Goal: Task Accomplishment & Management: Manage account settings

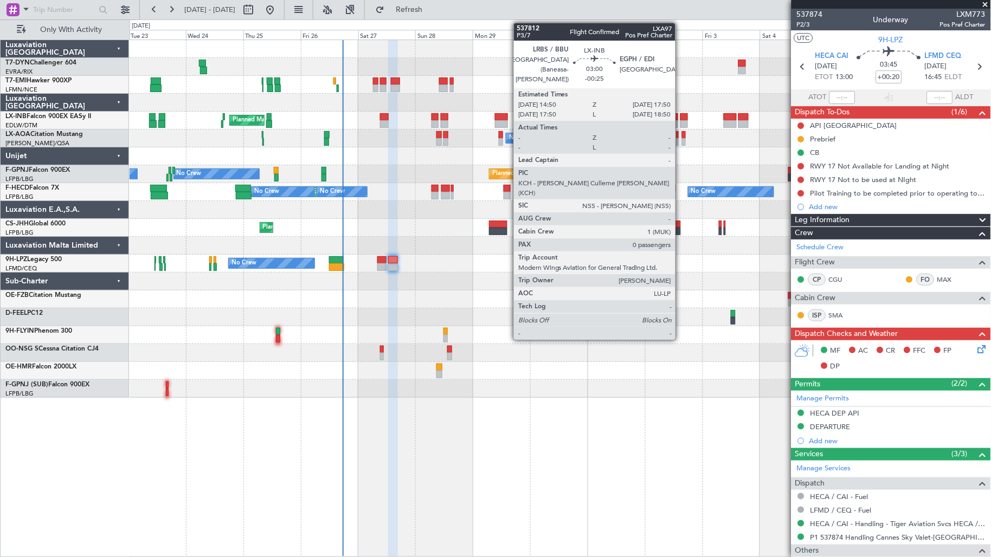
click at [681, 114] on div at bounding box center [684, 117] width 8 height 8
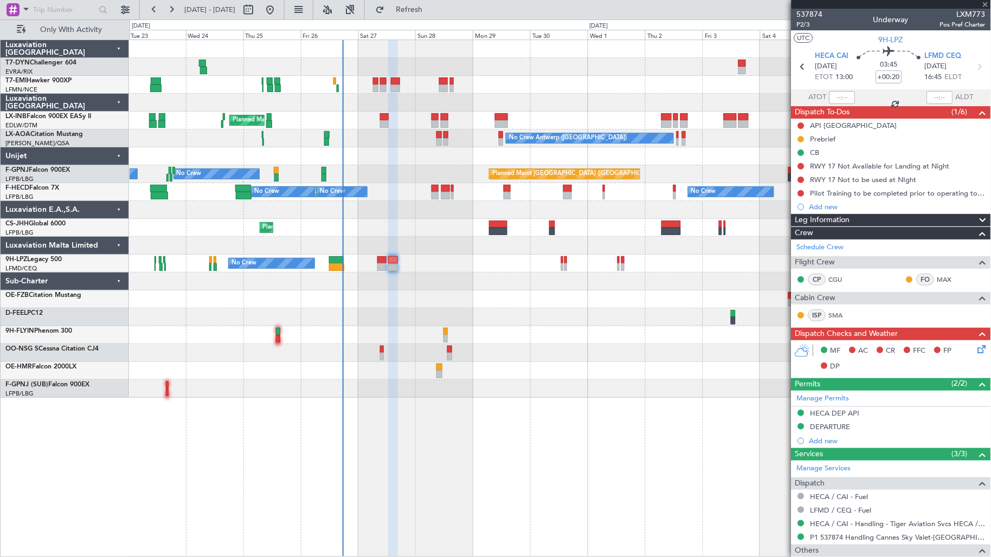
type input "-00:25"
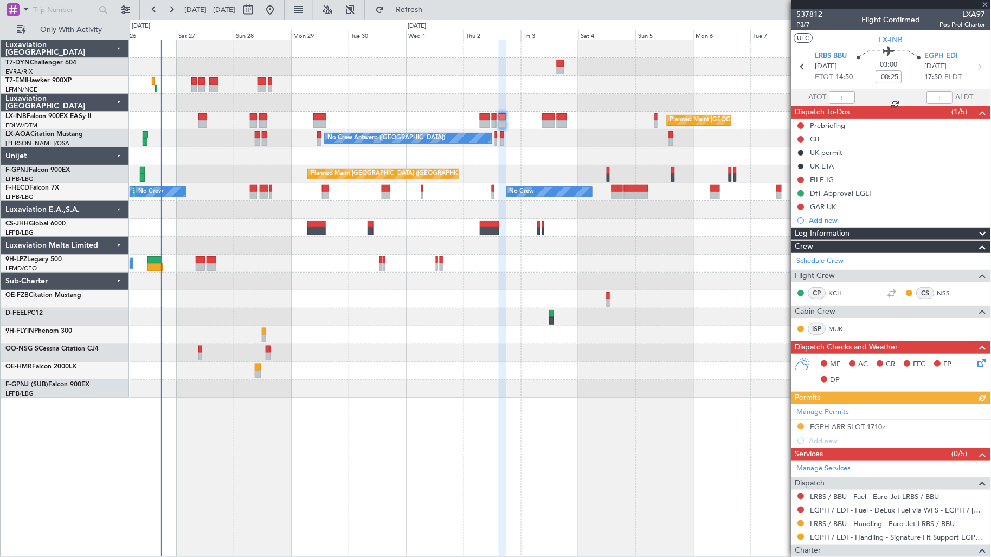
click at [486, 86] on div "Planned Maint Zurich Planned Maint London (Farnborough) Planned Maint London (F…" at bounding box center [560, 219] width 861 height 358
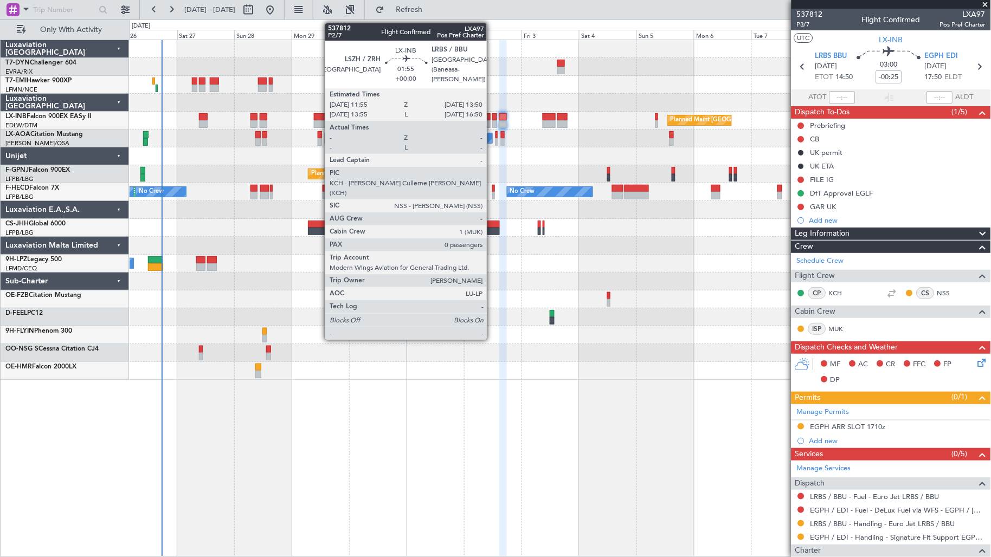
click at [492, 117] on div at bounding box center [494, 117] width 5 height 8
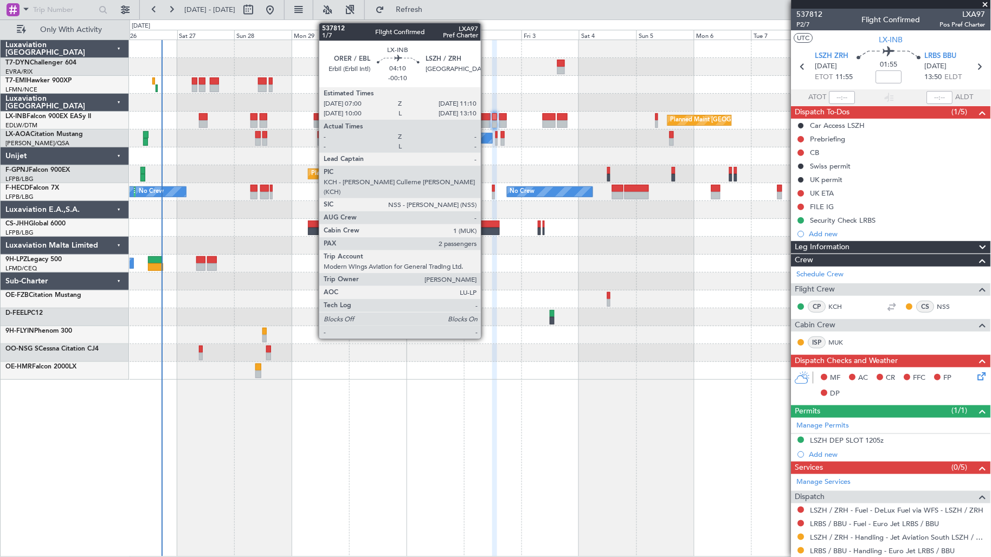
click at [486, 117] on div at bounding box center [485, 117] width 10 height 8
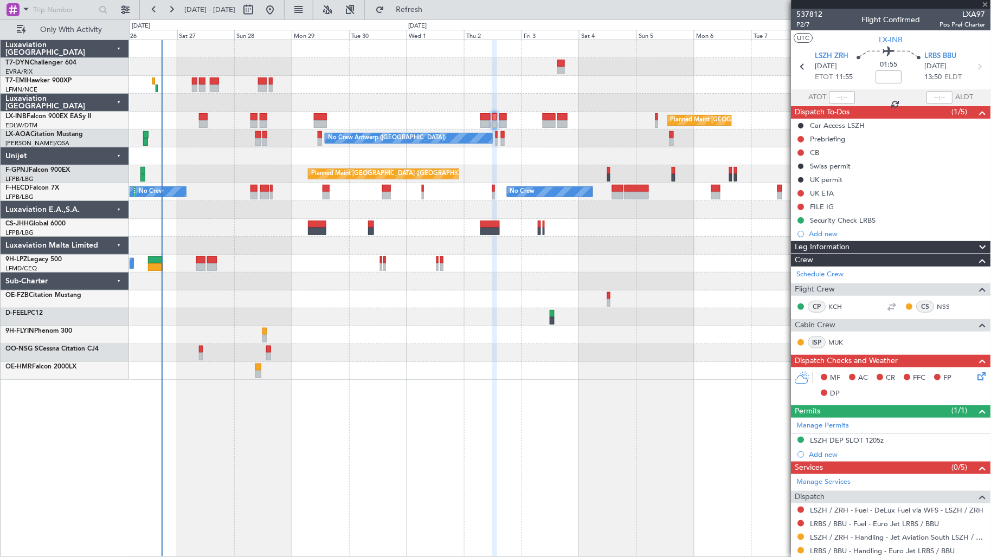
type input "-00:10"
type input "2"
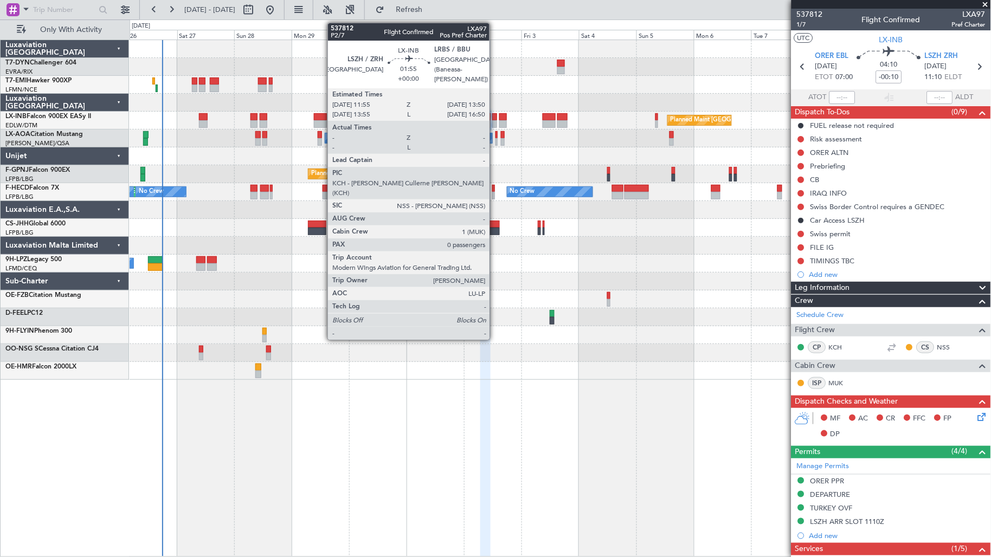
click at [495, 118] on div at bounding box center [494, 117] width 5 height 8
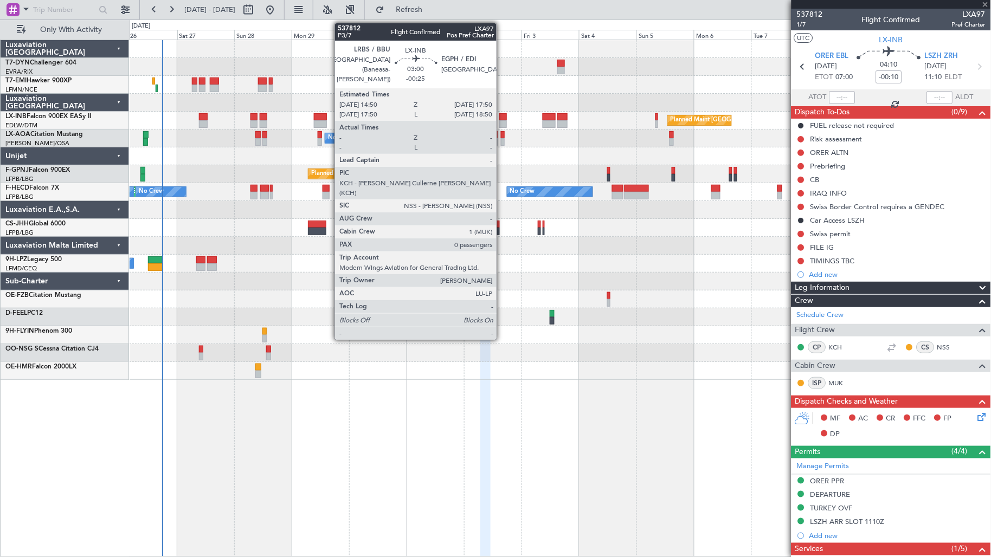
type input "0"
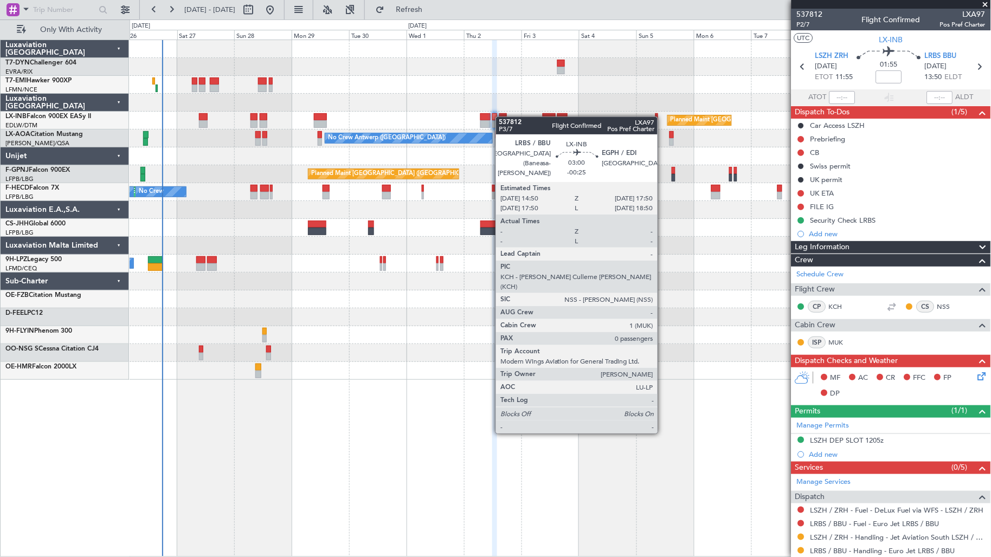
click at [501, 117] on div at bounding box center [503, 117] width 8 height 8
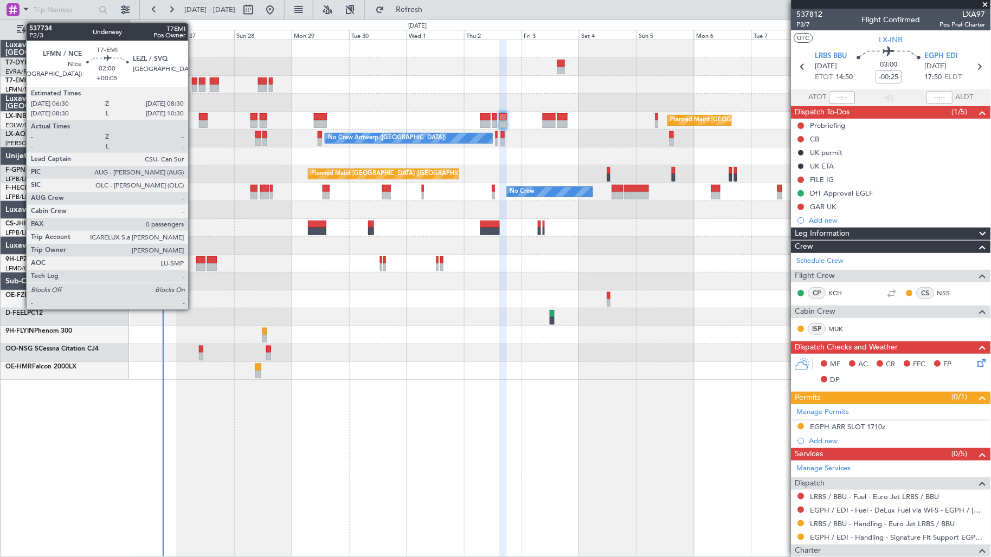
click at [194, 86] on div at bounding box center [194, 89] width 5 height 8
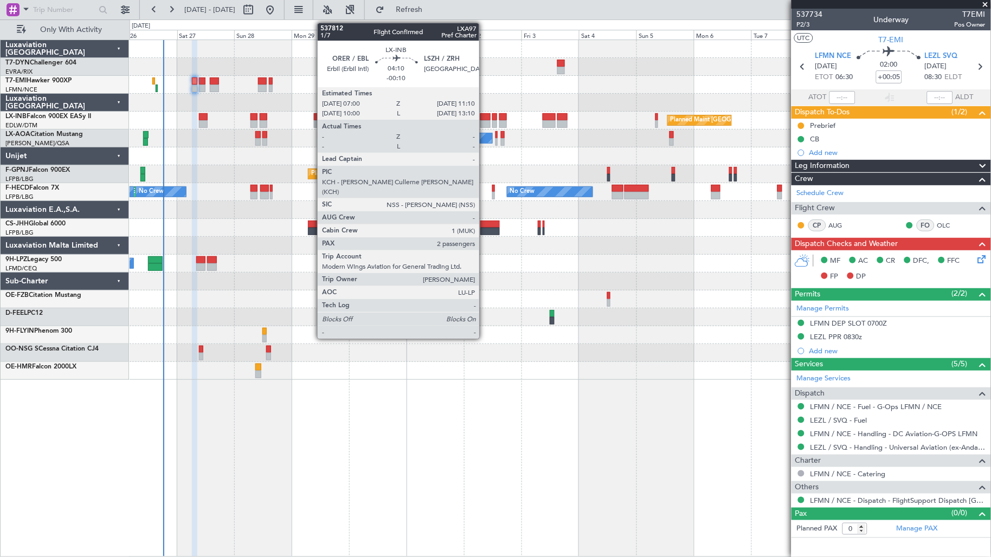
click at [485, 123] on div at bounding box center [485, 124] width 10 height 8
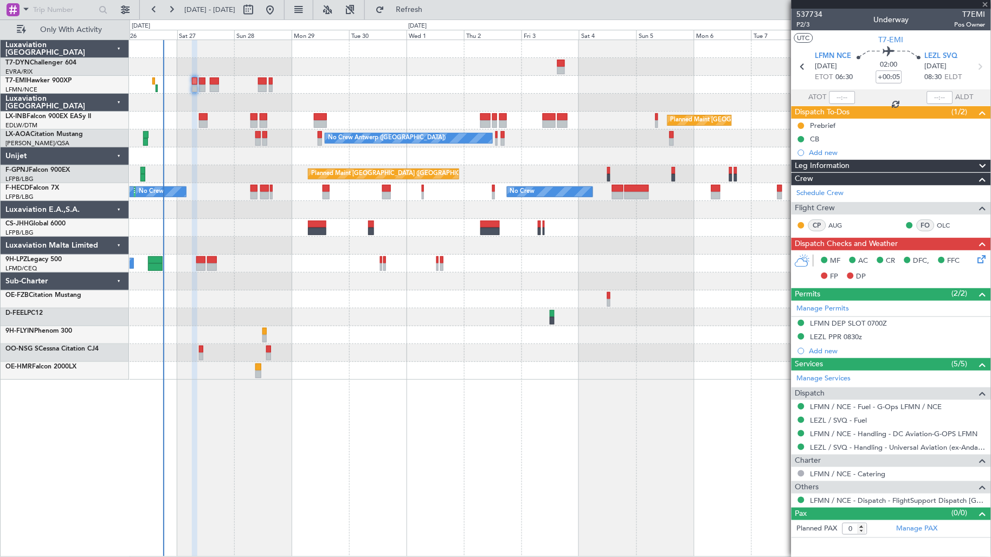
type input "-00:10"
type input "2"
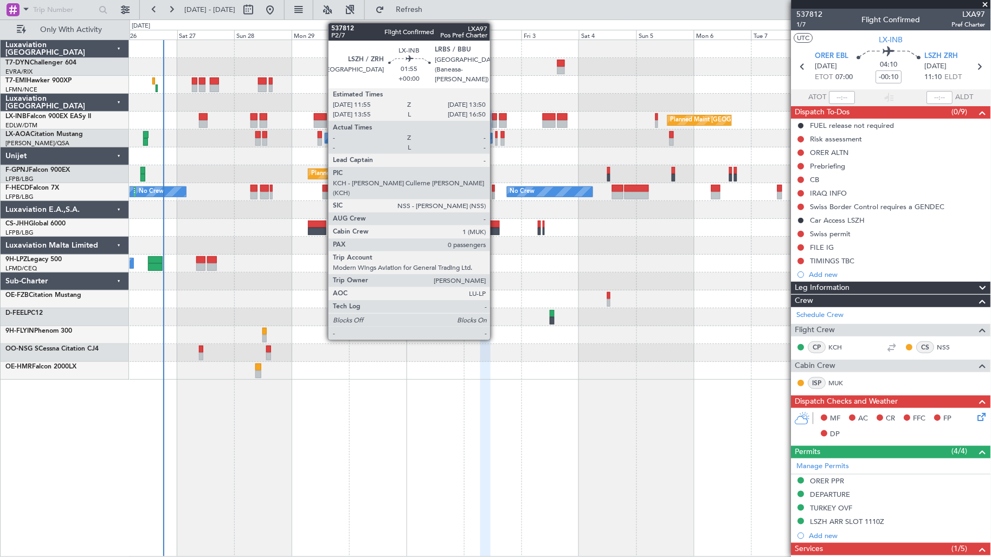
click at [495, 125] on div at bounding box center [494, 124] width 5 height 8
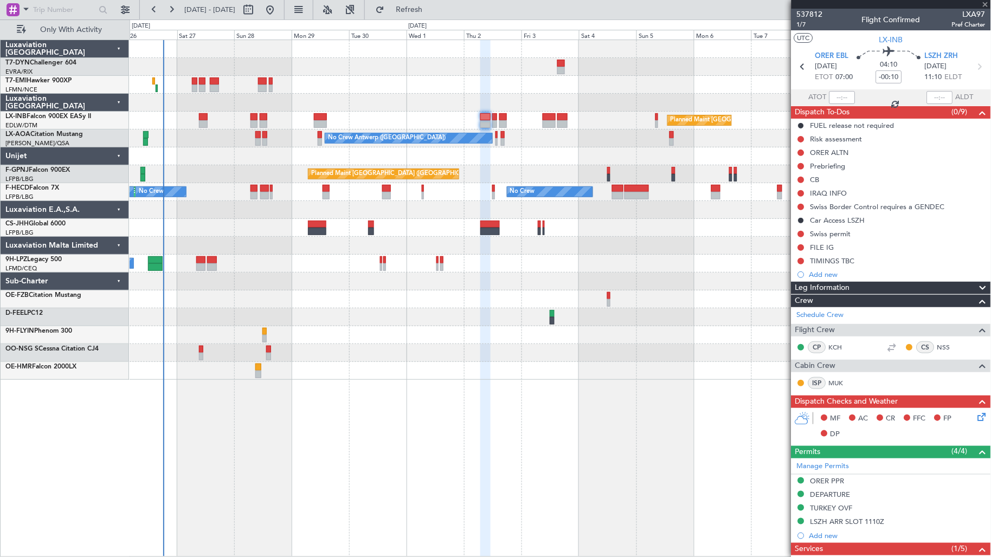
type input "0"
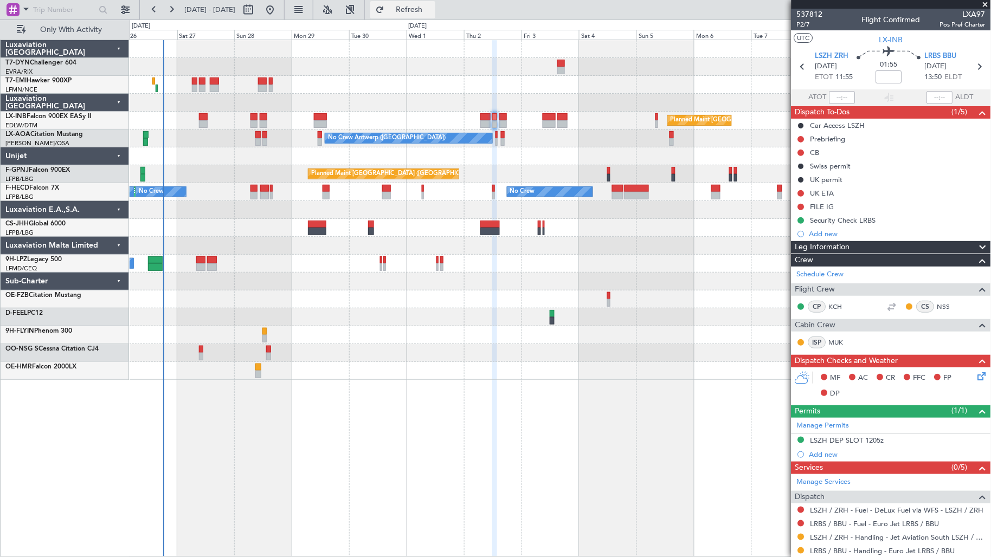
click at [432, 9] on span "Refresh" at bounding box center [409, 10] width 46 height 8
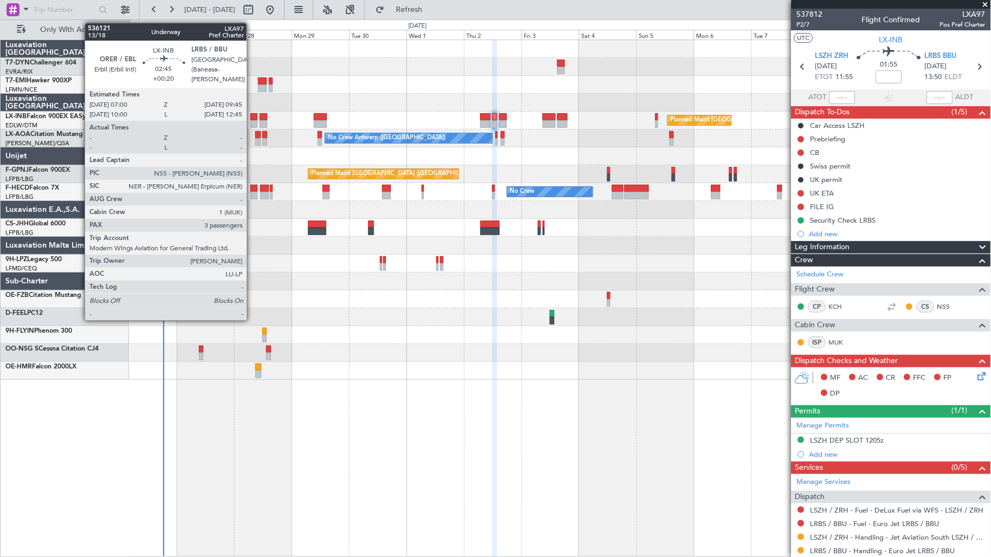
click at [252, 118] on div at bounding box center [253, 117] width 7 height 8
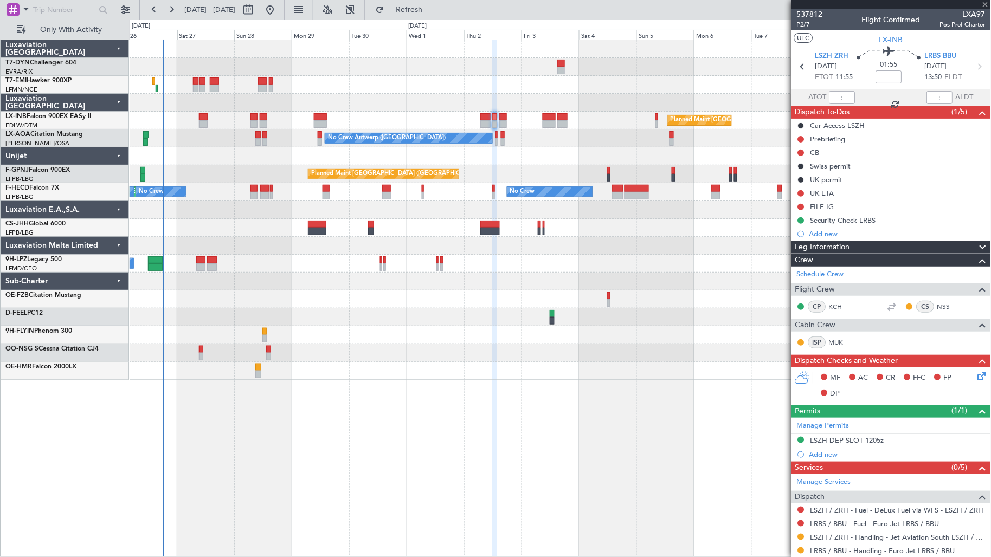
type input "+00:20"
type input "3"
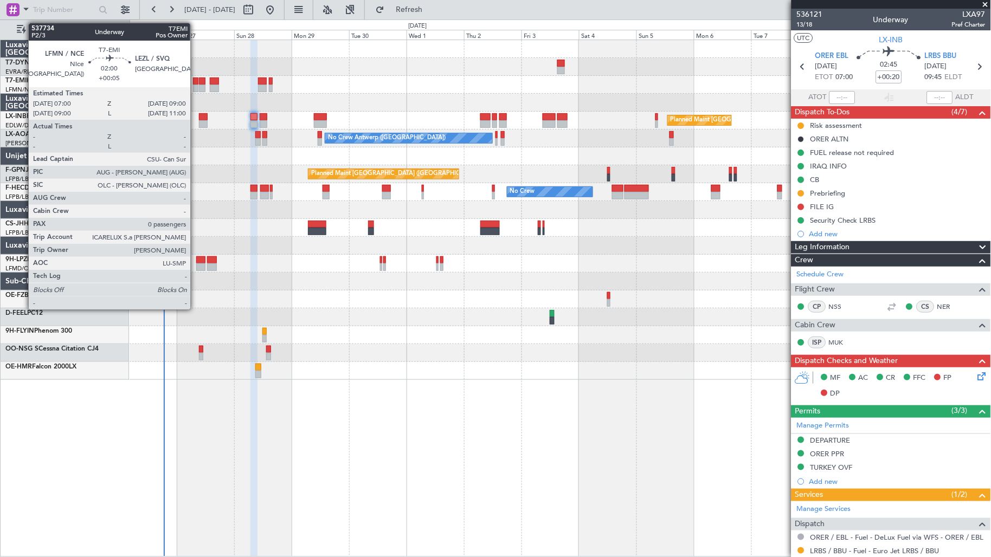
click at [196, 83] on div at bounding box center [195, 82] width 5 height 8
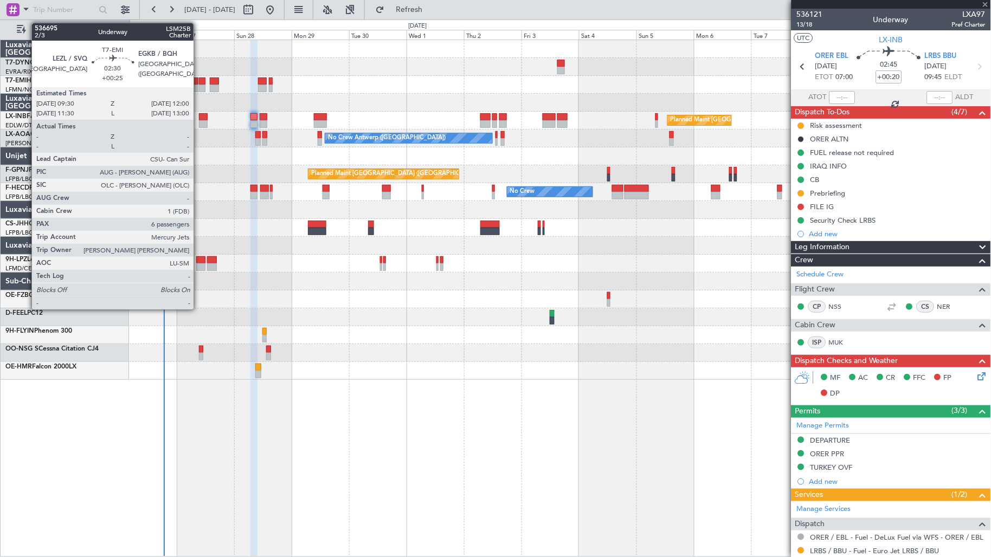
type input "+00:05"
type input "0"
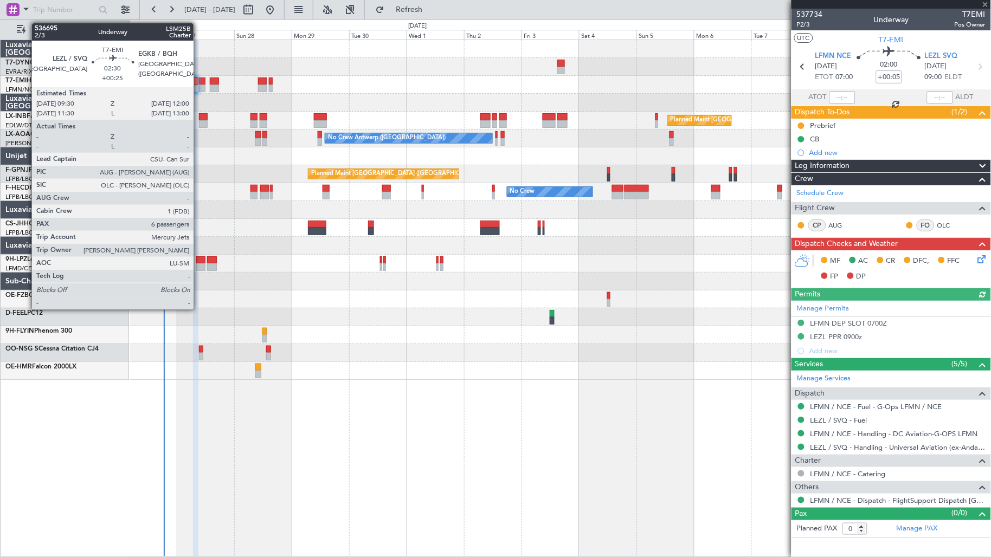
click at [199, 87] on div at bounding box center [202, 89] width 7 height 8
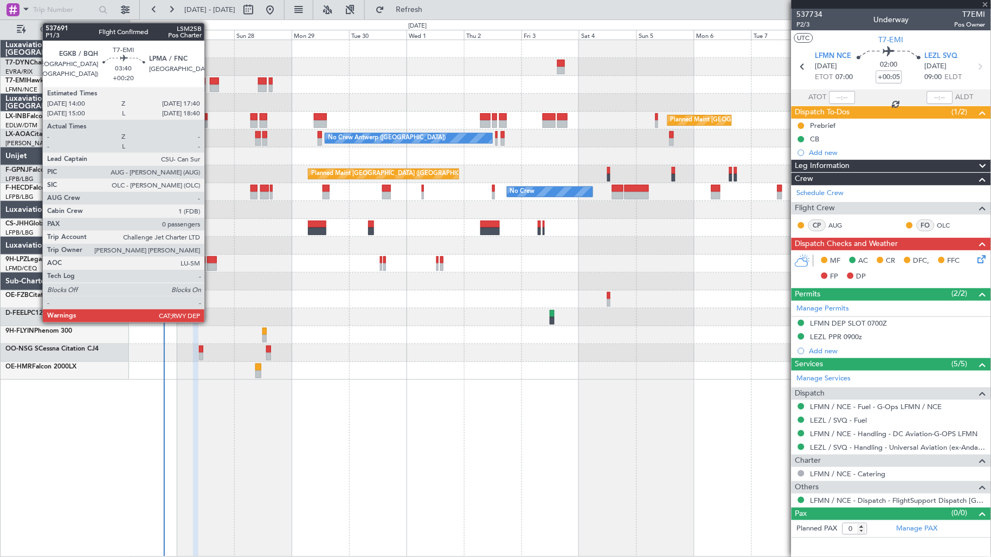
type input "+00:25"
type input "6"
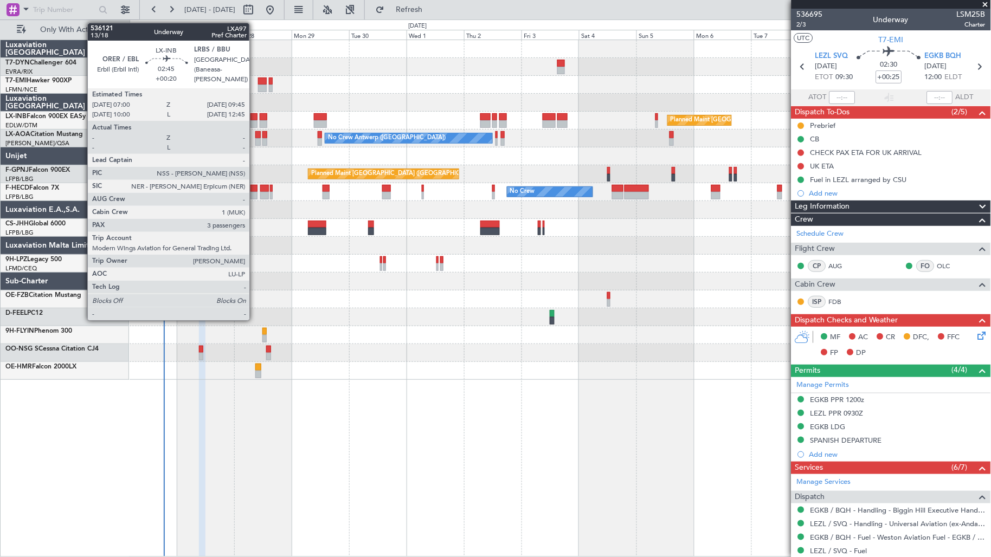
click at [255, 122] on div at bounding box center [253, 124] width 7 height 8
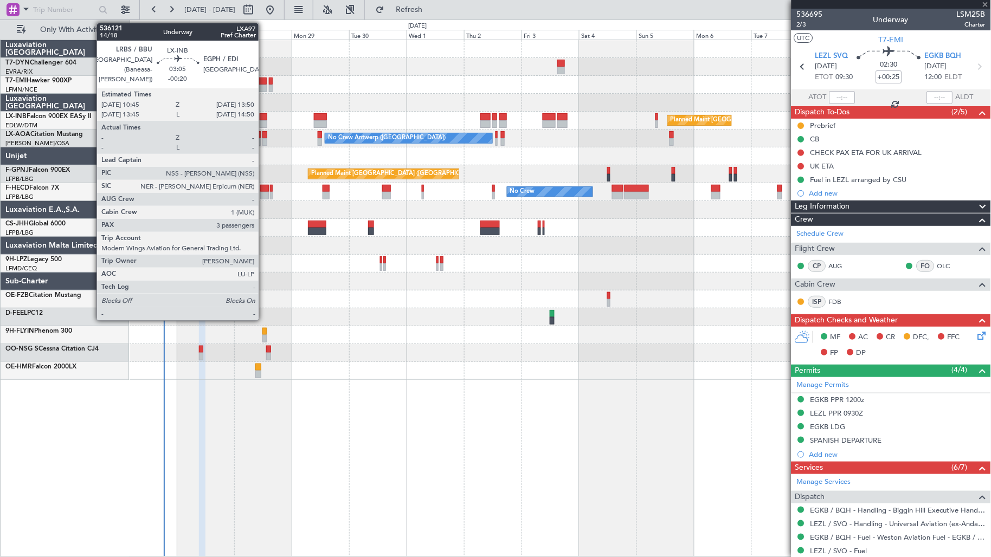
type input "+00:20"
type input "3"
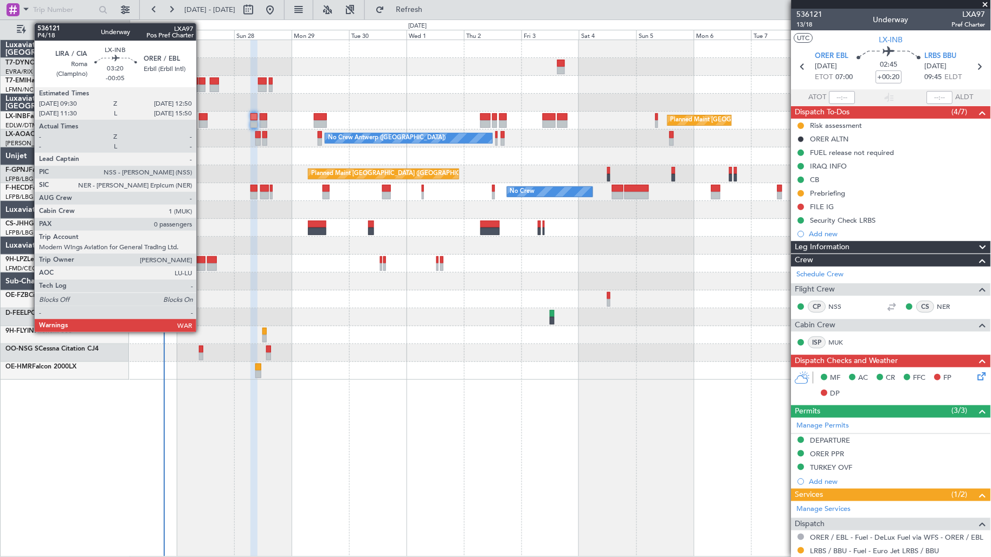
click at [202, 119] on div at bounding box center [203, 117] width 8 height 8
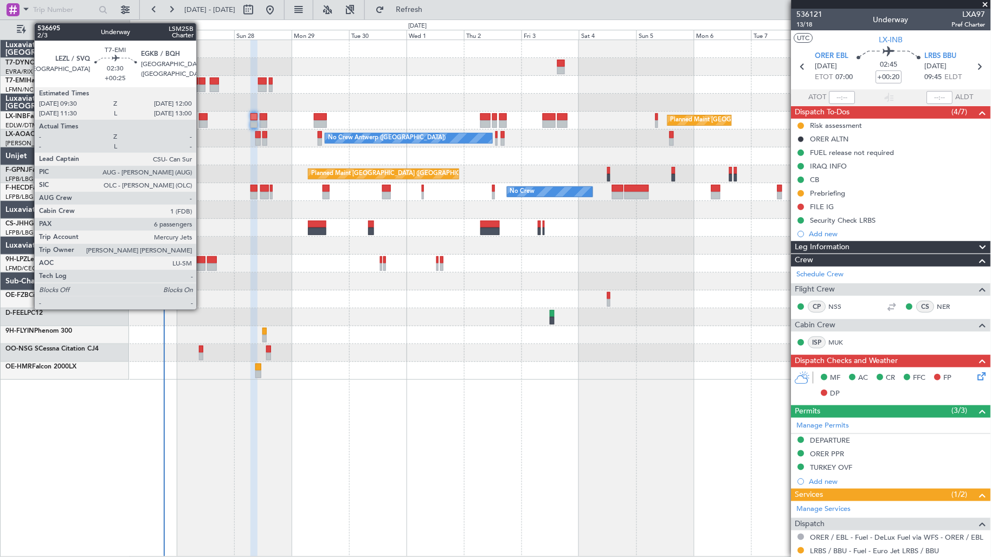
click at [202, 85] on div at bounding box center [202, 89] width 7 height 8
type input "+00:25"
type input "6"
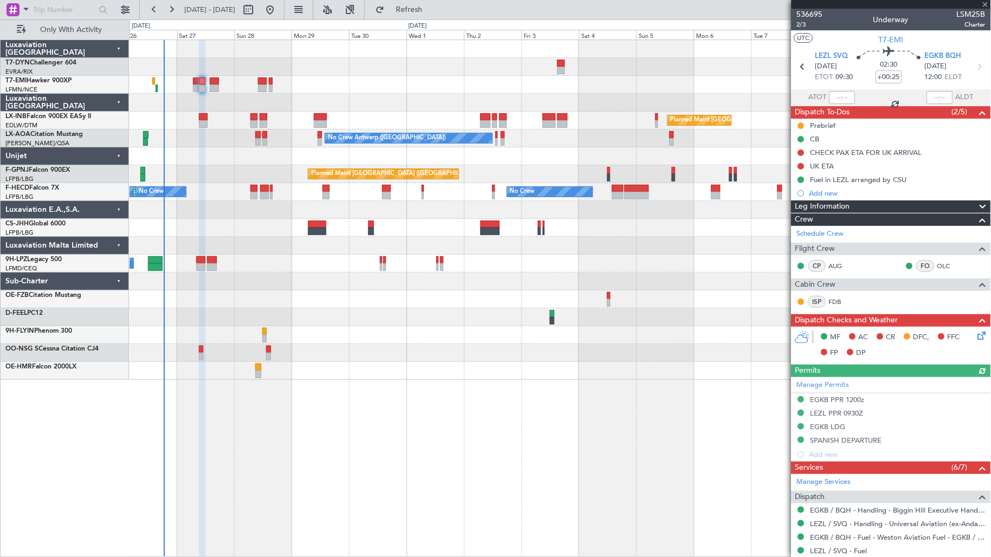
scroll to position [244, 0]
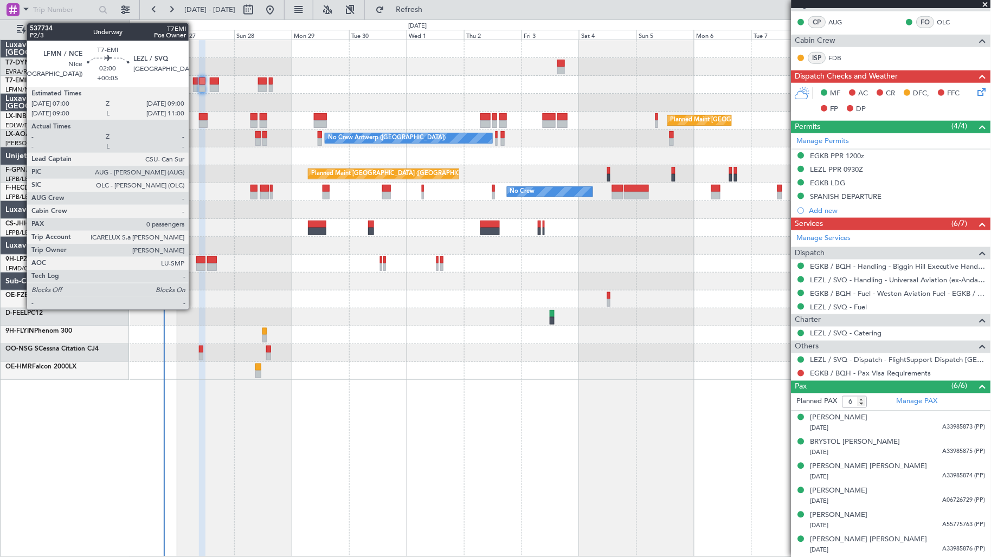
click at [194, 90] on div at bounding box center [195, 89] width 5 height 8
type input "+00:05"
type input "0"
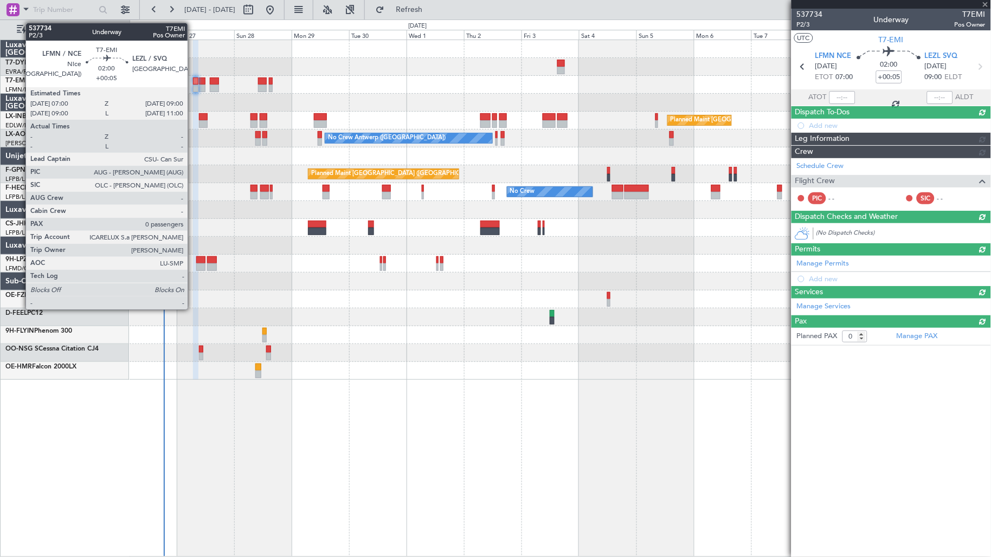
scroll to position [0, 0]
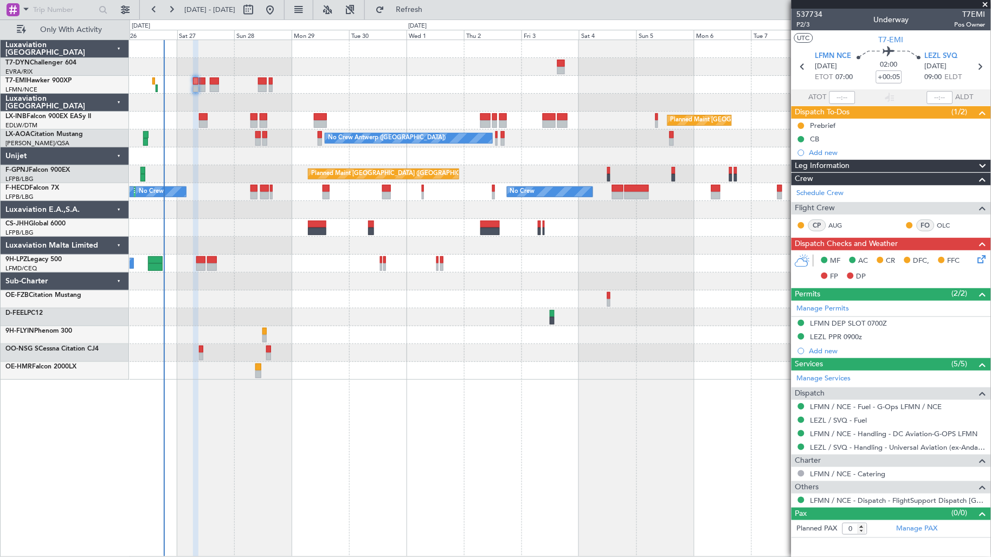
click at [638, 275] on div at bounding box center [560, 282] width 861 height 18
click at [839, 190] on link "Schedule Crew" at bounding box center [820, 193] width 47 height 11
click at [413, 16] on button "Refresh" at bounding box center [402, 9] width 65 height 17
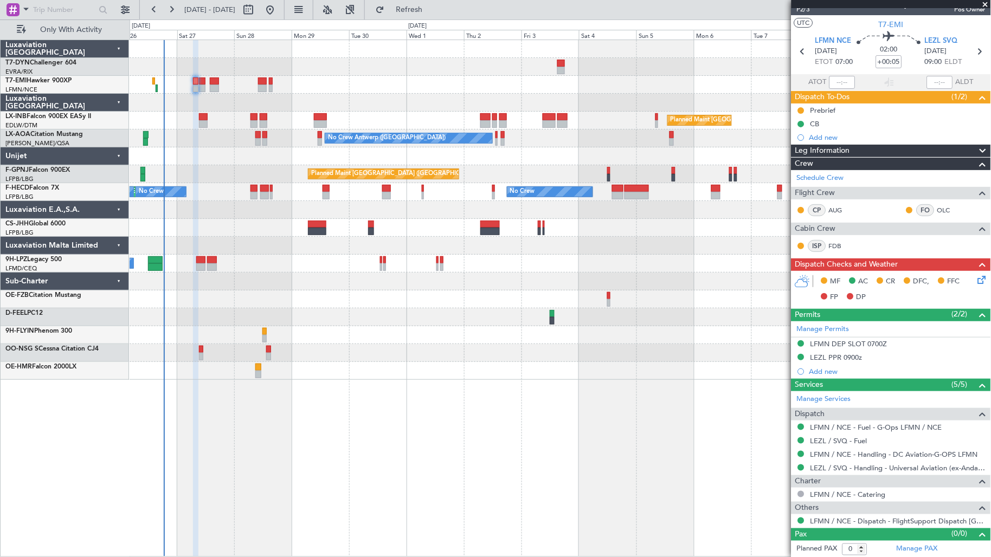
scroll to position [16, 0]
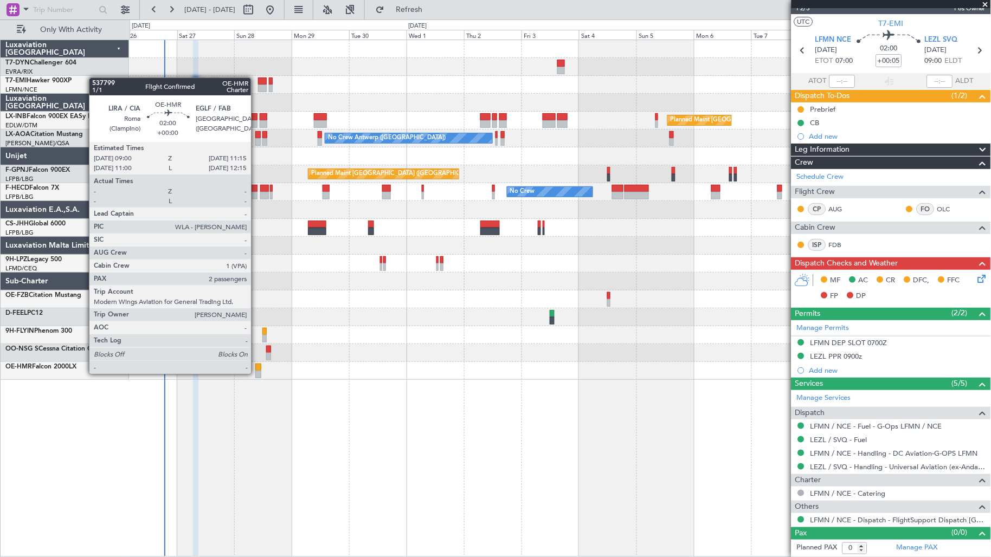
click at [256, 373] on div at bounding box center [257, 375] width 5 height 8
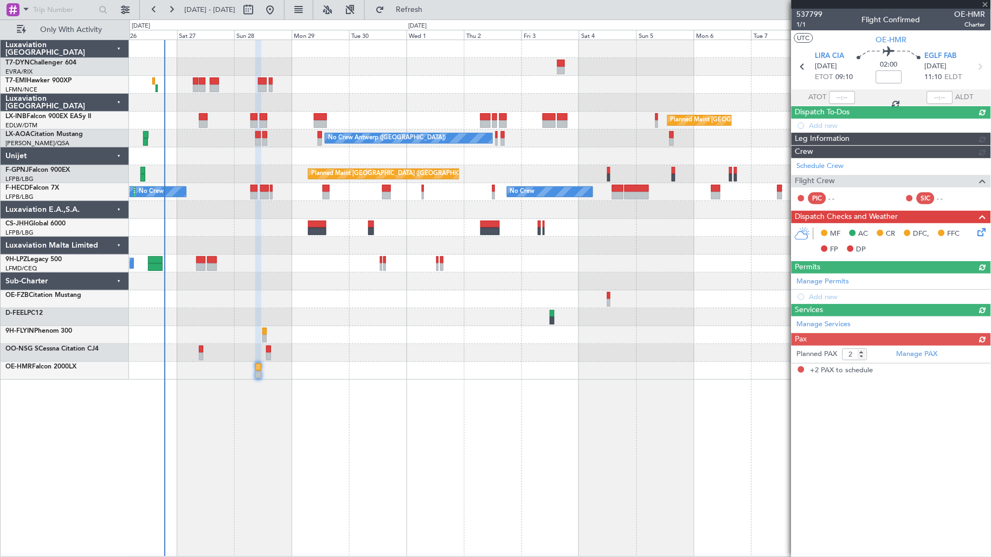
scroll to position [0, 0]
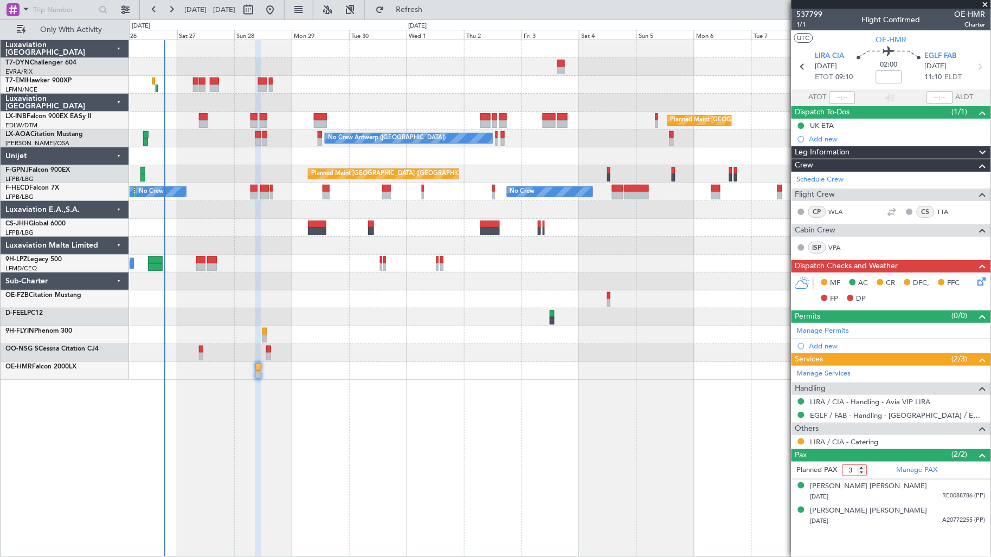
drag, startPoint x: 862, startPoint y: 467, endPoint x: 873, endPoint y: 472, distance: 12.4
type input "3"
click at [864, 467] on input "3" at bounding box center [854, 471] width 25 height 12
click at [879, 474] on form "Planned PAX 3" at bounding box center [841, 470] width 100 height 17
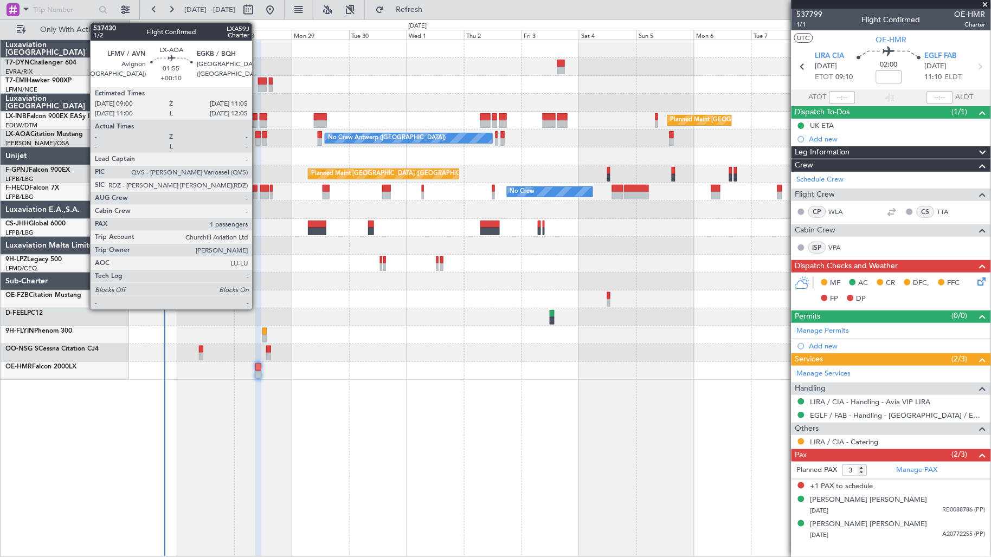
click at [255, 137] on div at bounding box center [257, 135] width 5 height 8
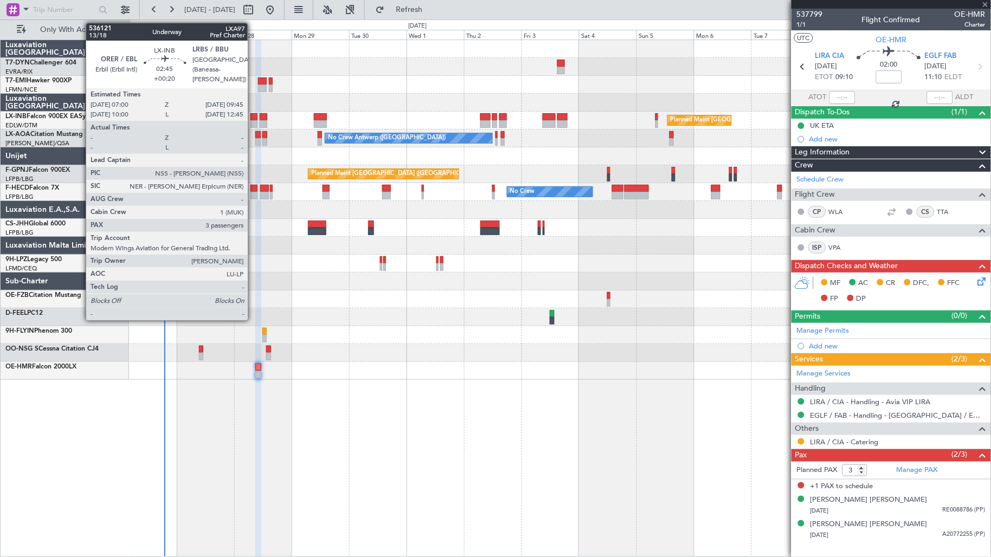
click at [253, 115] on div at bounding box center [253, 117] width 7 height 8
type input "+00:20"
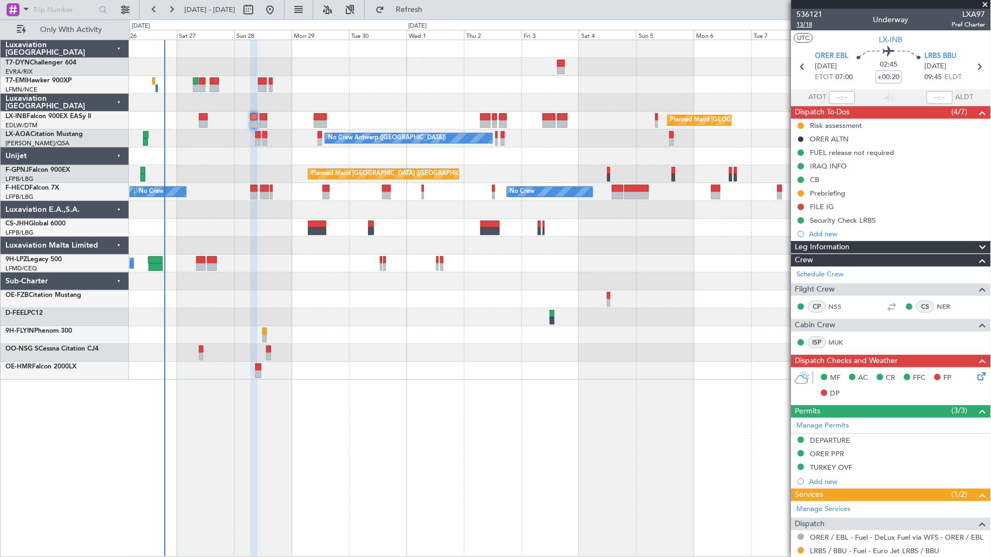
click at [806, 23] on span "13/18" at bounding box center [810, 24] width 26 height 9
click at [432, 10] on span "Refresh" at bounding box center [409, 10] width 46 height 8
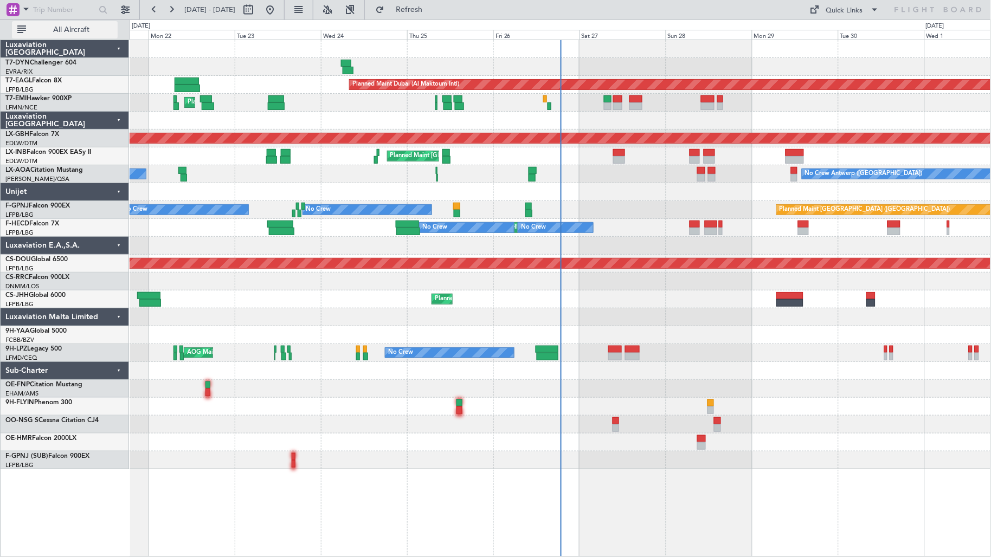
click at [86, 30] on span "All Aircraft" at bounding box center [71, 30] width 86 height 8
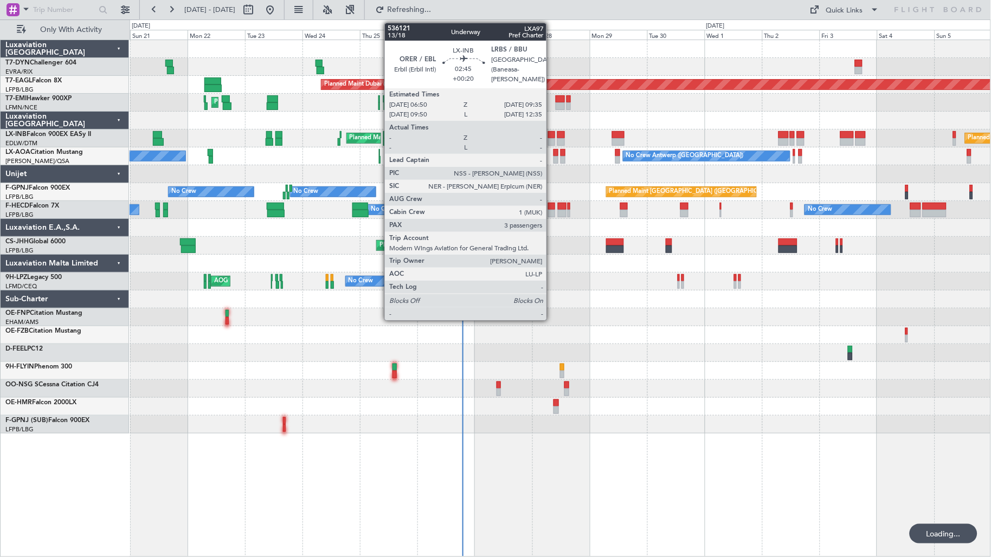
click at [552, 141] on div at bounding box center [551, 142] width 7 height 8
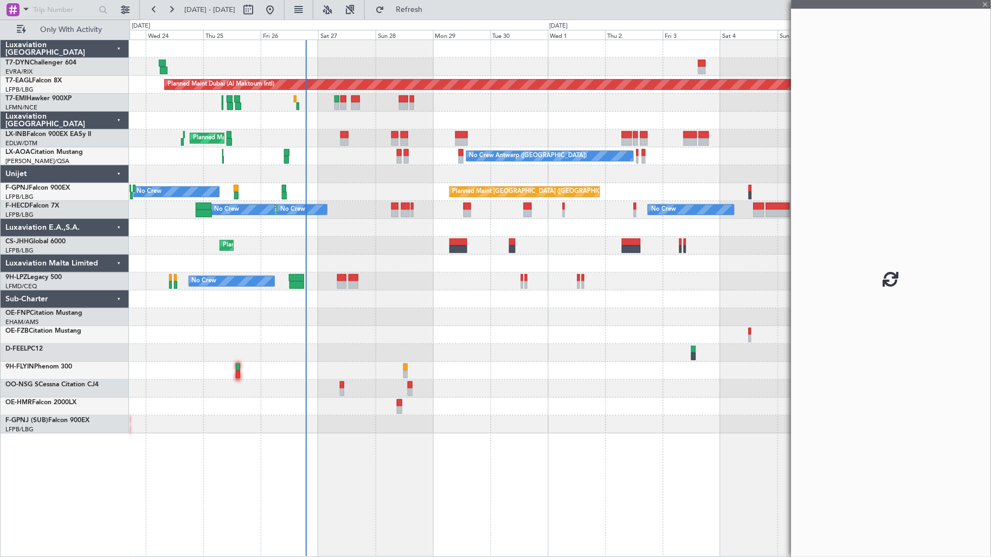
click at [402, 262] on div "Planned Maint Dubai (Al Maktoum Intl) Unplanned Maint Paris (Le Bourget) Planne…" at bounding box center [560, 237] width 861 height 394
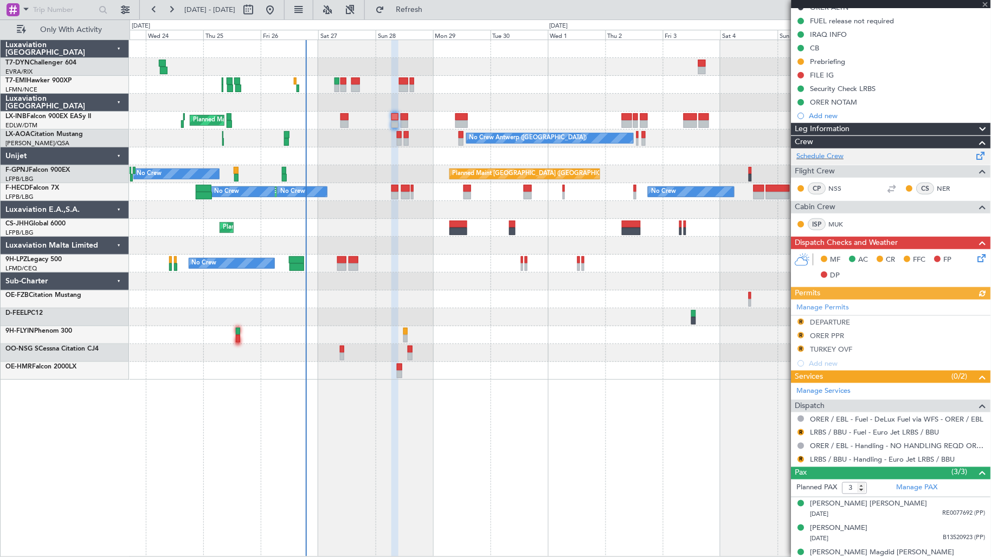
scroll to position [144, 0]
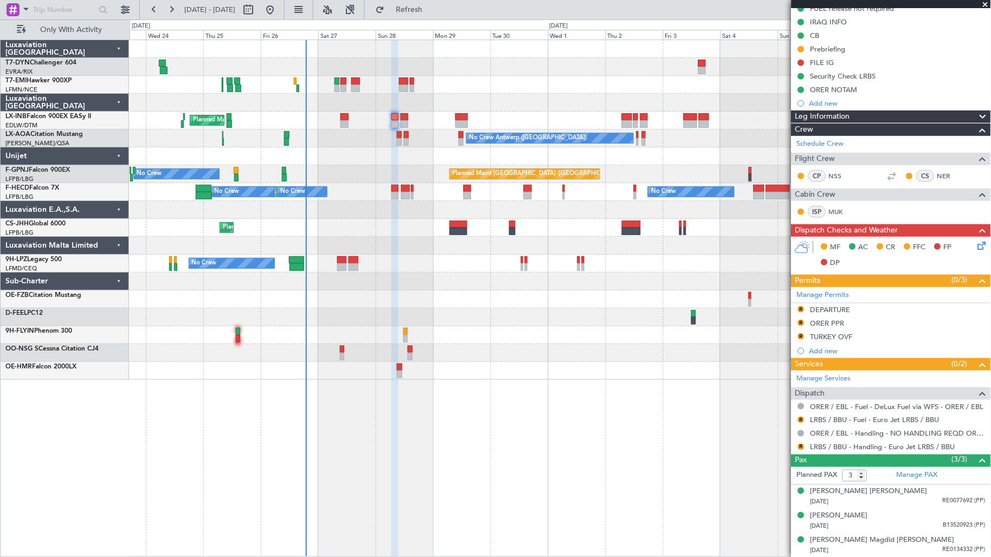
click at [976, 248] on icon at bounding box center [980, 244] width 9 height 9
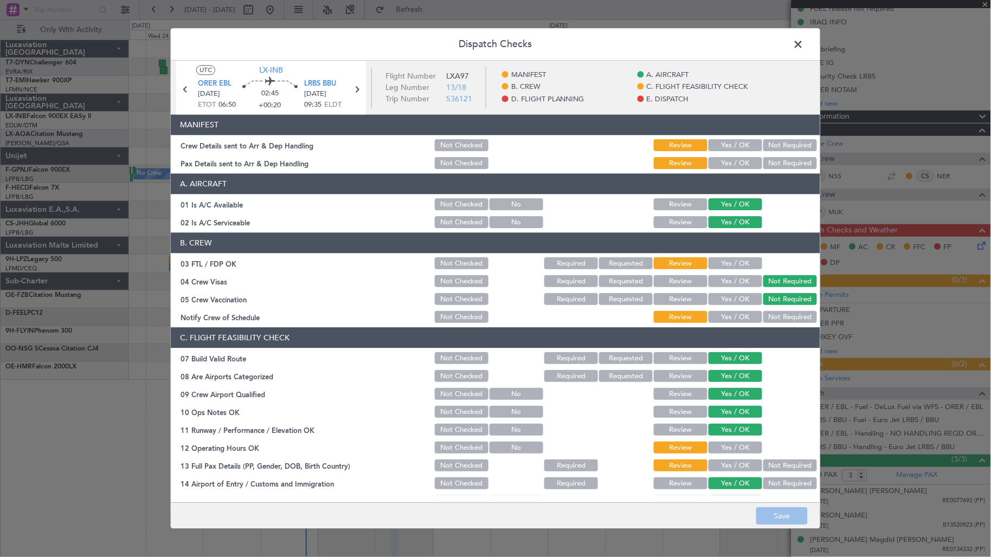
drag, startPoint x: 745, startPoint y: 145, endPoint x: 730, endPoint y: 170, distance: 29.9
click at [743, 149] on button "Yes / OK" at bounding box center [735, 146] width 54 height 12
click at [725, 167] on button "Yes / OK" at bounding box center [735, 164] width 54 height 12
drag, startPoint x: 790, startPoint y: 523, endPoint x: 795, endPoint y: 519, distance: 5.9
click at [793, 522] on button "Save" at bounding box center [781, 516] width 51 height 17
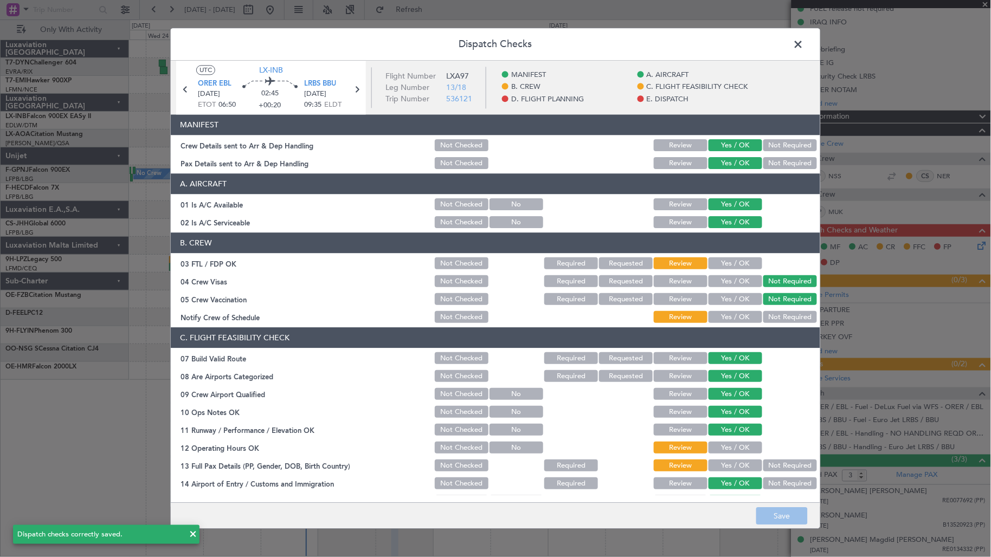
click at [804, 43] on span at bounding box center [804, 47] width 0 height 22
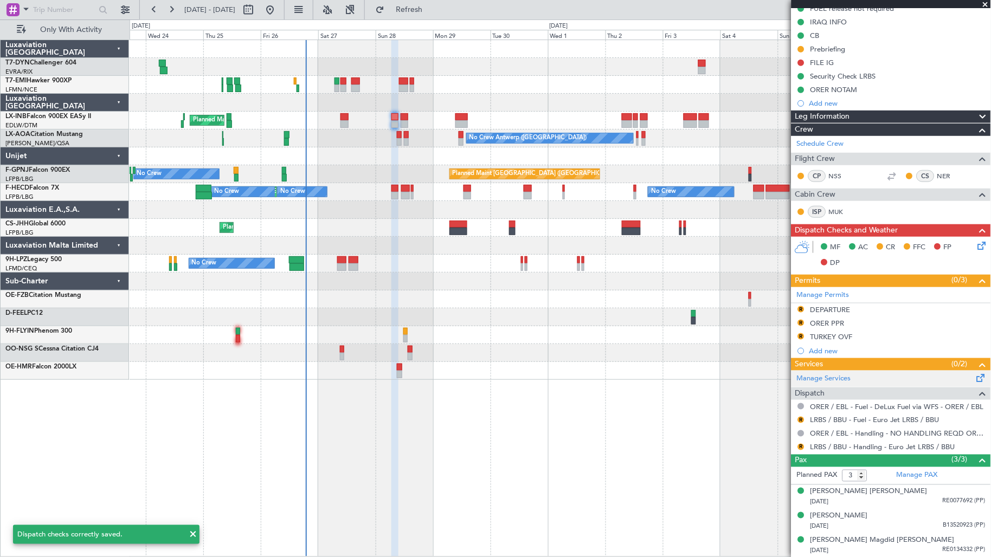
scroll to position [0, 0]
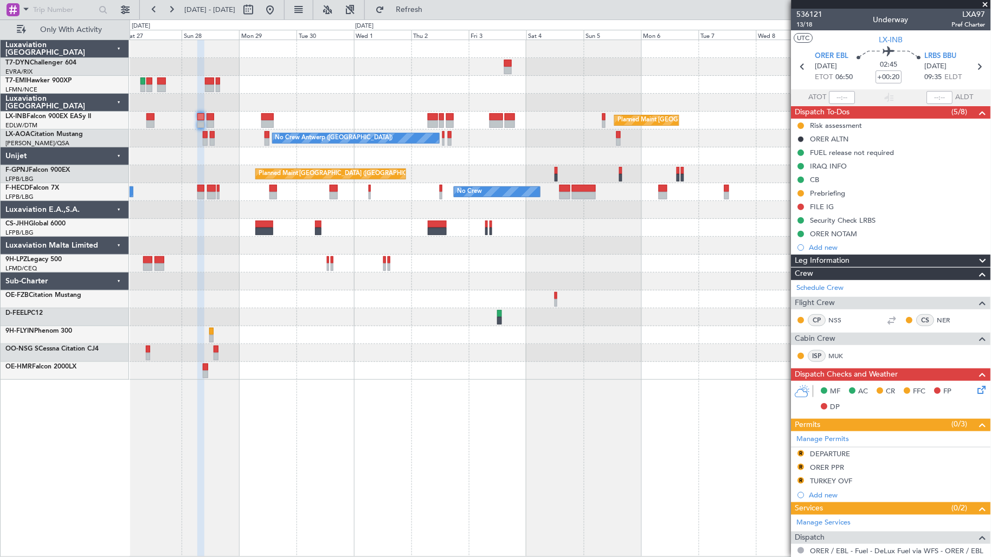
click at [413, 185] on div "Planned Maint London (Farnborough) Planned Maint London (Farnborough) No Crew A…" at bounding box center [560, 210] width 861 height 340
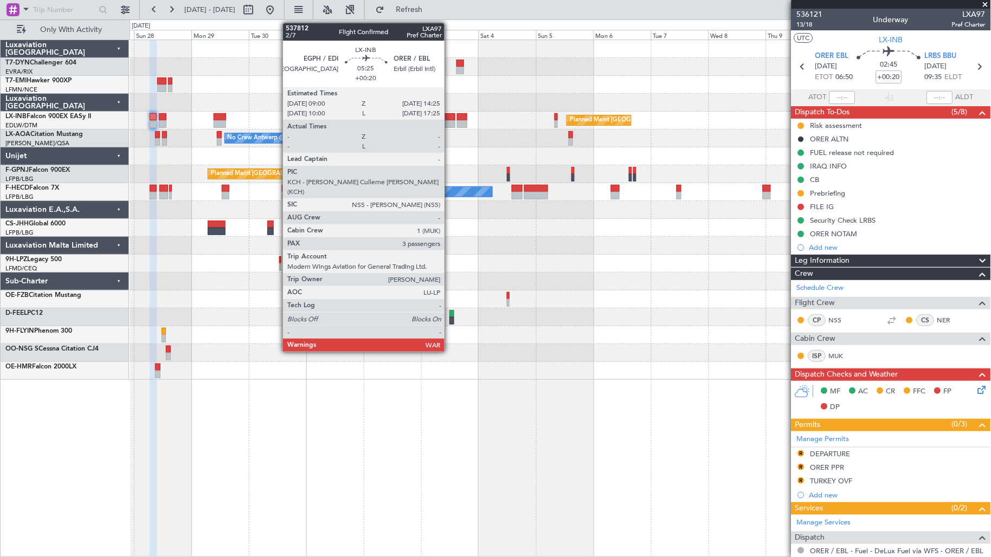
click at [450, 121] on div at bounding box center [448, 124] width 13 height 8
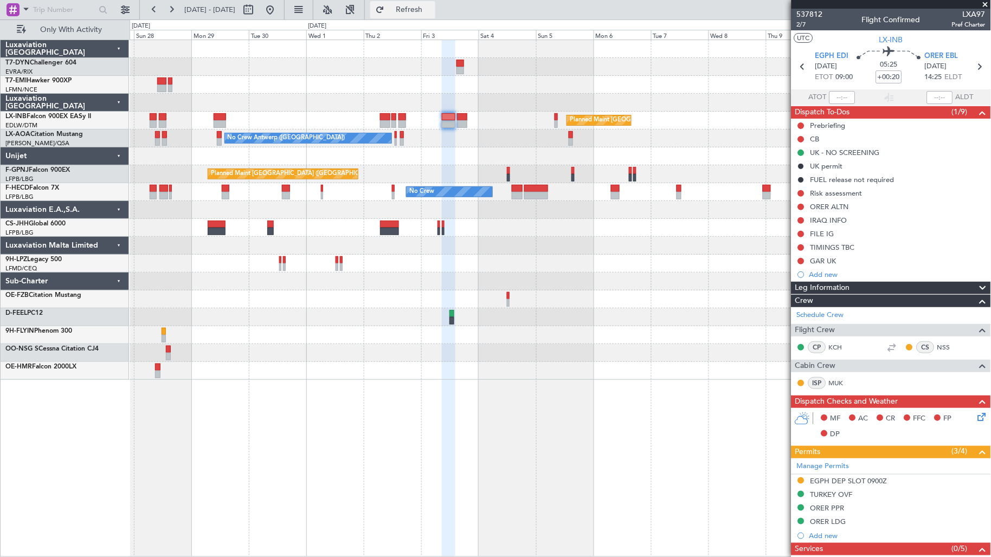
click at [432, 13] on span "Refresh" at bounding box center [409, 10] width 46 height 8
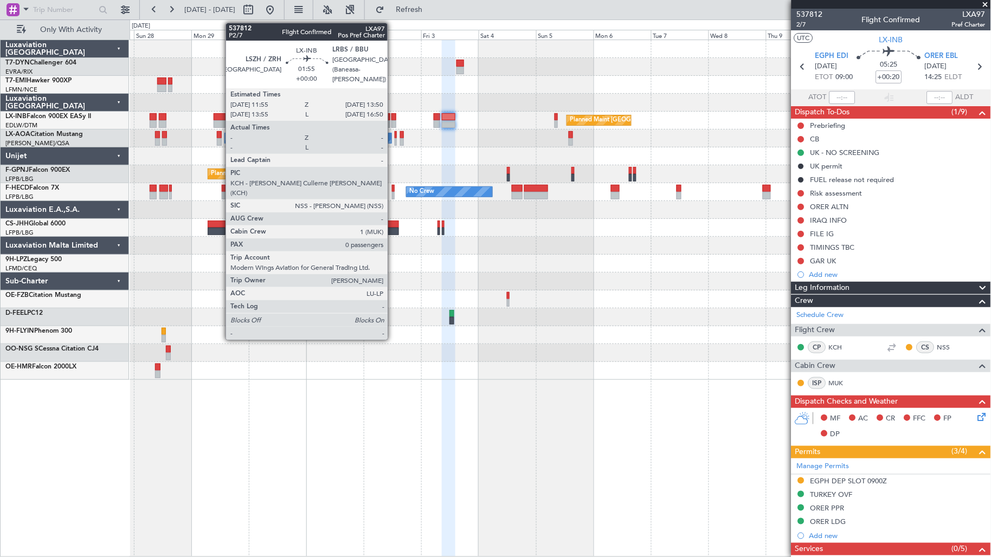
click at [393, 121] on div at bounding box center [393, 124] width 5 height 8
type input "0"
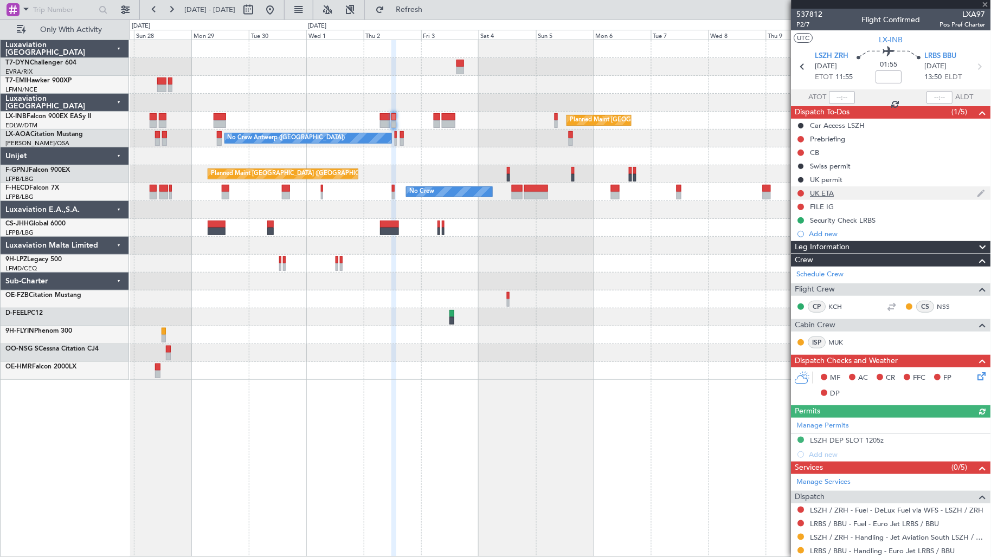
scroll to position [57, 0]
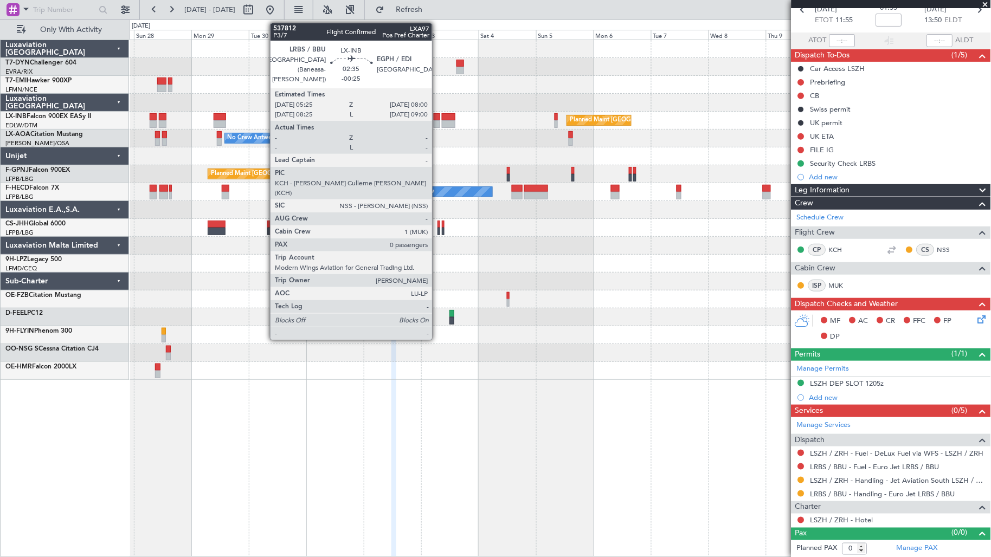
click at [437, 122] on div at bounding box center [437, 124] width 7 height 8
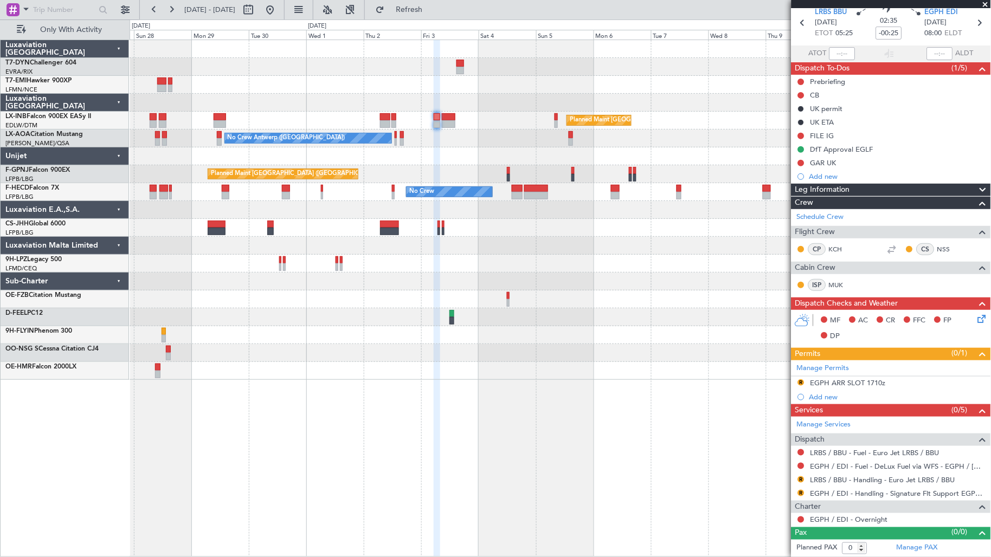
scroll to position [0, 0]
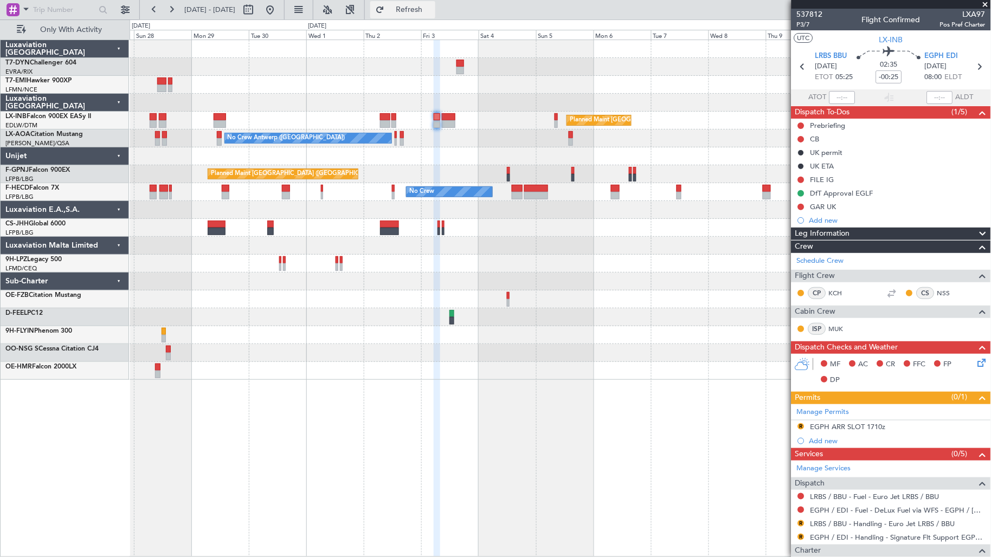
click at [432, 12] on span "Refresh" at bounding box center [409, 10] width 46 height 8
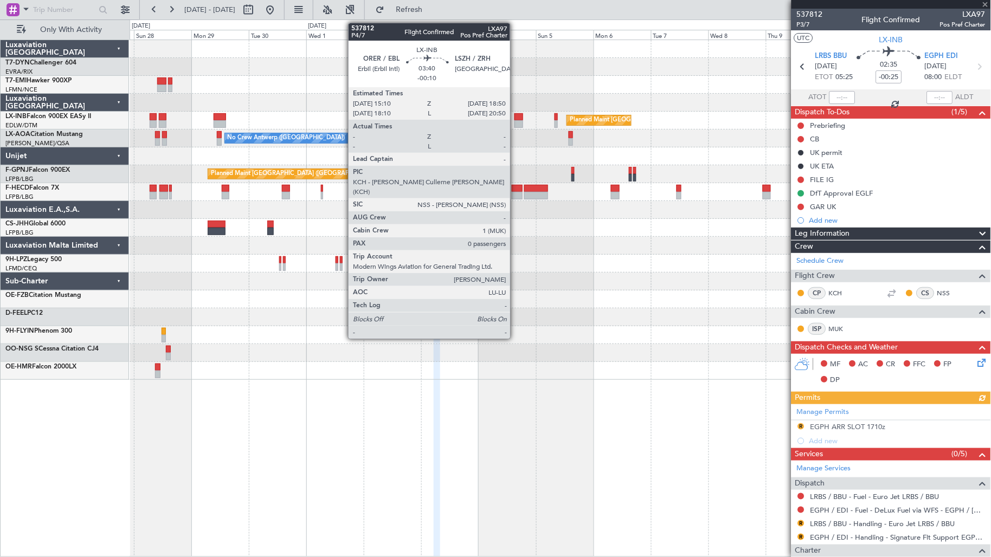
click at [516, 123] on div at bounding box center [518, 124] width 9 height 8
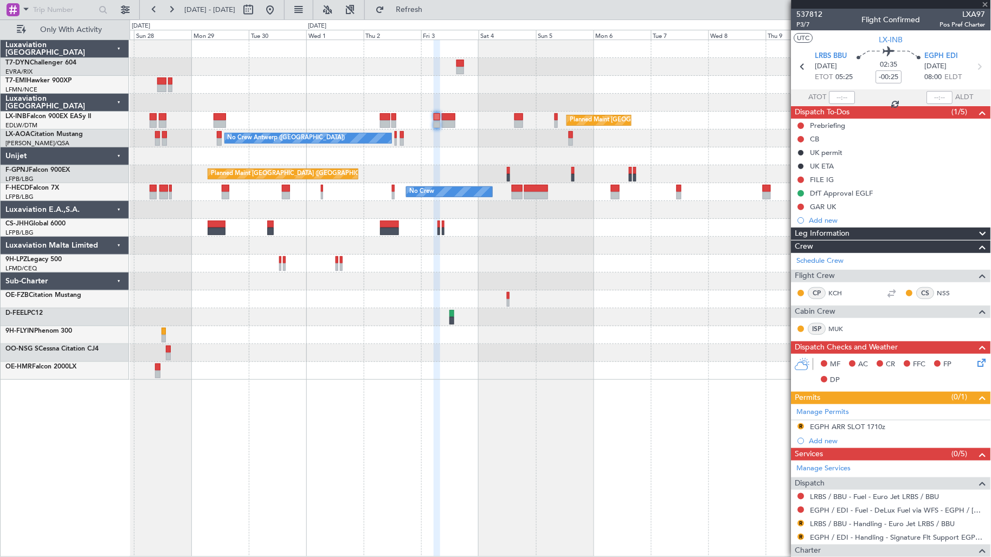
type input "-00:10"
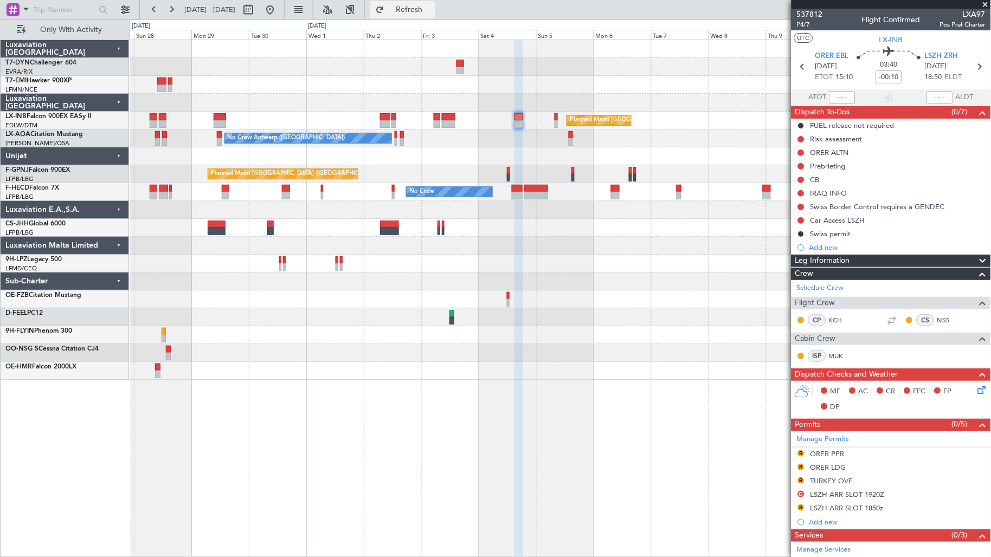
click at [432, 6] on span "Refresh" at bounding box center [409, 10] width 46 height 8
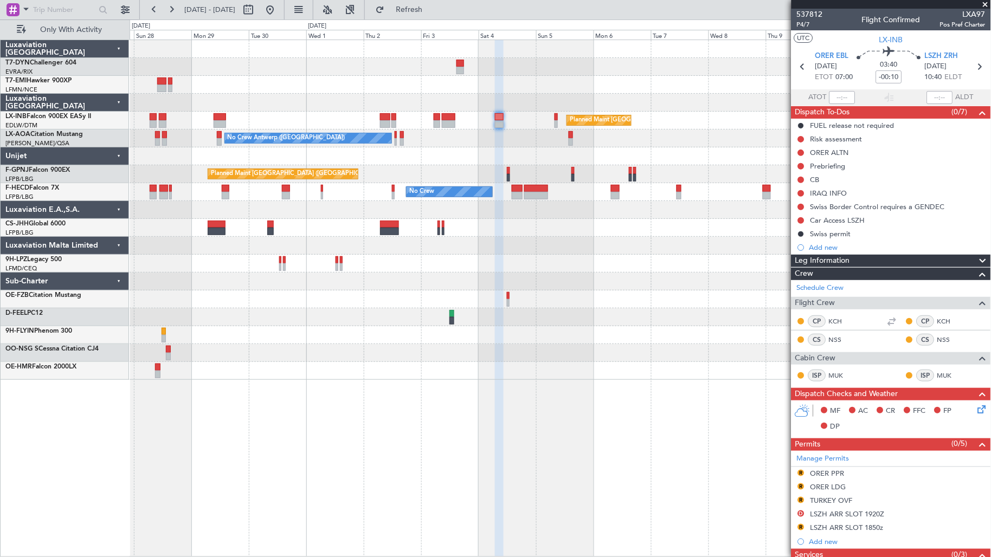
click at [543, 333] on div at bounding box center [560, 335] width 861 height 18
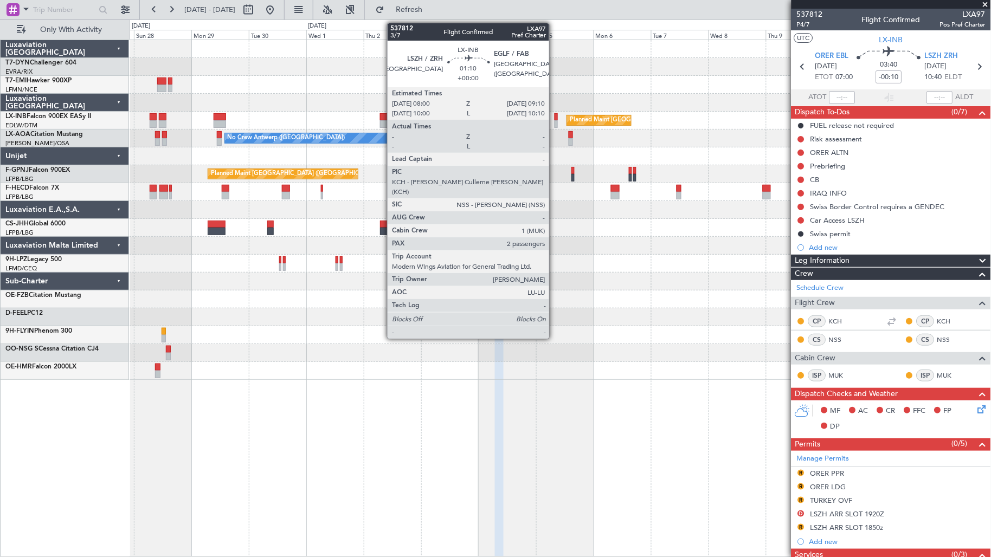
click at [555, 121] on div at bounding box center [556, 124] width 3 height 8
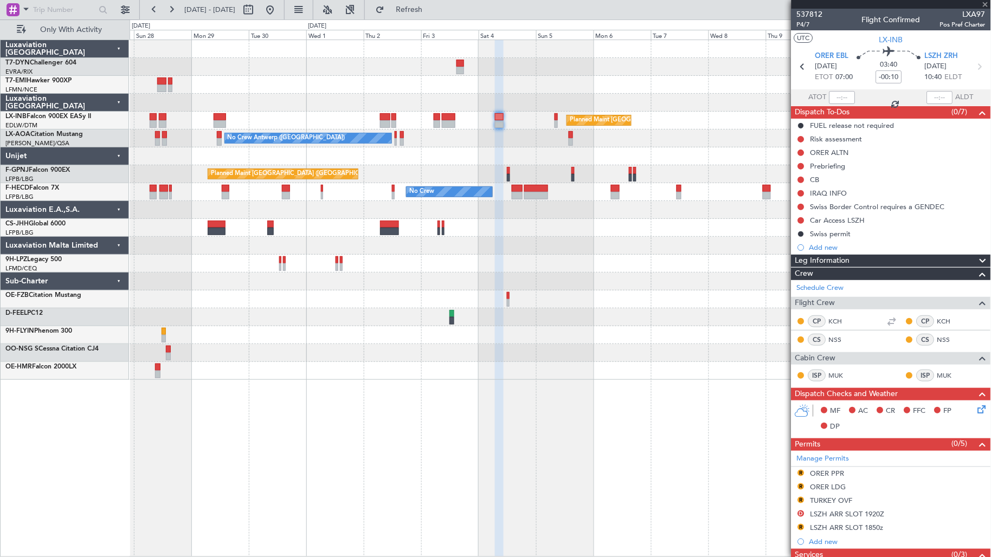
type input "2"
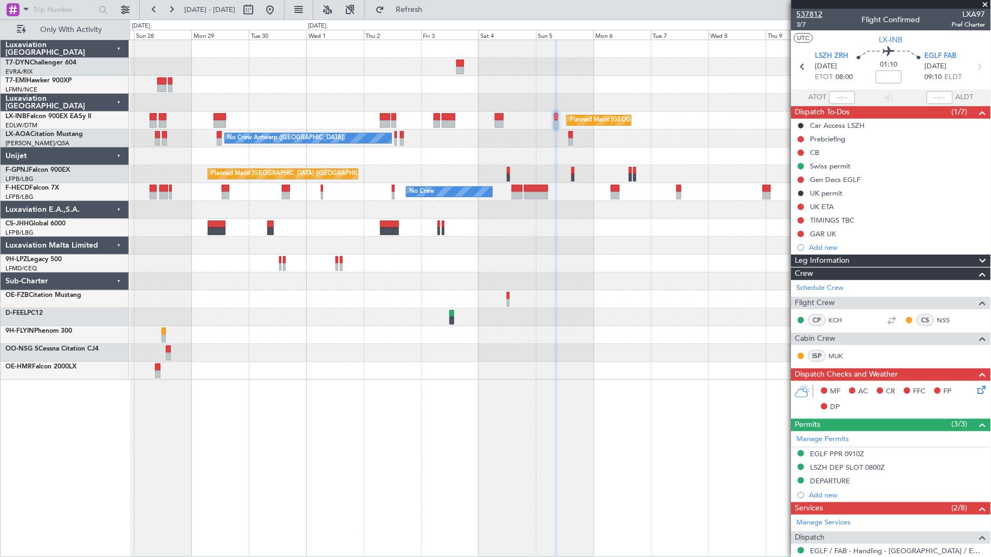
click at [813, 14] on span "537812" at bounding box center [810, 14] width 26 height 11
click at [279, 14] on button at bounding box center [269, 9] width 17 height 17
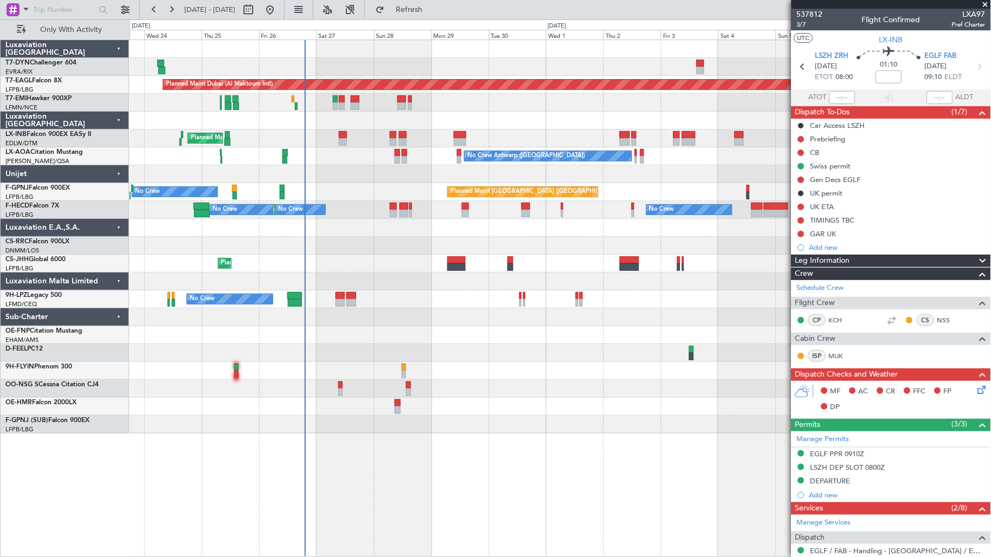
click at [348, 201] on div "Planned Maint Dubai (Al Maktoum Intl) Unplanned Maint Paris (Le Bourget) Planne…" at bounding box center [560, 237] width 861 height 394
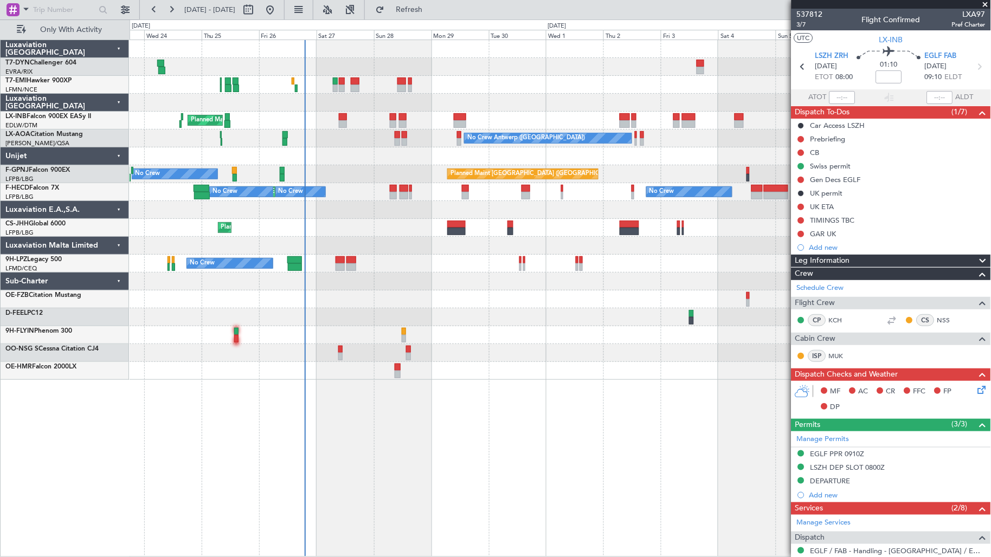
click at [473, 222] on div "Planned Maint Zurich Planned Maint London (Farnborough) Planned Maint London (F…" at bounding box center [560, 210] width 861 height 340
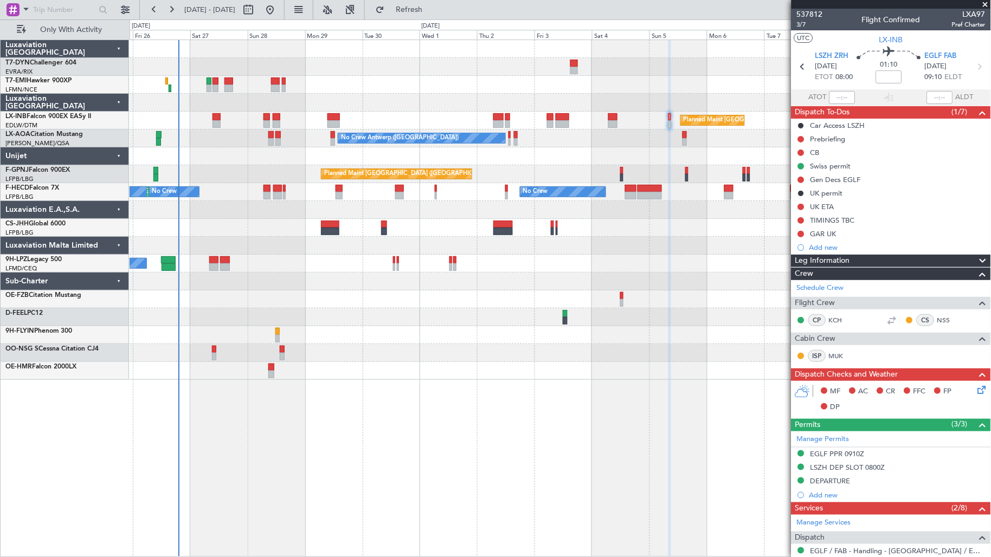
click at [449, 188] on div "Planned Maint Zurich Planned Maint London (Farnborough) Planned Maint London (F…" at bounding box center [560, 210] width 861 height 340
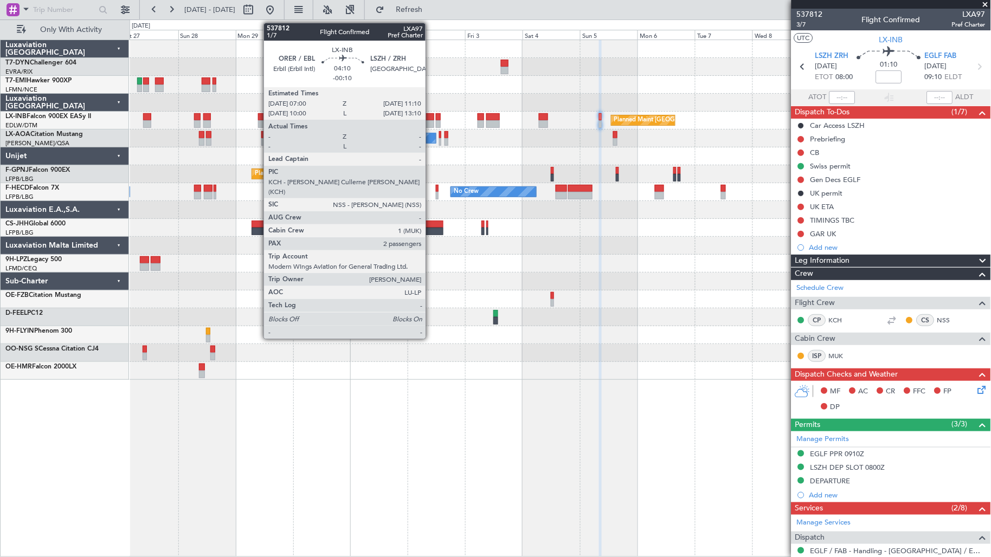
click at [431, 117] on div at bounding box center [429, 117] width 10 height 8
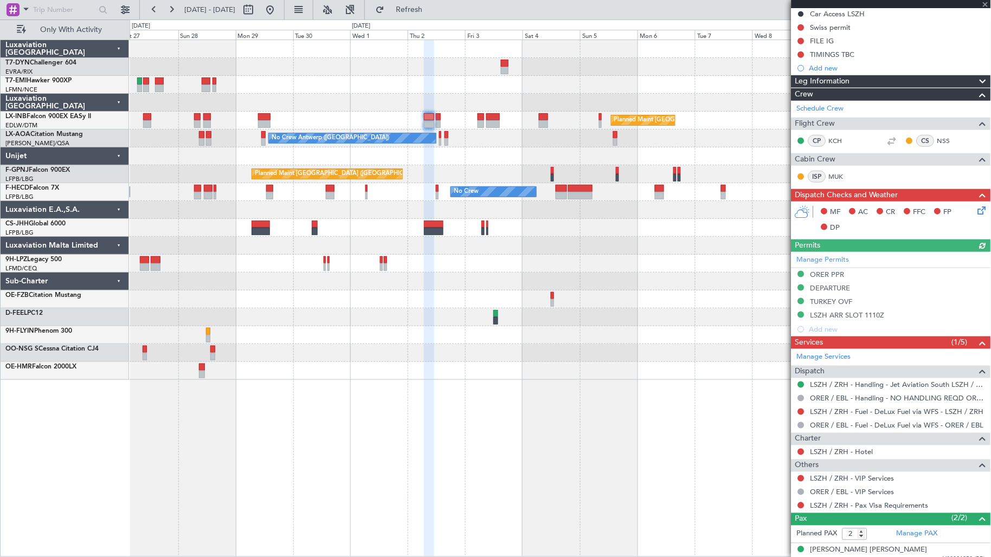
scroll to position [241, 0]
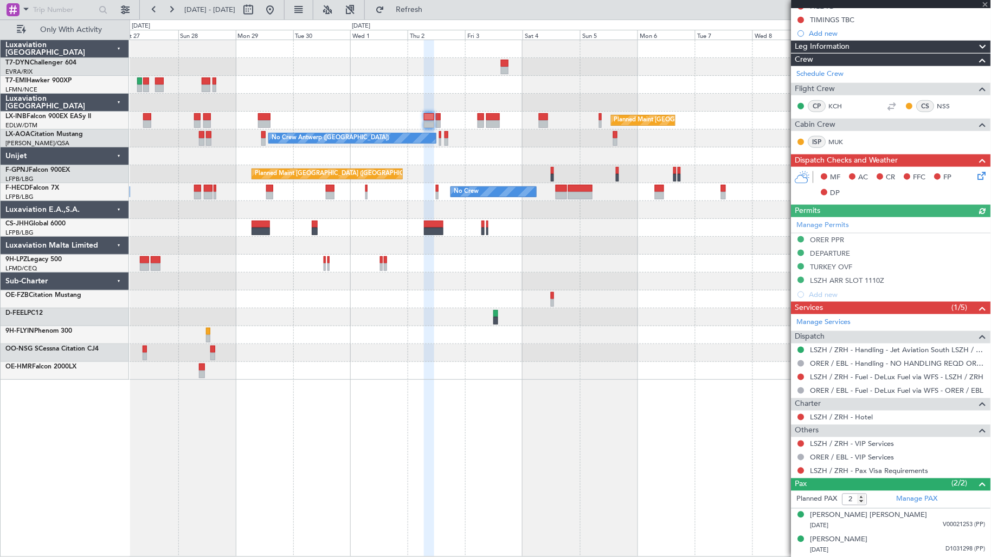
click at [474, 120] on div "Planned Maint [GEOGRAPHIC_DATA] ([GEOGRAPHIC_DATA]) Planned Maint [GEOGRAPHIC_D…" at bounding box center [560, 121] width 861 height 18
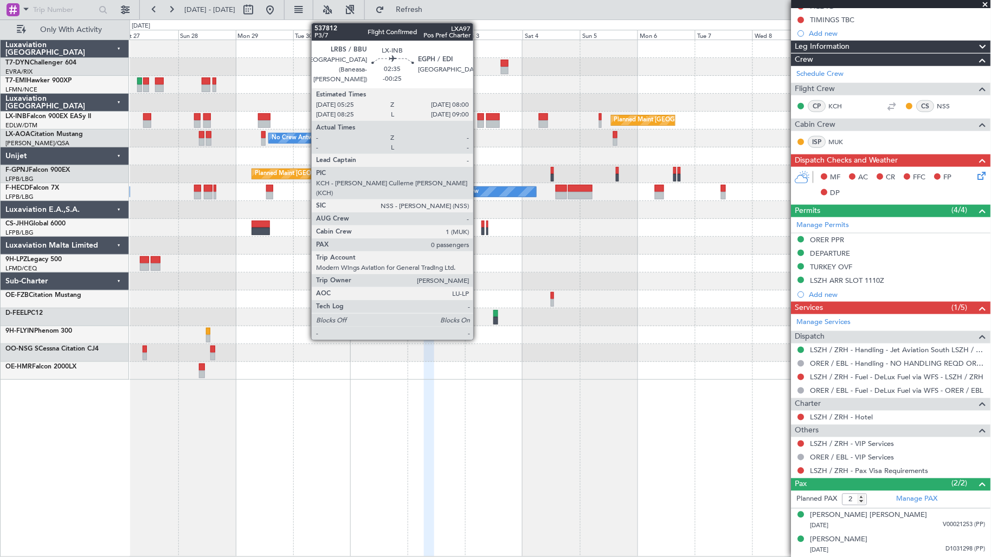
click at [479, 121] on div at bounding box center [481, 124] width 7 height 8
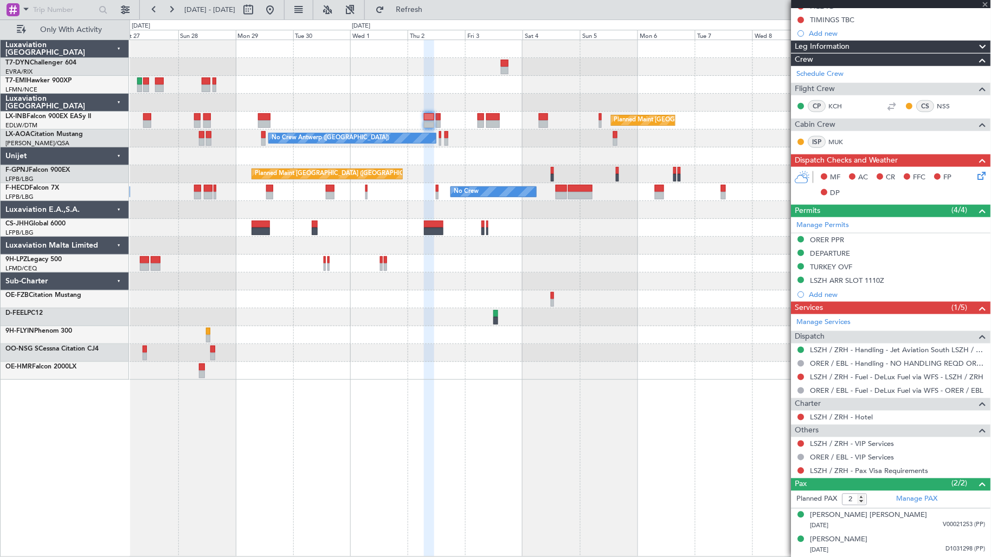
type input "-00:25"
type input "0"
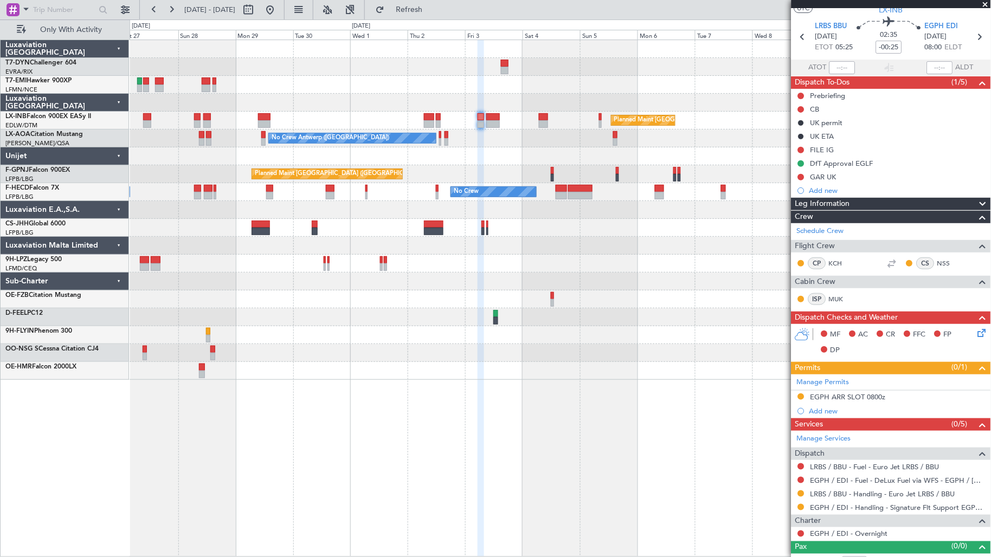
scroll to position [44, 0]
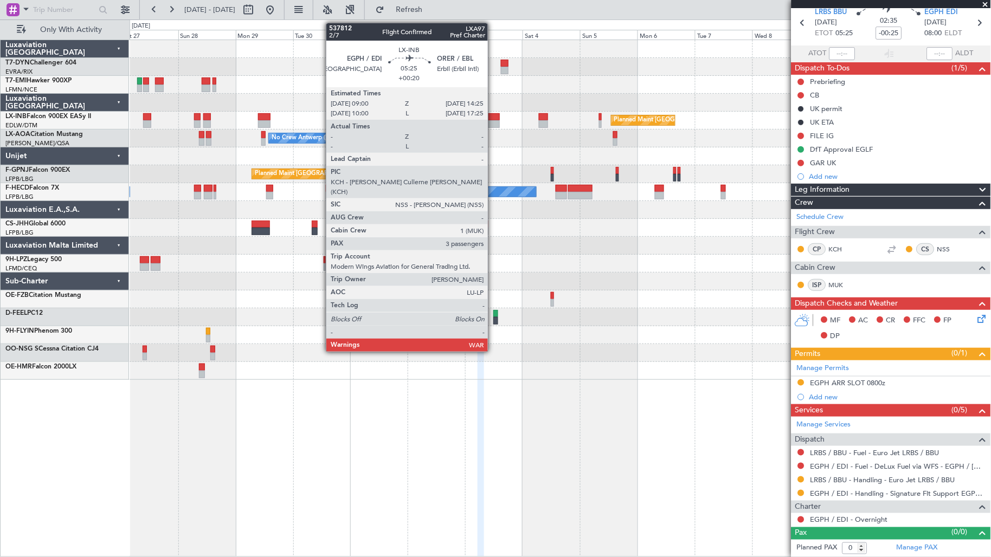
click at [493, 122] on div at bounding box center [492, 124] width 13 height 8
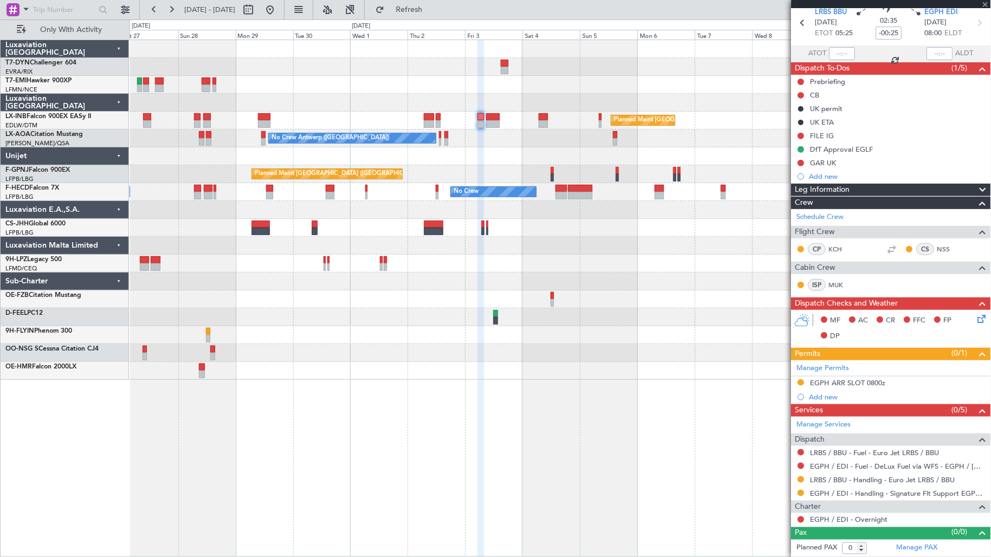
type input "+00:20"
type input "3"
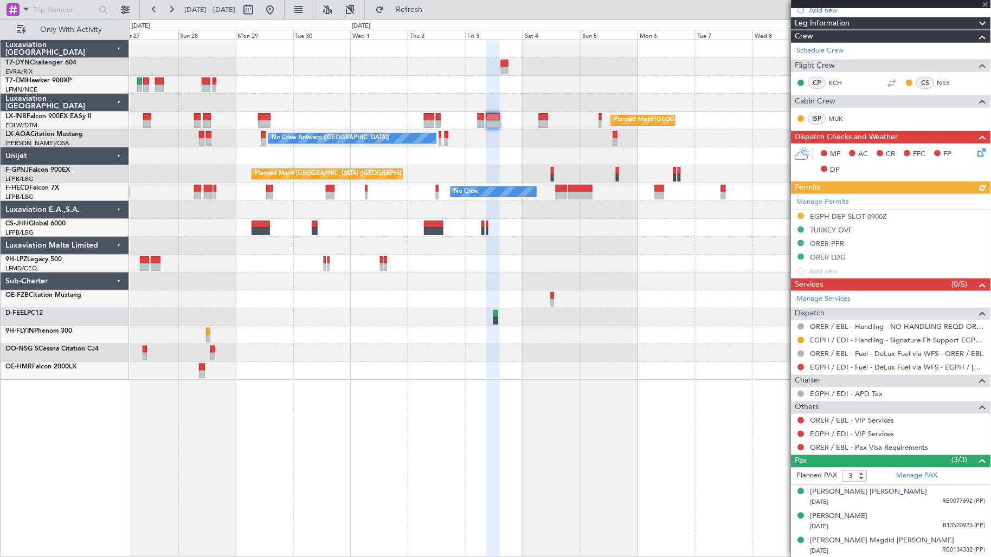
scroll to position [266, 0]
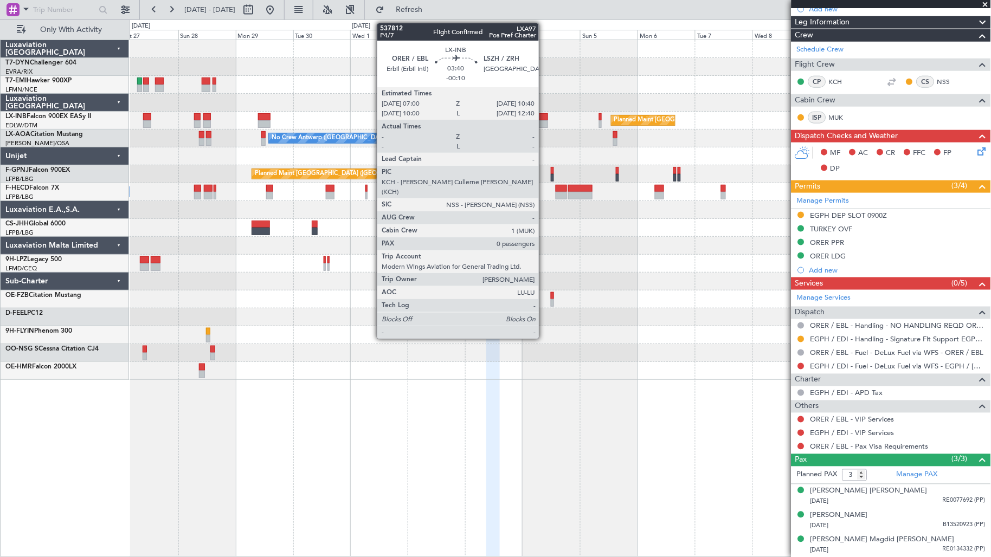
click at [544, 123] on div at bounding box center [543, 124] width 9 height 8
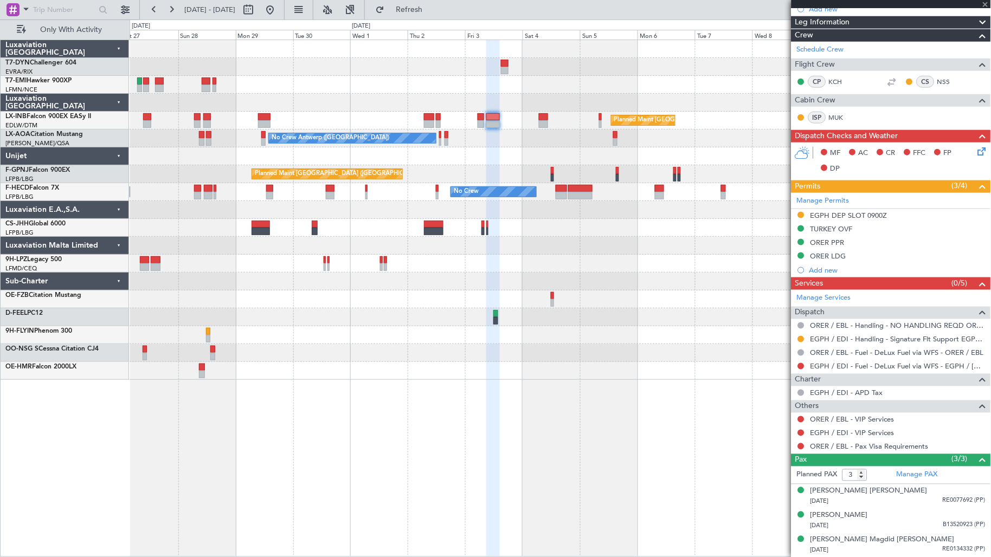
type input "-00:10"
type input "0"
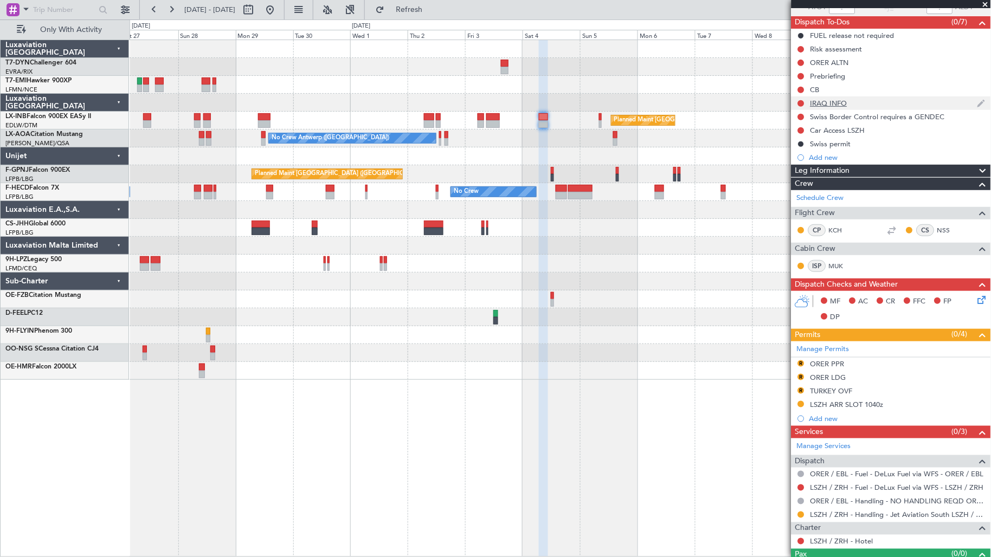
scroll to position [111, 0]
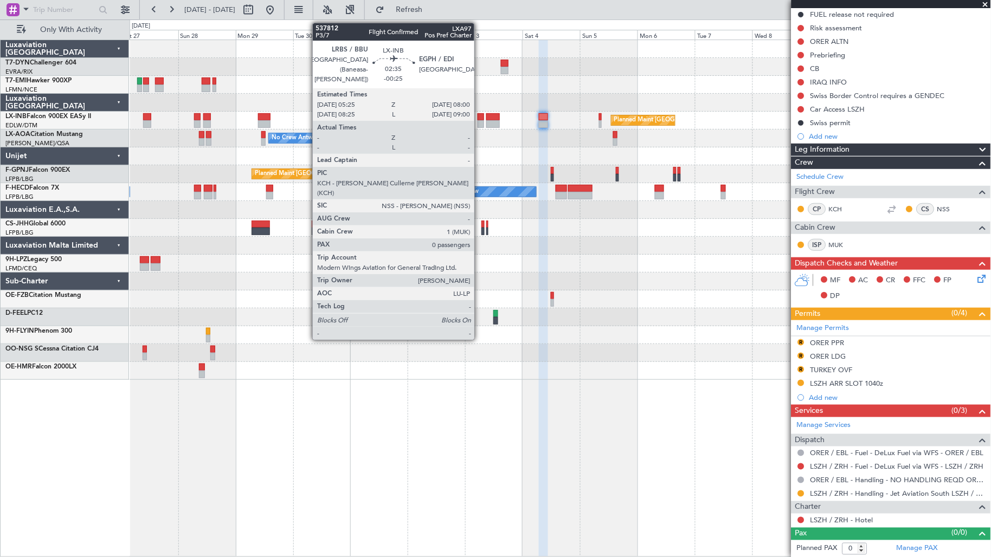
click at [480, 121] on div at bounding box center [481, 124] width 7 height 8
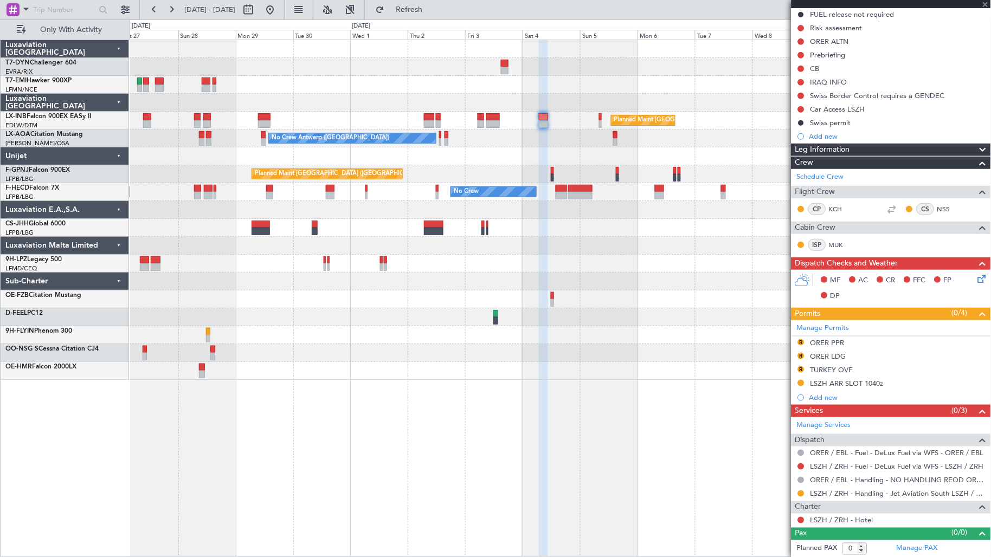
type input "-00:25"
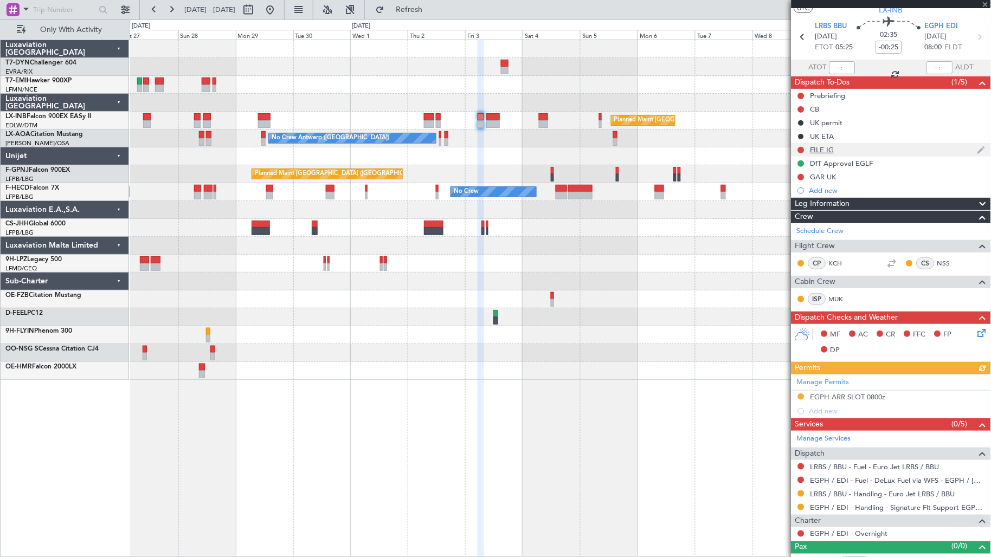
scroll to position [44, 0]
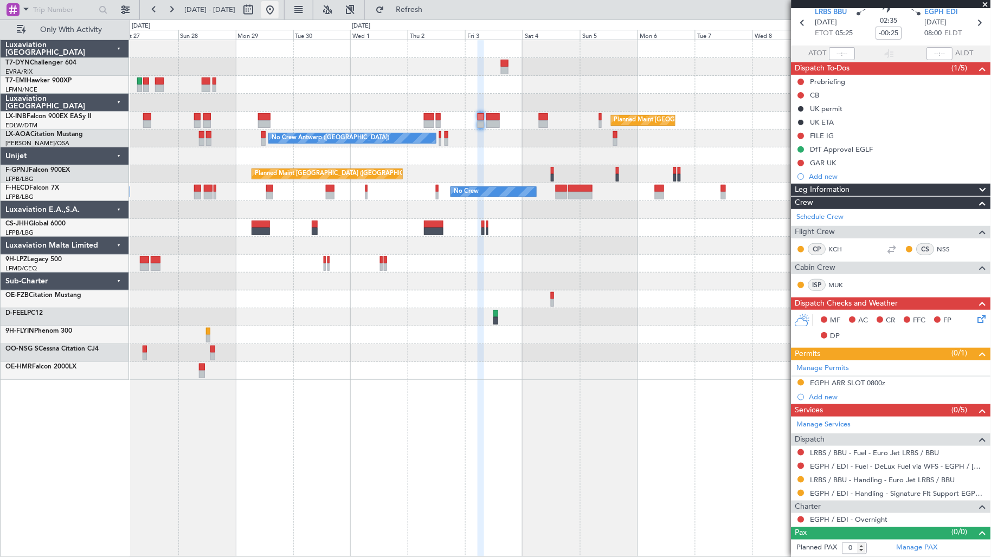
click at [279, 10] on button at bounding box center [269, 9] width 17 height 17
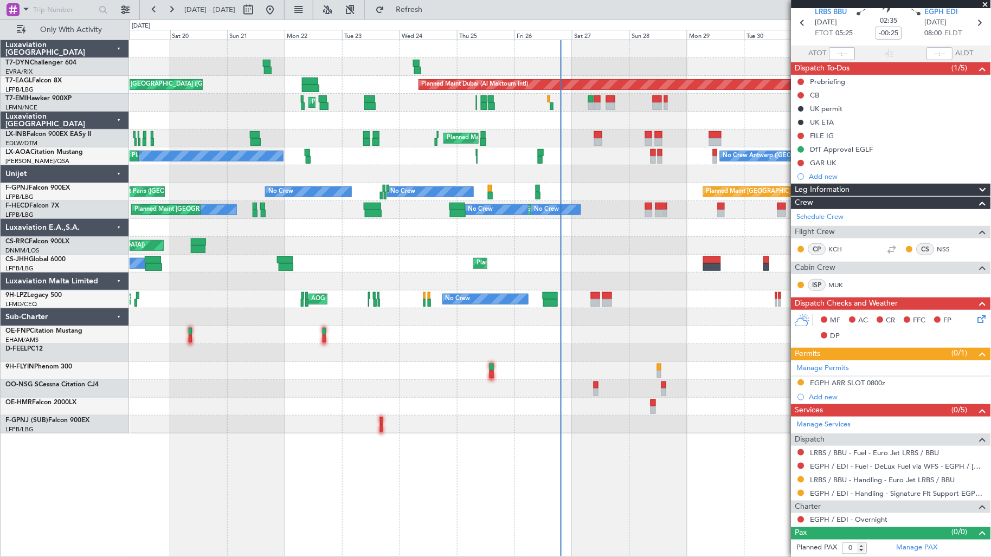
click at [646, 408] on div at bounding box center [560, 407] width 861 height 18
click at [649, 408] on div at bounding box center [560, 407] width 861 height 18
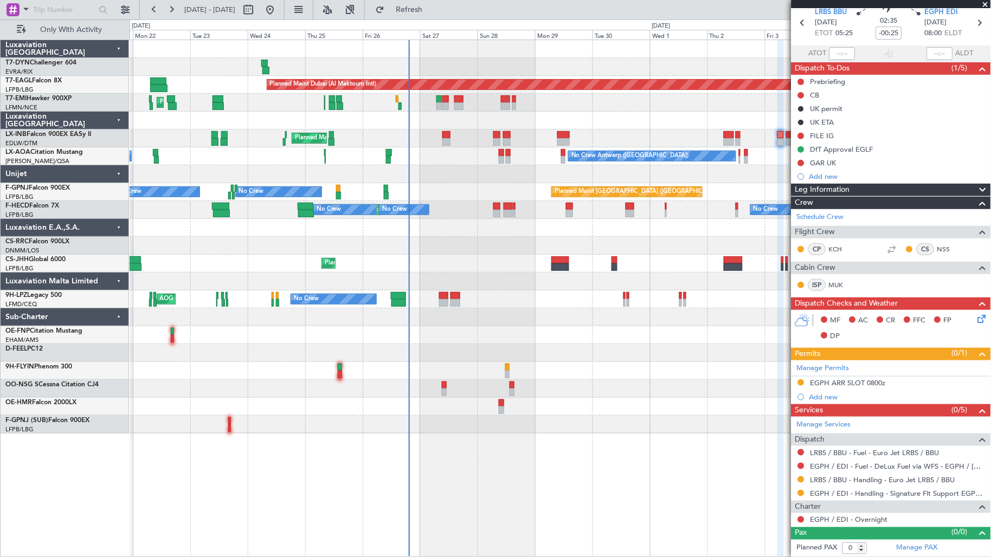
click at [467, 425] on div at bounding box center [560, 425] width 861 height 18
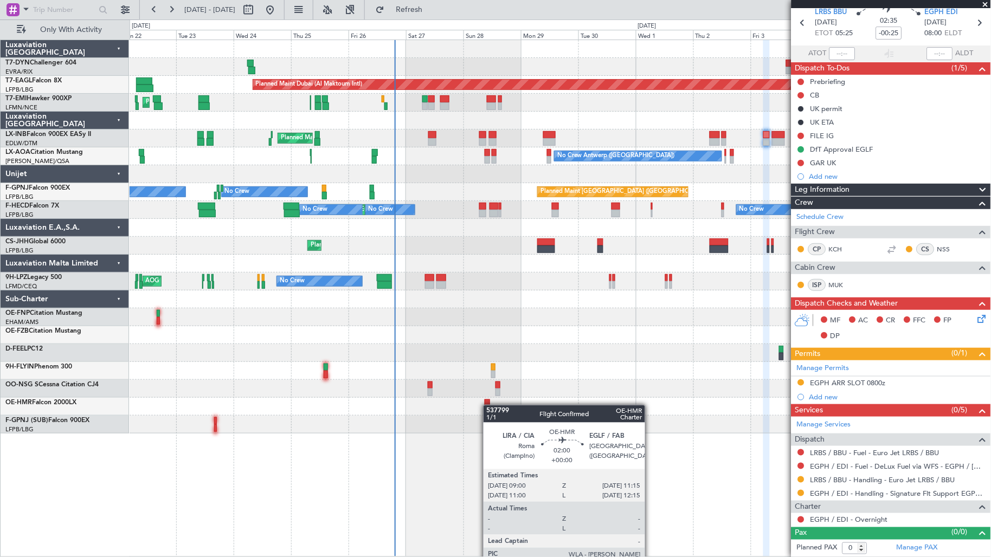
click at [489, 407] on div at bounding box center [487, 411] width 5 height 8
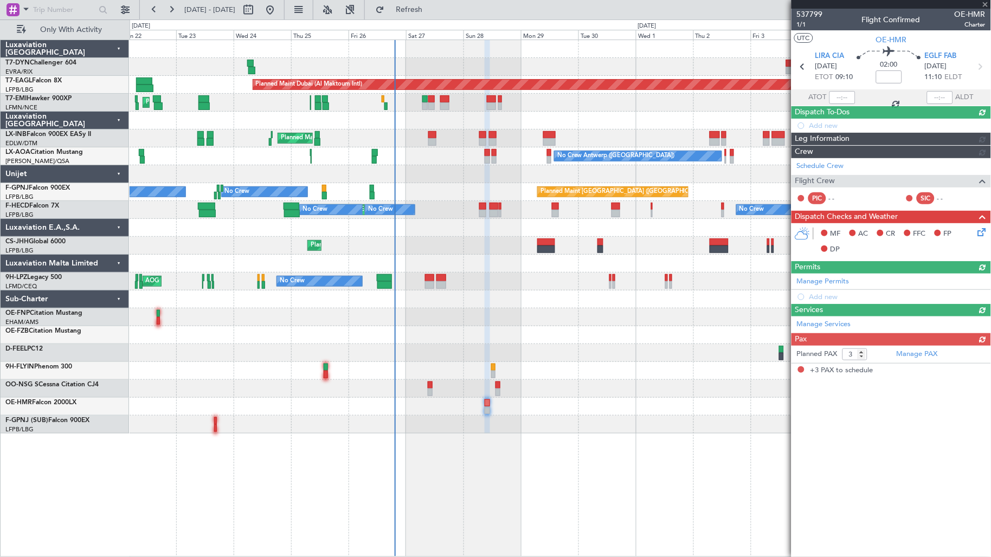
scroll to position [0, 0]
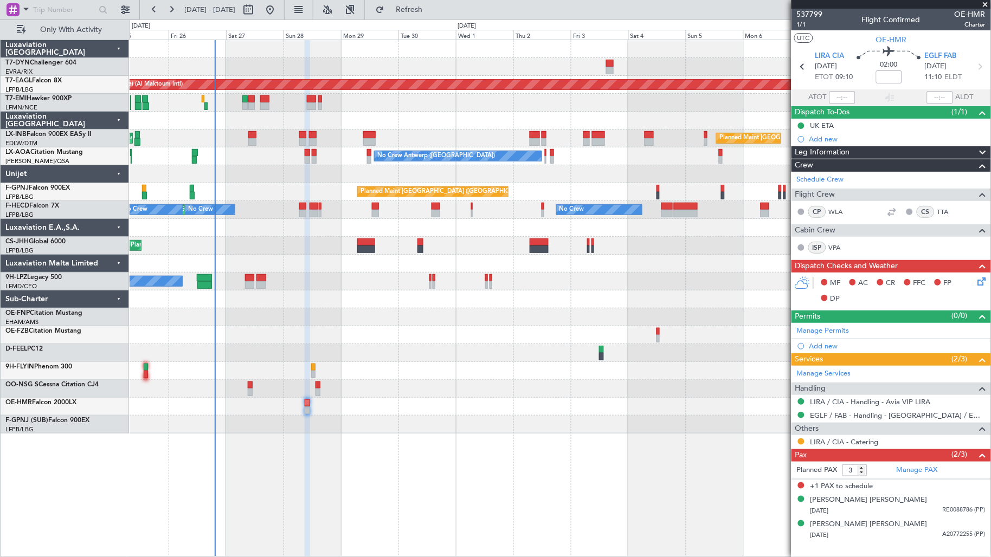
click at [388, 165] on div "Planned Maint Dubai (Al Maktoum Intl) Planned Maint Zurich Planned Maint London…" at bounding box center [560, 237] width 861 height 394
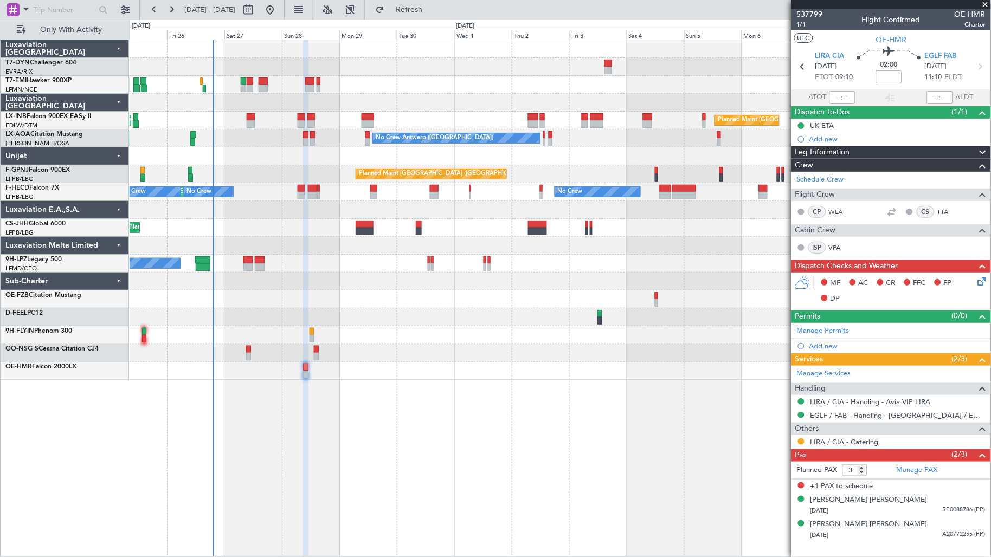
click at [541, 138] on div "No Crew Antwerp ([GEOGRAPHIC_DATA]) No Crew [GEOGRAPHIC_DATA] ([GEOGRAPHIC_DATA…" at bounding box center [560, 139] width 861 height 18
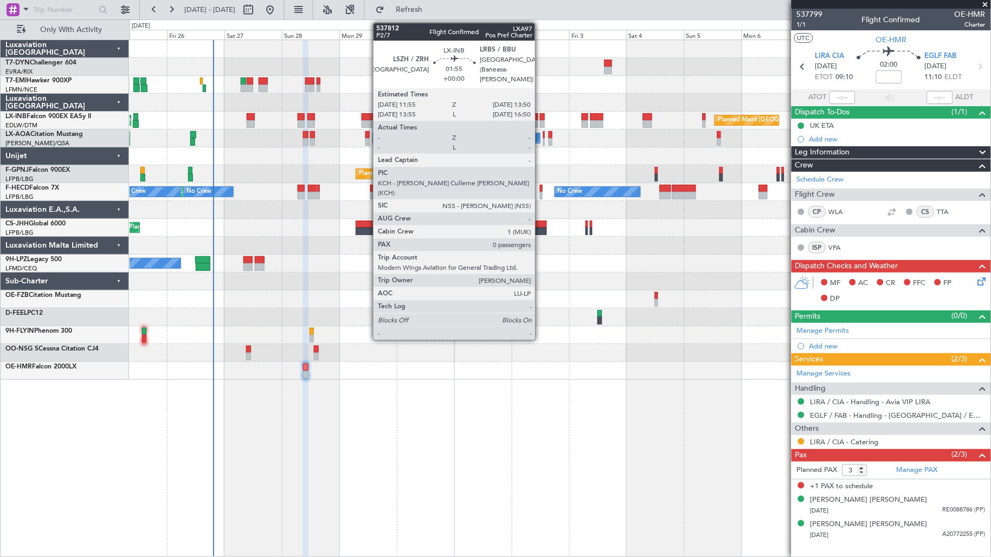
click at [540, 118] on div at bounding box center [542, 117] width 5 height 8
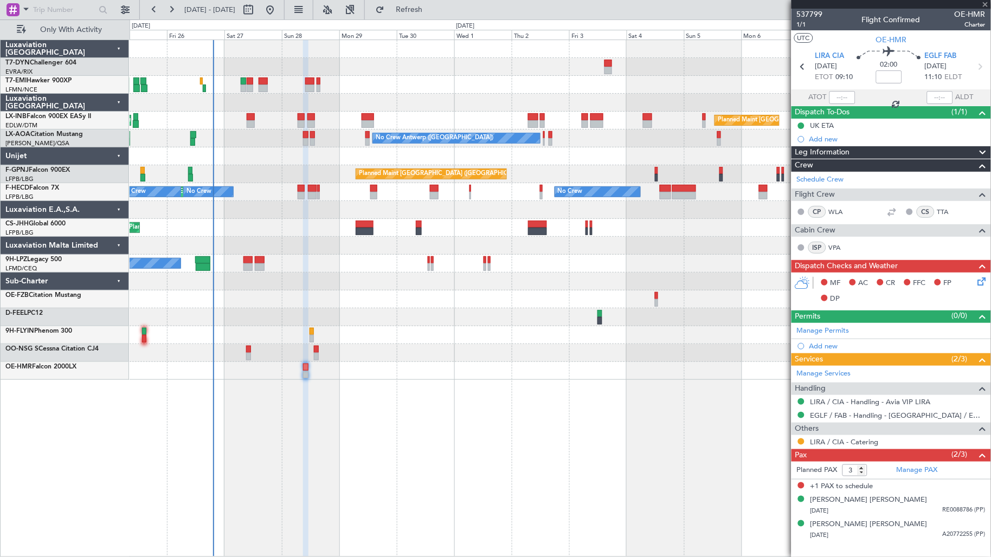
type input "0"
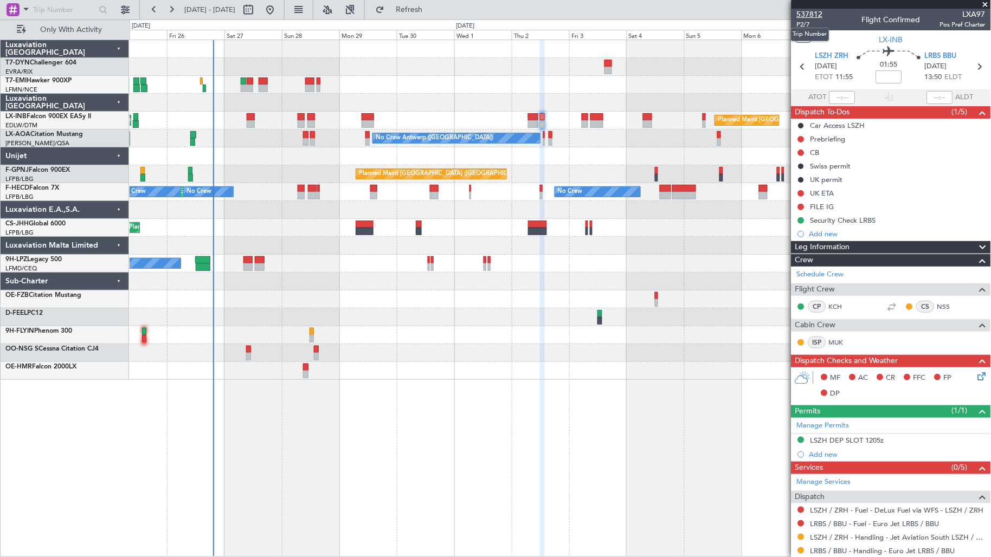
click at [805, 15] on span "537812" at bounding box center [810, 14] width 26 height 11
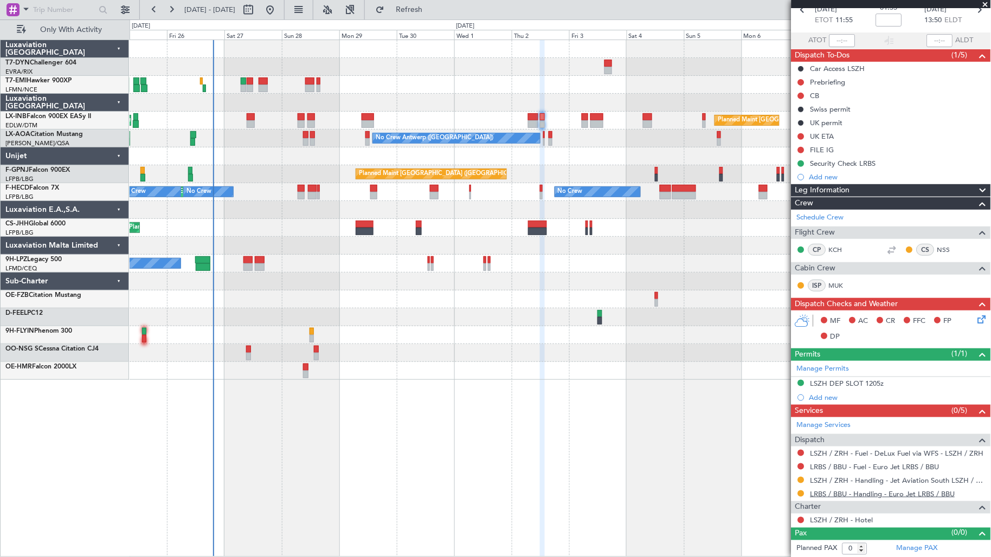
click at [847, 491] on link "LRBS / BBU - Handling - Euro Jet LRBS / BBU" at bounding box center [882, 493] width 145 height 9
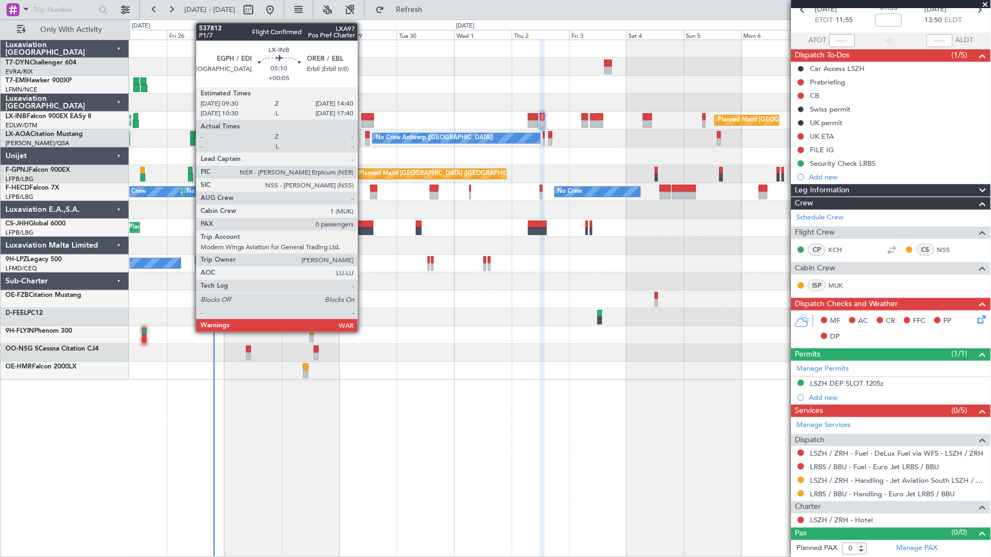
click at [363, 121] on div at bounding box center [368, 124] width 12 height 8
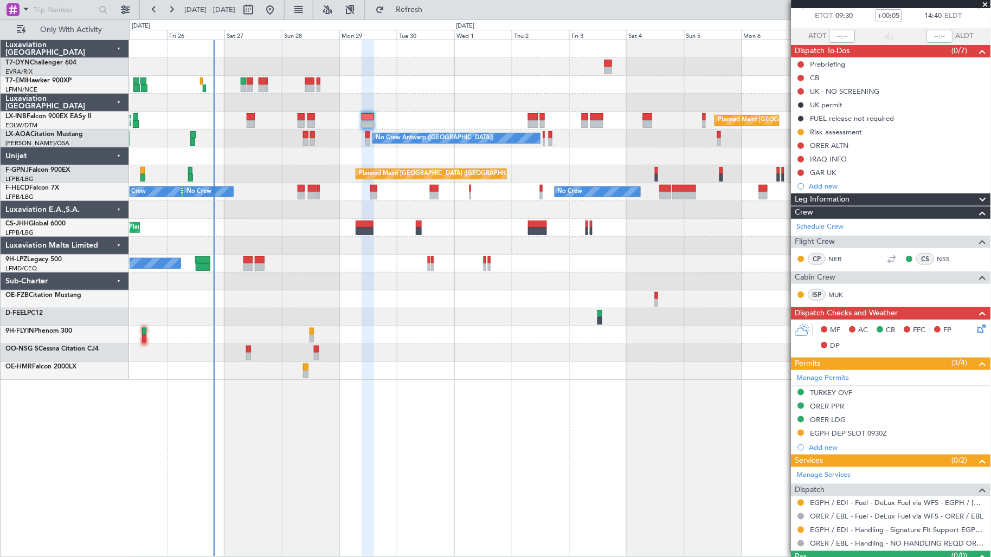
scroll to position [85, 0]
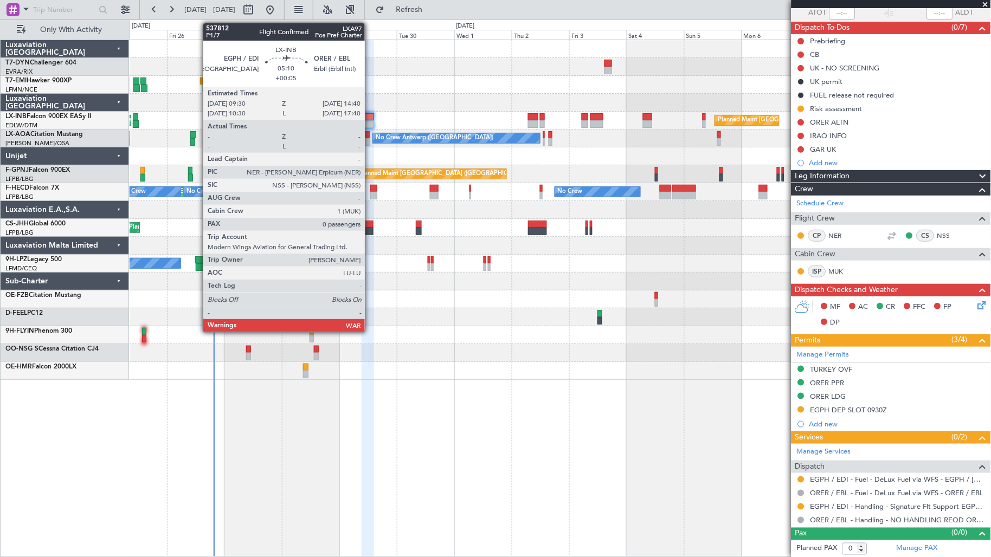
click at [370, 120] on div at bounding box center [368, 124] width 12 height 8
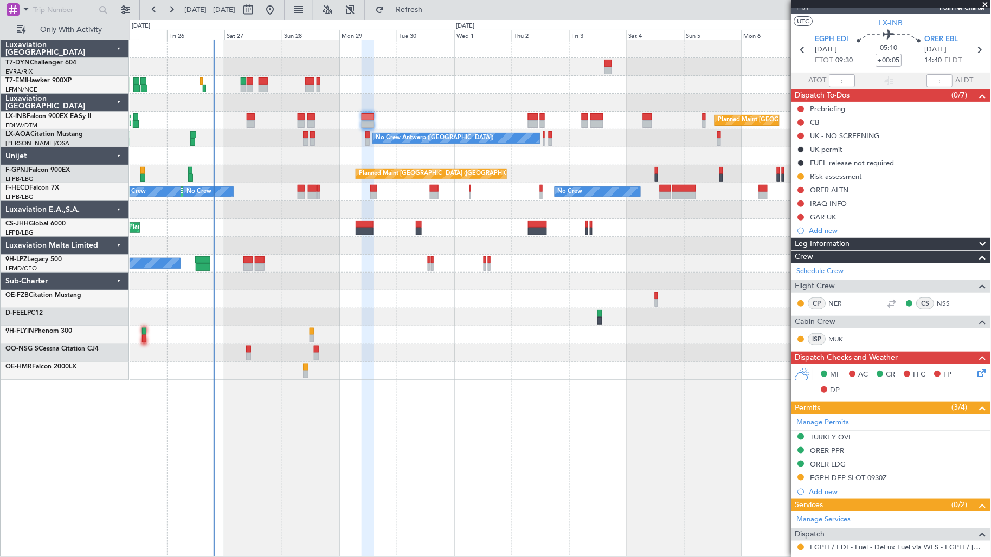
scroll to position [0, 0]
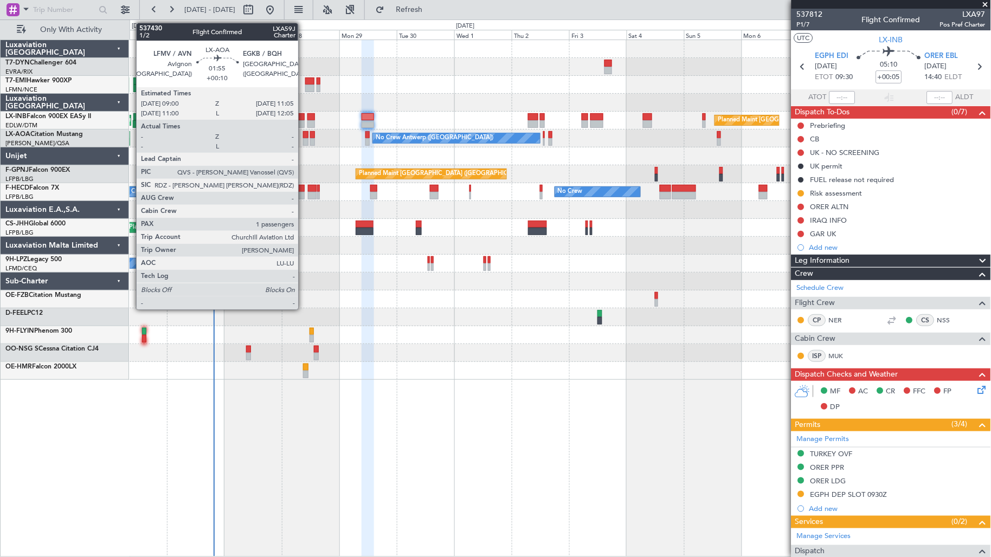
click at [304, 139] on div at bounding box center [305, 142] width 5 height 8
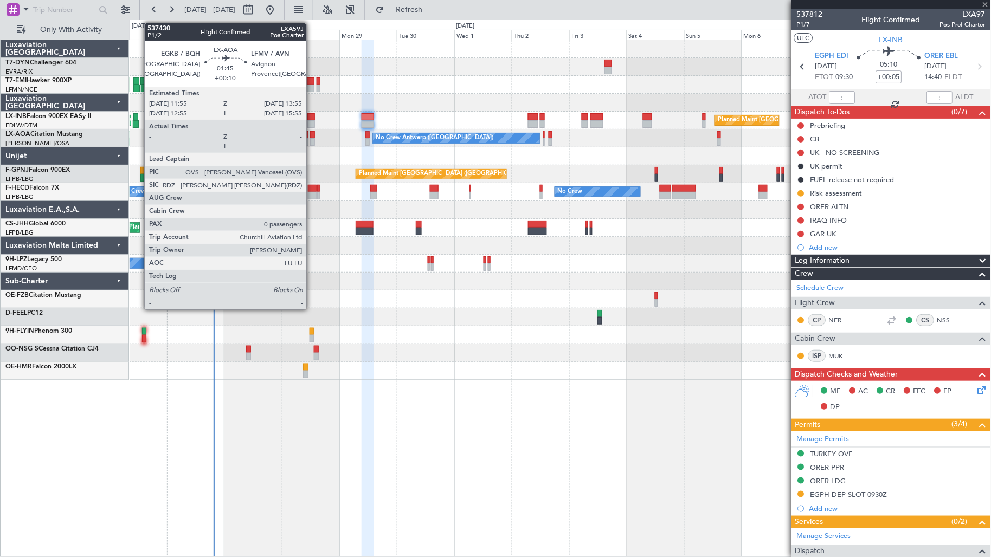
type input "+00:10"
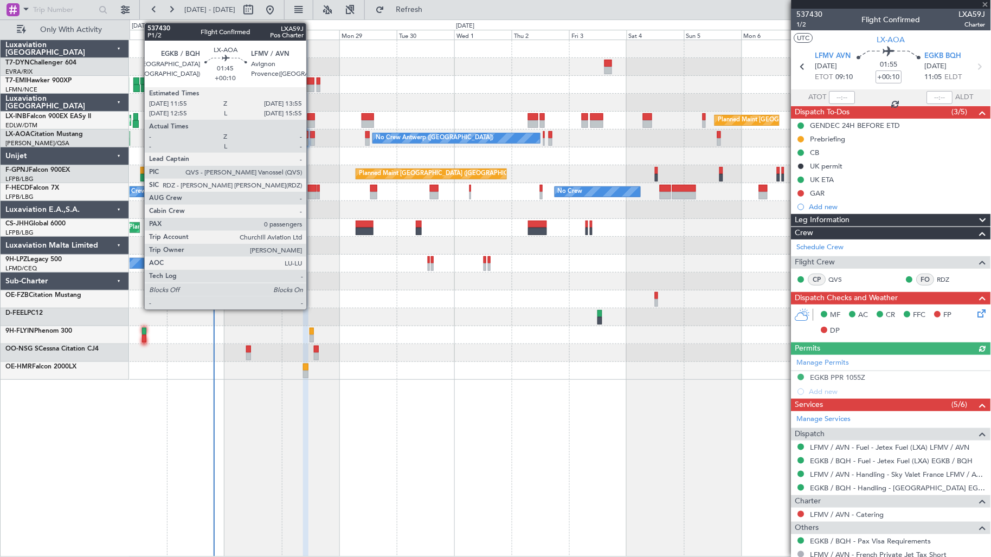
click at [312, 142] on div at bounding box center [312, 142] width 5 height 8
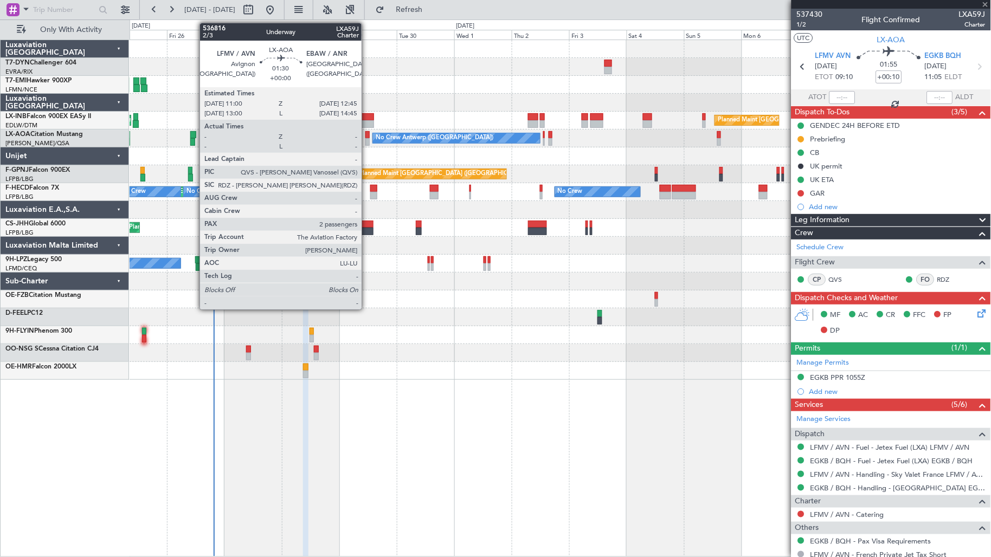
type input "0"
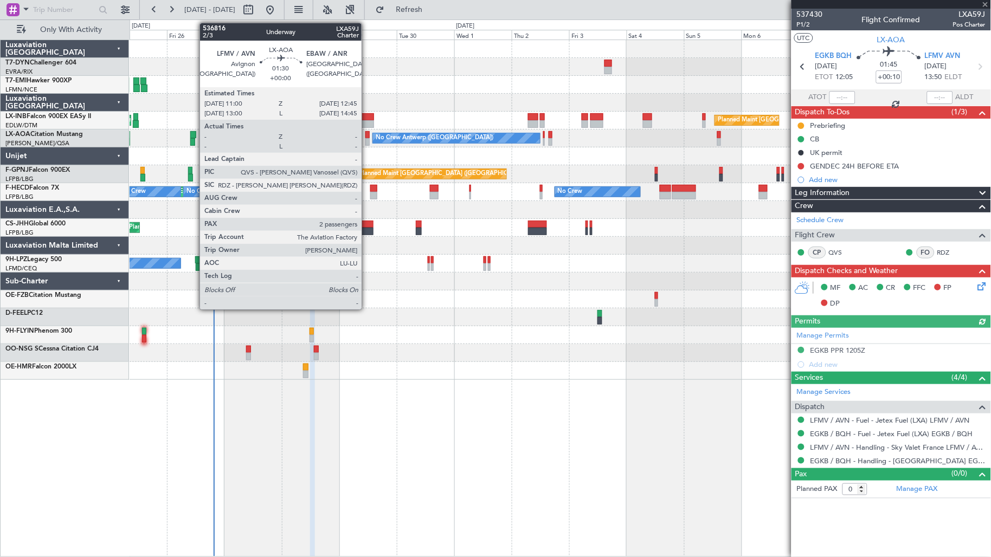
click at [367, 143] on div at bounding box center [367, 142] width 4 height 8
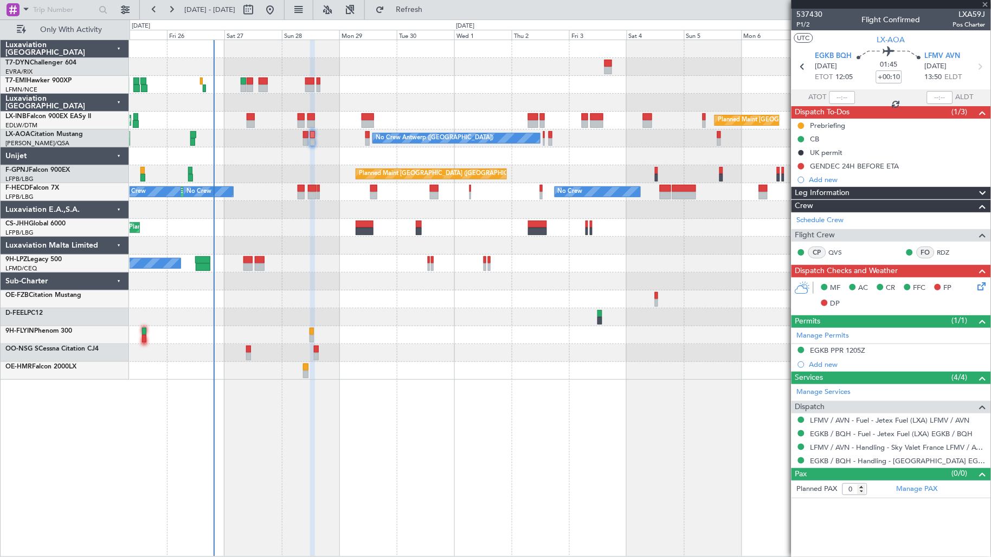
type input "2"
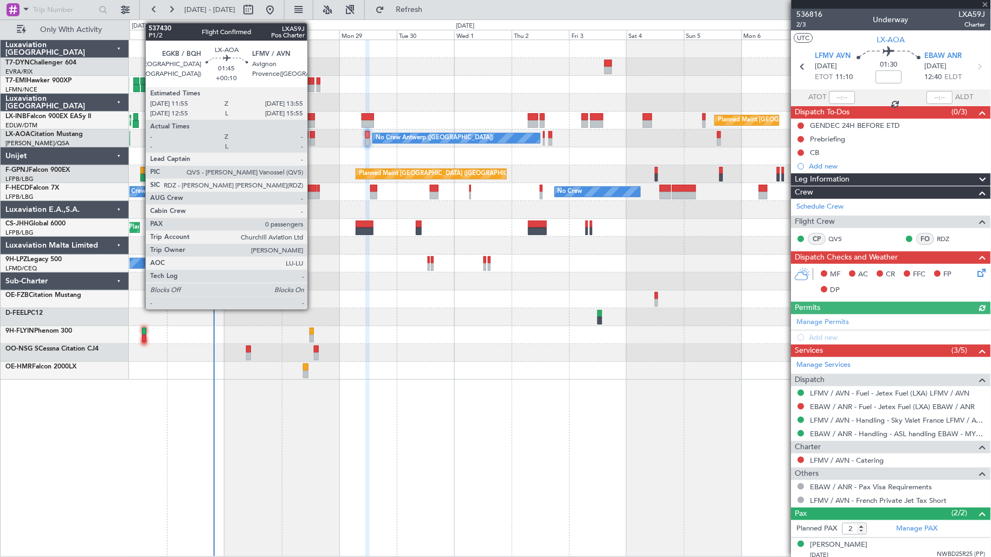
click at [313, 137] on div at bounding box center [312, 135] width 5 height 8
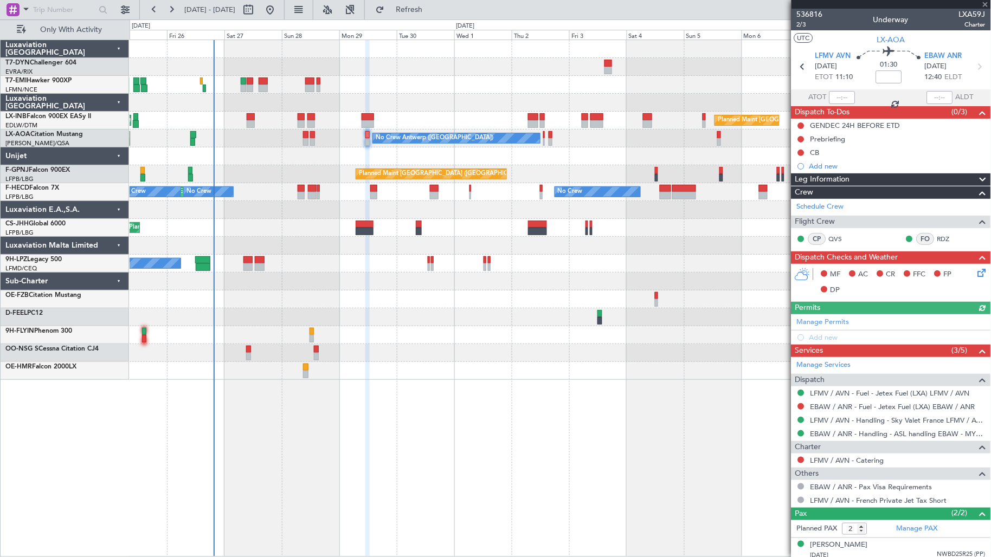
type input "+00:10"
type input "0"
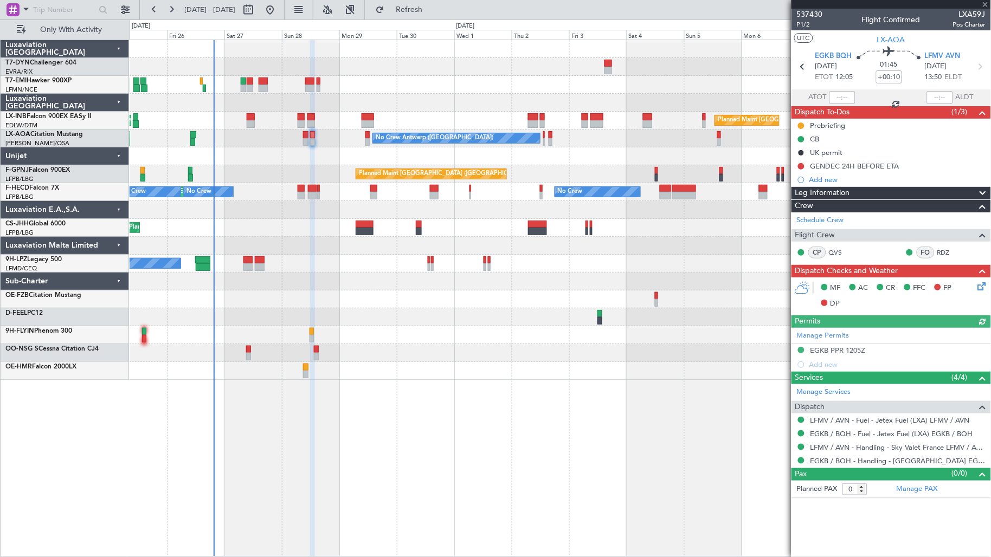
click at [841, 170] on div "GENDEC 24H BEFORE ETA" at bounding box center [854, 166] width 89 height 9
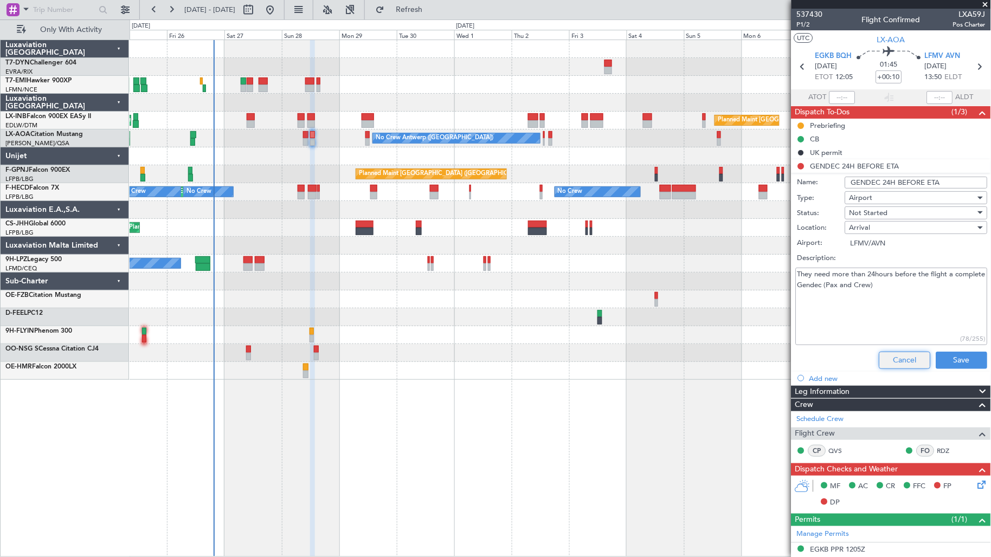
click at [898, 356] on button "Cancel" at bounding box center [904, 360] width 51 height 17
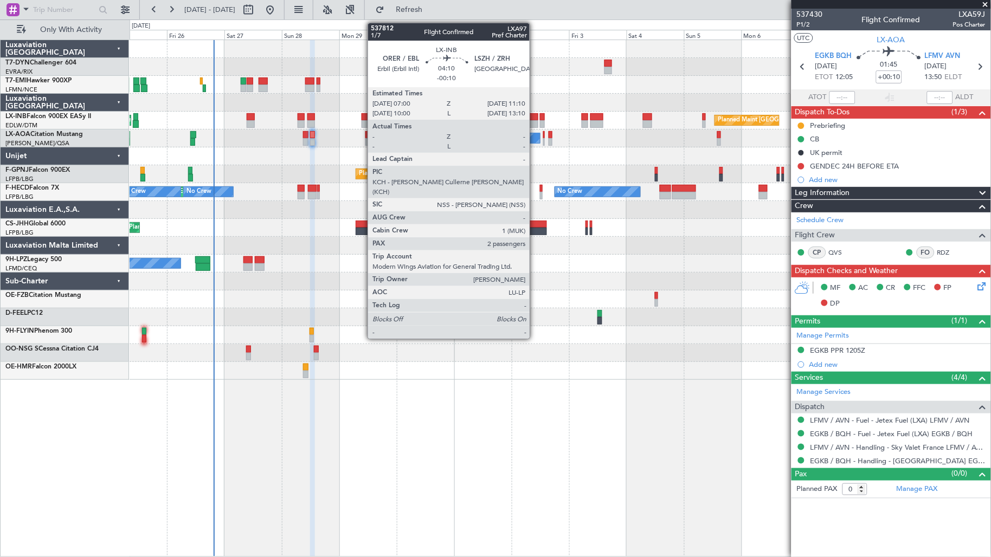
click at [536, 120] on div at bounding box center [533, 124] width 10 height 8
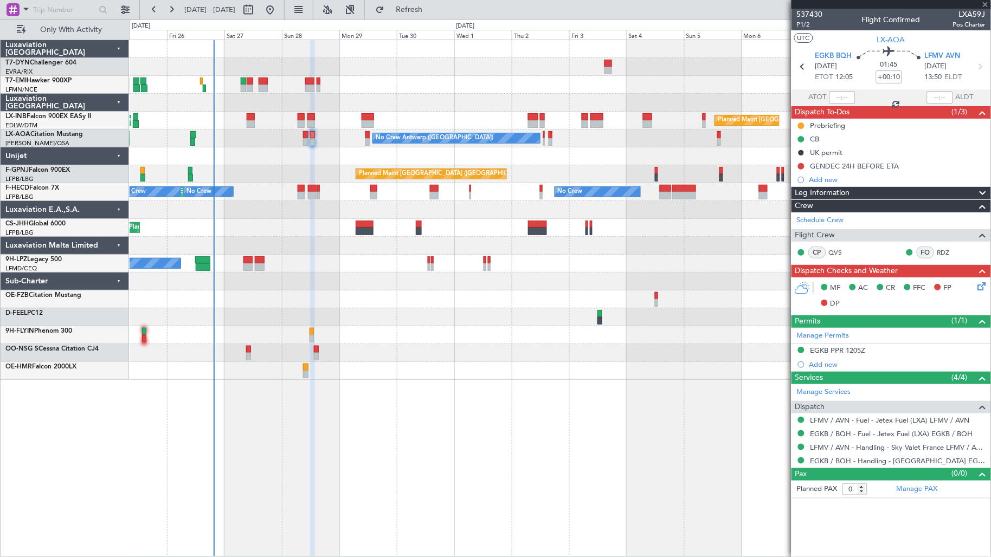
type input "-00:10"
type input "2"
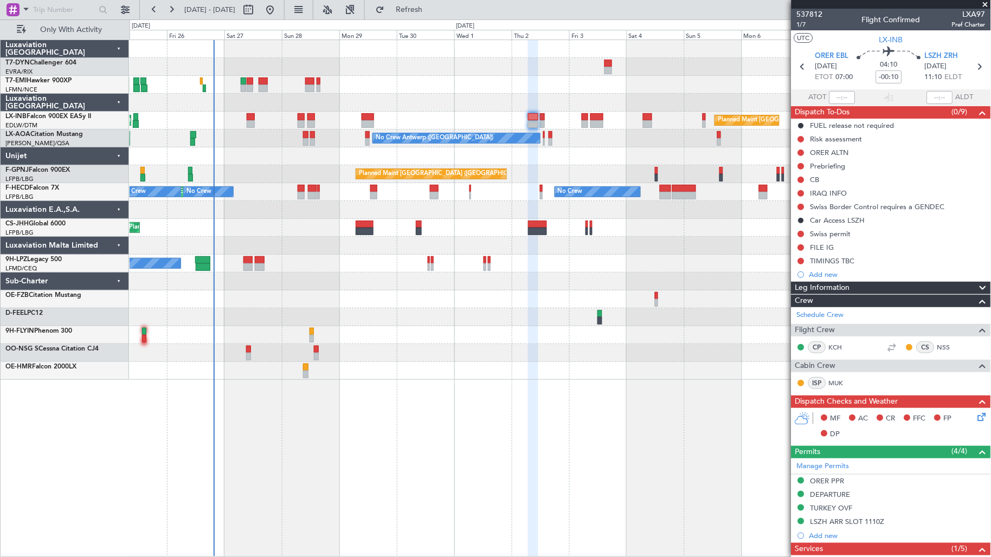
scroll to position [241, 0]
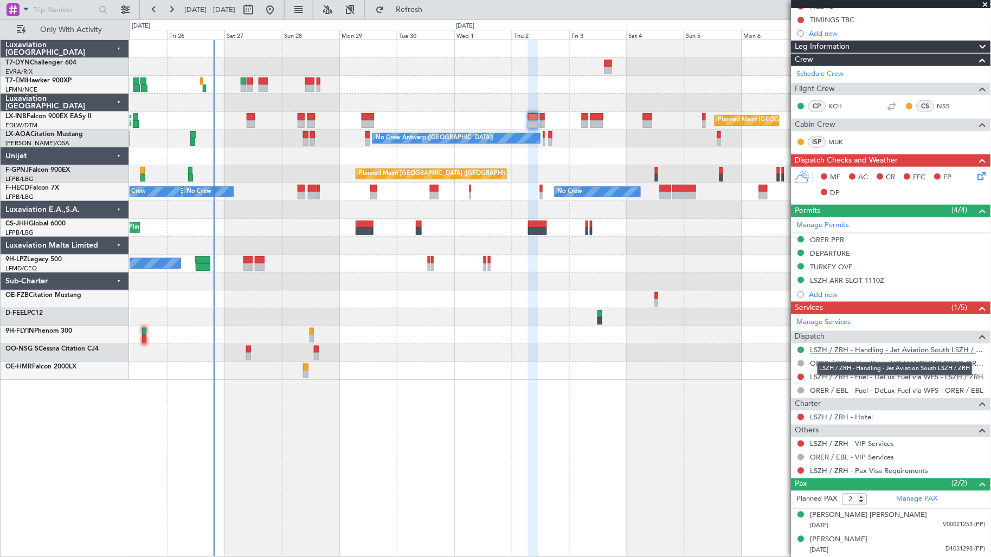
click at [907, 348] on link "LSZH / ZRH - Handling - Jet Aviation South LSZH / ZRH" at bounding box center [897, 350] width 175 height 9
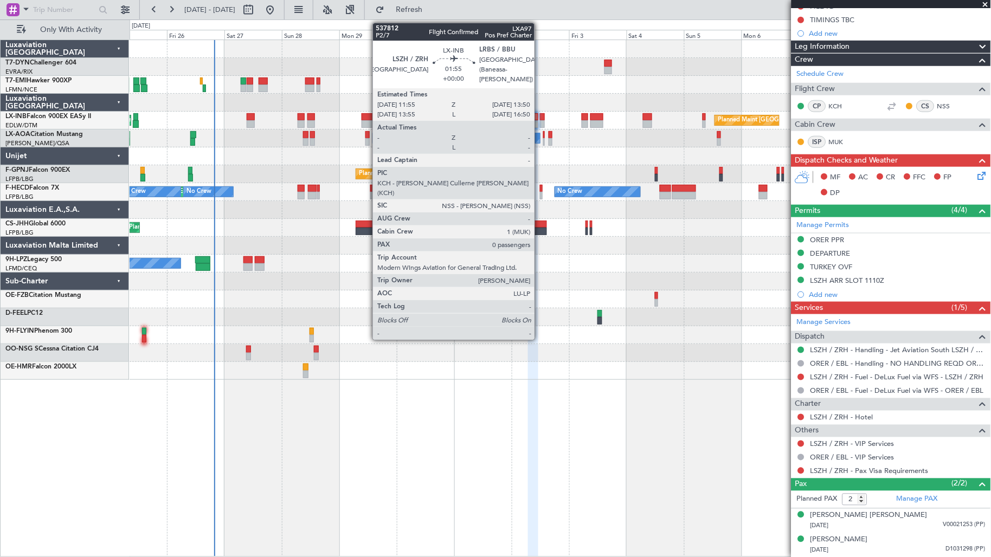
click at [540, 117] on div at bounding box center [542, 117] width 5 height 8
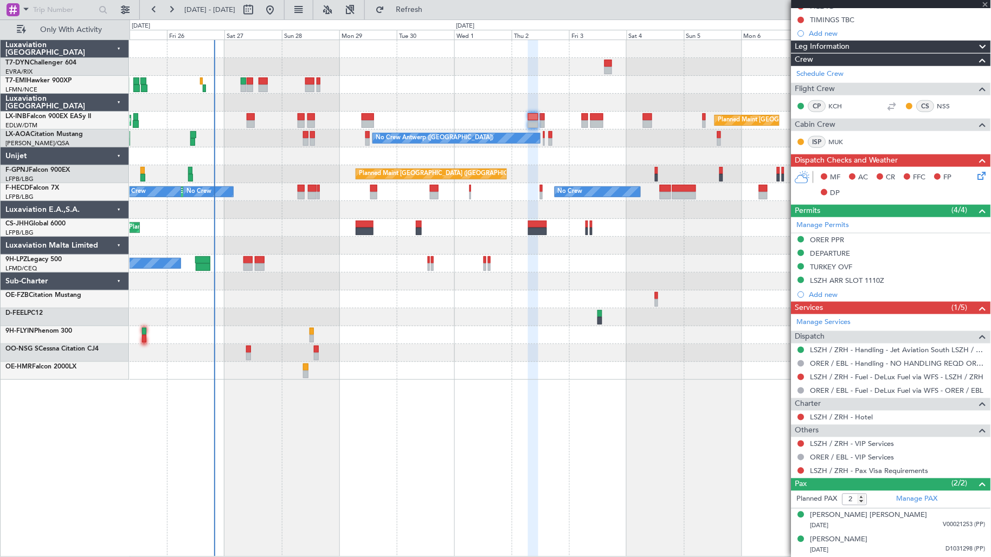
type input "0"
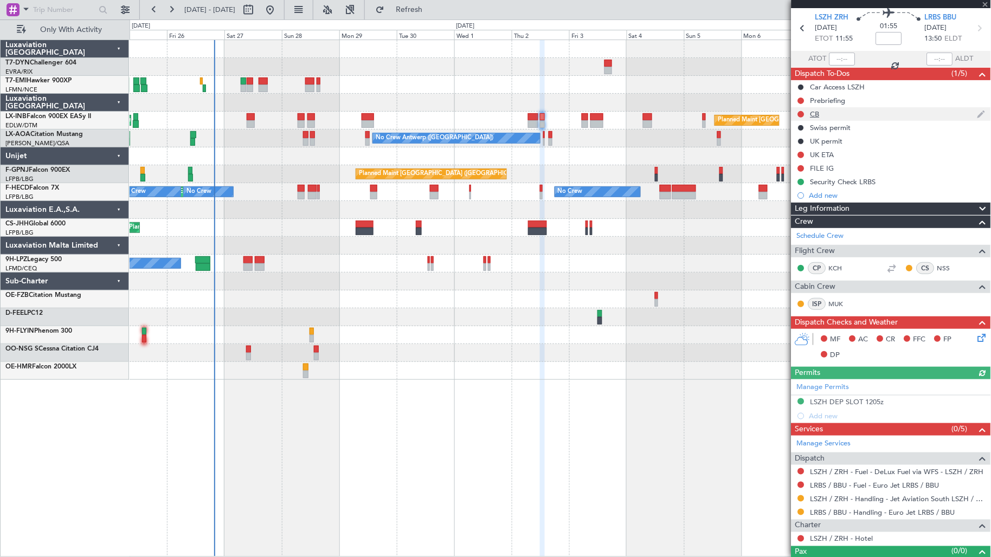
scroll to position [57, 0]
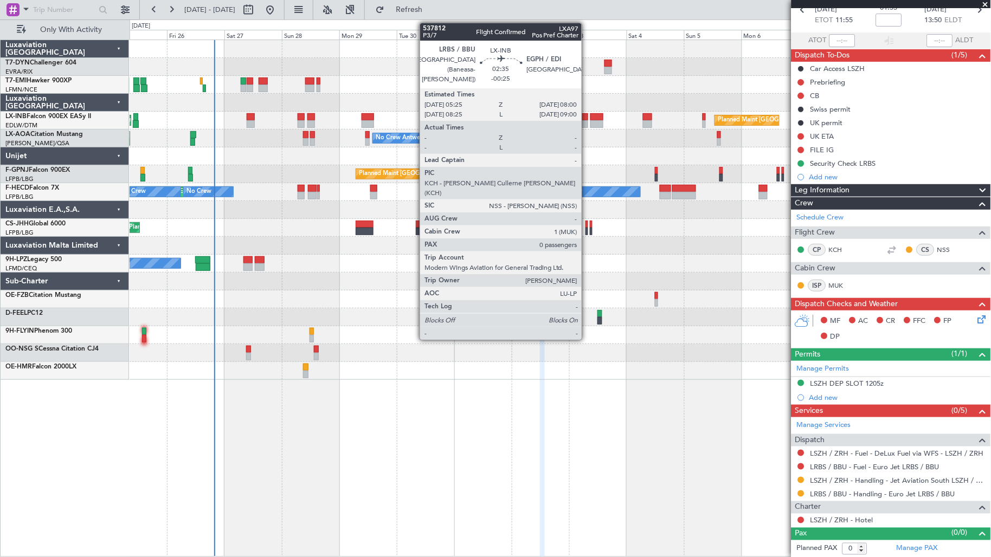
click at [587, 116] on div at bounding box center [585, 117] width 7 height 8
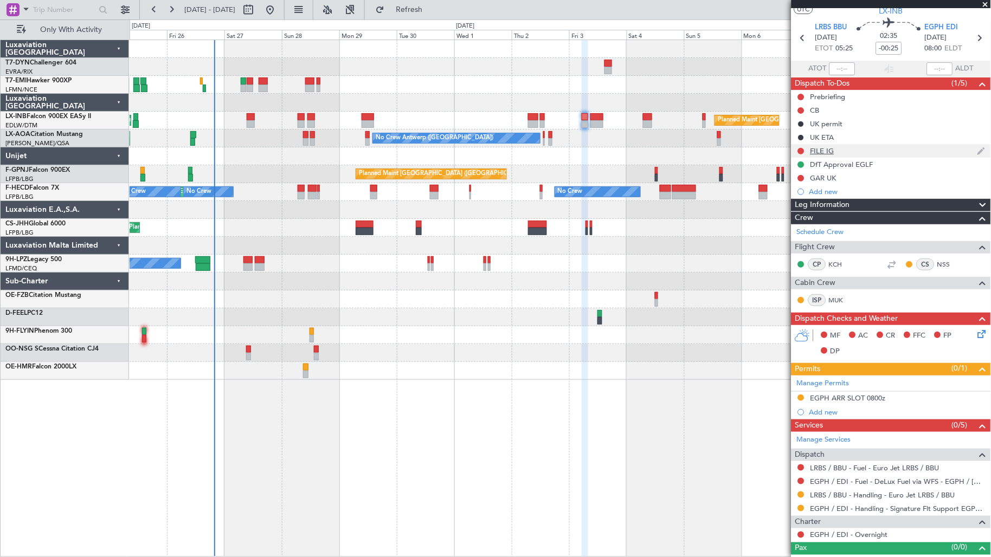
scroll to position [44, 0]
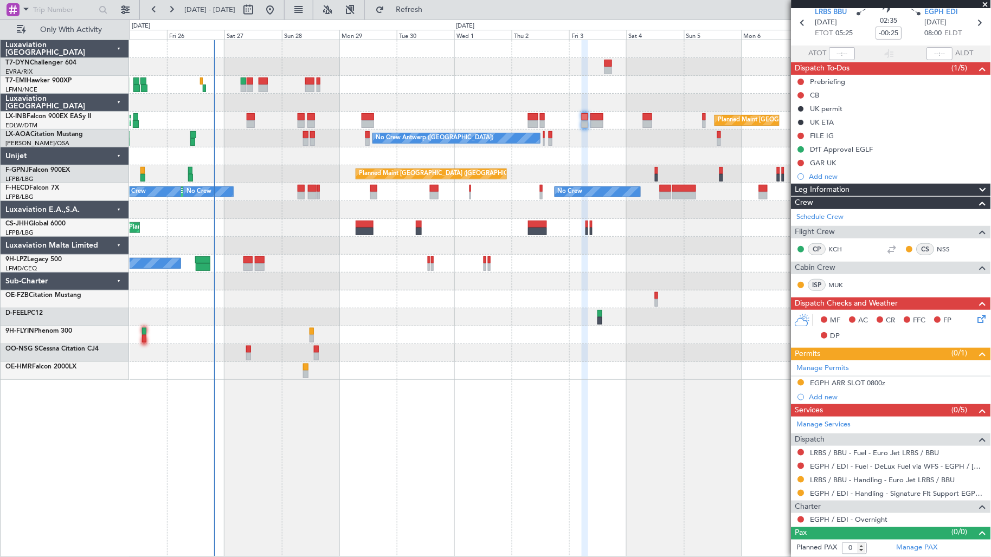
click at [604, 120] on div "Planned Maint [GEOGRAPHIC_DATA] ([GEOGRAPHIC_DATA]) Planned Maint [GEOGRAPHIC_D…" at bounding box center [560, 121] width 861 height 18
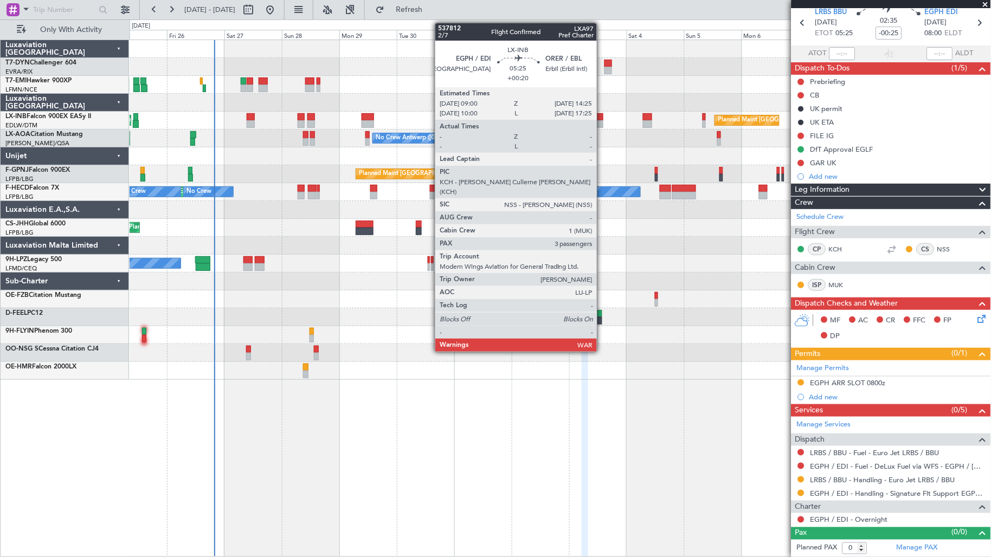
click at [601, 121] on div at bounding box center [596, 124] width 13 height 8
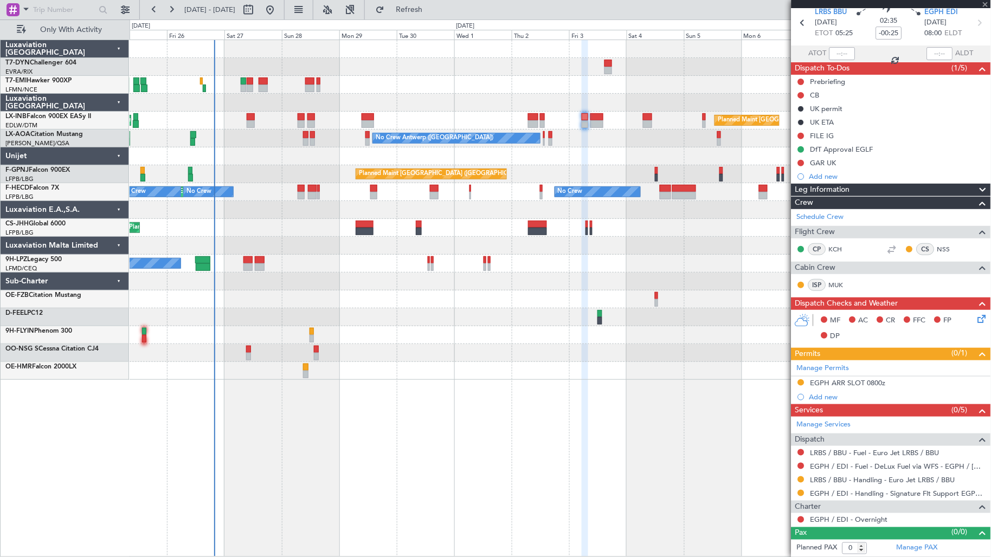
type input "+00:20"
type input "3"
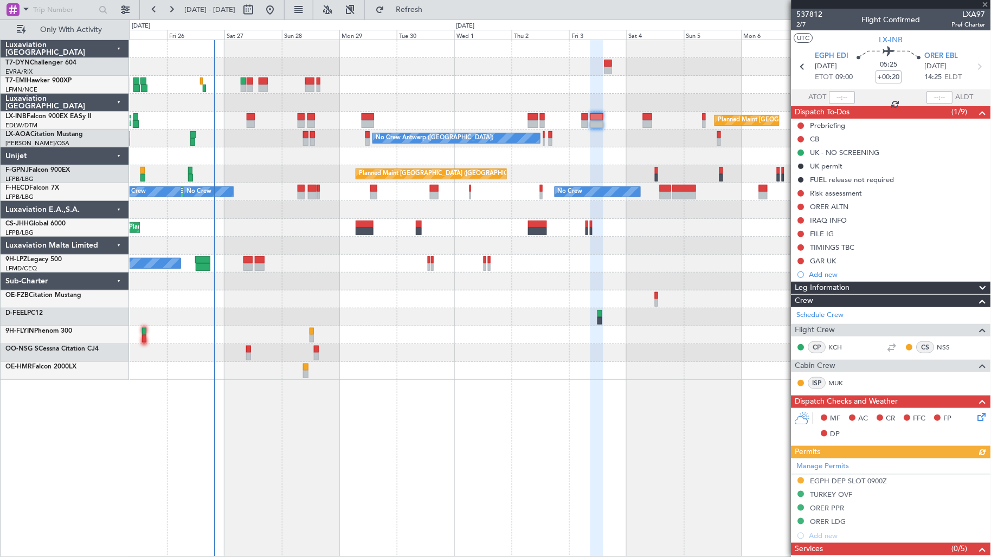
scroll to position [266, 0]
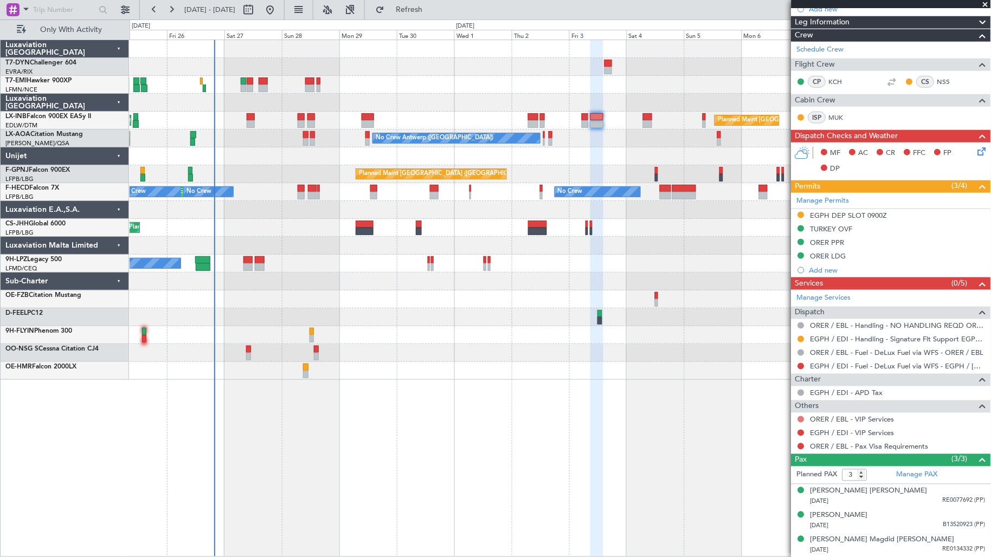
click at [801, 420] on button at bounding box center [801, 419] width 7 height 7
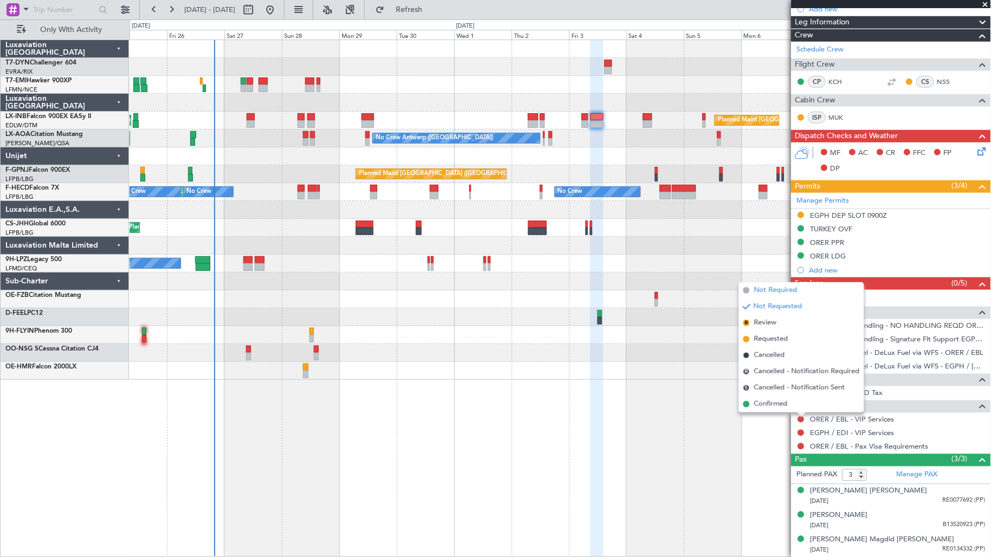
click at [789, 294] on span "Not Required" at bounding box center [775, 290] width 43 height 11
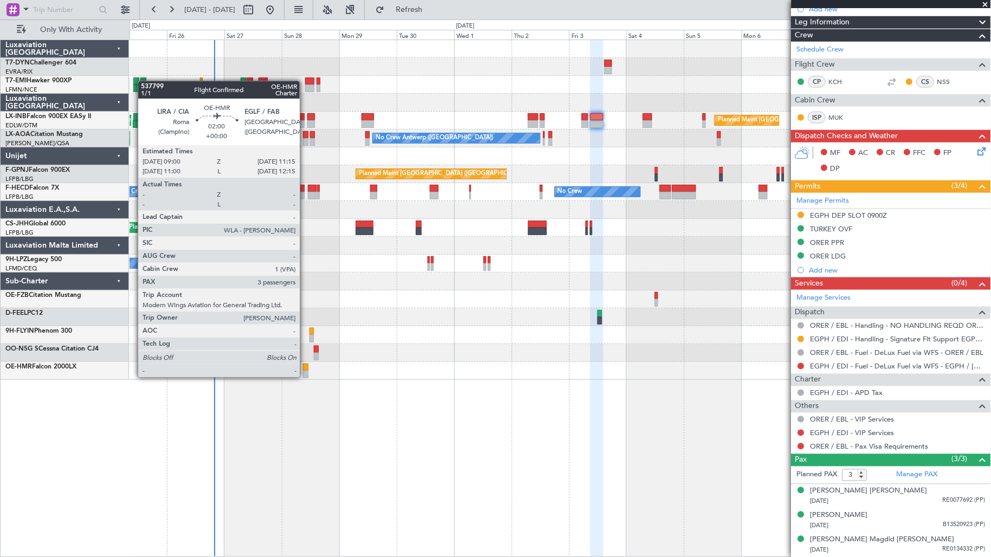
click at [305, 376] on div at bounding box center [305, 375] width 5 height 8
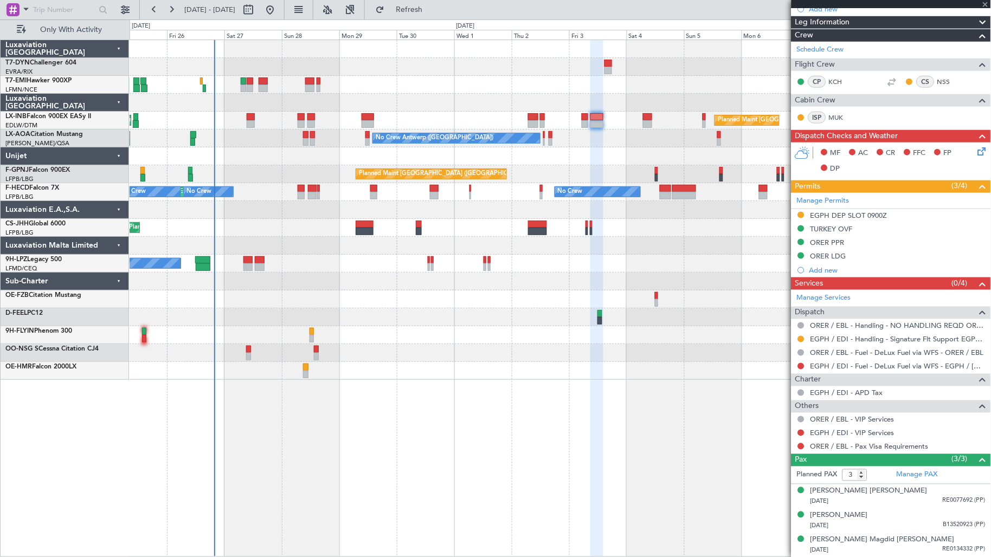
scroll to position [0, 0]
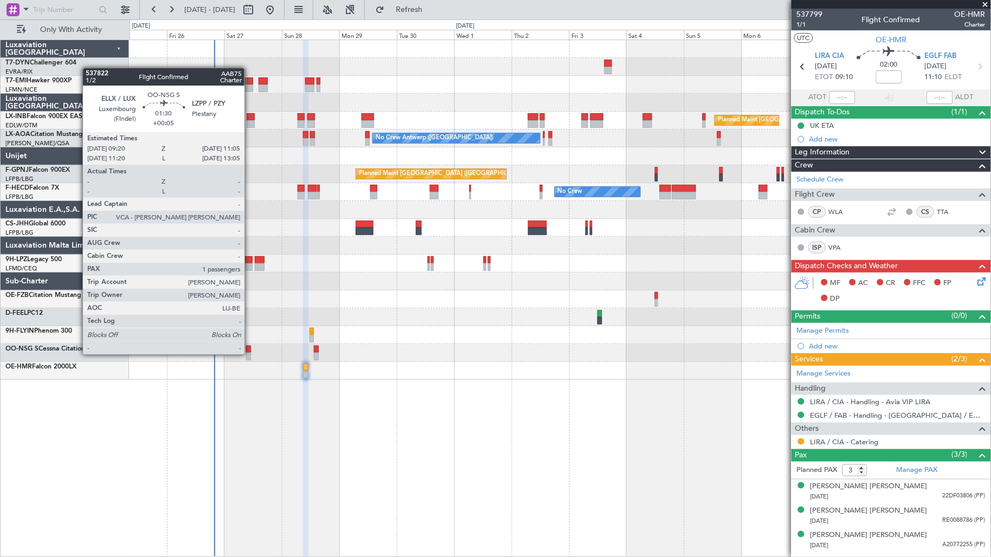
click at [250, 353] on div at bounding box center [248, 357] width 4 height 8
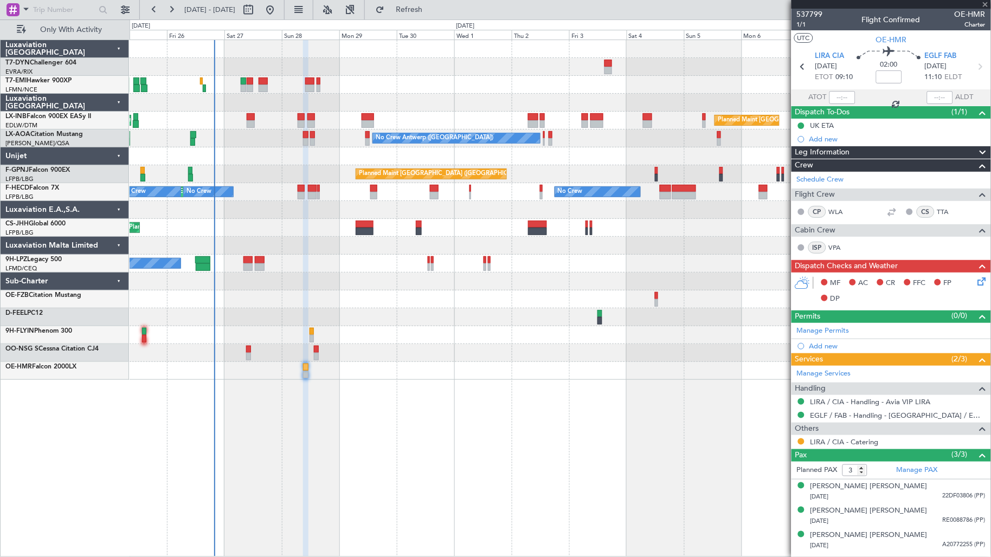
type input "+00:05"
type input "1"
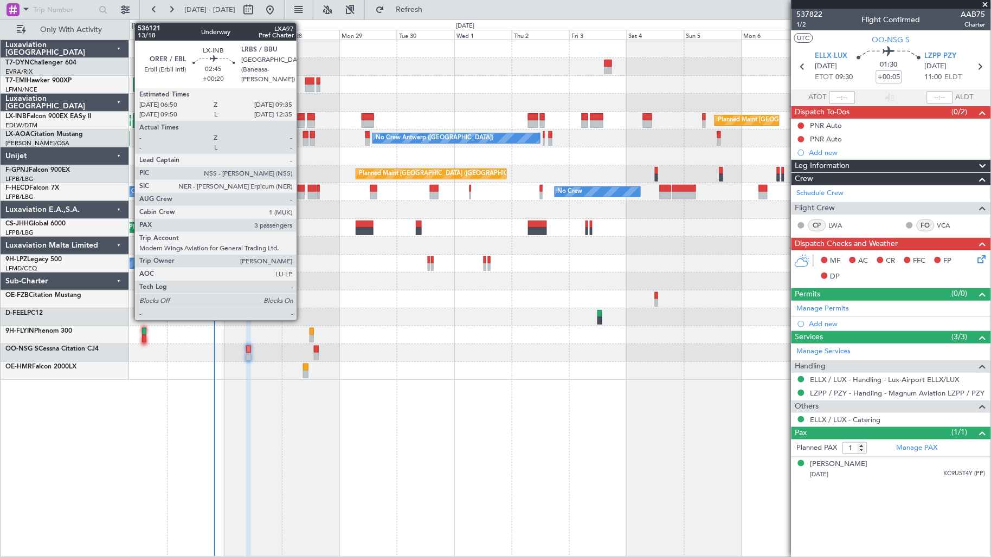
click at [300, 119] on div at bounding box center [301, 117] width 7 height 8
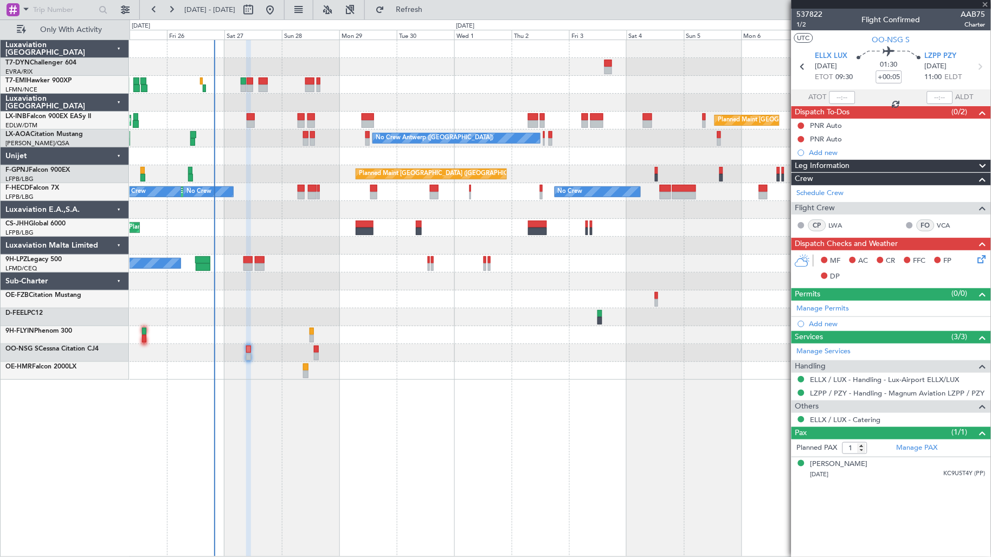
type input "+00:20"
type input "3"
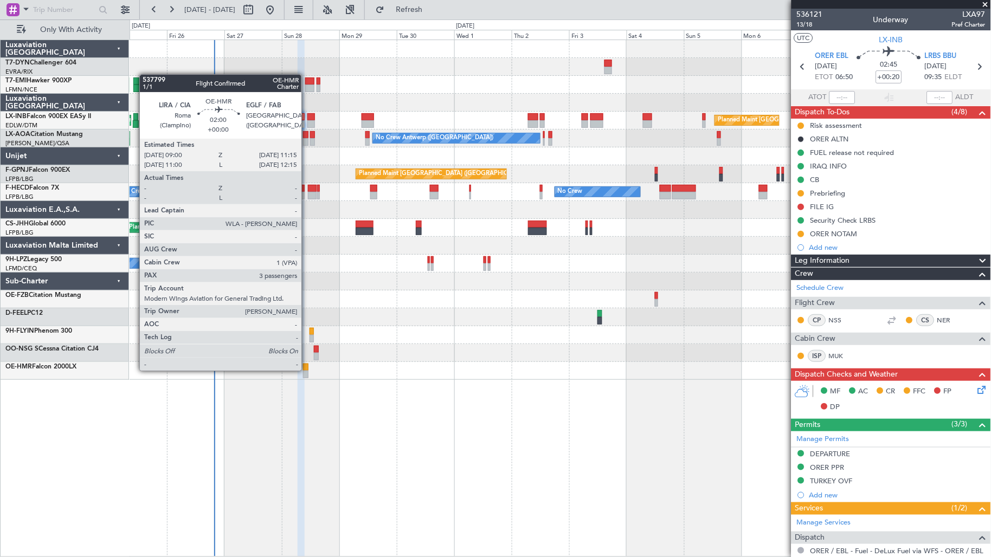
click at [307, 370] on div at bounding box center [305, 368] width 5 height 8
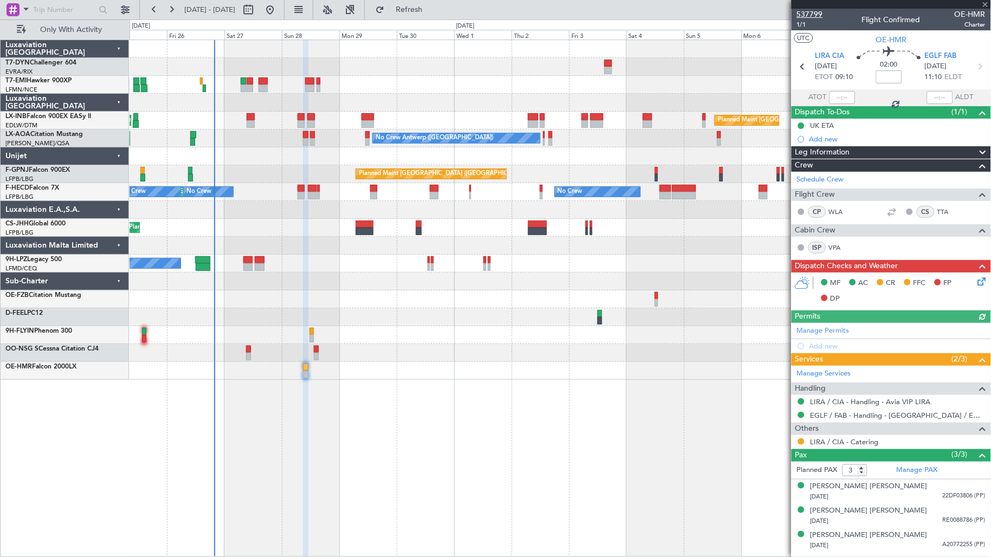
click at [805, 11] on span "537799" at bounding box center [810, 14] width 26 height 11
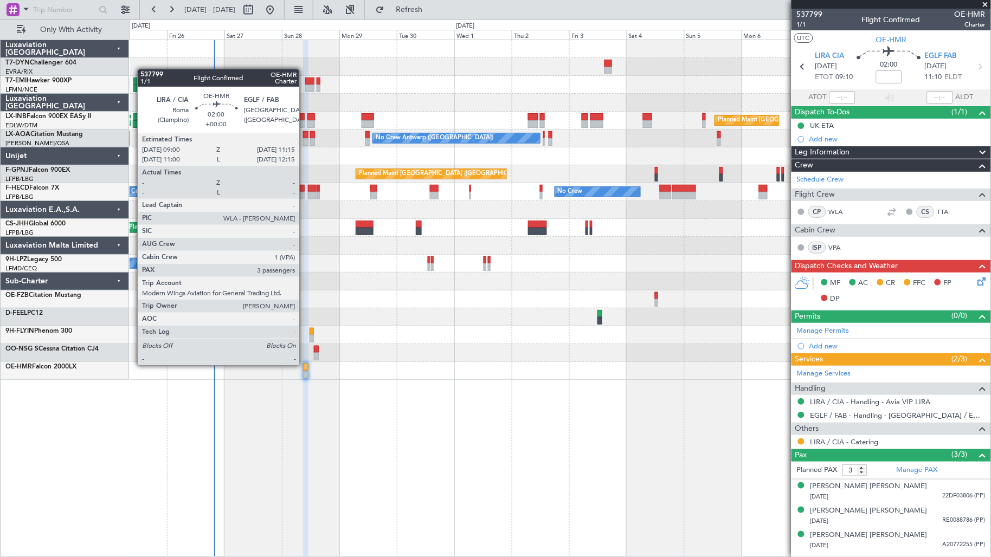
click at [305, 365] on div at bounding box center [305, 368] width 5 height 8
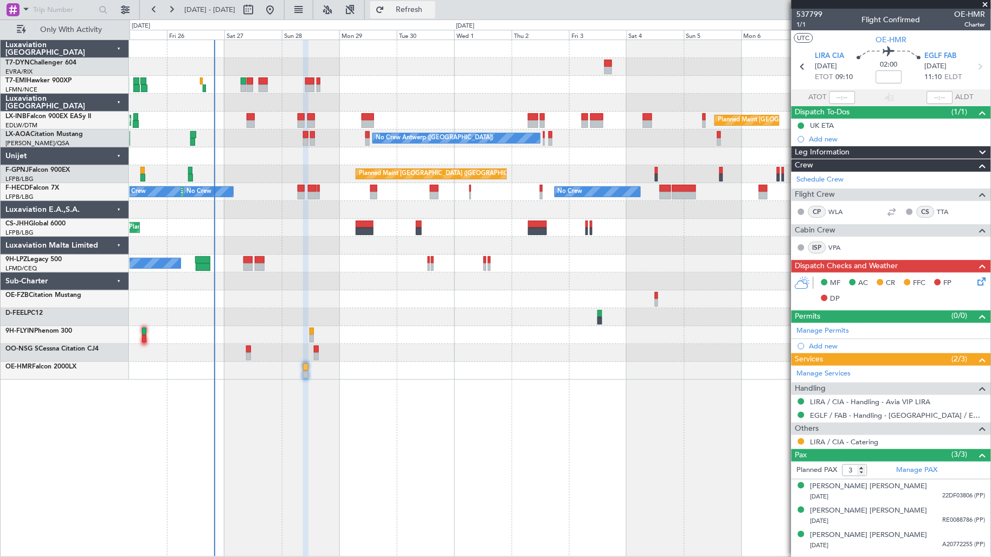
click at [435, 15] on button "Refresh" at bounding box center [402, 9] width 65 height 17
click at [430, 10] on span "Refresh" at bounding box center [409, 10] width 46 height 8
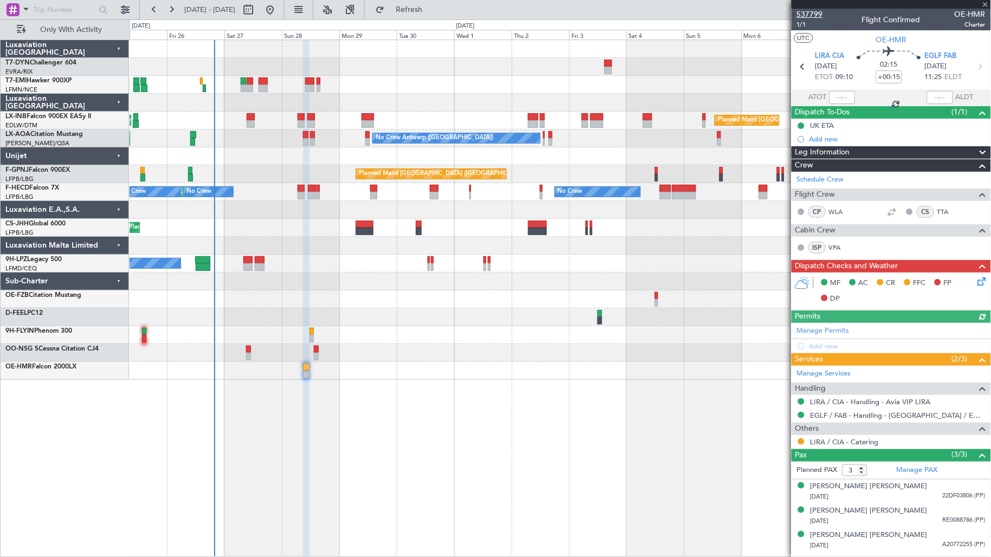
click at [809, 13] on span "537799" at bounding box center [810, 14] width 26 height 11
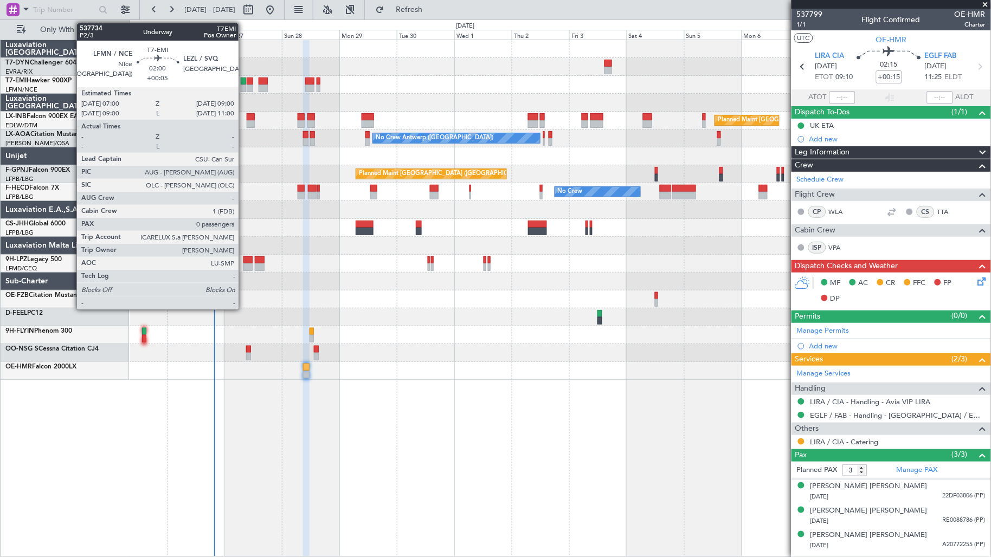
click at [244, 87] on div at bounding box center [243, 89] width 5 height 8
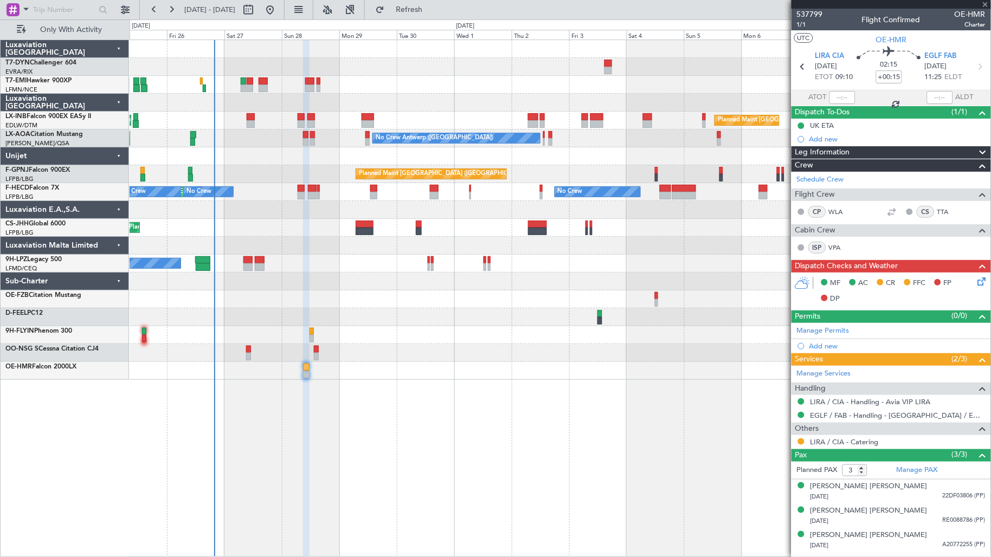
type input "+00:05"
type input "0"
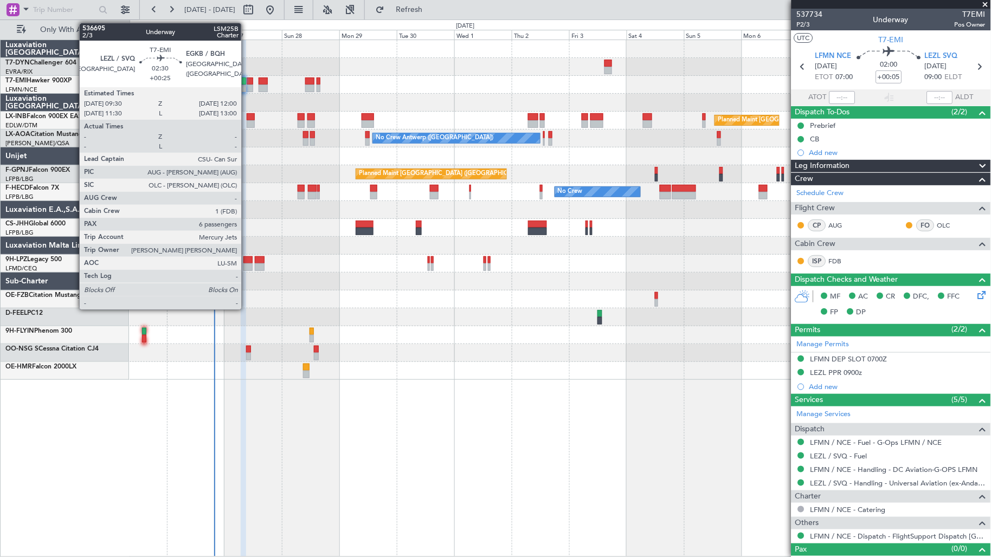
click at [247, 78] on div at bounding box center [250, 82] width 7 height 8
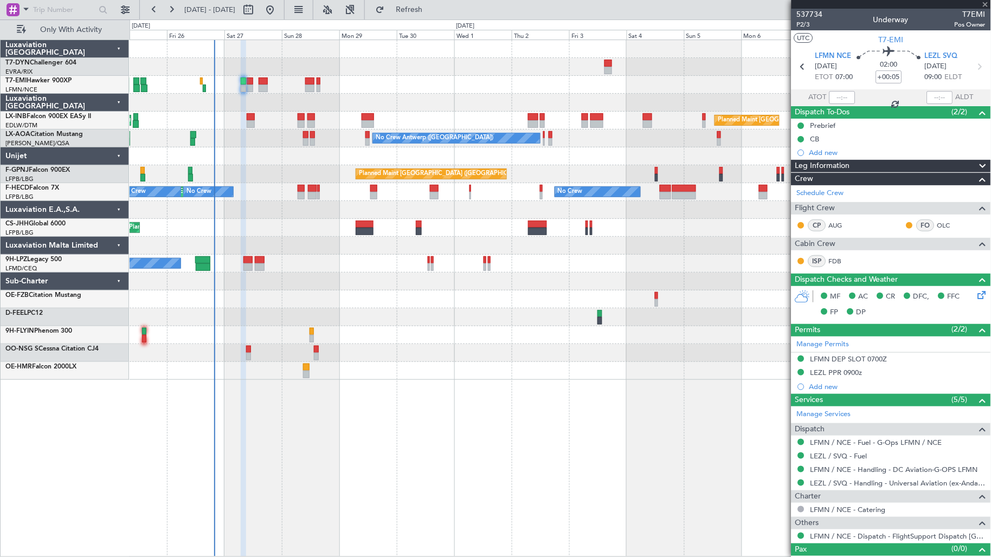
type input "+00:25"
type input "6"
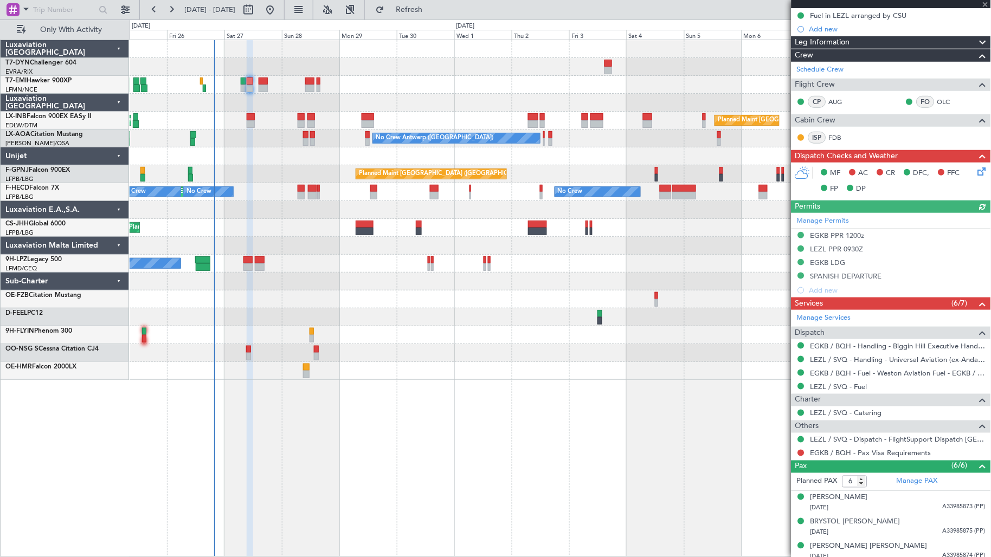
scroll to position [244, 0]
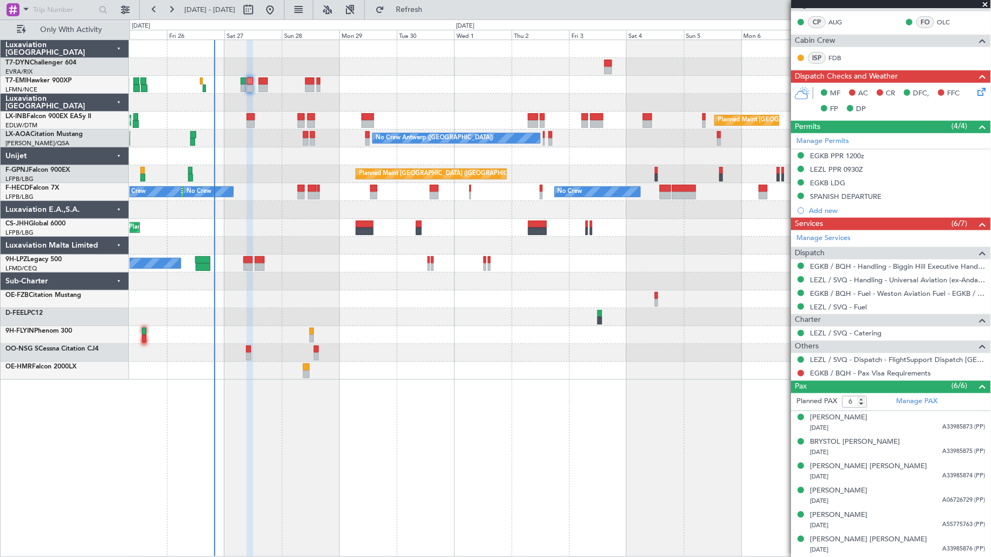
click at [257, 83] on div "Planned Maint [GEOGRAPHIC_DATA]" at bounding box center [560, 85] width 861 height 18
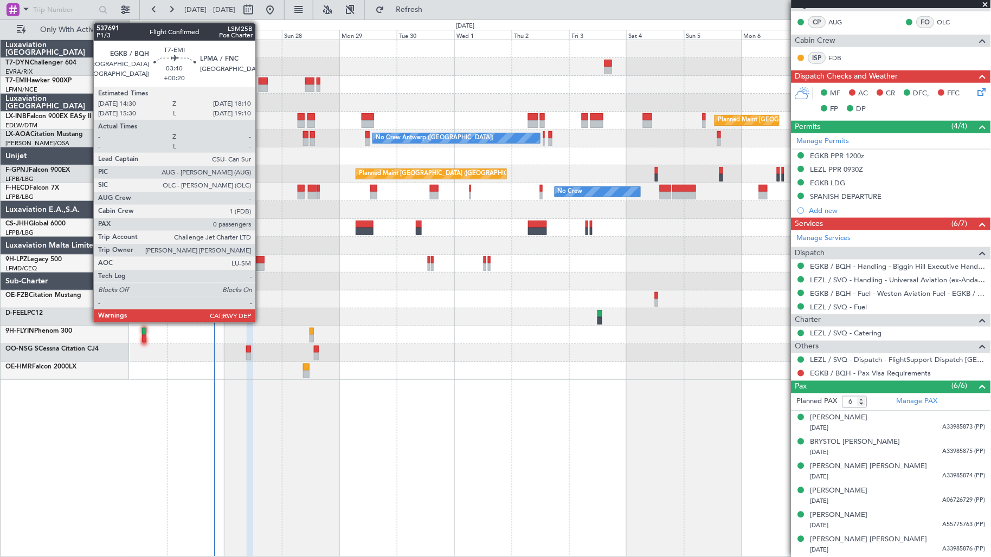
click at [263, 87] on div at bounding box center [263, 89] width 9 height 8
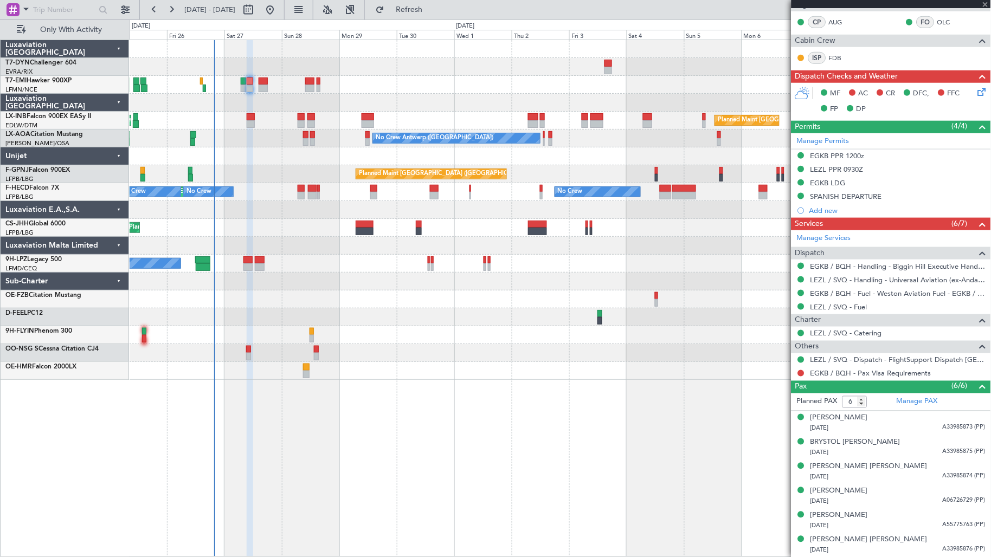
type input "+00:20"
type input "0"
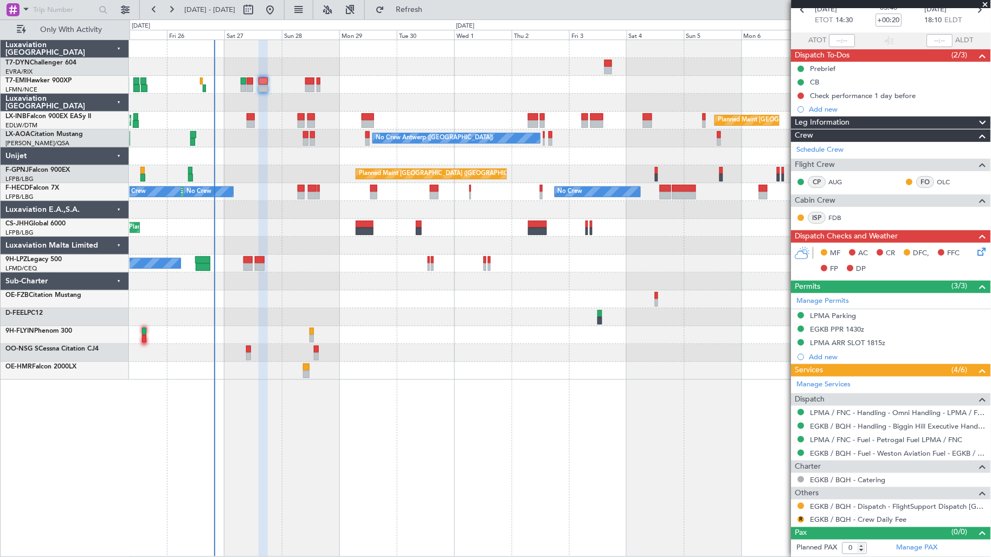
scroll to position [0, 0]
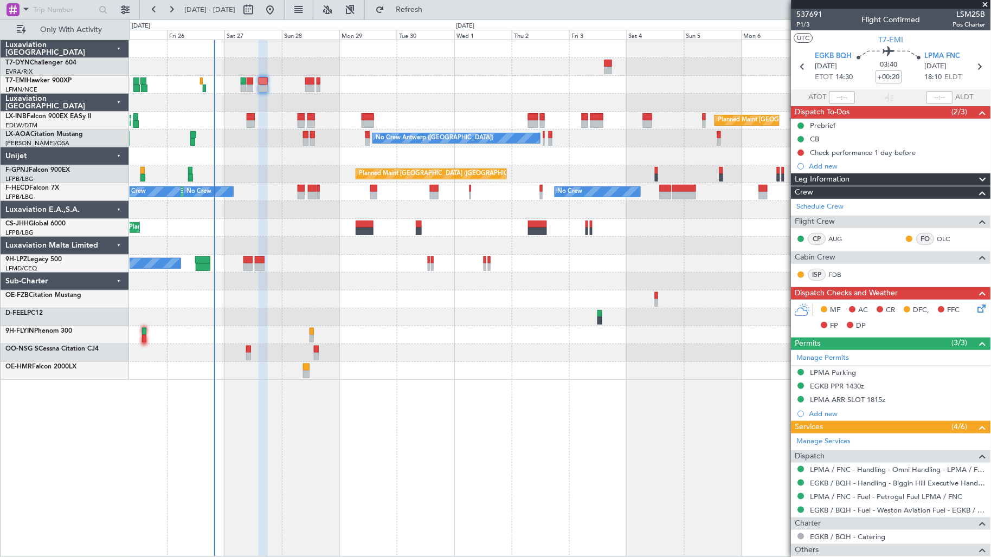
click at [976, 304] on icon at bounding box center [980, 306] width 9 height 9
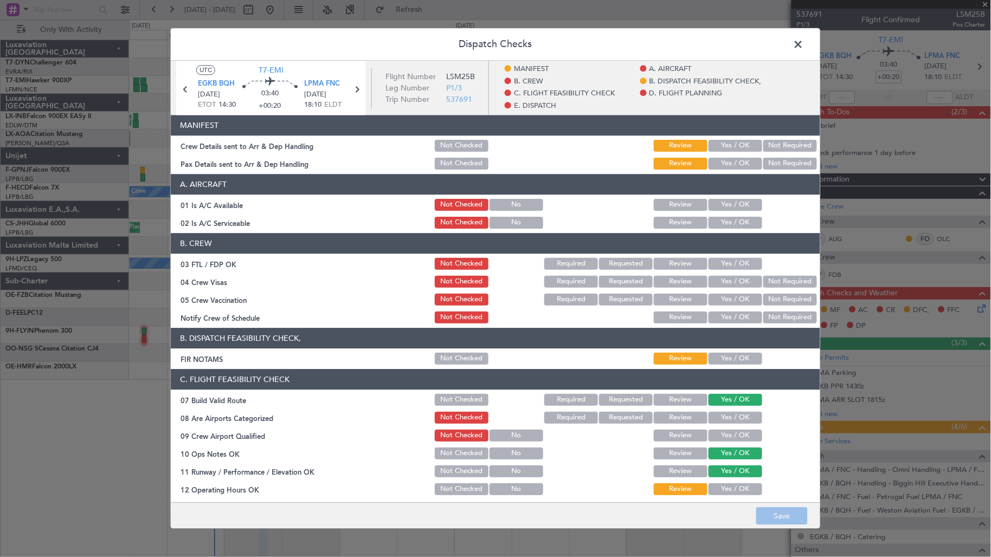
click at [804, 47] on span at bounding box center [804, 47] width 0 height 22
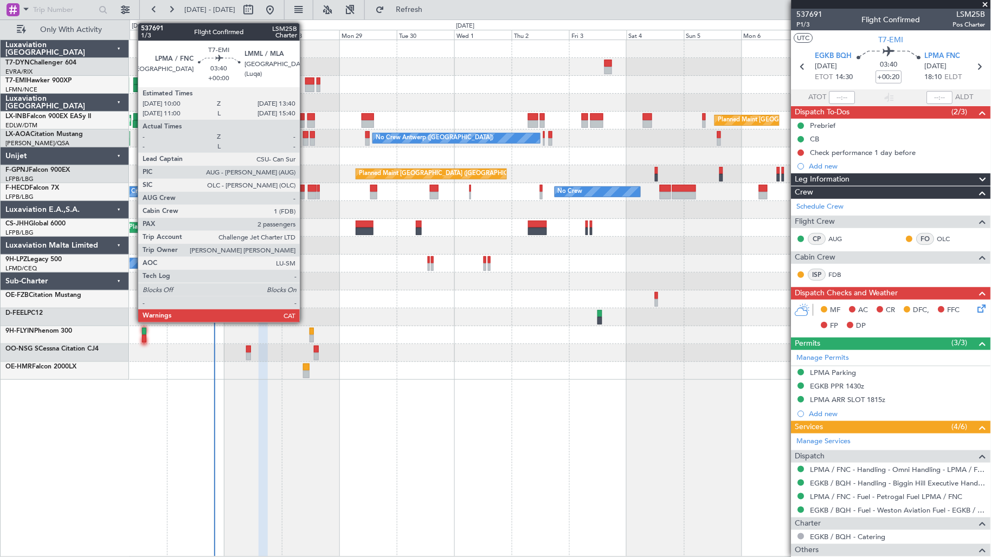
click at [305, 81] on div at bounding box center [309, 82] width 9 height 8
type input "2"
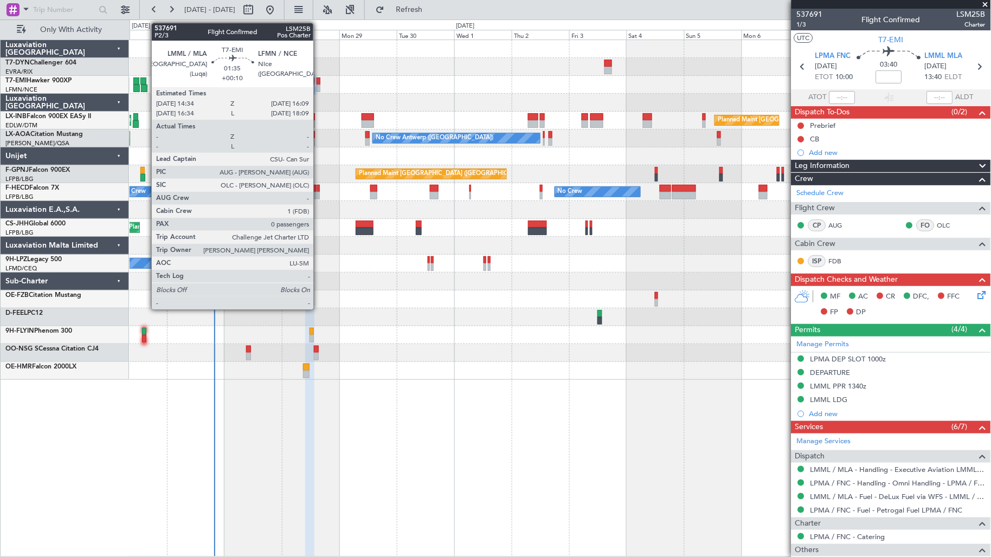
click at [319, 86] on div at bounding box center [319, 89] width 4 height 8
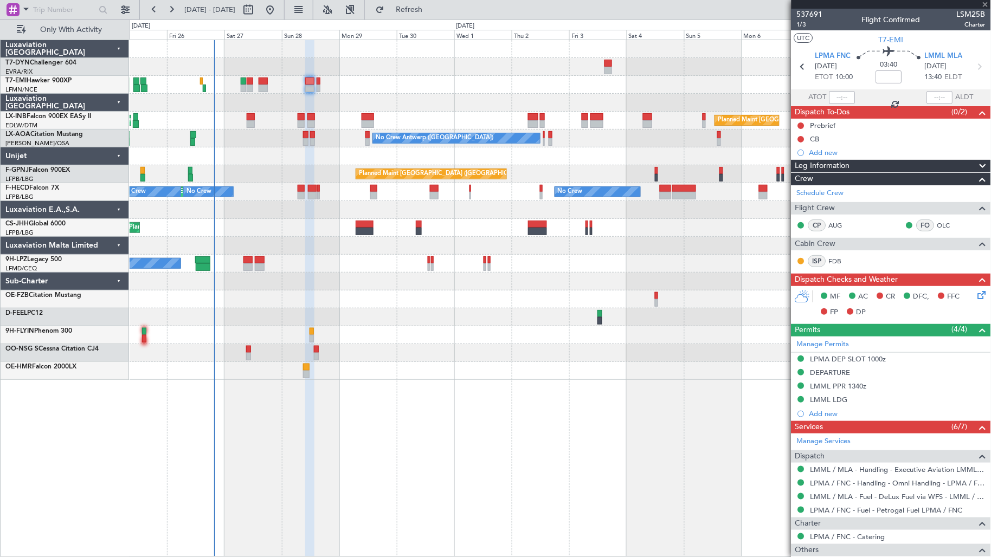
type input "+00:10"
type input "0"
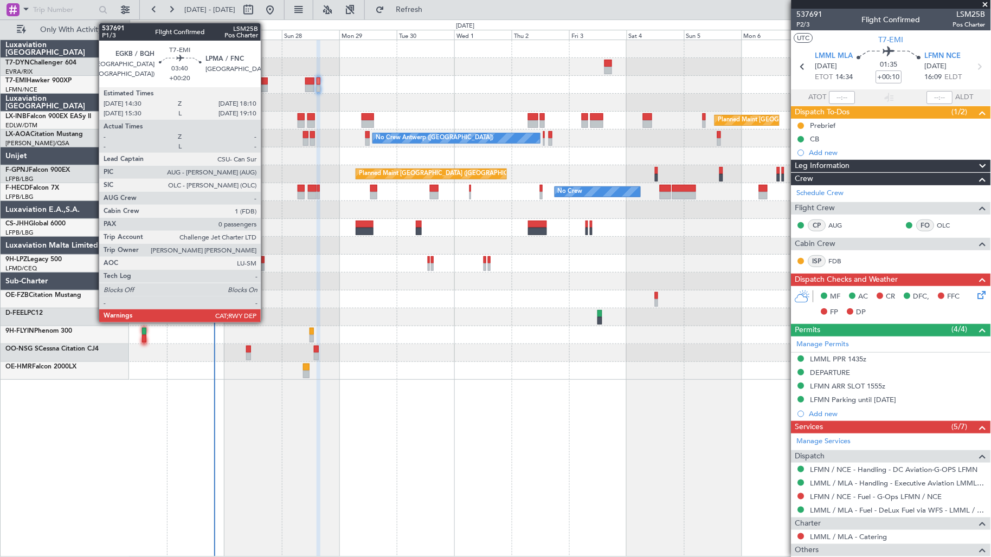
click at [261, 85] on div at bounding box center [263, 89] width 9 height 8
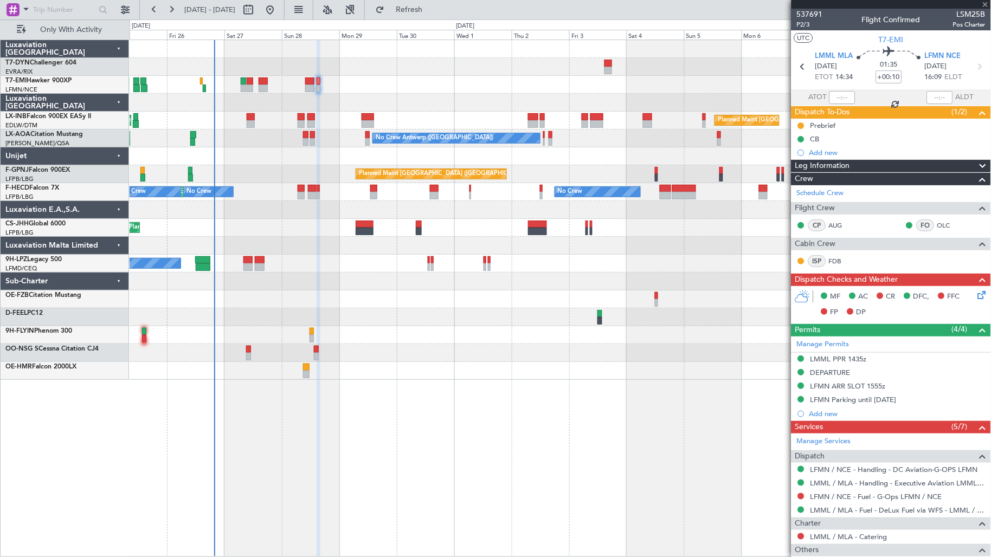
type input "+00:20"
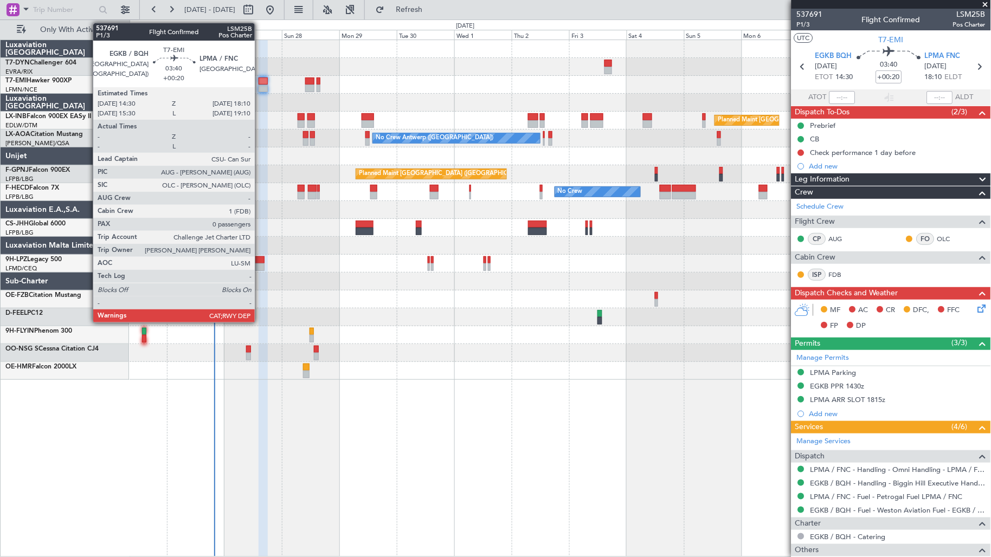
click at [260, 78] on div at bounding box center [263, 82] width 9 height 8
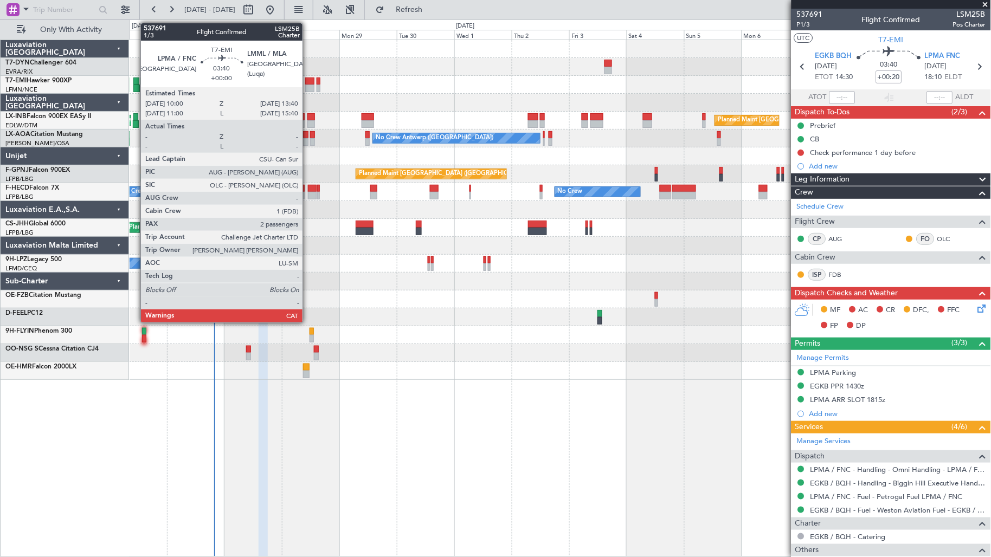
click at [308, 83] on div at bounding box center [309, 82] width 9 height 8
type input "2"
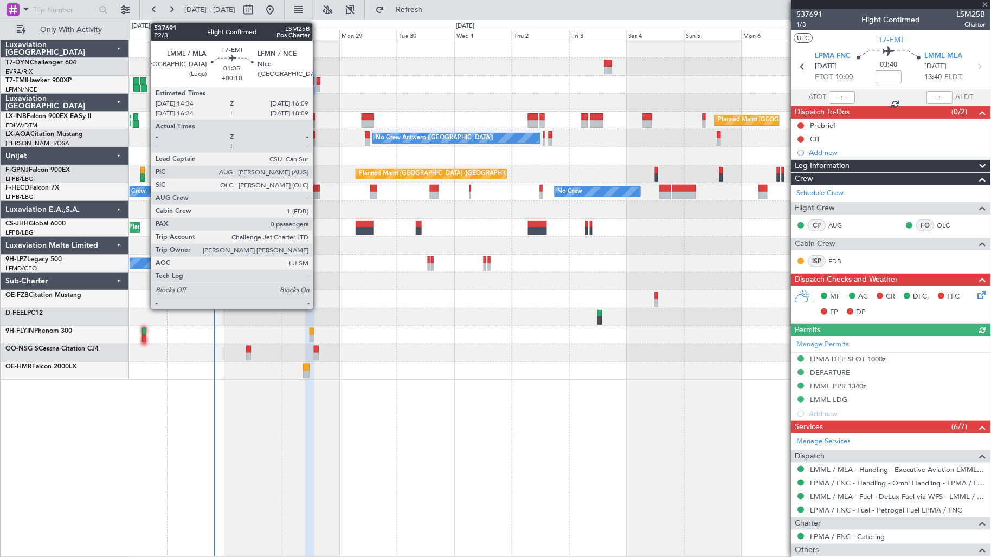
click at [318, 89] on div at bounding box center [319, 89] width 4 height 8
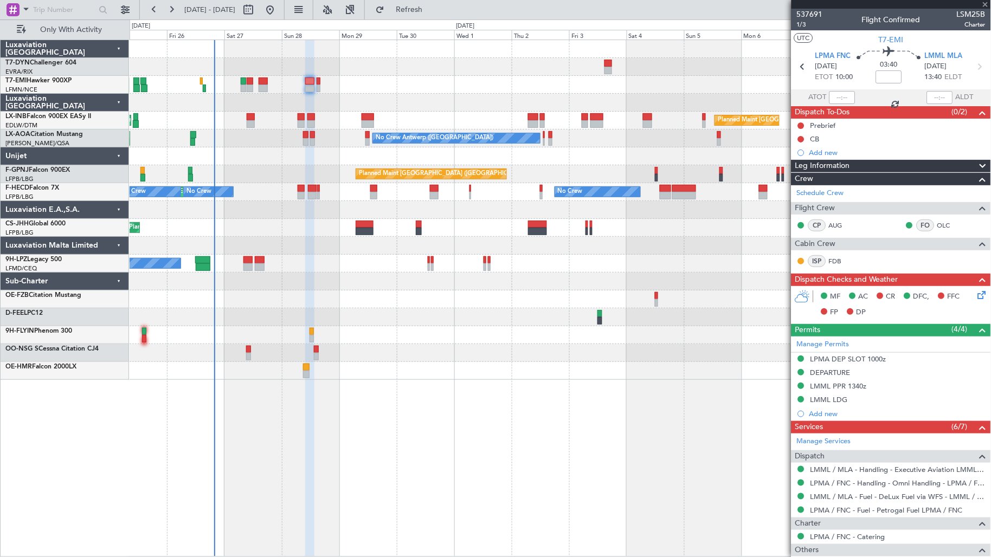
type input "+00:10"
type input "0"
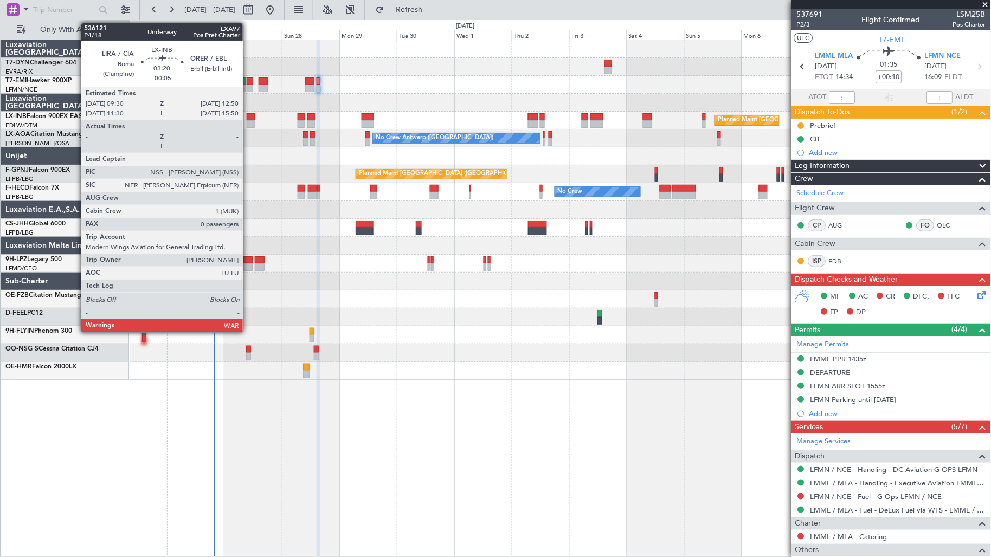
click at [248, 125] on div at bounding box center [251, 124] width 8 height 8
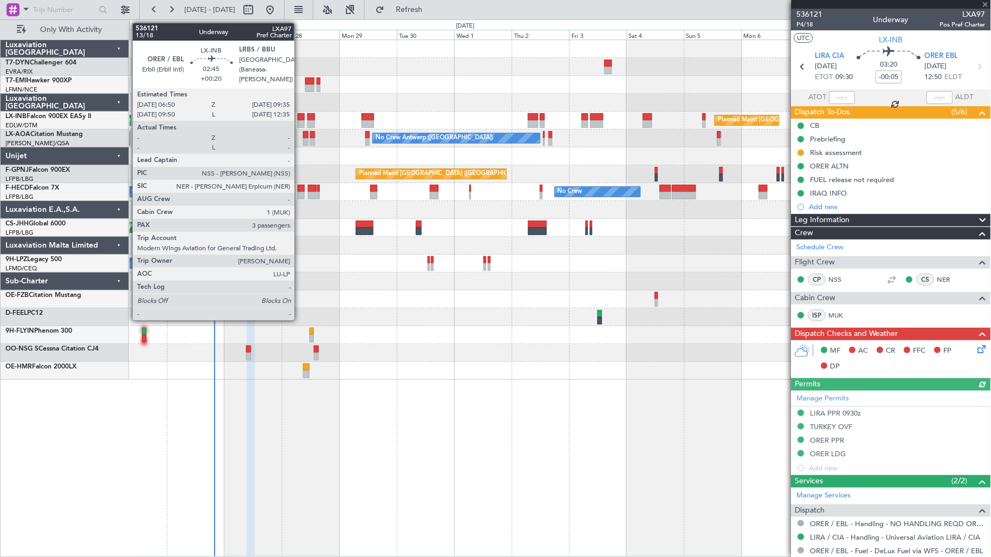
click at [300, 121] on div at bounding box center [301, 124] width 7 height 8
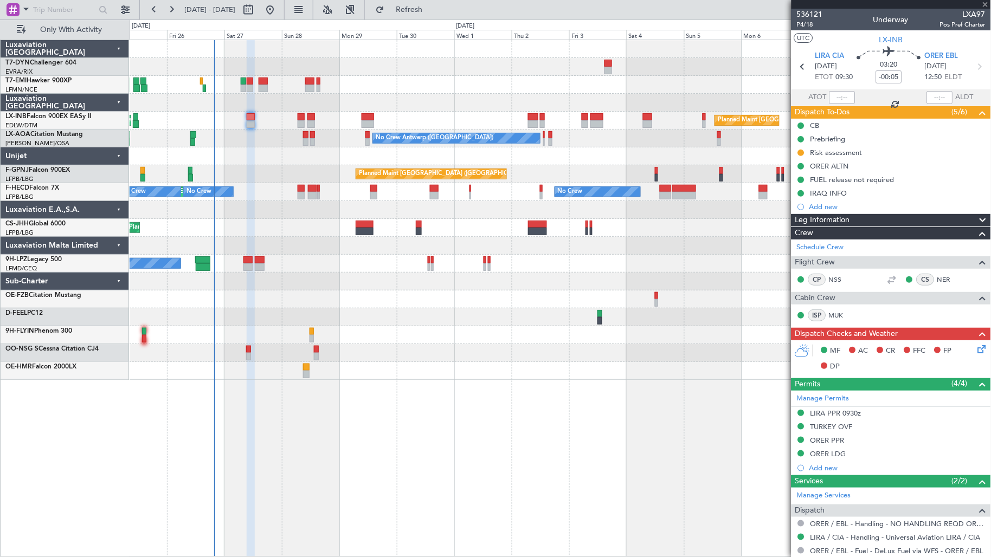
type input "+00:20"
type input "3"
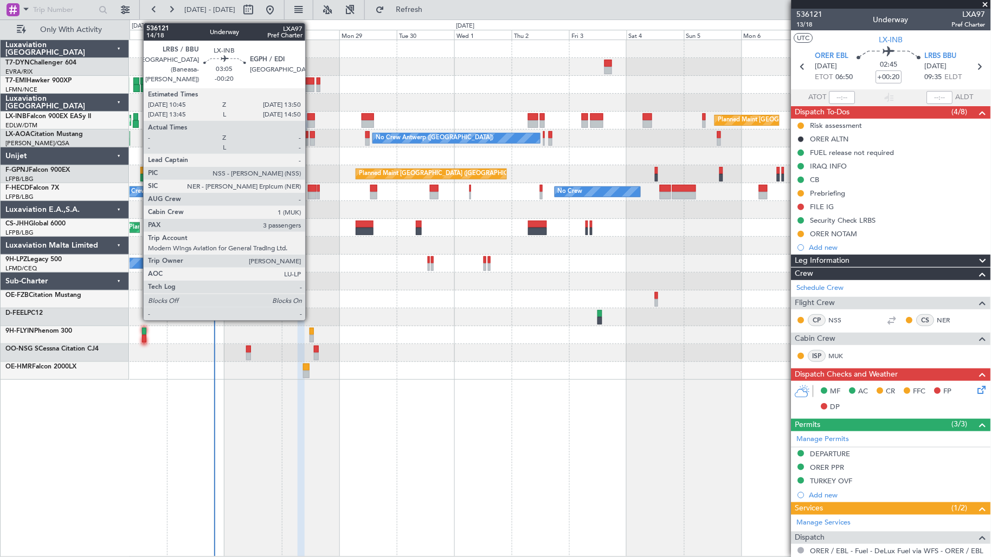
click at [311, 124] on div at bounding box center [311, 124] width 8 height 8
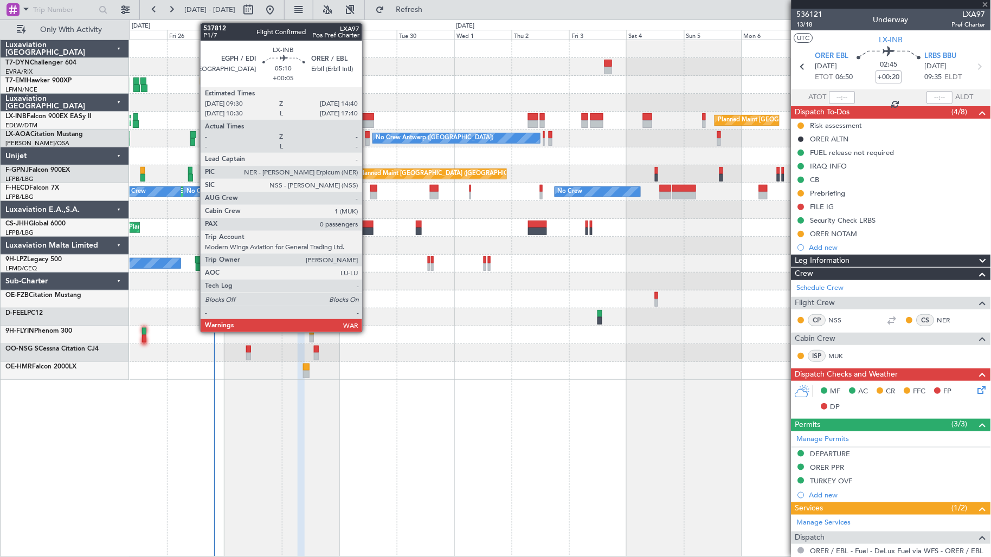
type input "-00:20"
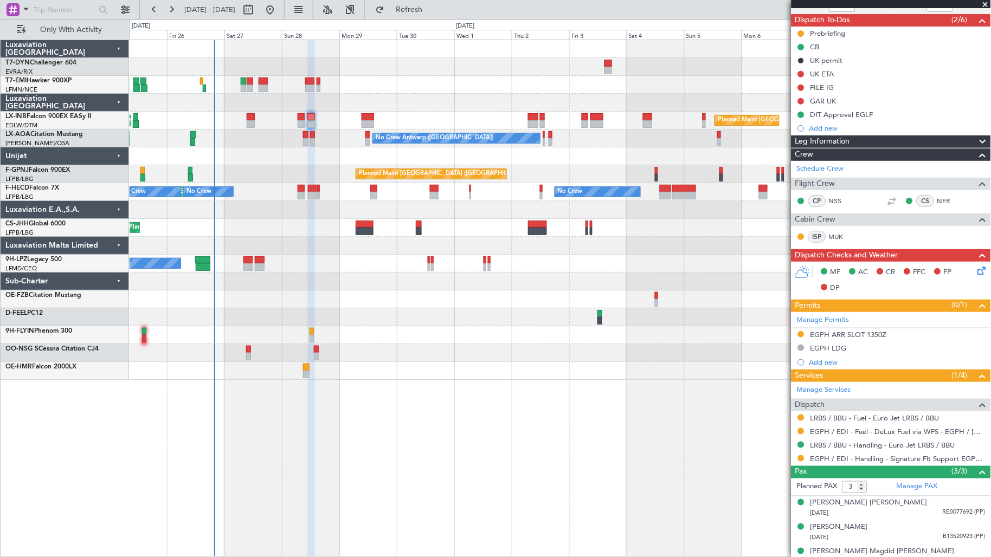
scroll to position [104, 0]
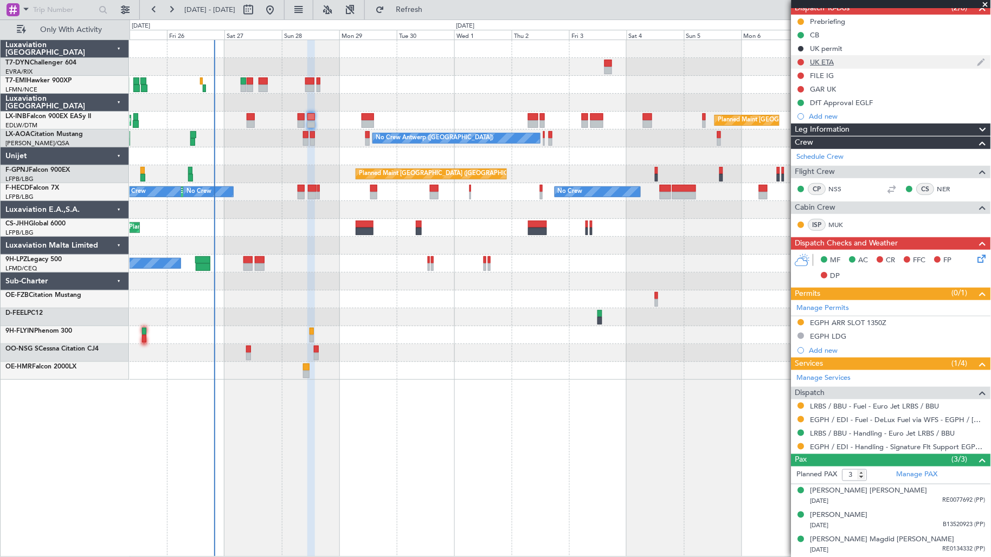
click at [846, 60] on div "UK ETA" at bounding box center [890, 62] width 199 height 14
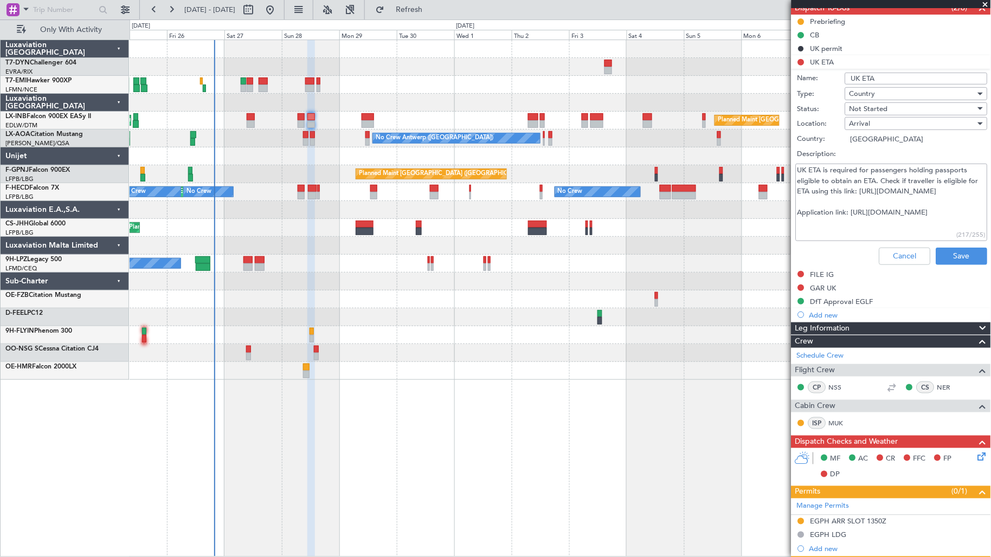
drag, startPoint x: 968, startPoint y: 219, endPoint x: 804, endPoint y: 163, distance: 172.5
click at [804, 164] on textarea "UK ETA is required for passengers holding passports eligible to obtain an ETA. …" at bounding box center [892, 203] width 192 height 78
type textarea "U"
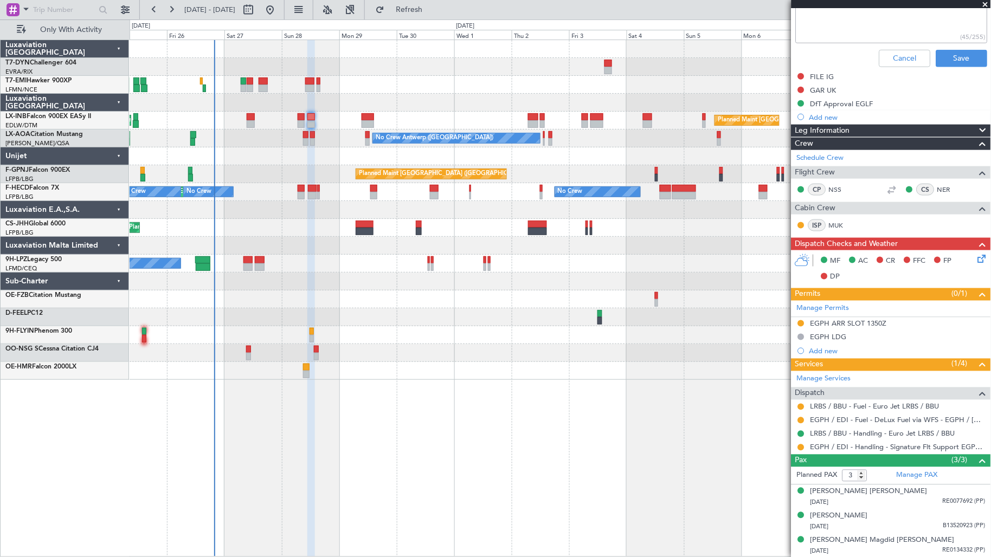
scroll to position [0, 0]
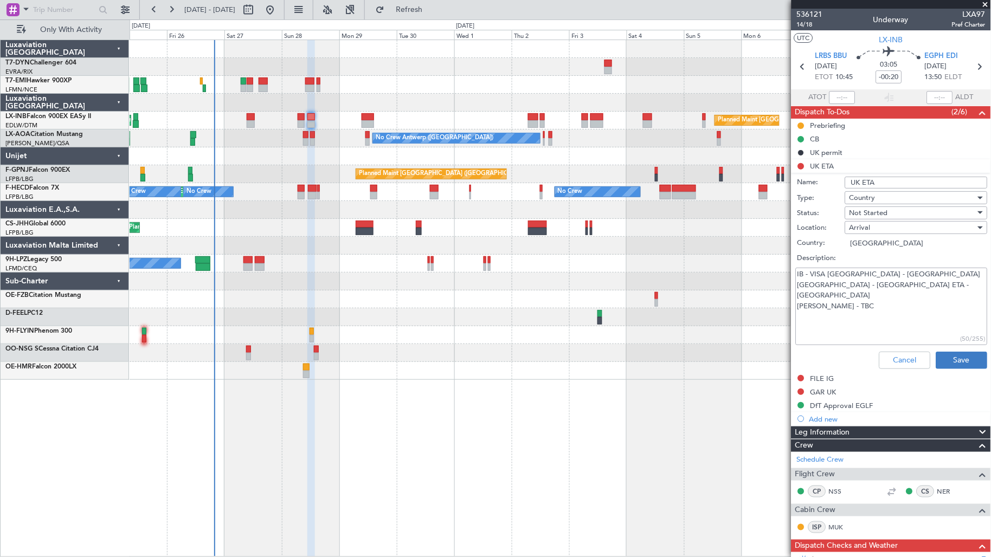
type textarea "IB - VISA [GEOGRAPHIC_DATA] - [GEOGRAPHIC_DATA] [GEOGRAPHIC_DATA] - [GEOGRAPHIC…"
click at [961, 364] on button "Save" at bounding box center [961, 360] width 51 height 17
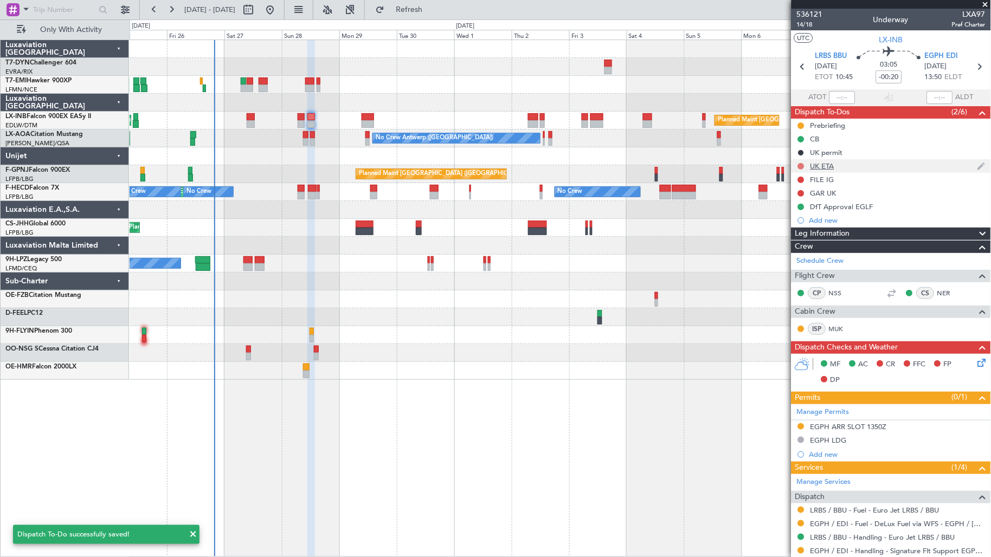
click at [801, 168] on button at bounding box center [801, 166] width 7 height 7
click at [812, 197] on span "In Progress" at bounding box center [806, 197] width 37 height 11
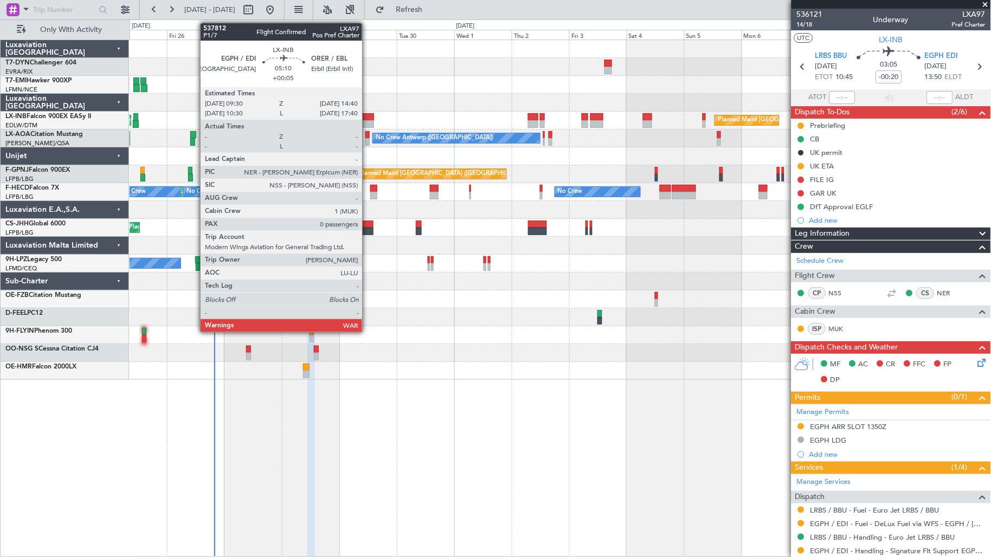
click at [368, 125] on div at bounding box center [368, 124] width 12 height 8
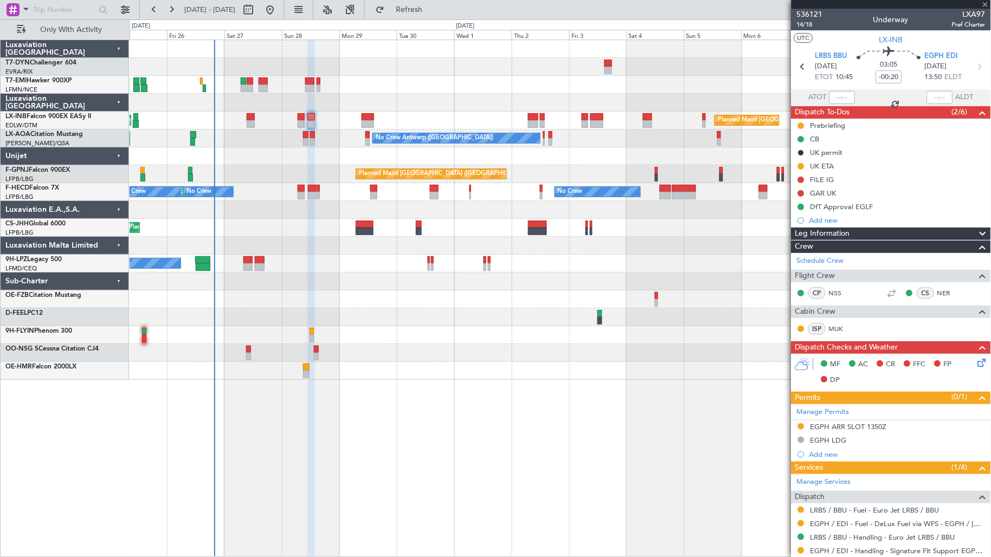
type input "+00:05"
type input "0"
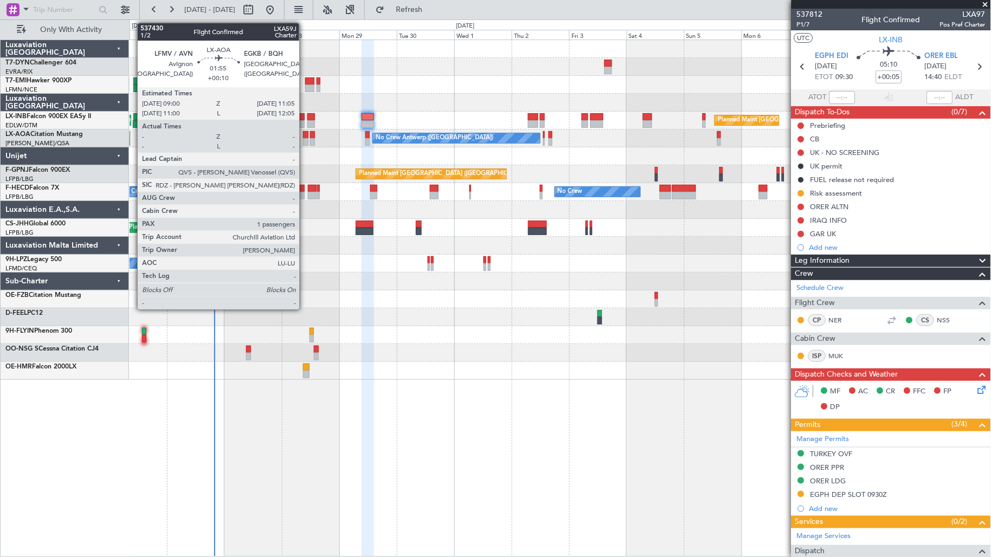
click at [305, 140] on div at bounding box center [305, 142] width 5 height 8
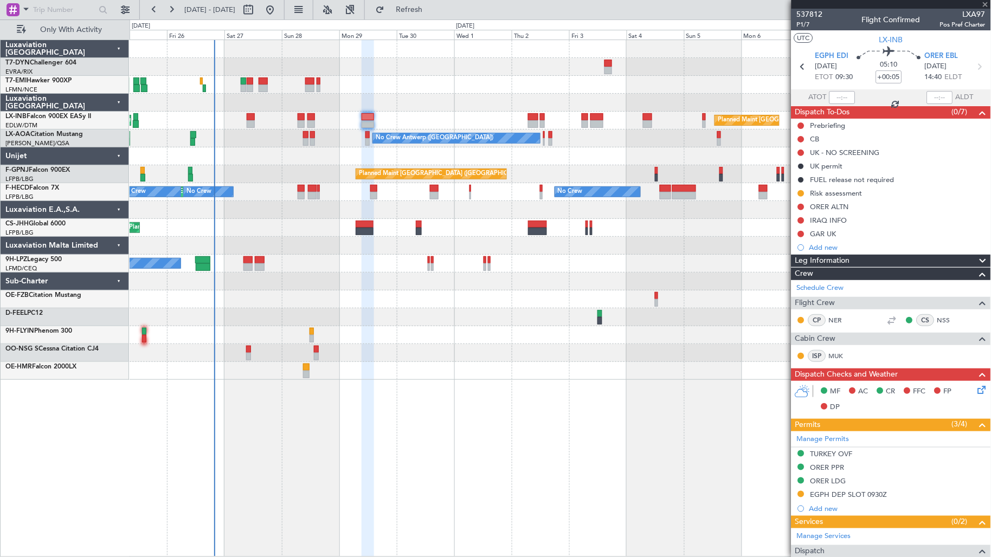
type input "+00:10"
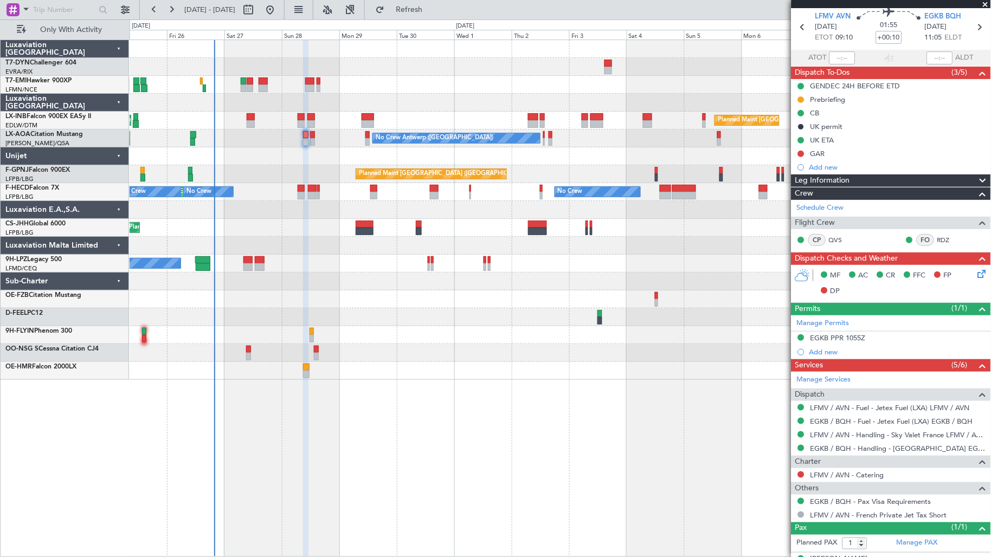
scroll to position [59, 0]
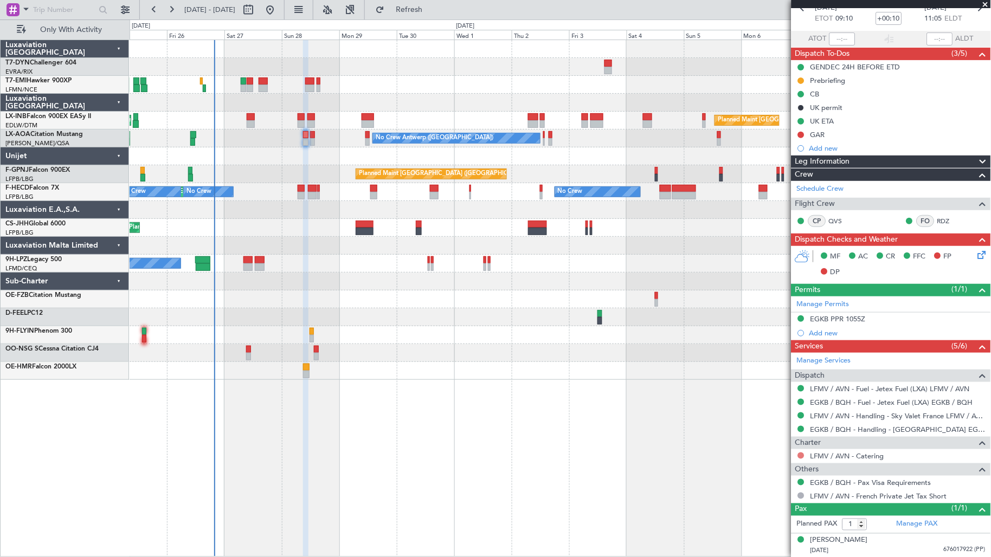
click at [800, 454] on button at bounding box center [801, 456] width 7 height 7
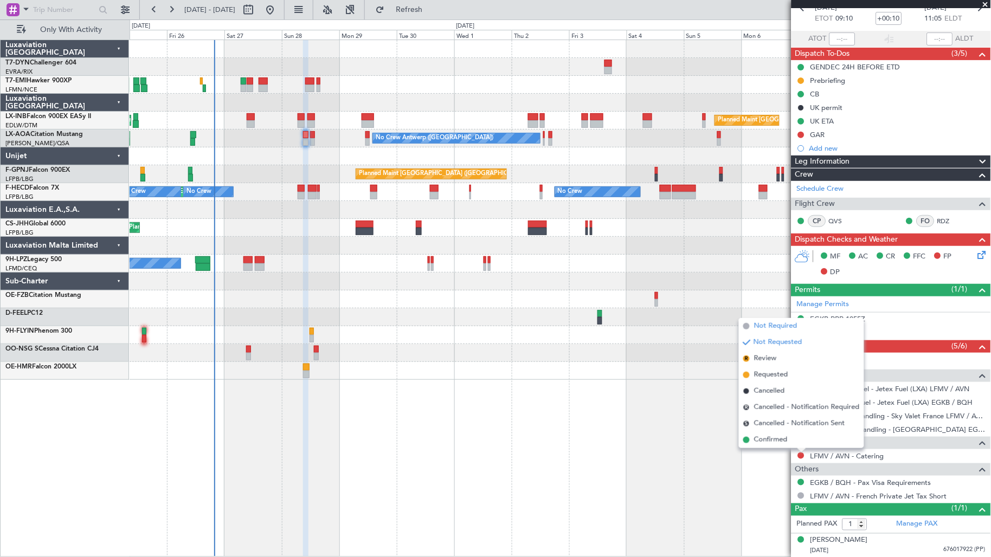
click at [765, 328] on span "Not Required" at bounding box center [775, 326] width 43 height 11
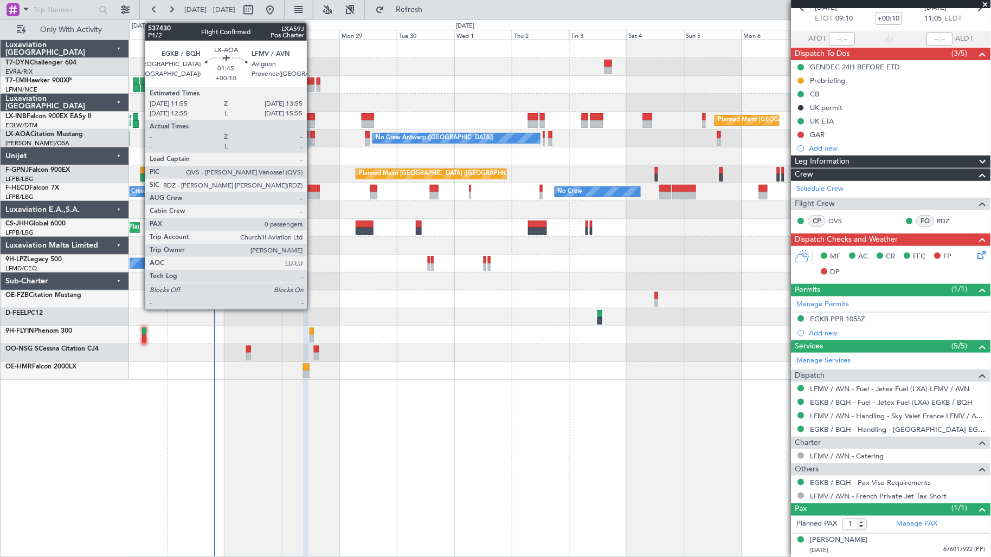
click at [312, 139] on div at bounding box center [312, 142] width 5 height 8
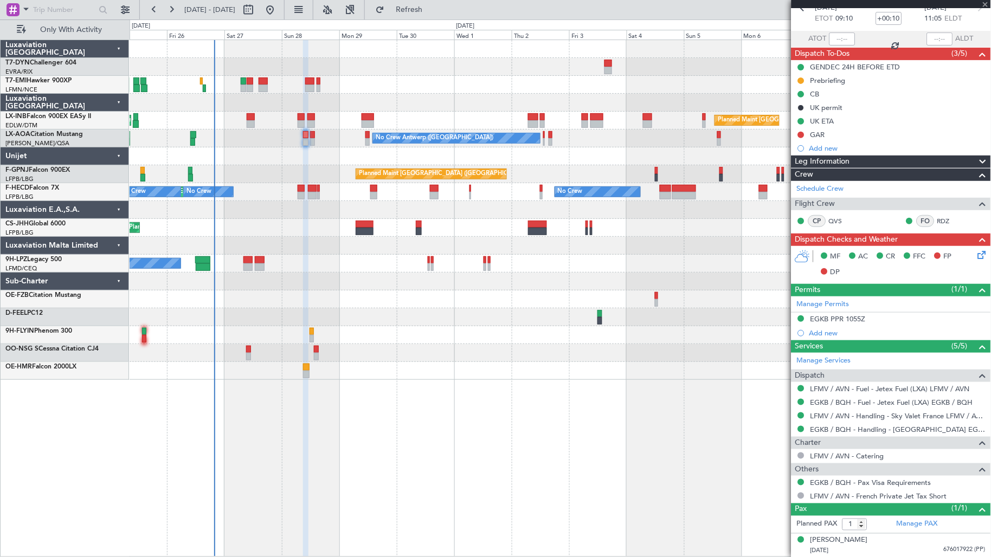
type input "0"
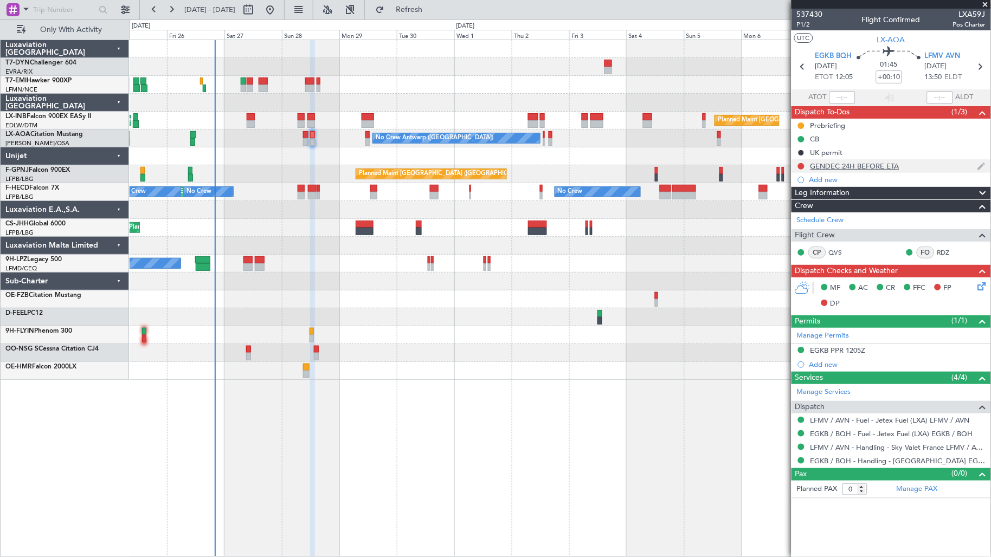
click at [863, 162] on div "GENDEC 24H BEFORE ETA" at bounding box center [854, 166] width 89 height 9
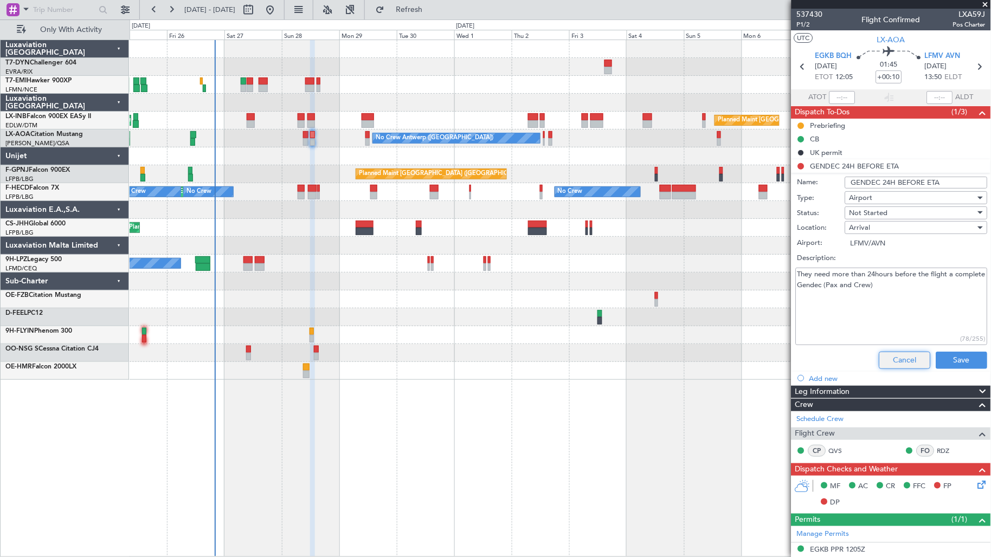
click at [887, 356] on button "Cancel" at bounding box center [904, 360] width 51 height 17
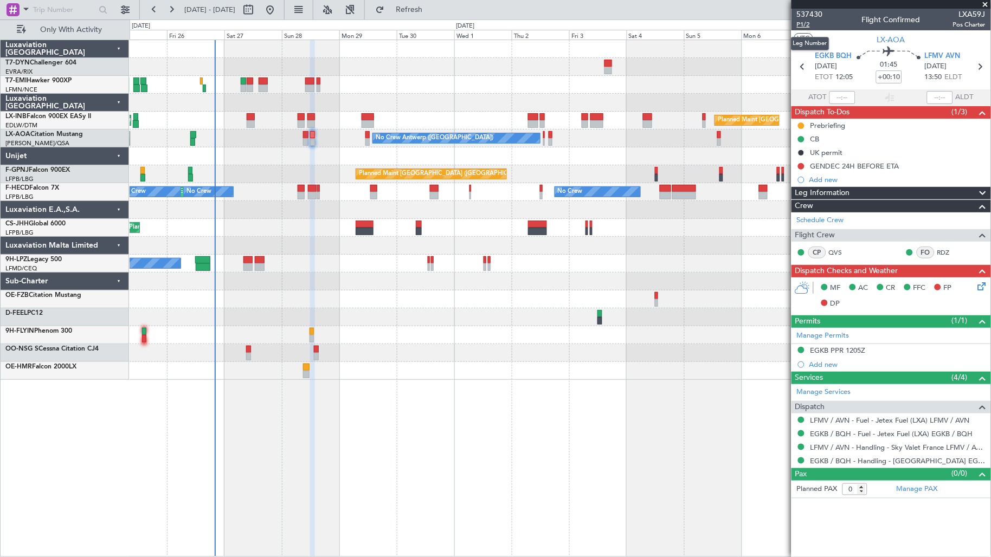
click at [807, 24] on span "P1/2" at bounding box center [810, 24] width 26 height 9
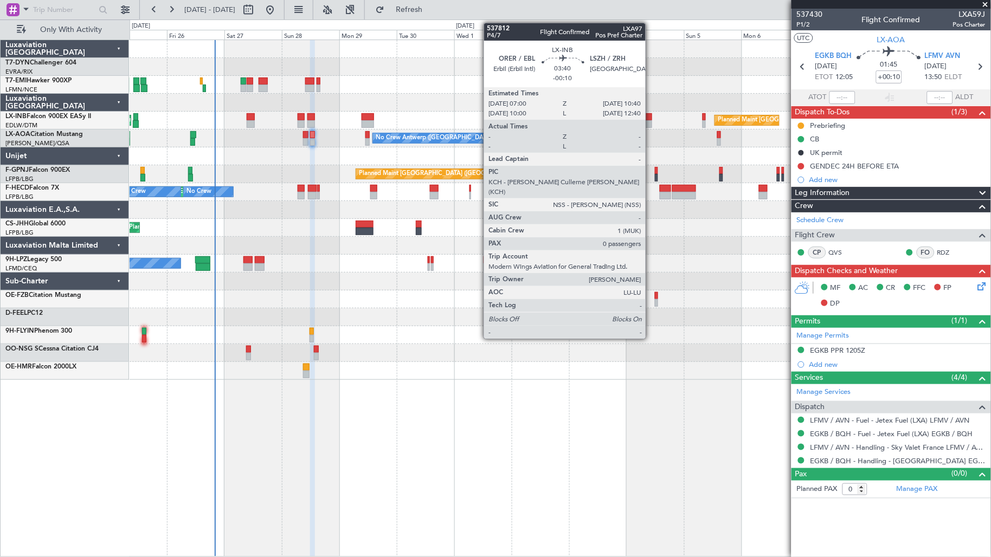
click at [651, 120] on div at bounding box center [647, 124] width 9 height 8
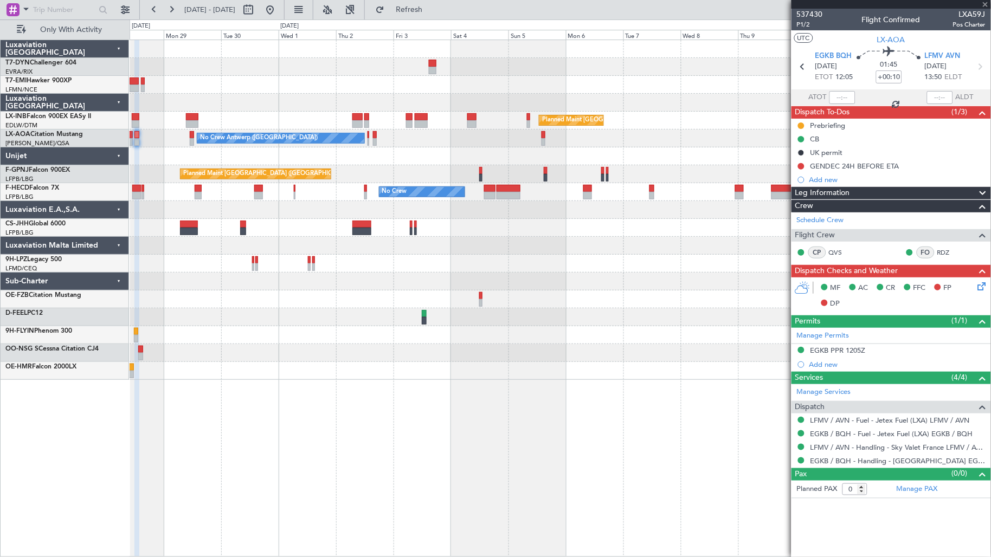
click at [473, 152] on div "Planned Maint [GEOGRAPHIC_DATA] ([GEOGRAPHIC_DATA]) Planned Maint [GEOGRAPHIC_D…" at bounding box center [560, 210] width 861 height 340
type input "-00:10"
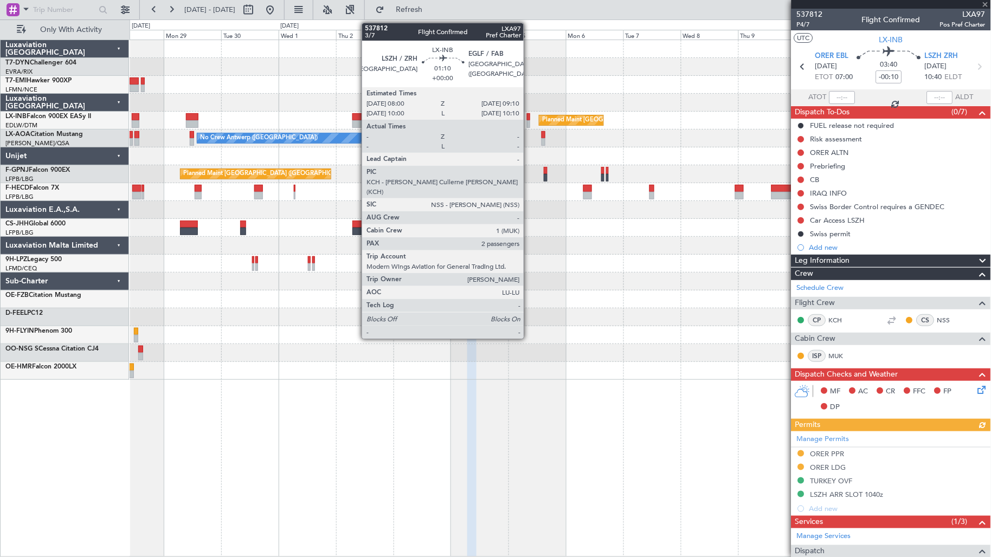
click at [529, 120] on div at bounding box center [528, 124] width 3 height 8
type input "2"
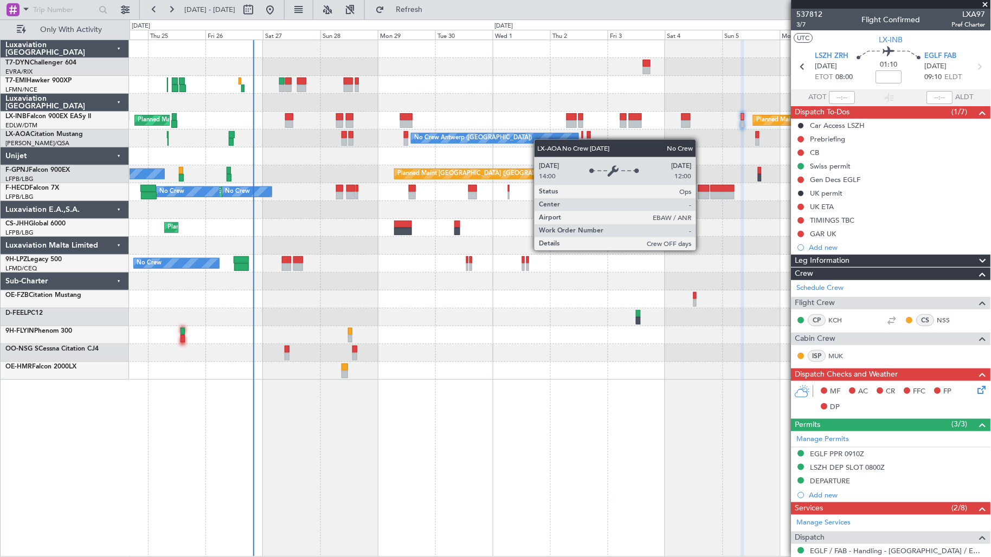
click at [555, 140] on div "No Crew Antwerp ([GEOGRAPHIC_DATA])" at bounding box center [494, 138] width 167 height 10
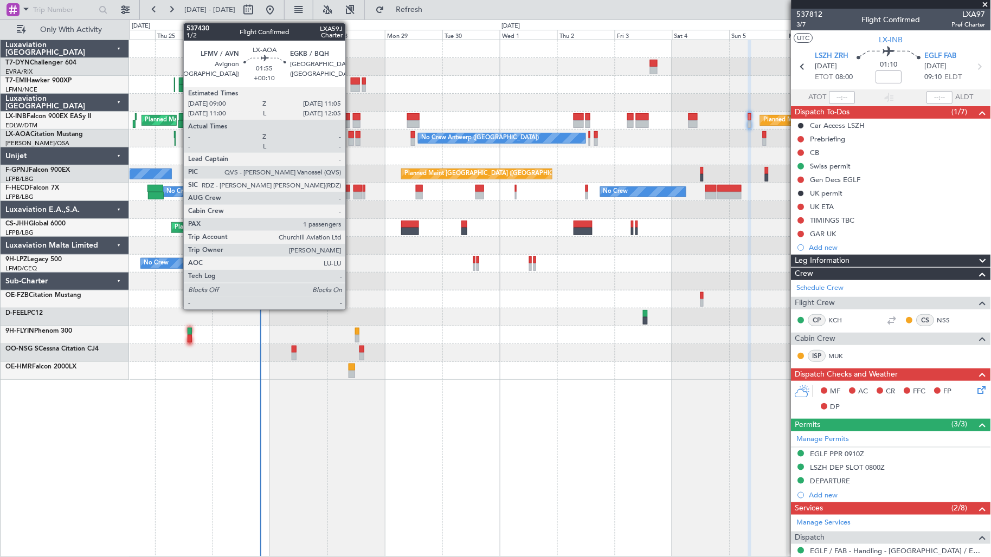
click at [351, 137] on div at bounding box center [351, 135] width 5 height 8
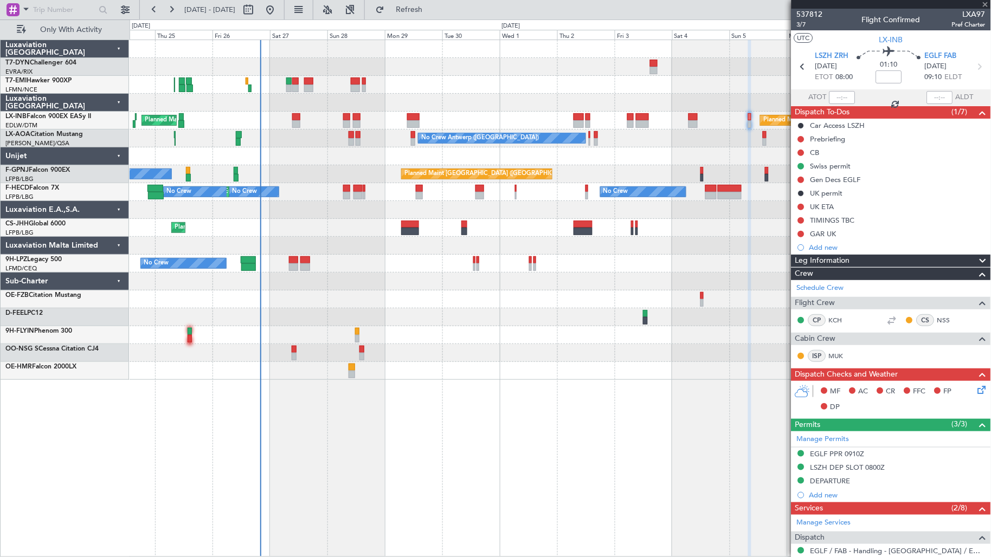
type input "+00:10"
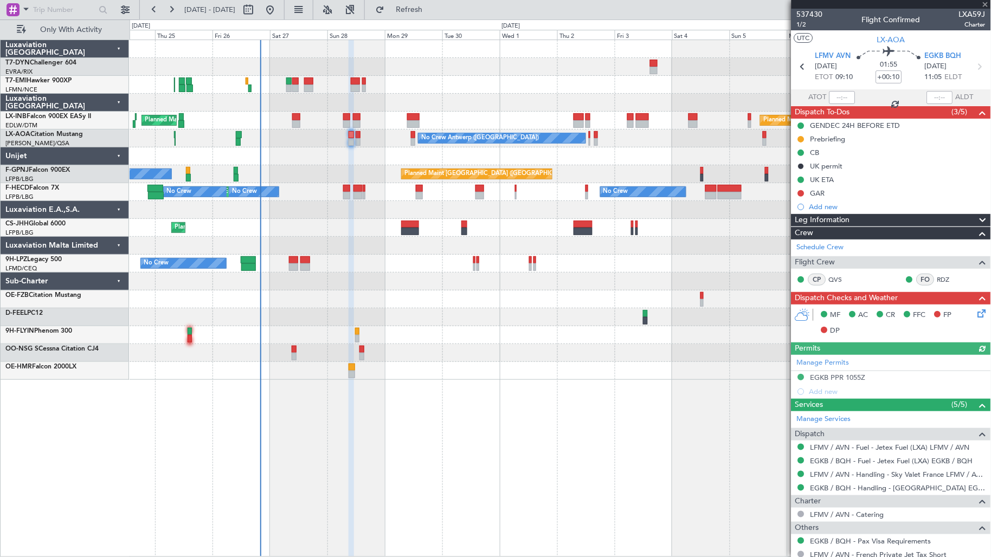
click at [361, 133] on div "No Crew Antwerp ([GEOGRAPHIC_DATA]) No Crew [GEOGRAPHIC_DATA] ([GEOGRAPHIC_DATA…" at bounding box center [560, 139] width 861 height 18
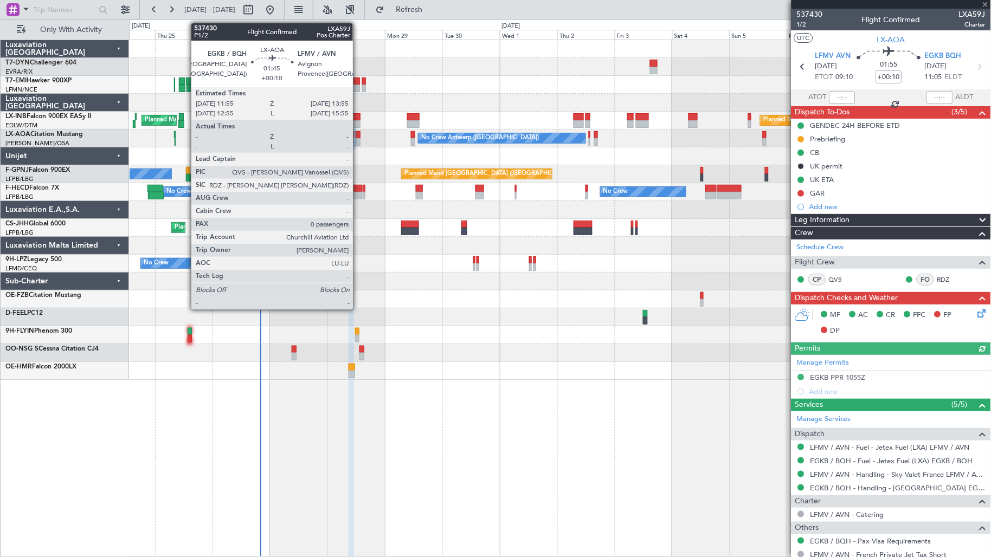
click at [358, 140] on div at bounding box center [358, 142] width 5 height 8
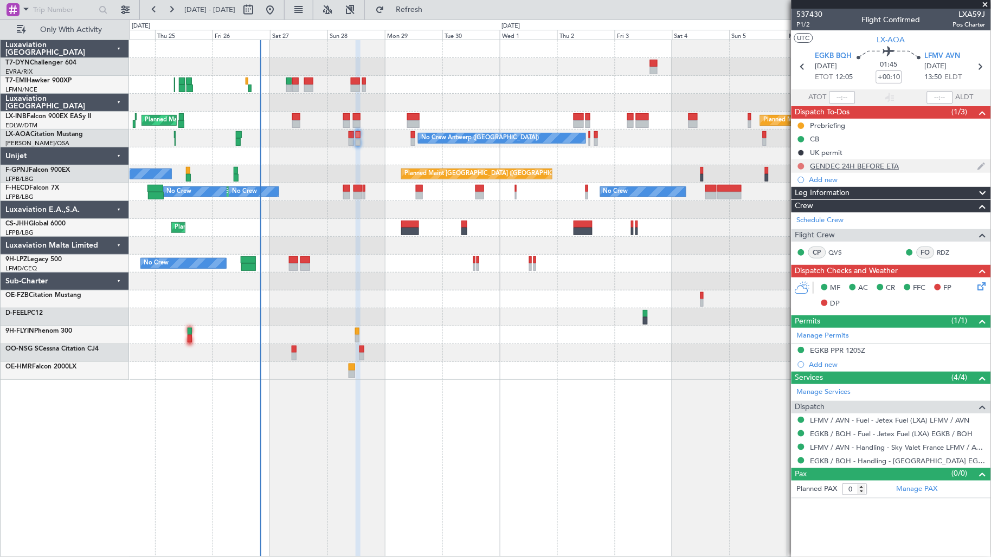
click at [800, 165] on button at bounding box center [801, 166] width 7 height 7
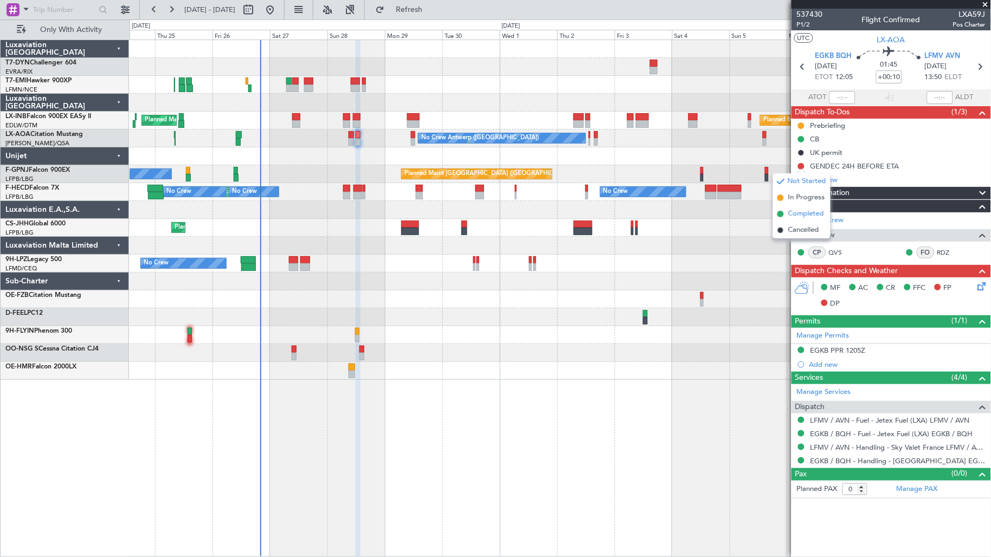
click at [804, 217] on span "Completed" at bounding box center [806, 214] width 36 height 11
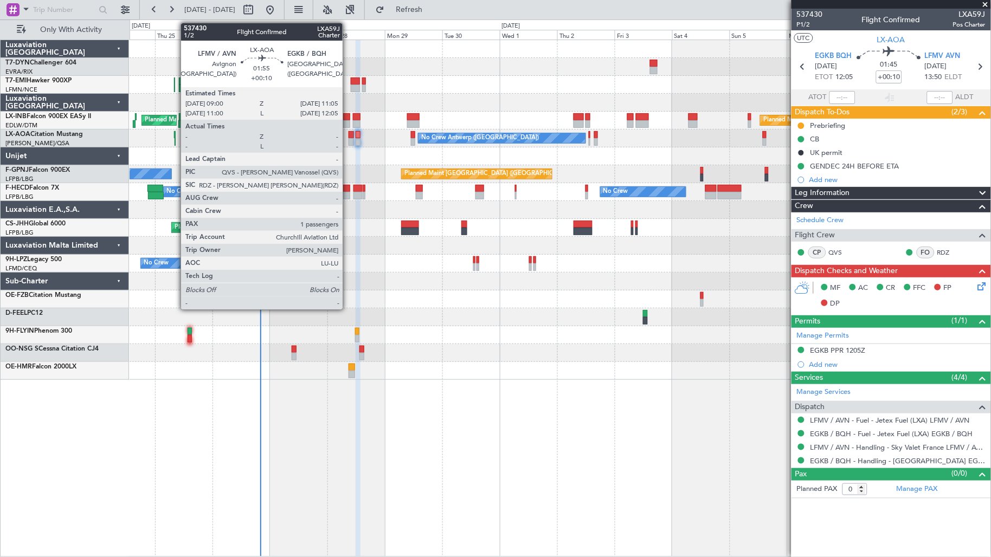
click at [349, 141] on div at bounding box center [351, 142] width 5 height 8
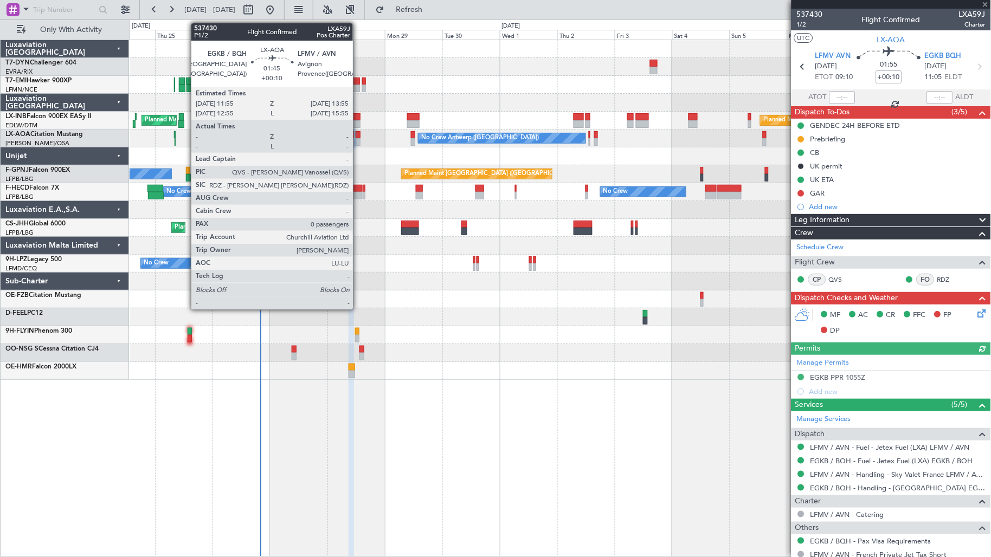
click at [358, 144] on div at bounding box center [358, 142] width 5 height 8
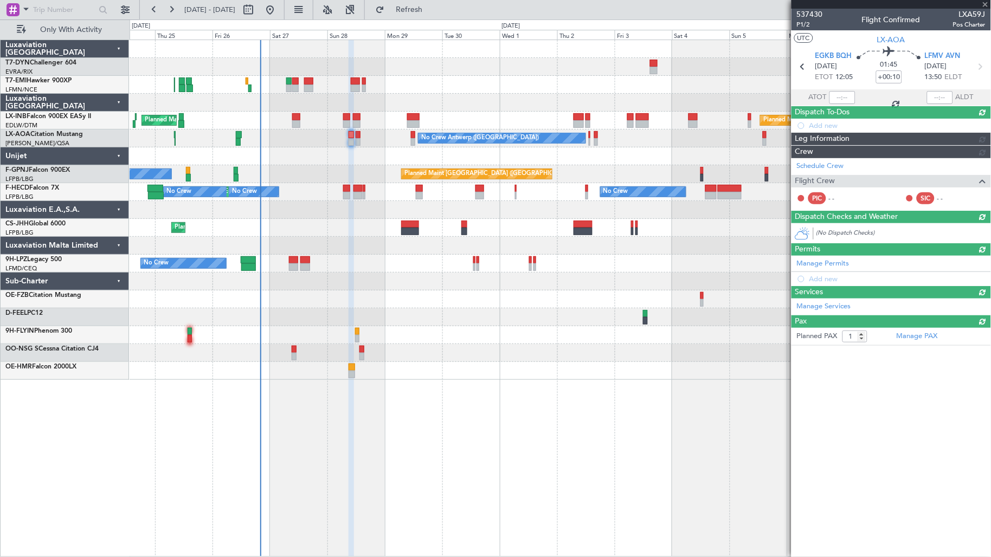
type input "0"
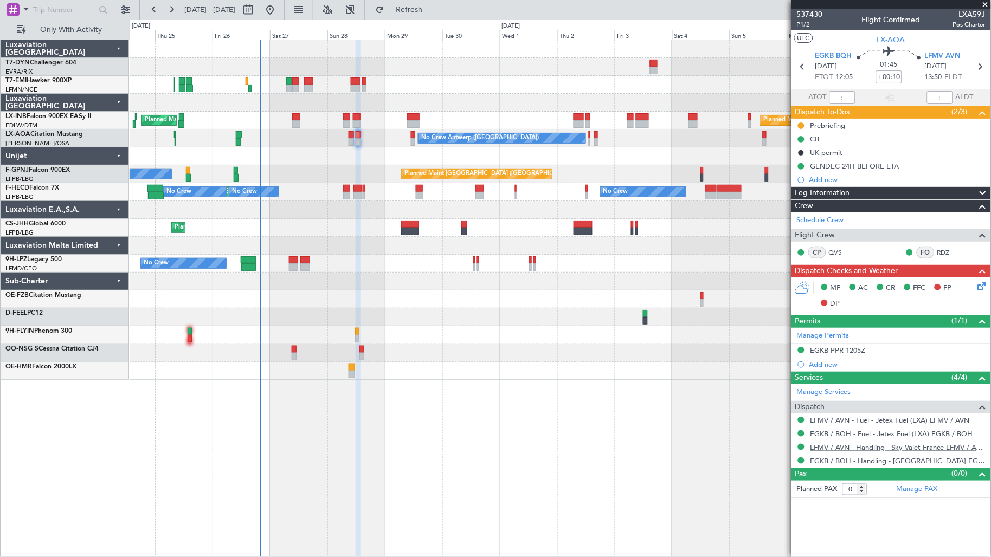
click at [866, 448] on link "LFMV / AVN - Handling - Sky Valet France LFMV / AVN **MY HANDLING**" at bounding box center [897, 447] width 175 height 9
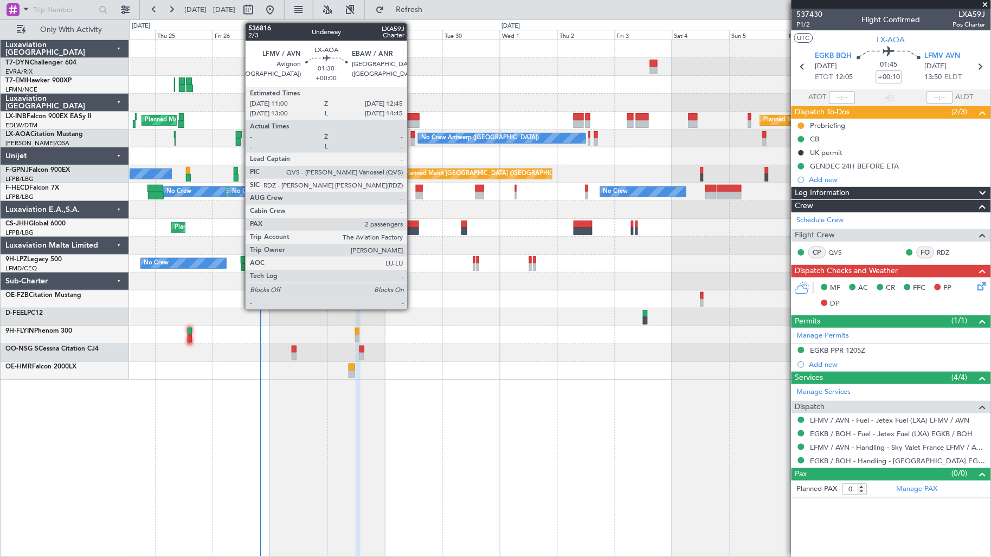
click at [413, 139] on div at bounding box center [413, 142] width 4 height 8
type input "2"
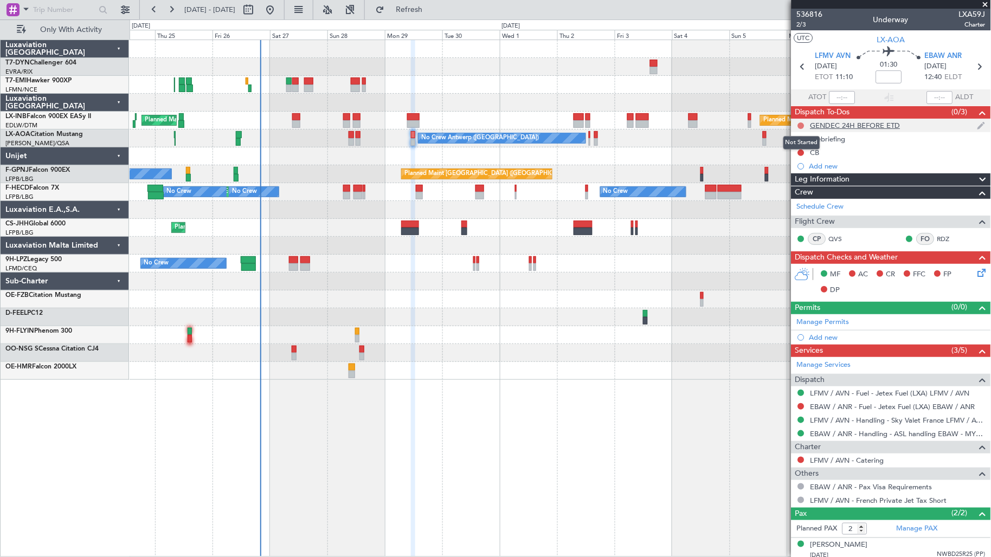
click at [801, 125] on button at bounding box center [801, 126] width 7 height 7
click at [652, 327] on div at bounding box center [560, 335] width 861 height 18
click at [840, 121] on div "GENDEC 24H BEFORE ETD" at bounding box center [855, 125] width 90 height 9
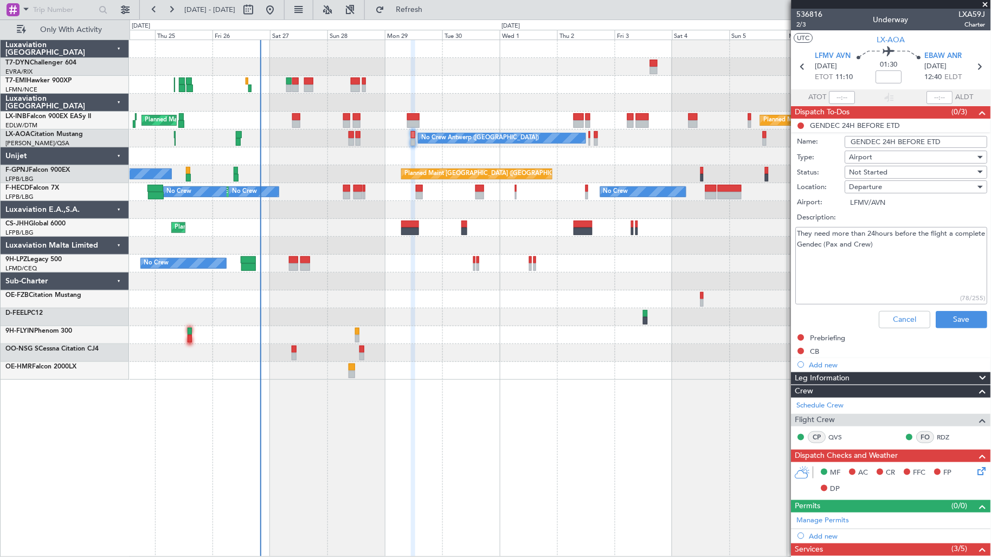
drag, startPoint x: 800, startPoint y: 232, endPoint x: 949, endPoint y: 251, distance: 150.3
click at [949, 251] on textarea "They need more than 24hours before the flight a complete Gendec (Pax and Crew)" at bounding box center [892, 266] width 192 height 78
click at [914, 251] on textarea "They need more than 24hours before the flight a complete Gendec (Pax and Crew)" at bounding box center [892, 266] width 192 height 78
drag, startPoint x: 926, startPoint y: 247, endPoint x: 800, endPoint y: 229, distance: 127.0
click at [778, 224] on fb-app "[DATE] - [DATE] Refresh Quick Links Only With Activity Planned Maint [GEOGRAPHI…" at bounding box center [495, 282] width 991 height 549
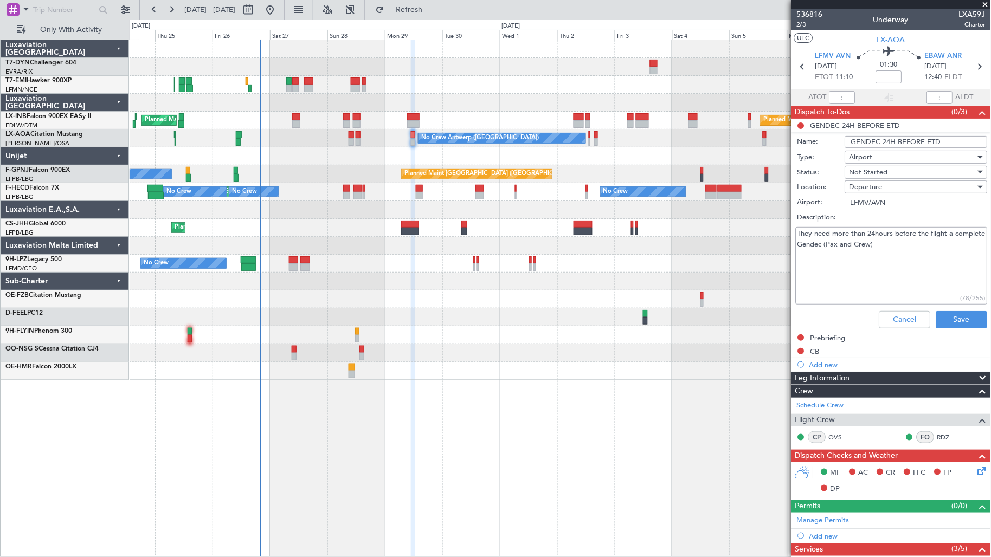
click at [884, 263] on textarea "They need more than 24hours before the flight a complete Gendec (Pax and Crew)" at bounding box center [892, 266] width 192 height 78
click at [890, 324] on button "Cancel" at bounding box center [904, 319] width 51 height 17
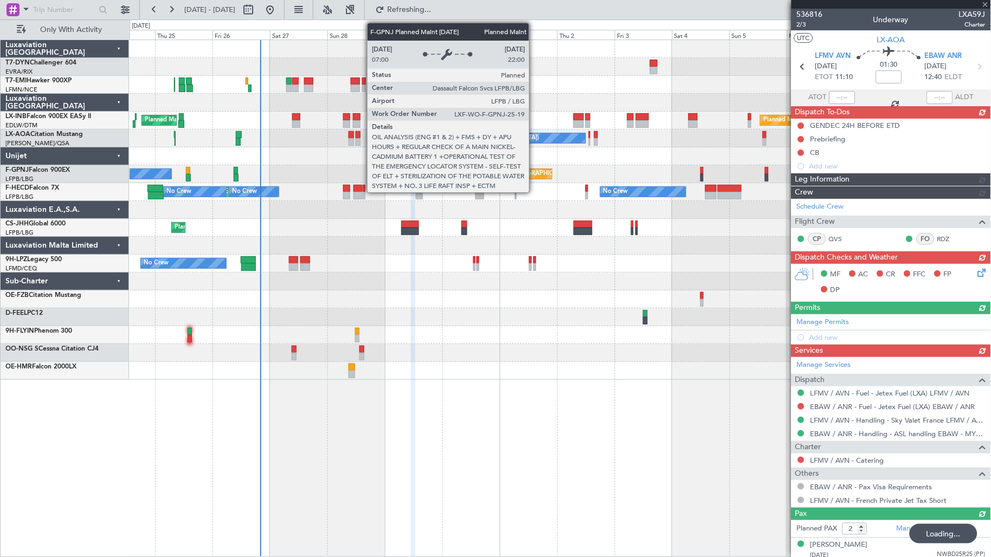
click at [534, 174] on div "Planned Maint [GEOGRAPHIC_DATA] ([GEOGRAPHIC_DATA])" at bounding box center [477, 174] width 150 height 10
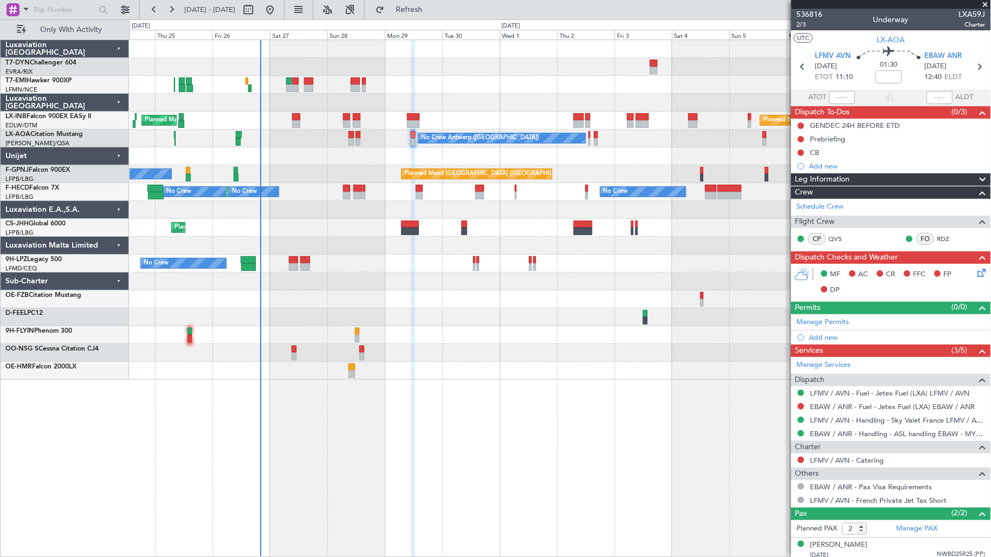
click at [458, 22] on div "0 0 Wed 24 Thu 25 Fri 26 Sat 27 Sun 28 Mon 29 [DATE] Wed 1 Thu 2 [DATE] Sat 4 S…" at bounding box center [560, 30] width 861 height 20
click at [432, 11] on span "Refresh" at bounding box center [409, 10] width 46 height 8
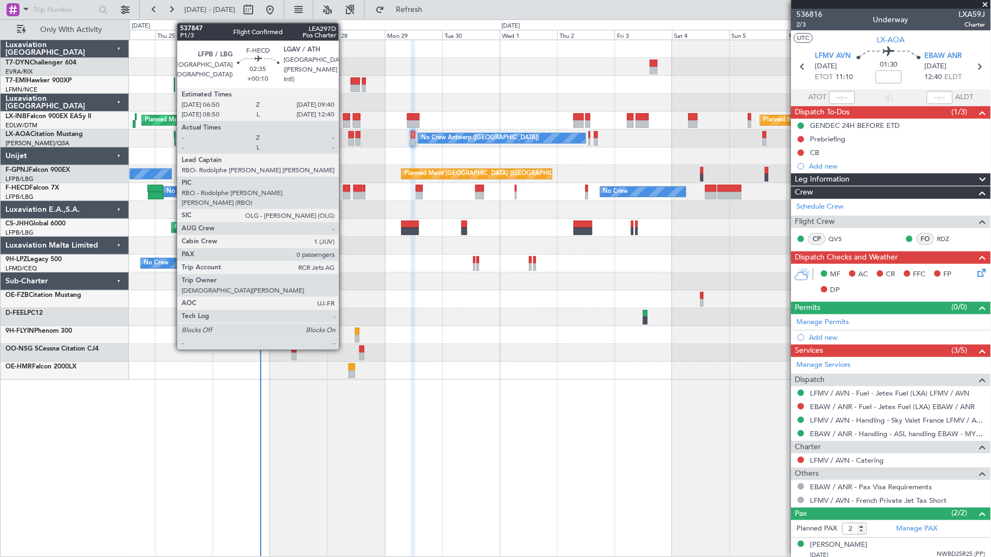
click at [344, 192] on div at bounding box center [346, 196] width 7 height 8
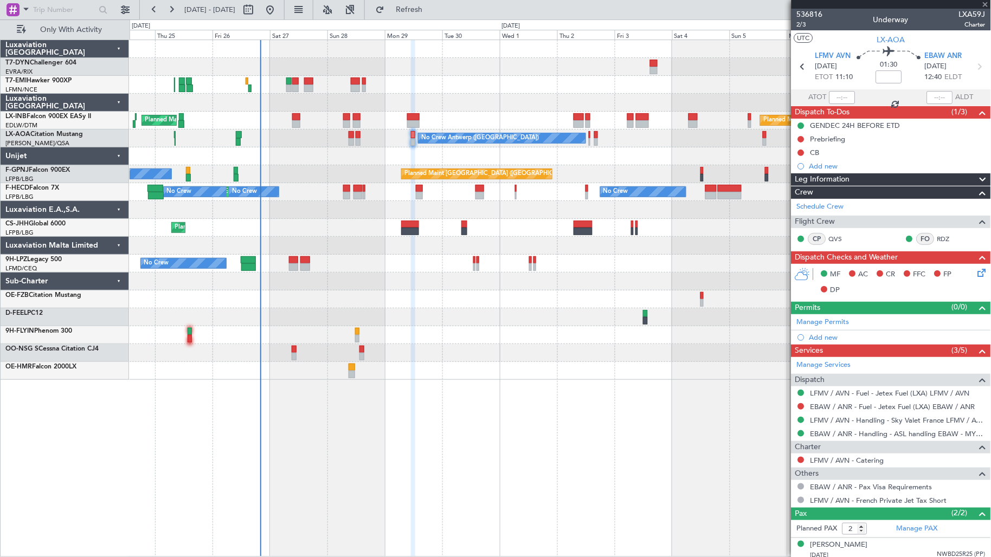
type input "+00:10"
type input "0"
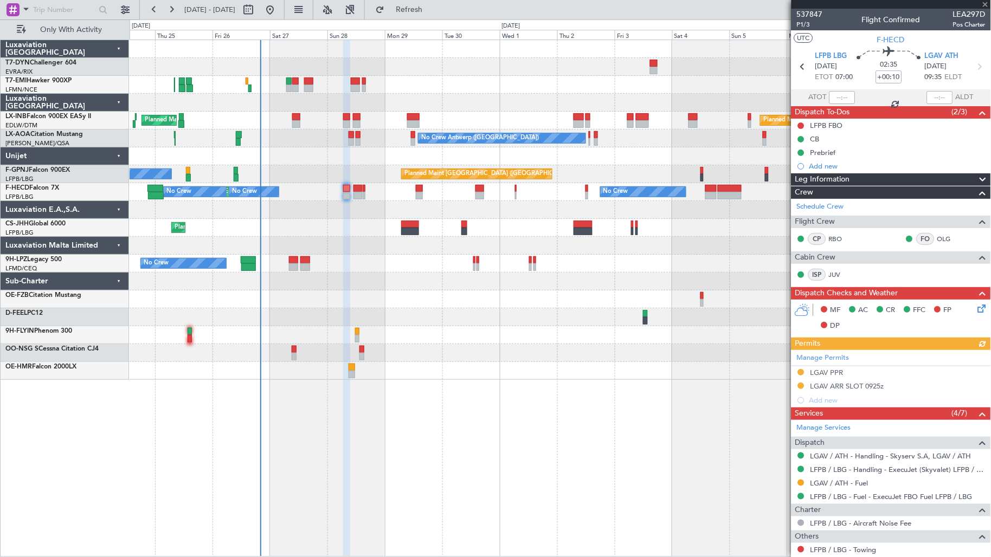
scroll to position [57, 0]
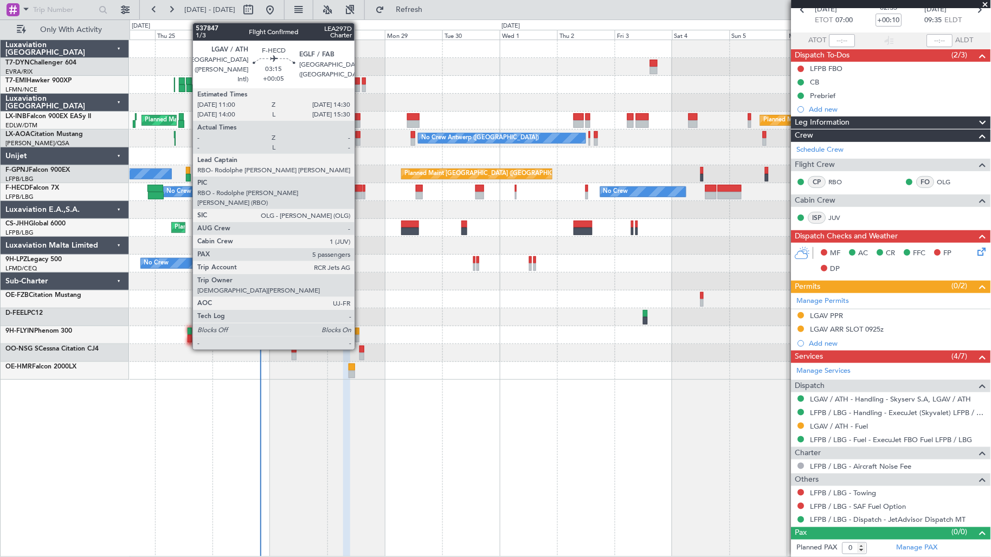
click at [360, 194] on div at bounding box center [357, 196] width 9 height 8
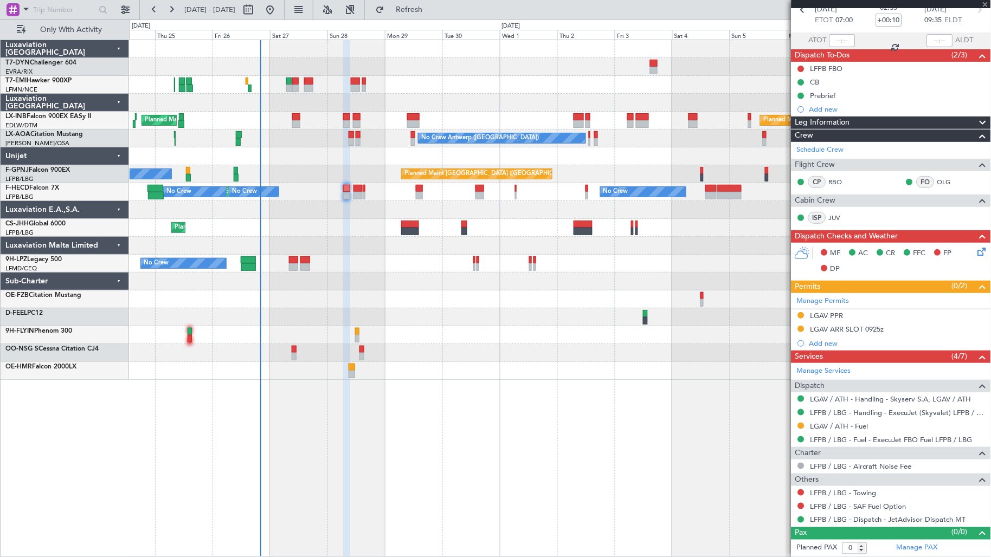
type input "+00:05"
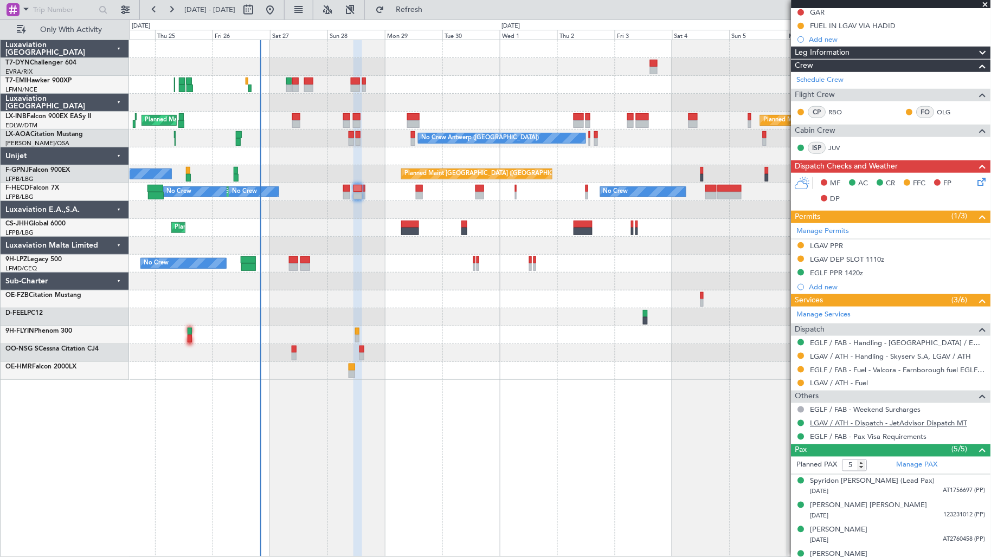
scroll to position [220, 0]
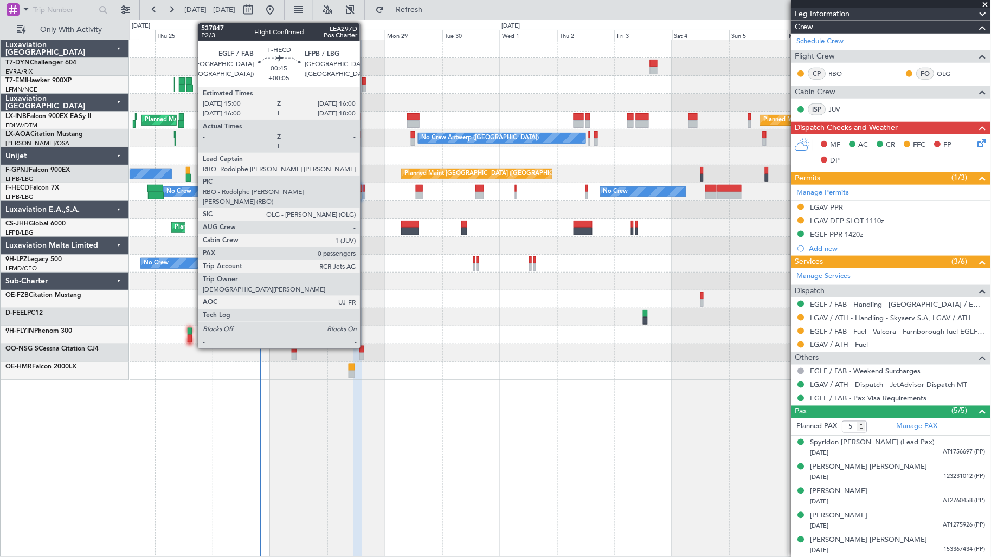
click at [365, 197] on div at bounding box center [364, 196] width 3 height 8
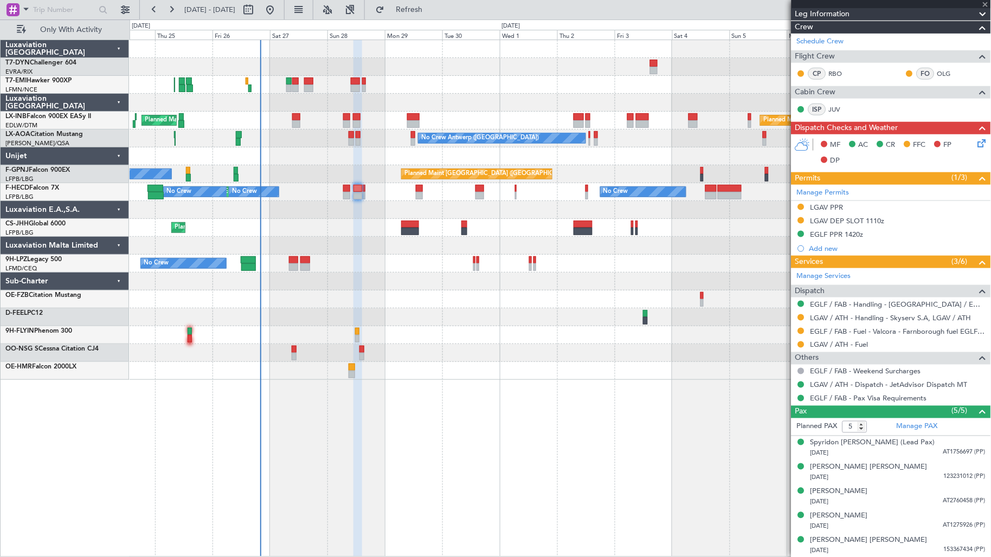
type input "0"
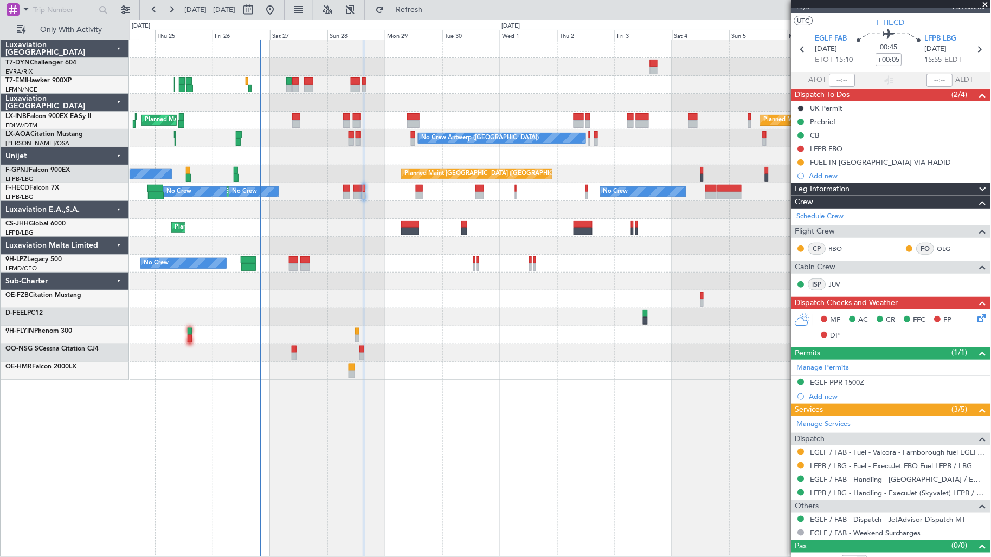
scroll to position [0, 0]
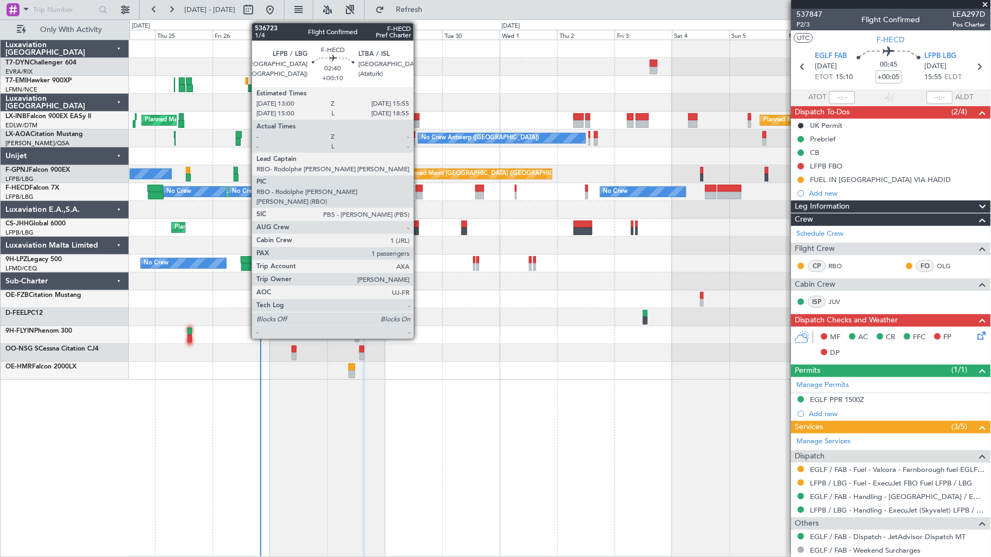
click at [419, 193] on div at bounding box center [419, 196] width 7 height 8
type input "+00:10"
type input "1"
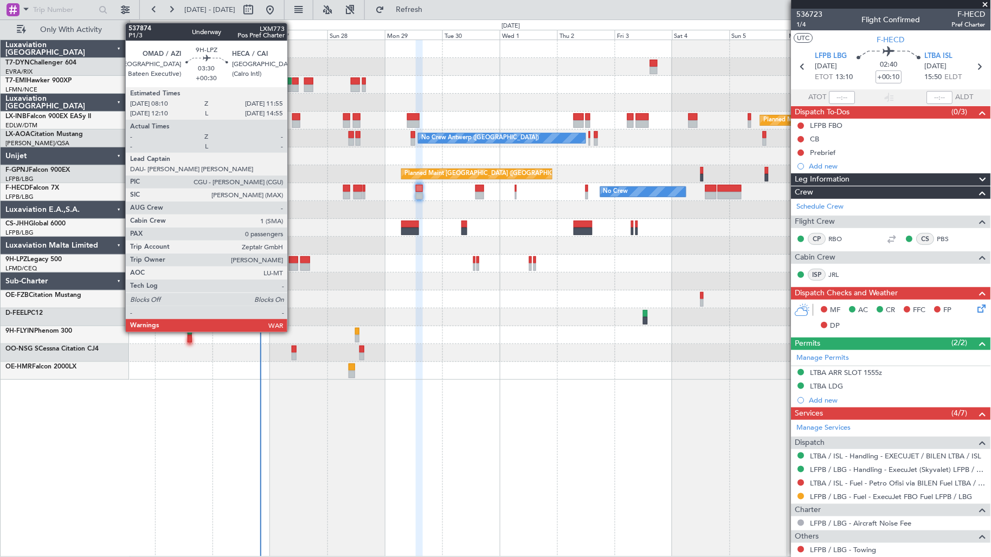
click at [293, 267] on div at bounding box center [293, 267] width 9 height 8
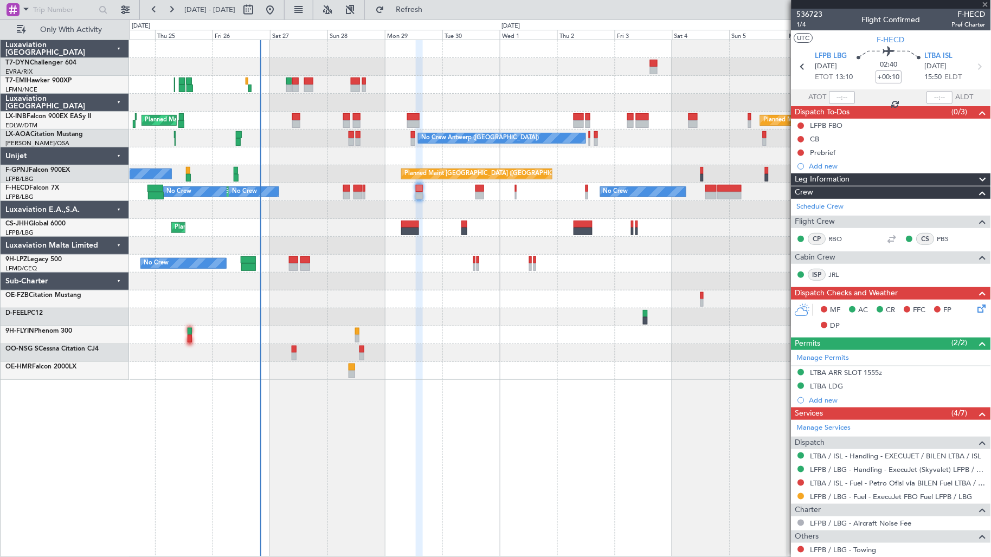
type input "+00:30"
type input "0"
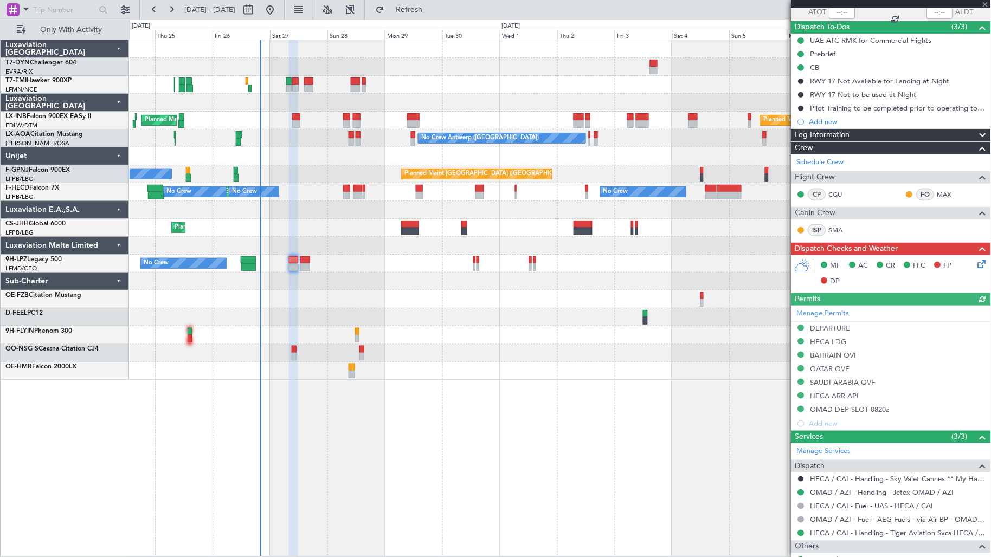
scroll to position [138, 0]
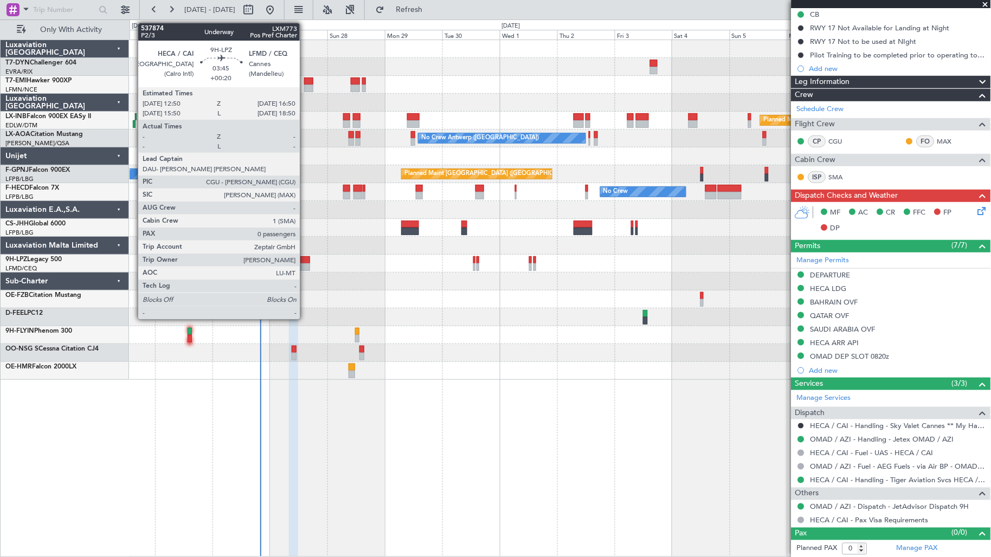
click at [304, 265] on div at bounding box center [305, 267] width 10 height 8
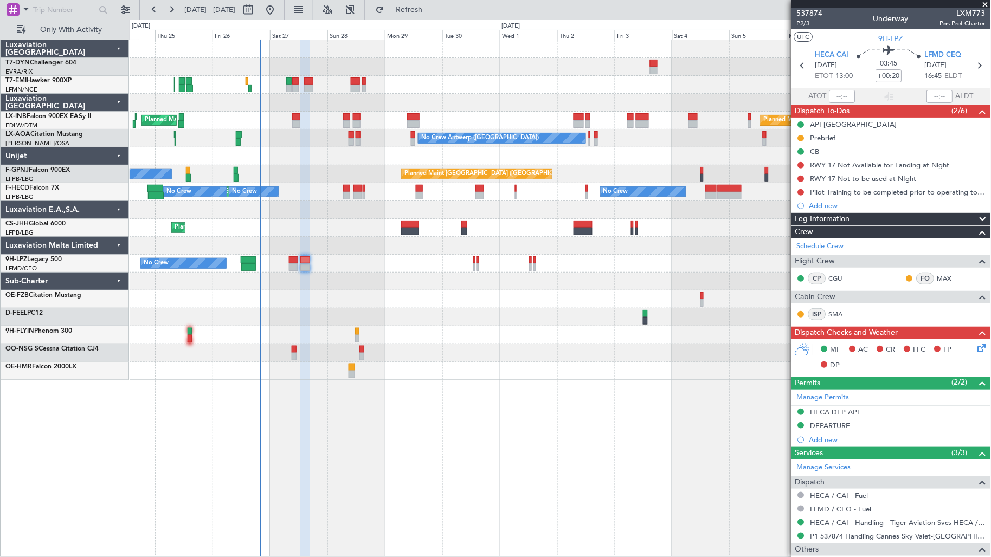
scroll to position [0, 0]
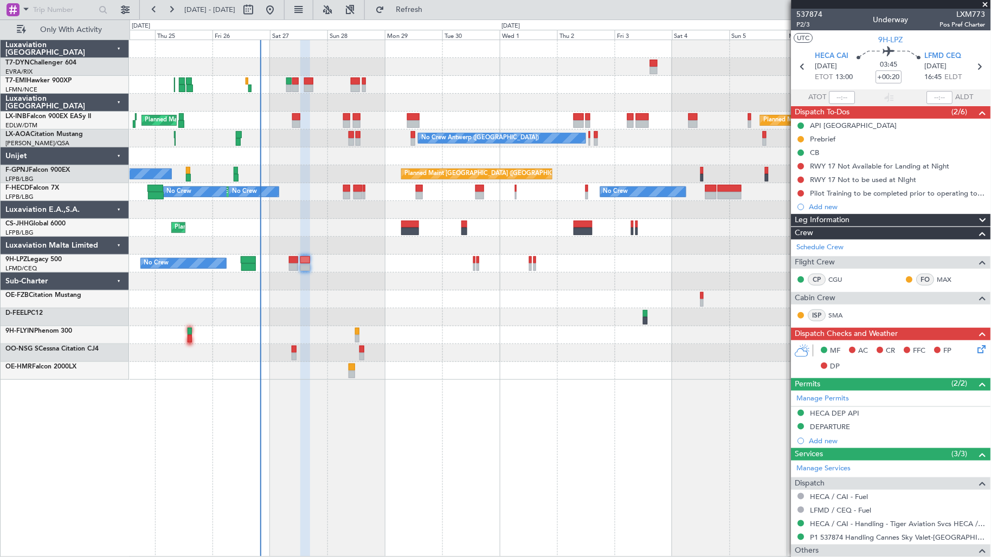
click at [284, 86] on div "Planned Maint [GEOGRAPHIC_DATA]" at bounding box center [560, 85] width 861 height 18
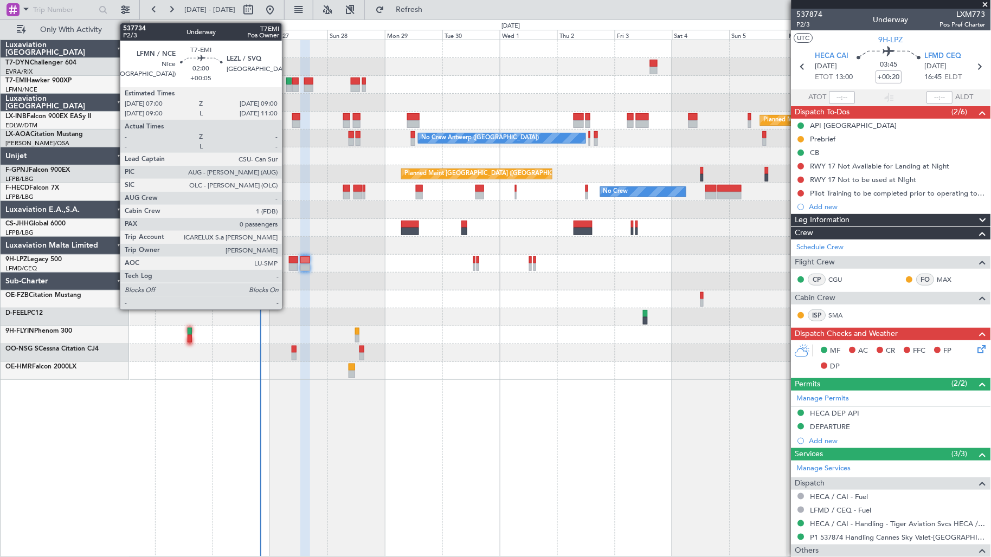
click at [287, 87] on div at bounding box center [288, 89] width 5 height 8
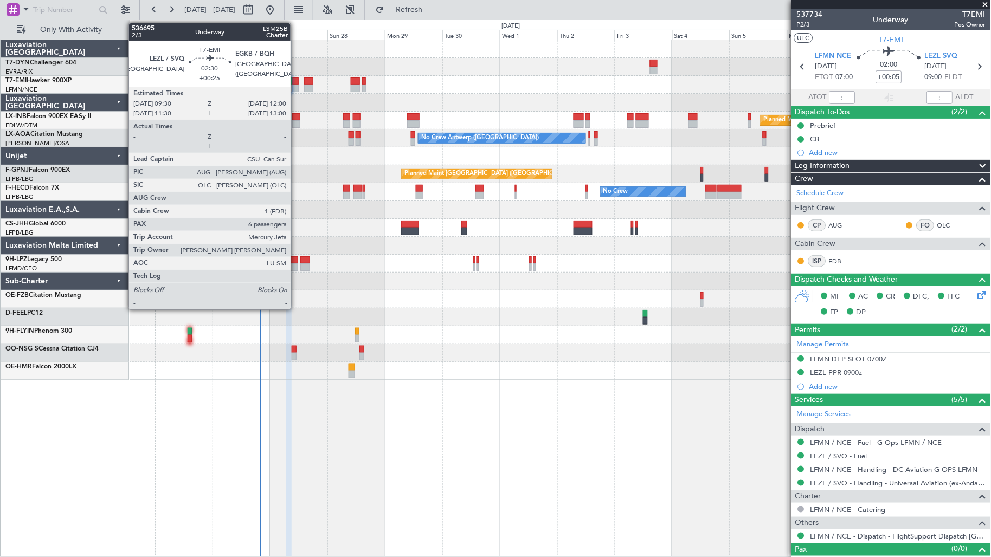
click at [296, 89] on div at bounding box center [295, 89] width 7 height 8
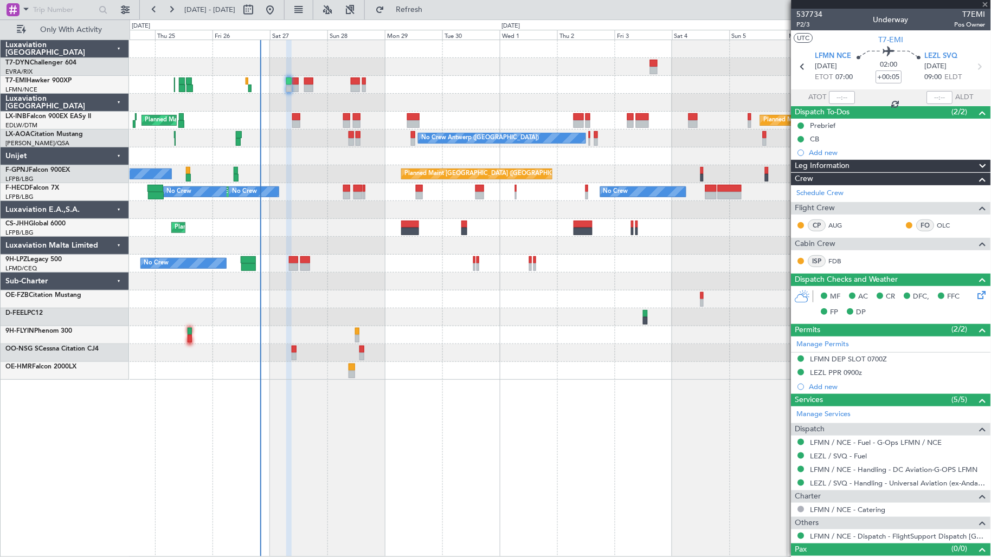
type input "+00:25"
type input "6"
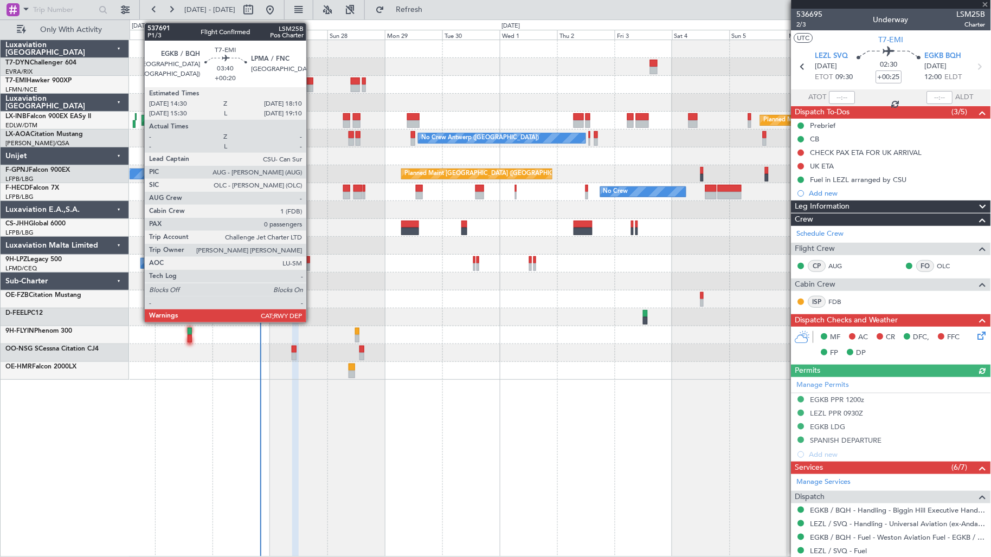
click at [312, 89] on div at bounding box center [308, 89] width 9 height 8
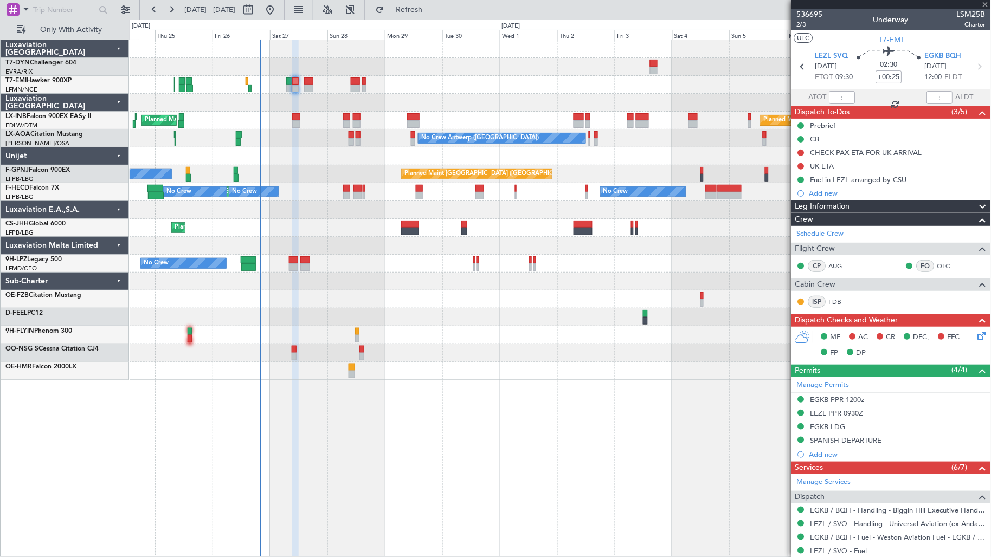
type input "+00:20"
type input "0"
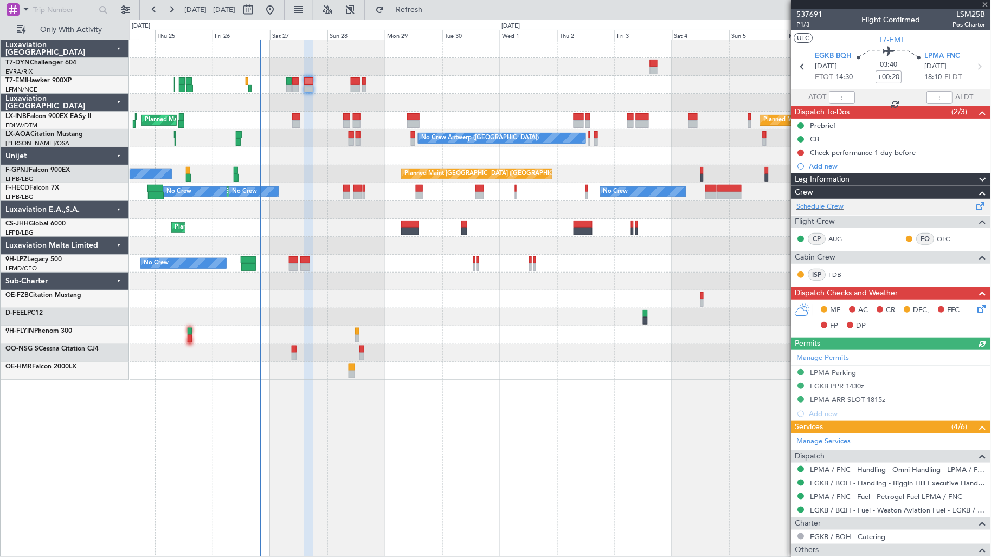
scroll to position [57, 0]
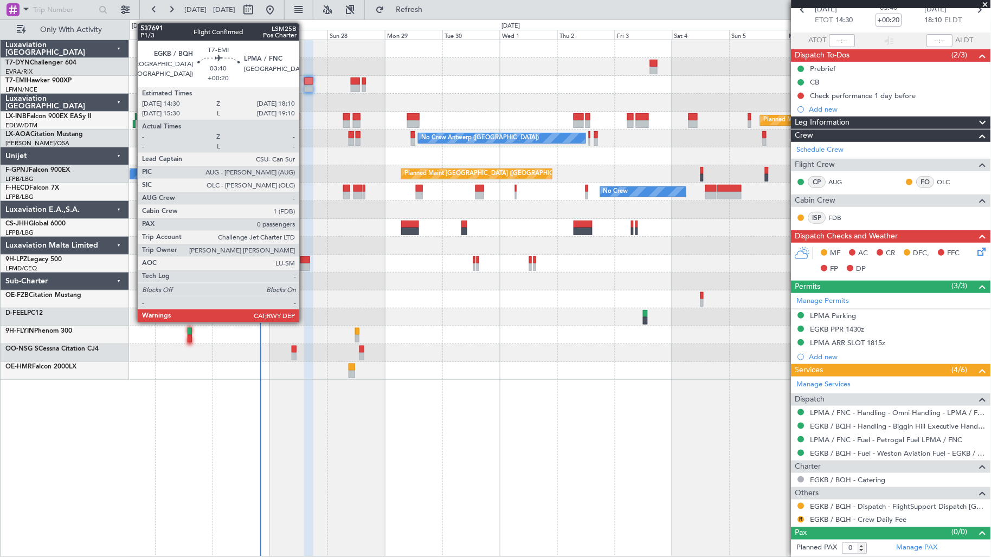
click at [305, 82] on div at bounding box center [308, 82] width 9 height 8
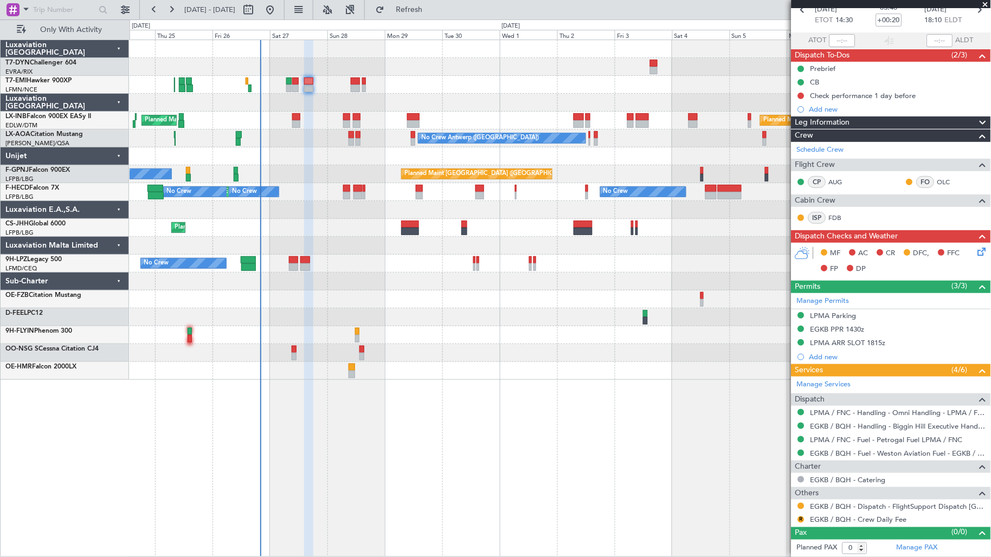
click at [976, 253] on icon at bounding box center [980, 250] width 9 height 9
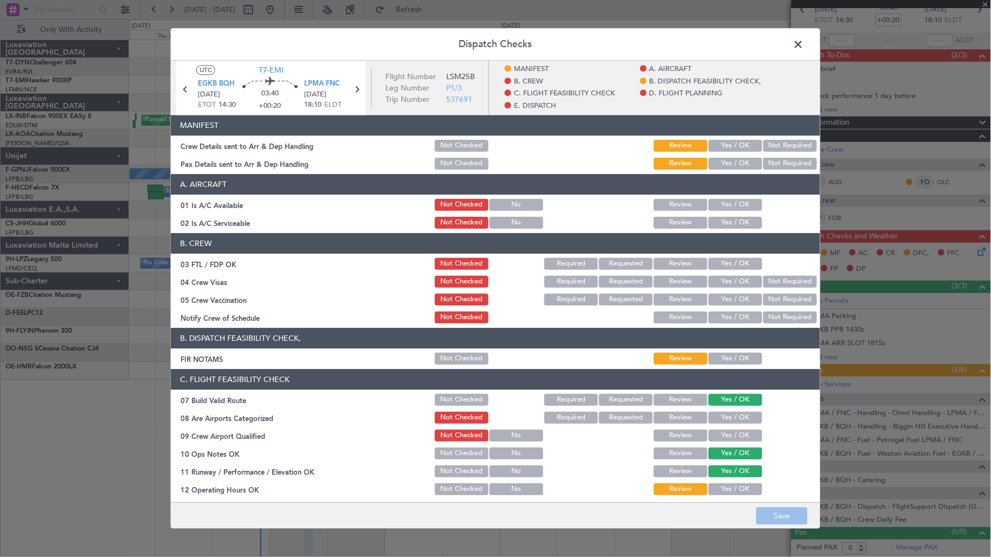
click at [738, 149] on button "Yes / OK" at bounding box center [735, 146] width 54 height 12
drag, startPoint x: 736, startPoint y: 163, endPoint x: 752, endPoint y: 192, distance: 33.5
click at [736, 163] on button "Yes / OK" at bounding box center [735, 164] width 54 height 12
click at [782, 521] on button "Save" at bounding box center [781, 516] width 51 height 17
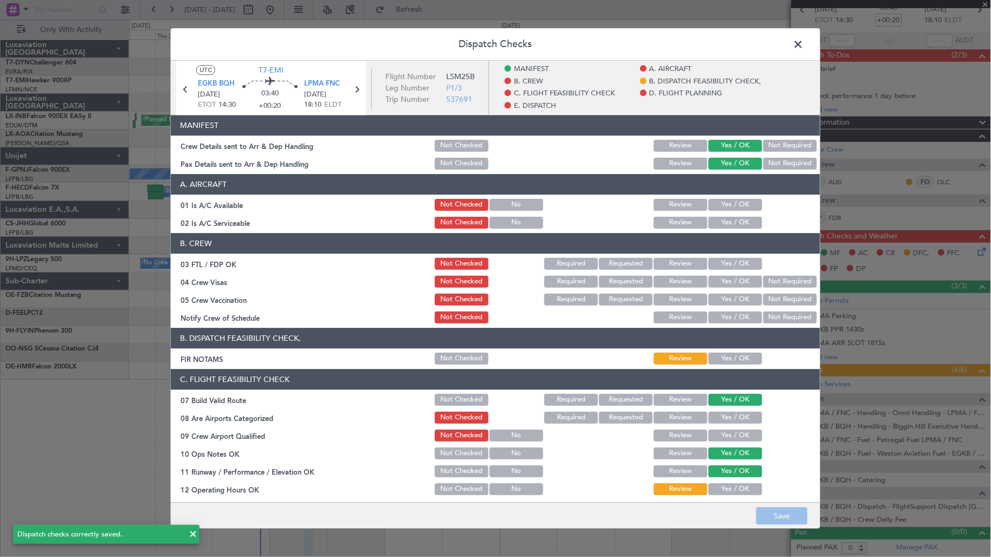
click at [804, 49] on span at bounding box center [804, 47] width 0 height 22
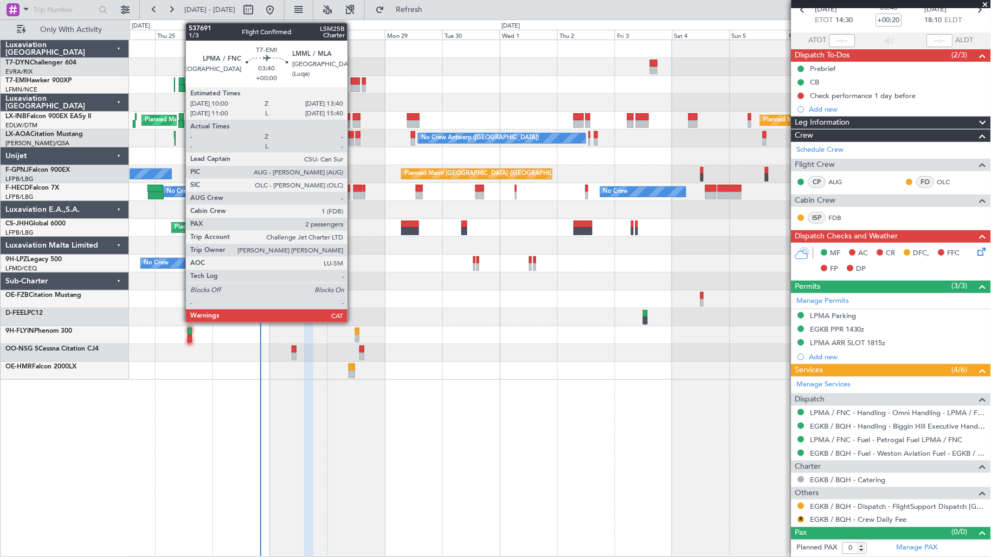
click at [353, 85] on div at bounding box center [355, 89] width 9 height 8
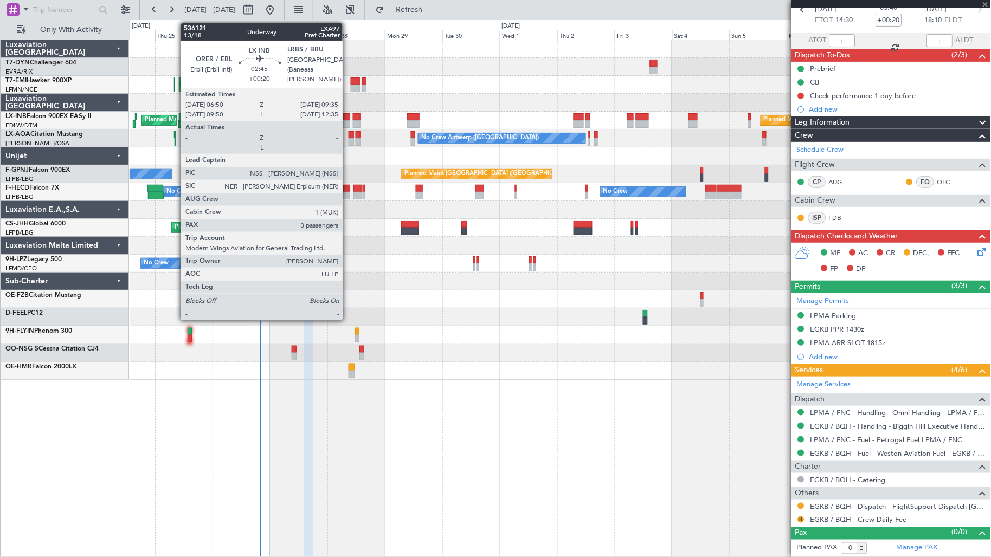
type input "2"
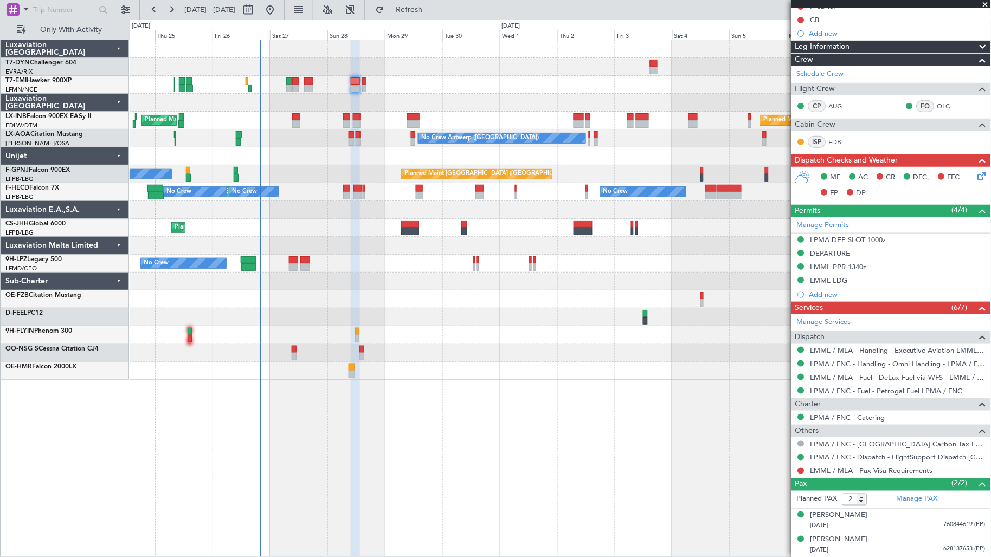
scroll to position [0, 0]
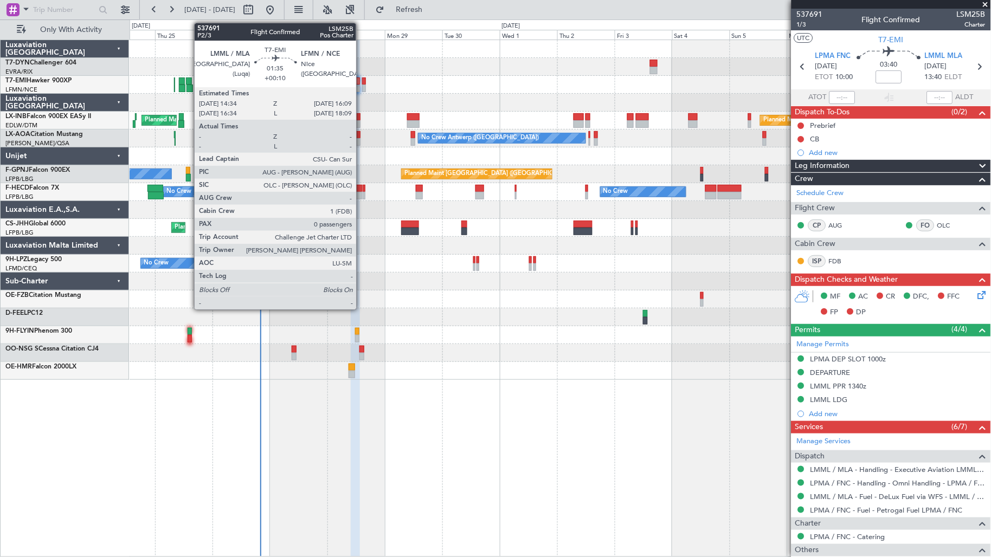
click at [362, 88] on div at bounding box center [364, 89] width 4 height 8
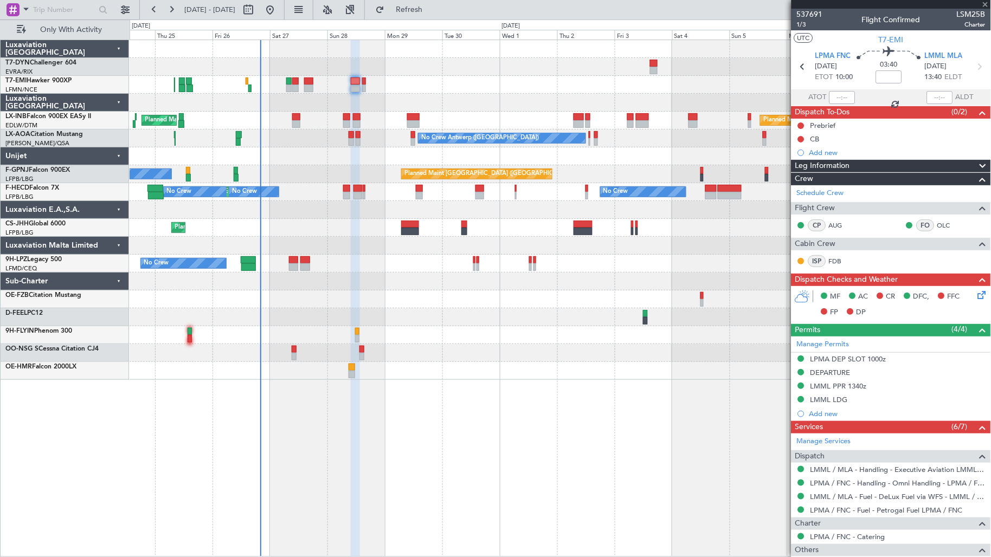
type input "+00:10"
type input "0"
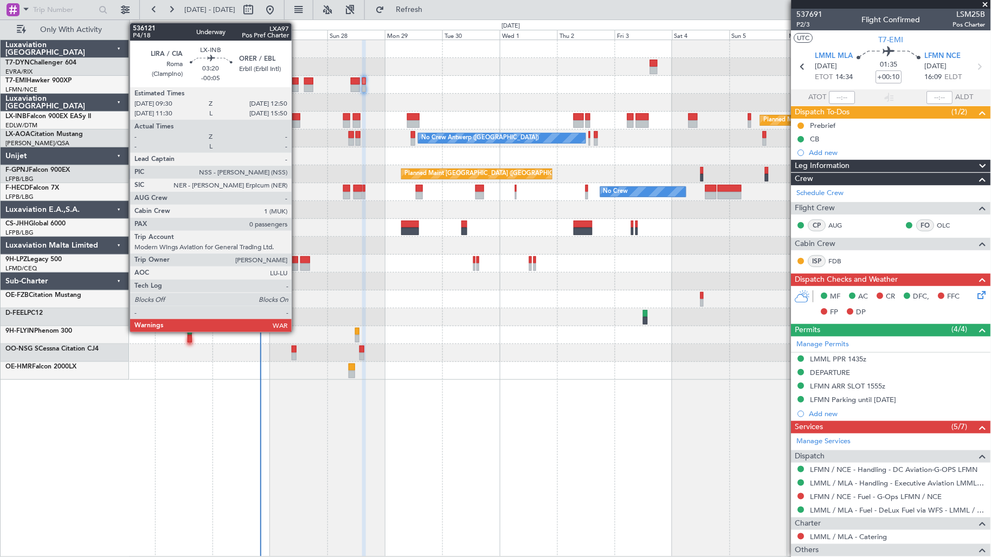
click at [297, 125] on div at bounding box center [296, 124] width 8 height 8
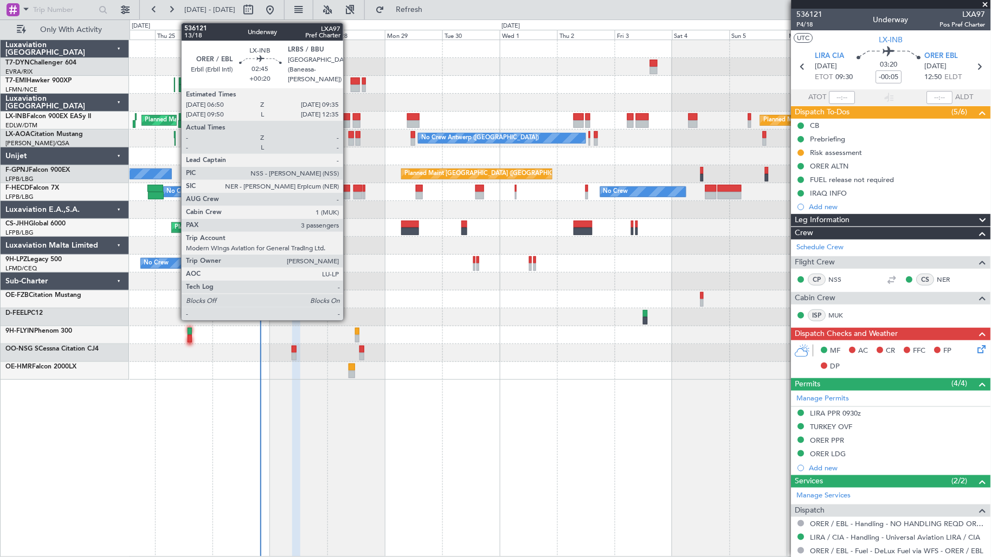
click at [349, 117] on div at bounding box center [346, 117] width 7 height 8
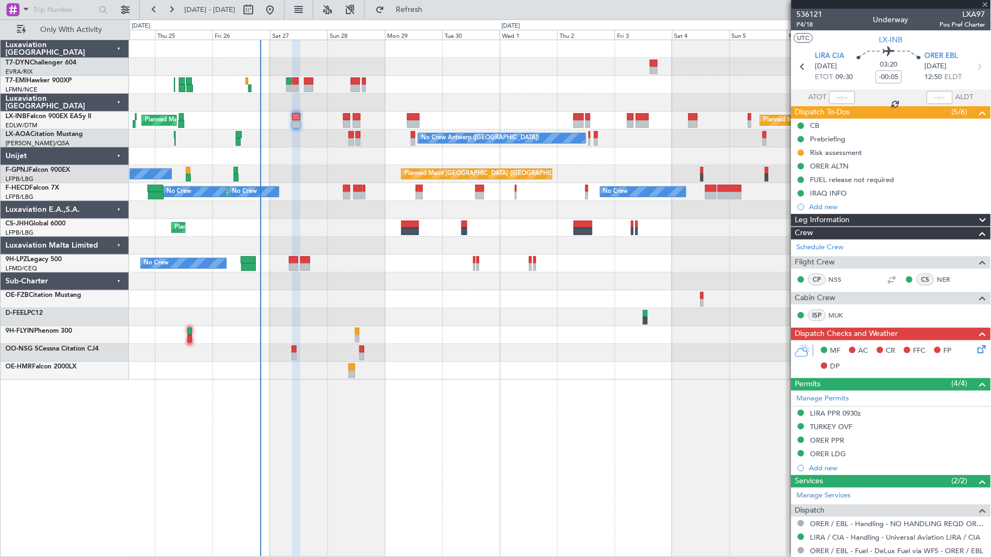
type input "+00:20"
type input "3"
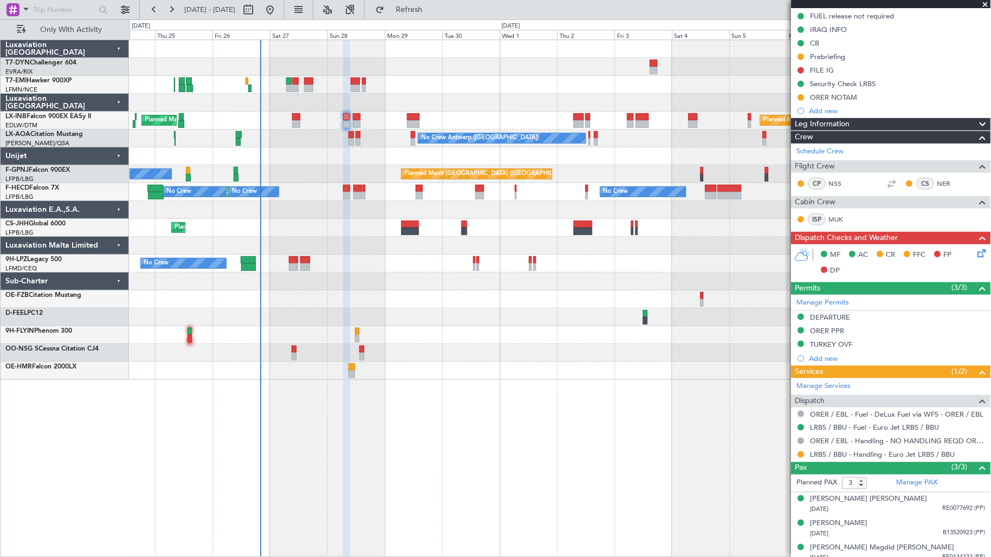
scroll to position [144, 0]
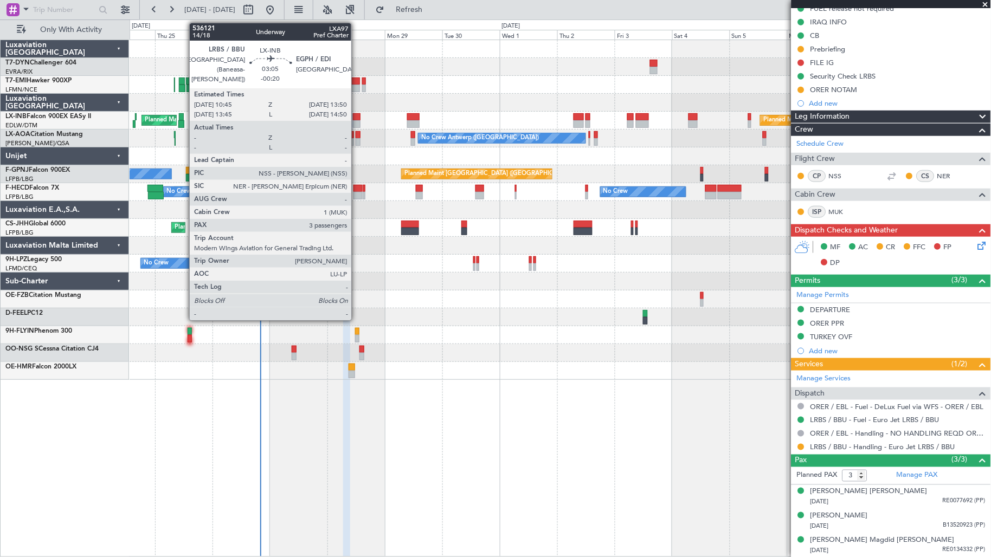
click at [357, 113] on div at bounding box center [357, 117] width 8 height 8
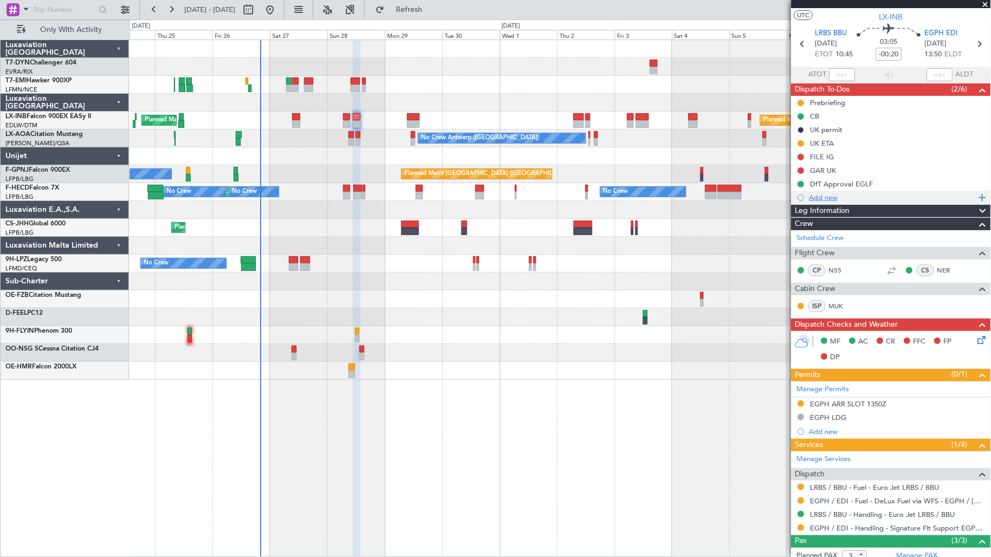
scroll to position [0, 0]
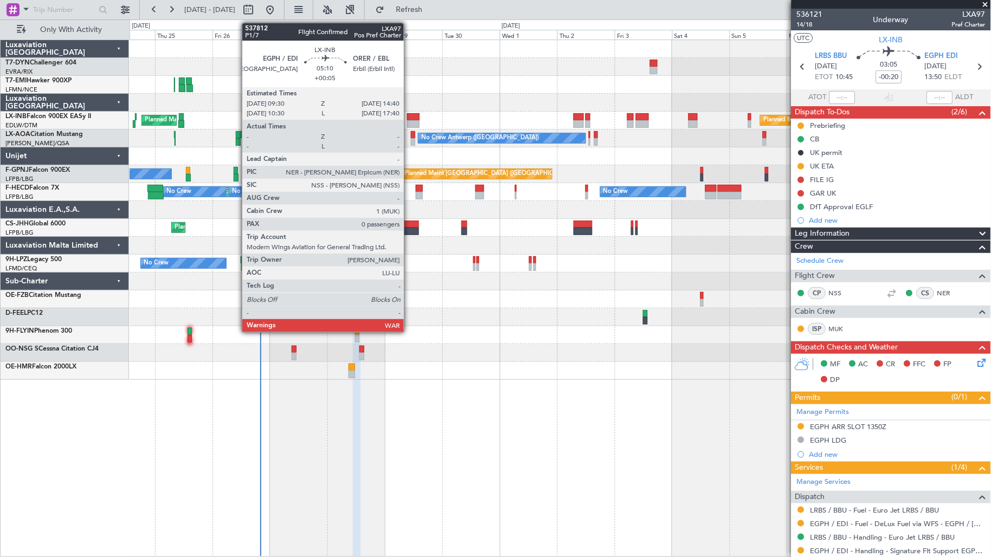
click at [409, 121] on div at bounding box center [413, 124] width 12 height 8
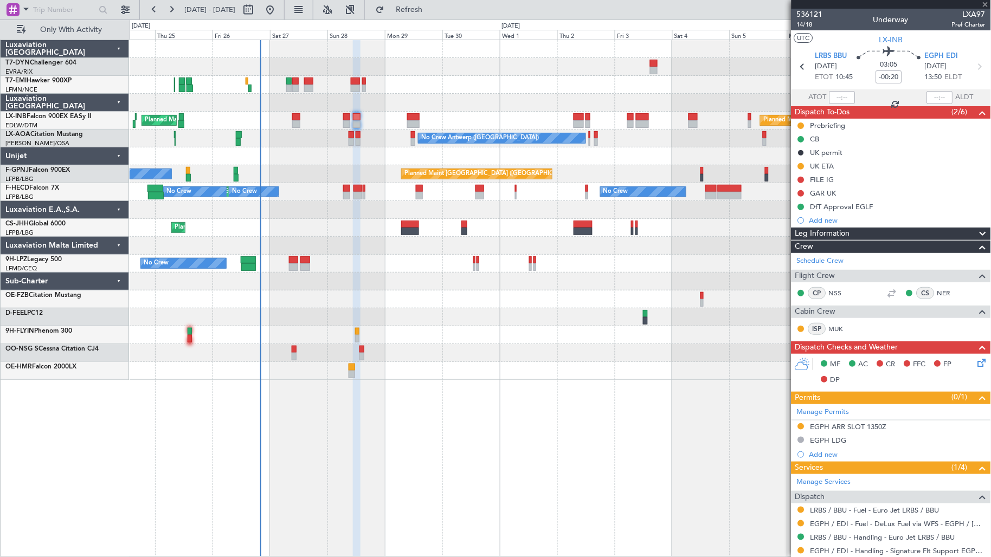
type input "+00:05"
type input "0"
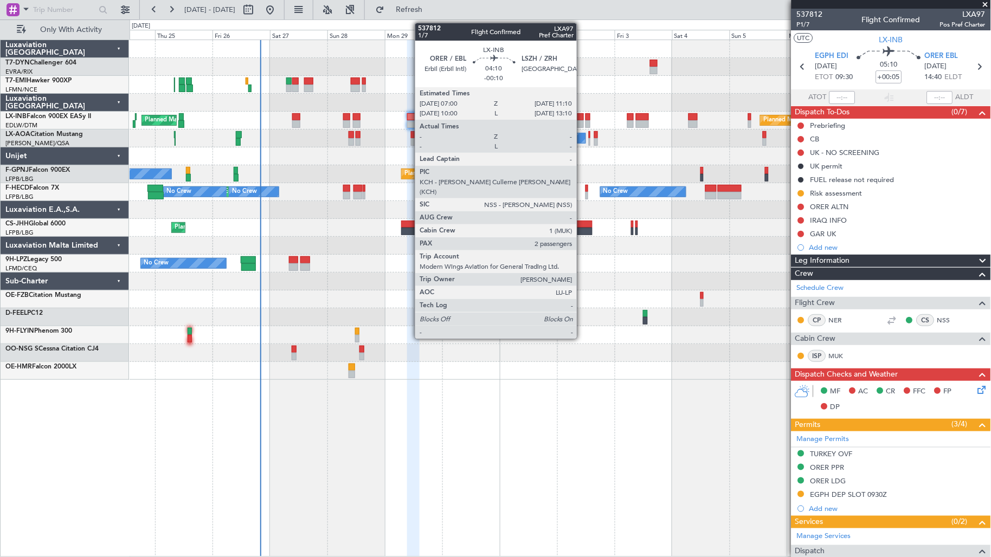
click at [582, 124] on div at bounding box center [579, 124] width 10 height 8
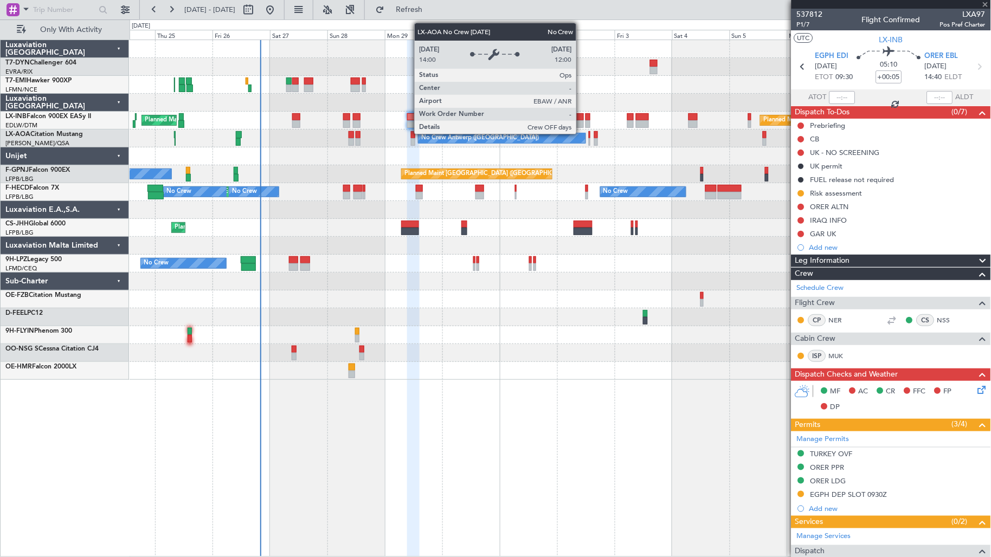
type input "-00:10"
type input "2"
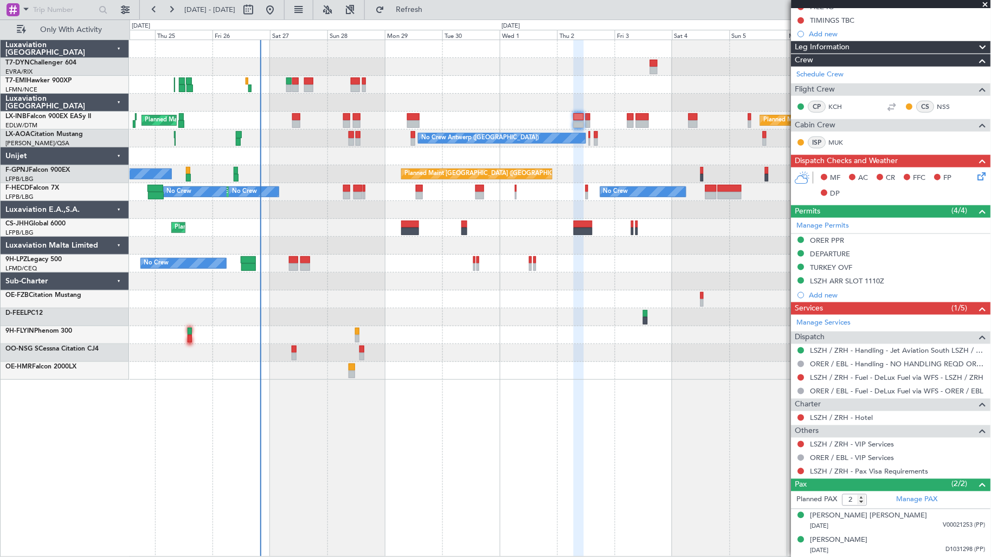
scroll to position [241, 0]
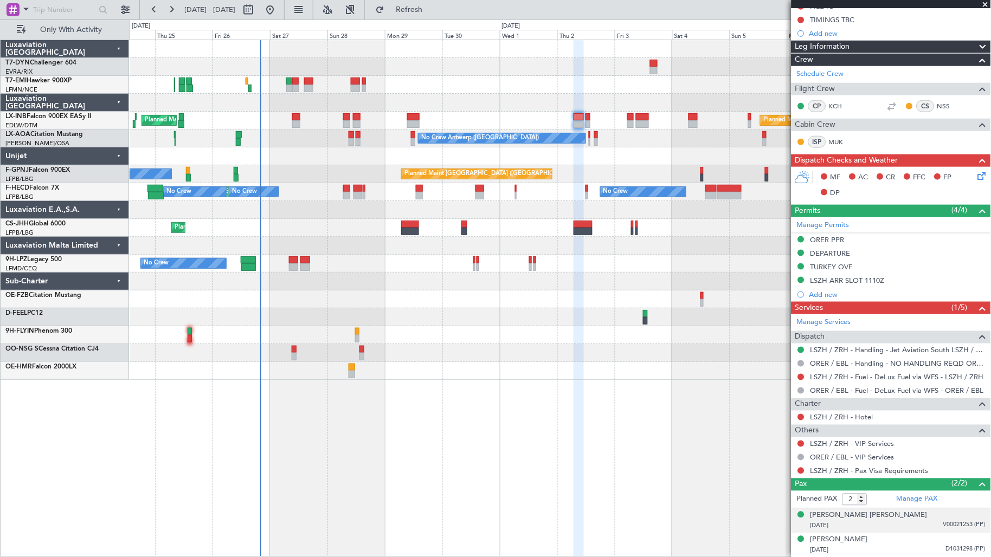
click at [953, 528] on span "V00021253 (PP)" at bounding box center [964, 525] width 42 height 9
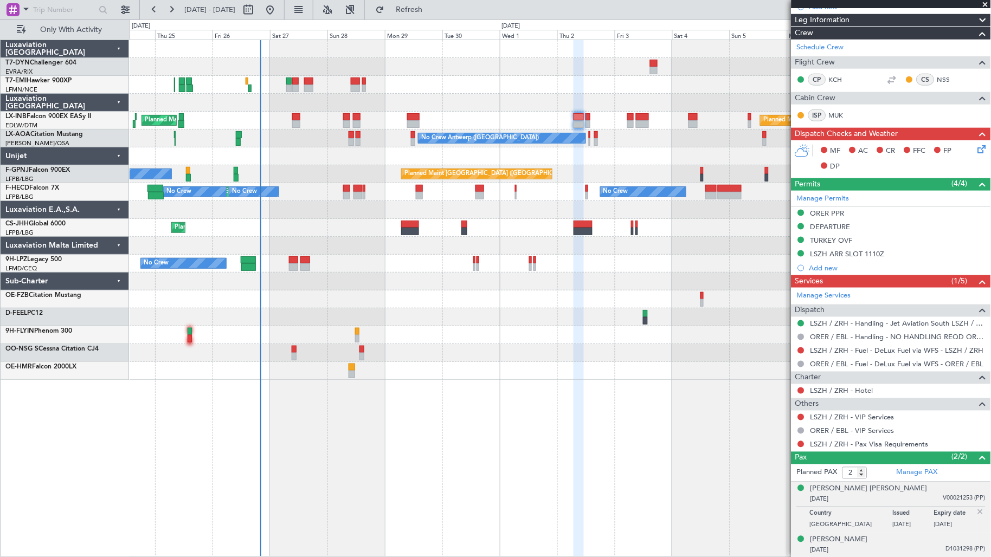
click at [954, 538] on div "[PERSON_NAME] [DATE] D1031298 (PP)" at bounding box center [897, 545] width 175 height 21
click at [884, 491] on div "[PERSON_NAME] [PERSON_NAME]" at bounding box center [868, 489] width 117 height 11
click at [800, 444] on button at bounding box center [801, 444] width 7 height 7
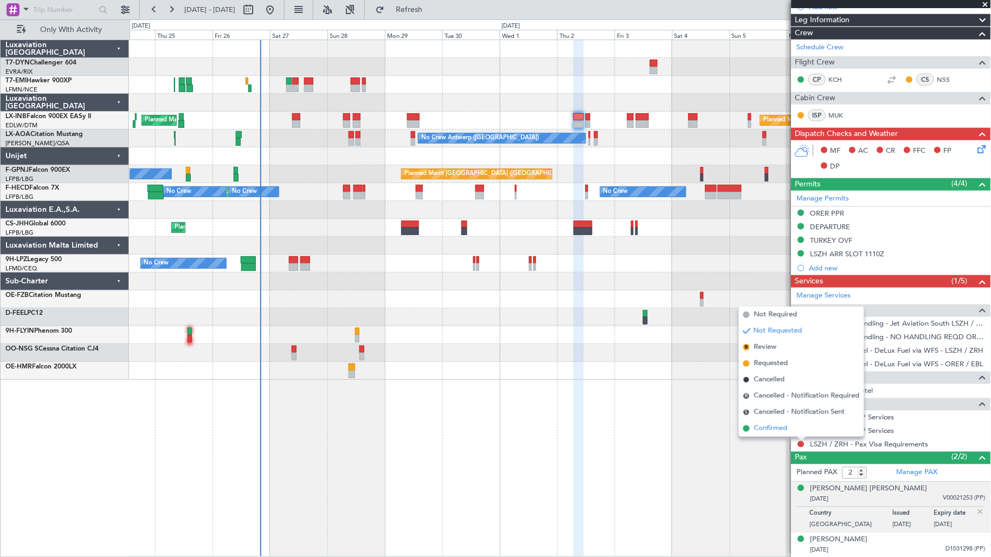
click at [784, 427] on span "Confirmed" at bounding box center [771, 428] width 34 height 11
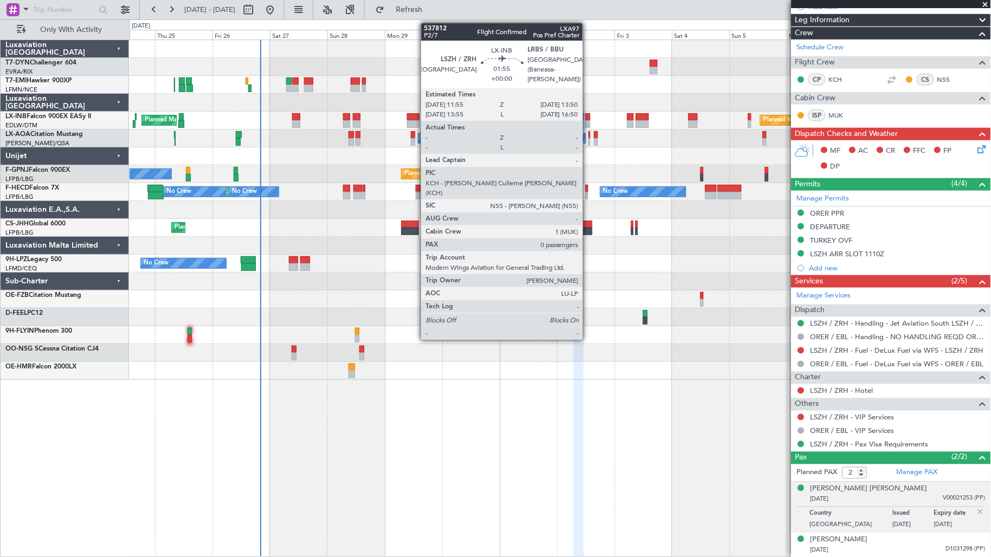
click at [588, 123] on div at bounding box center [587, 124] width 5 height 8
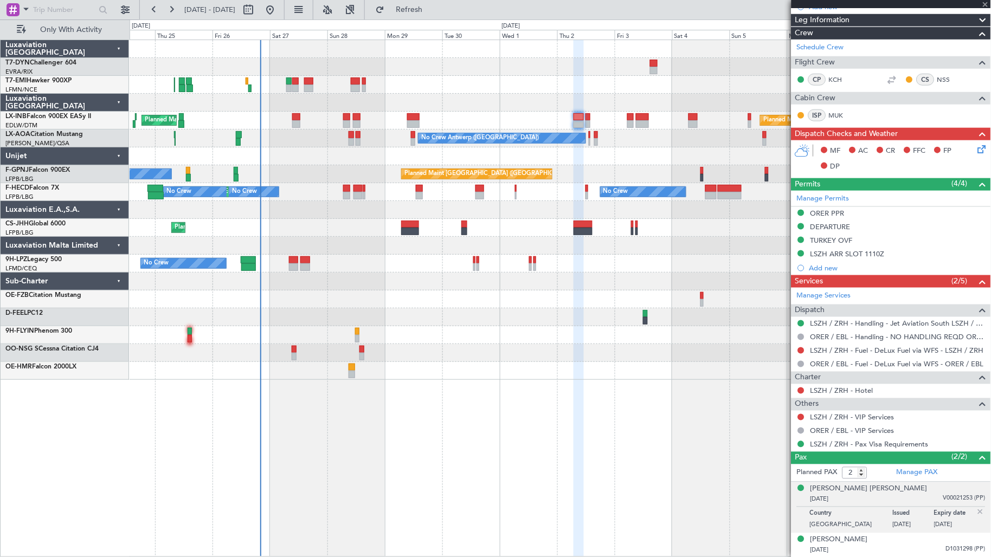
type input "0"
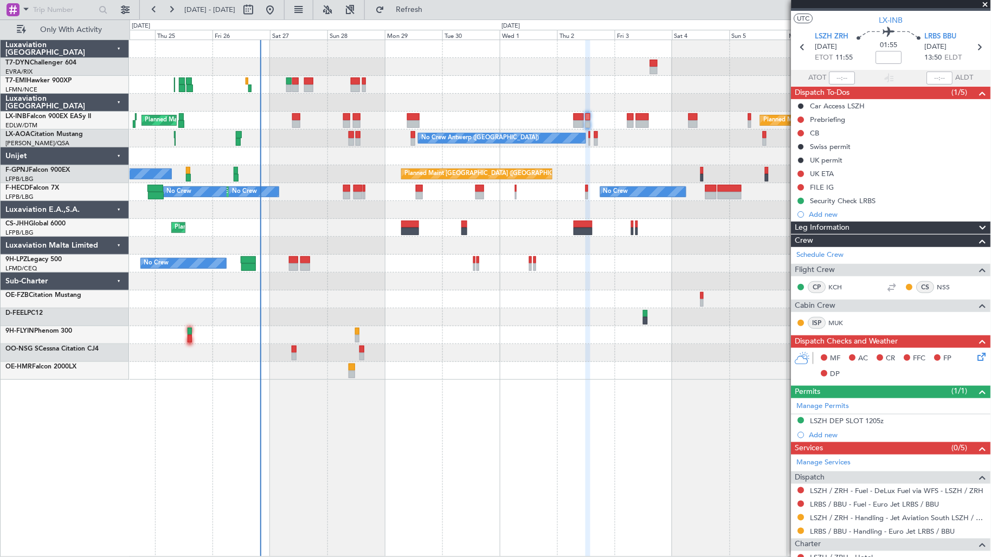
scroll to position [0, 0]
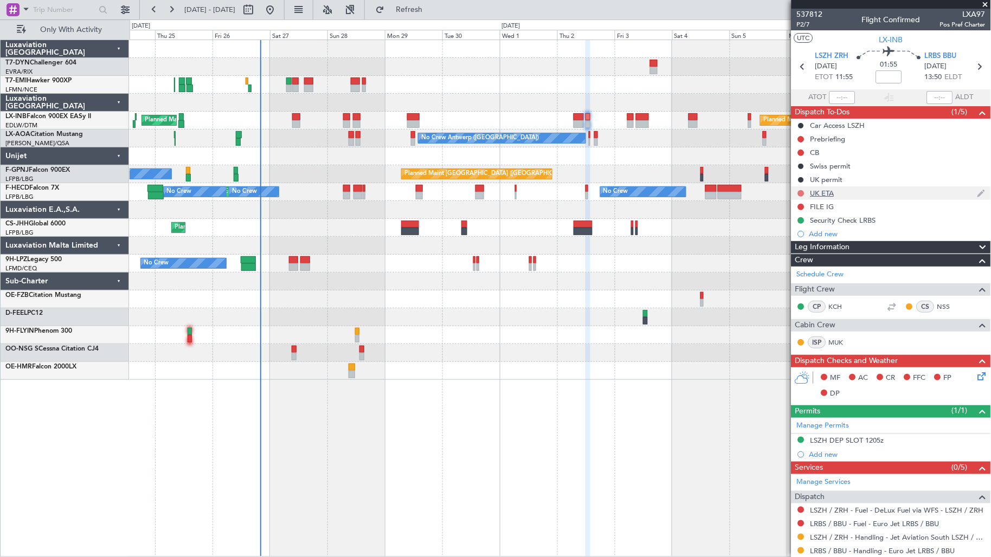
click at [801, 191] on button at bounding box center [801, 193] width 7 height 7
click at [800, 253] on span "Cancelled" at bounding box center [803, 257] width 31 height 11
click at [623, 120] on div "Planned Maint [GEOGRAPHIC_DATA] ([GEOGRAPHIC_DATA]) Planned Maint [GEOGRAPHIC_D…" at bounding box center [560, 121] width 861 height 18
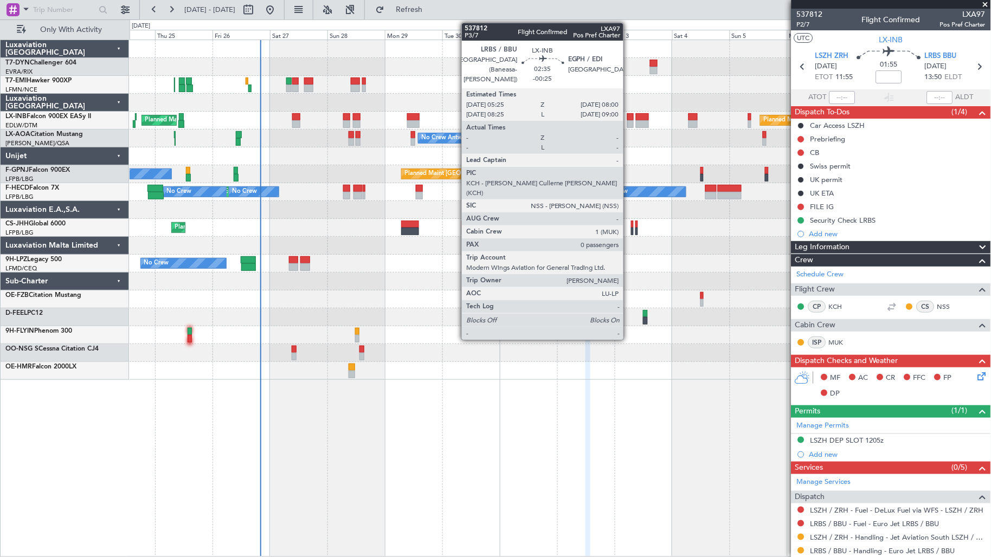
click at [629, 125] on div at bounding box center [630, 124] width 7 height 8
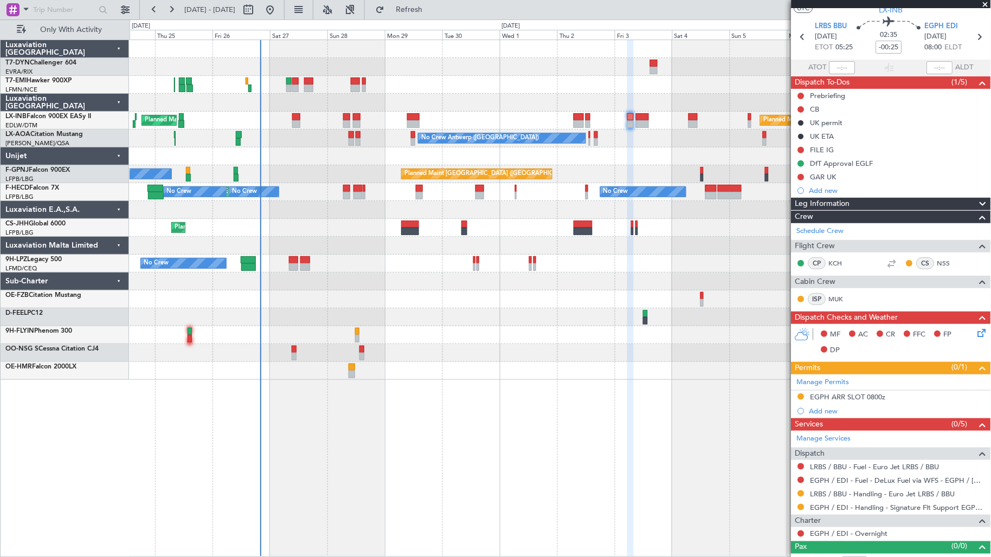
scroll to position [44, 0]
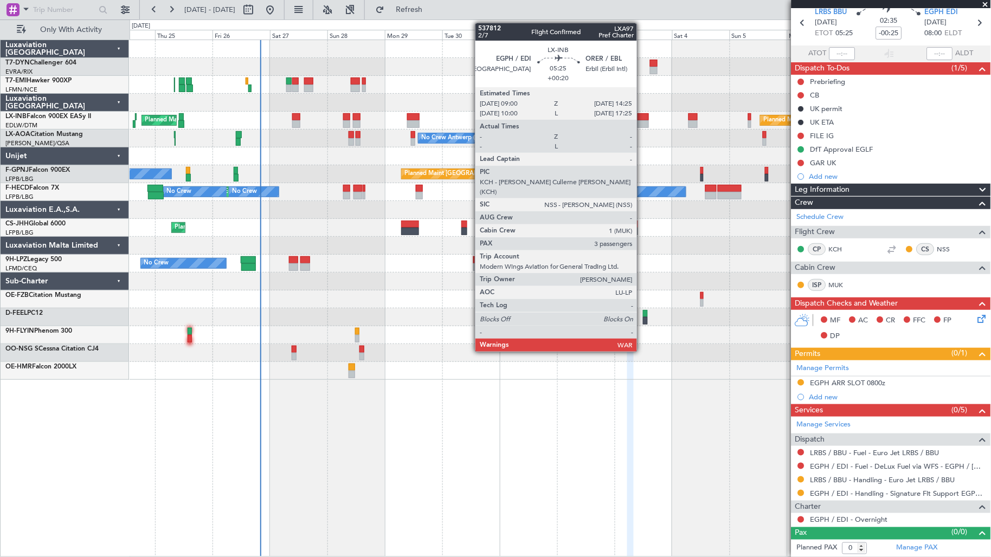
click at [642, 117] on div at bounding box center [642, 117] width 13 height 8
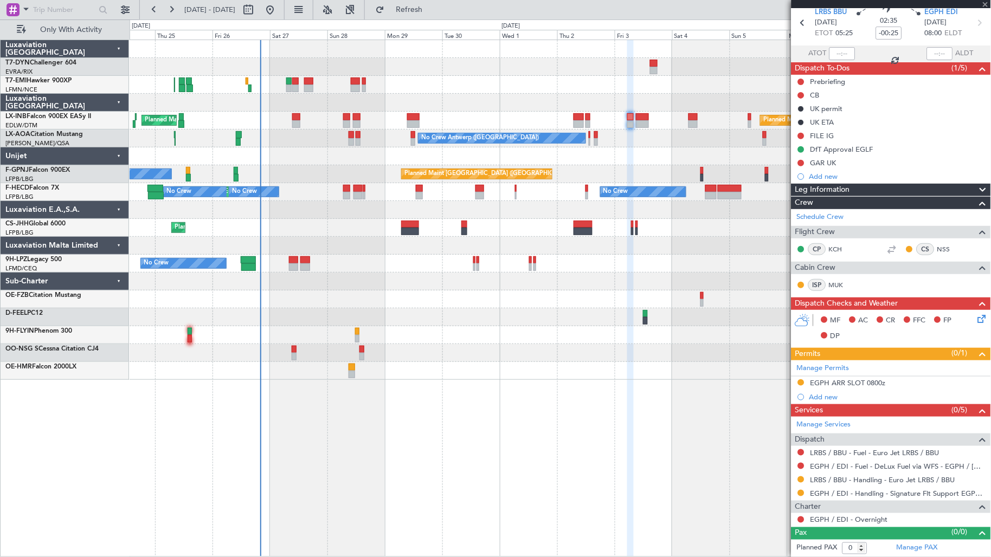
type input "+00:20"
type input "3"
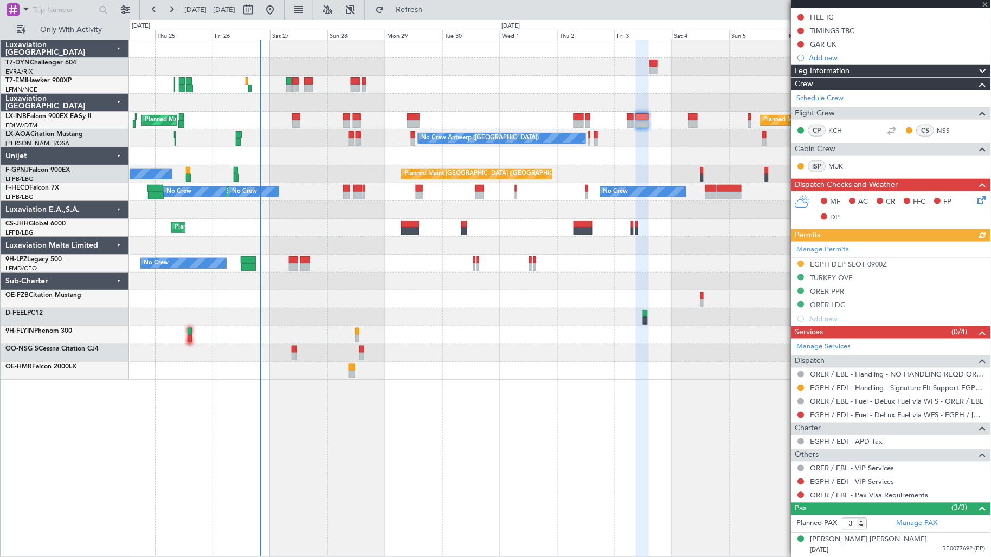
scroll to position [266, 0]
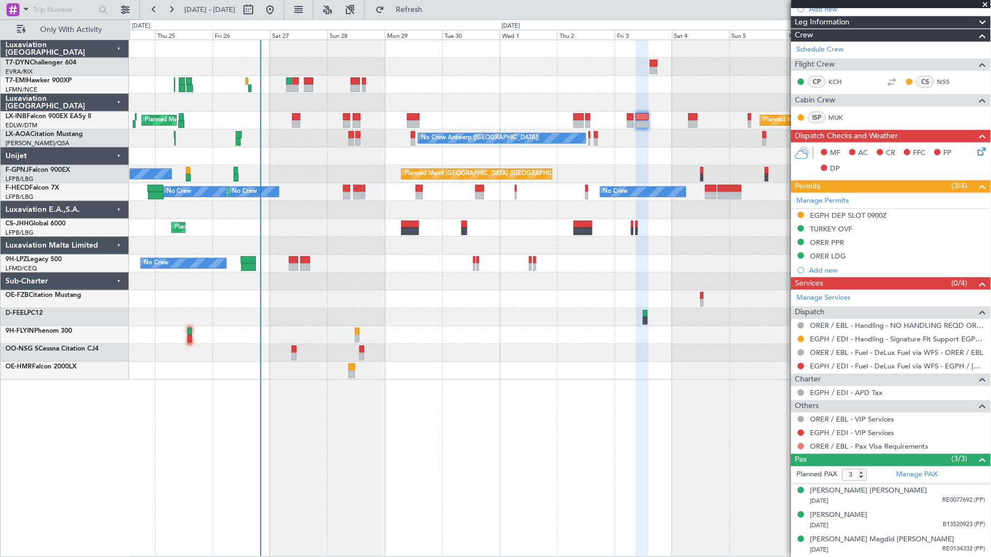
click at [803, 447] on button at bounding box center [801, 446] width 7 height 7
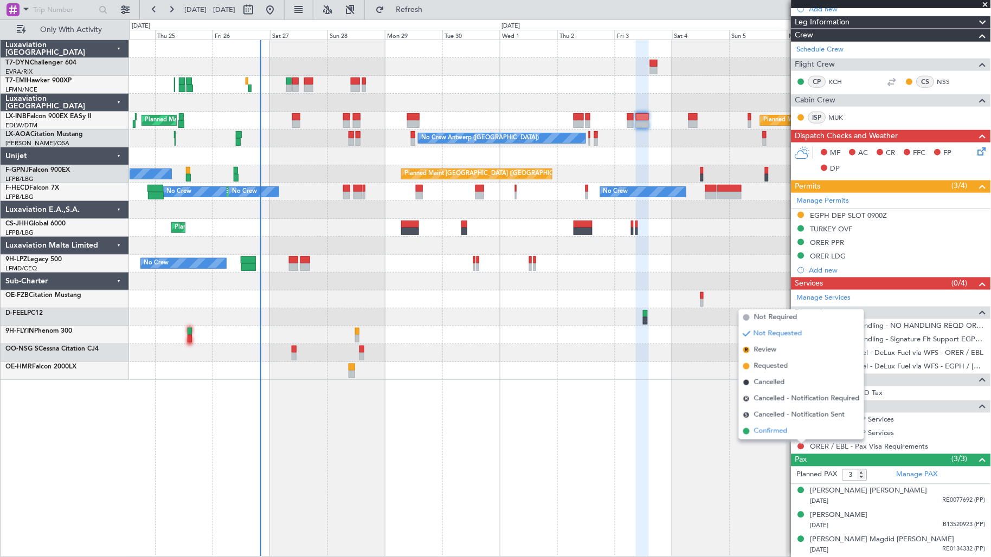
click at [806, 429] on li "Confirmed" at bounding box center [801, 431] width 125 height 16
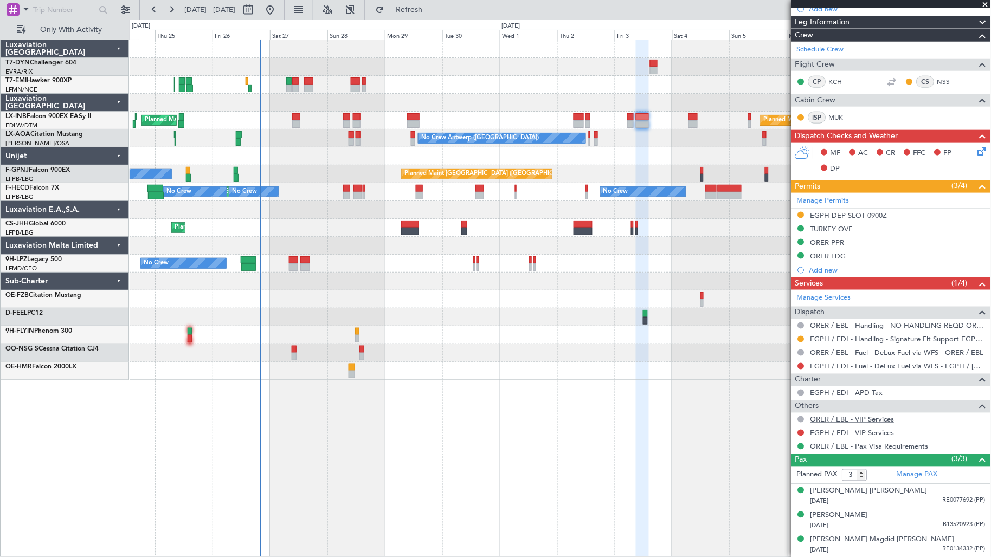
scroll to position [0, 0]
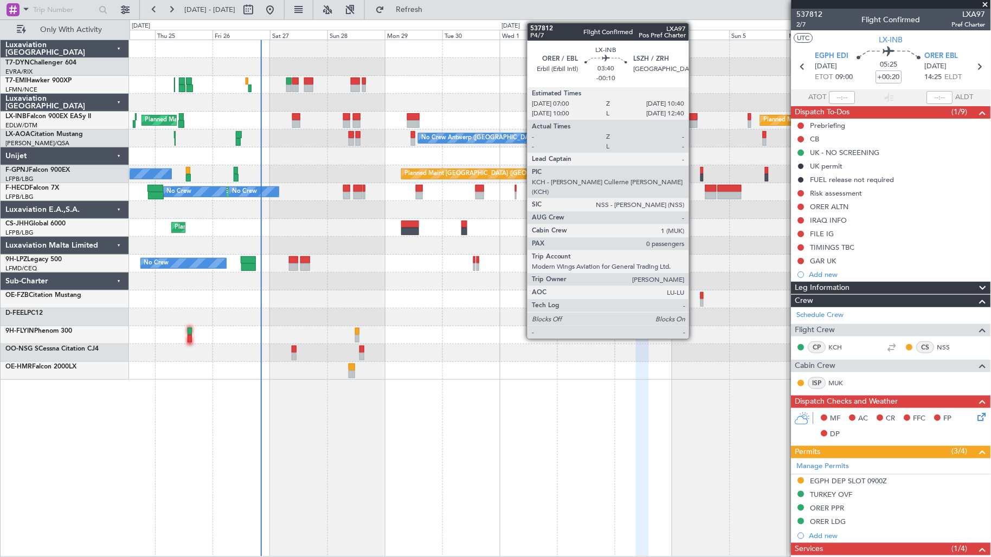
click at [694, 126] on div at bounding box center [692, 124] width 9 height 8
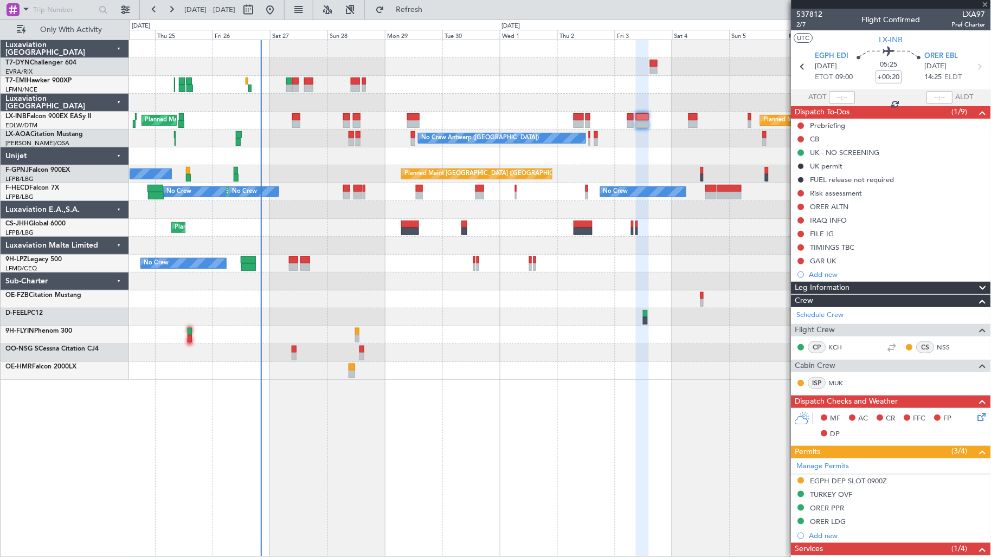
type input "-00:10"
type input "0"
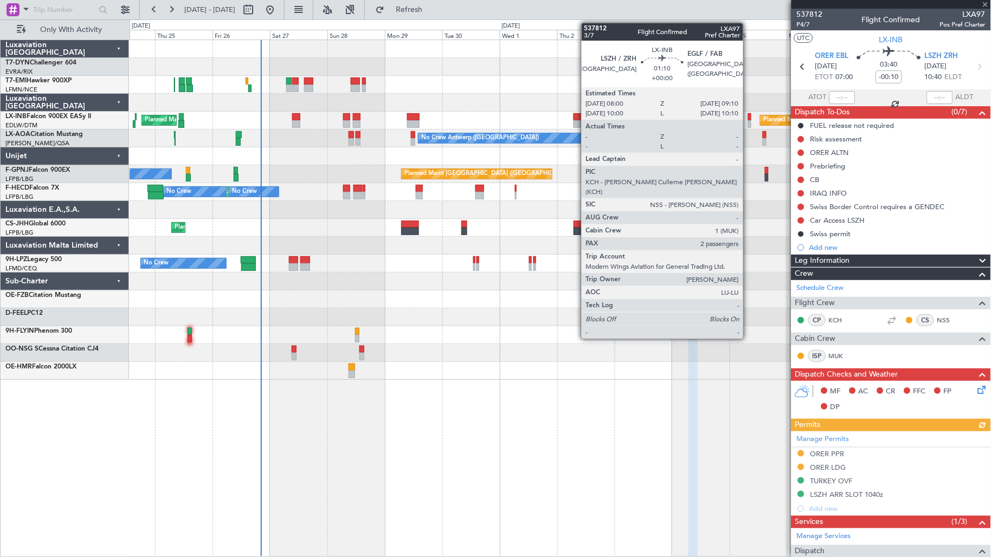
click at [749, 125] on div at bounding box center [749, 124] width 3 height 8
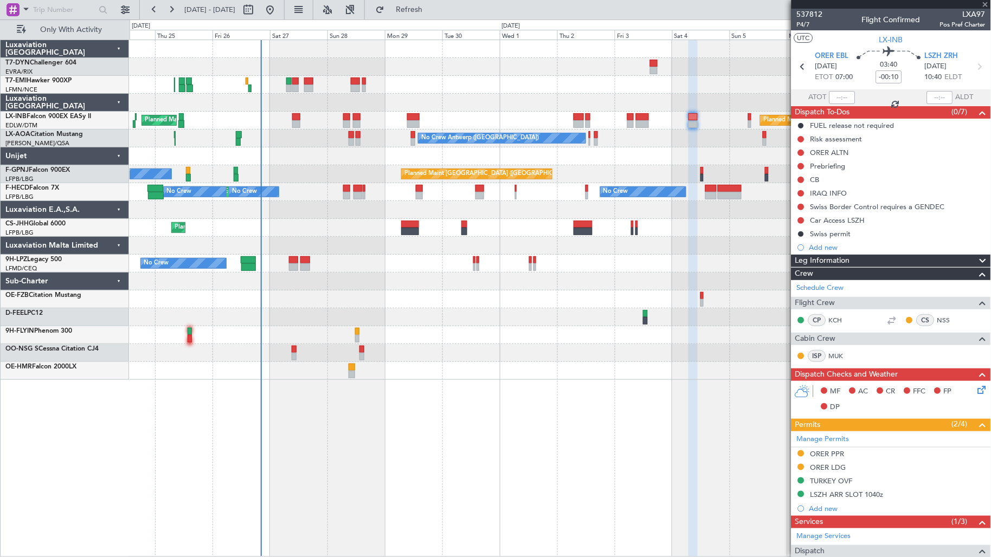
type input "2"
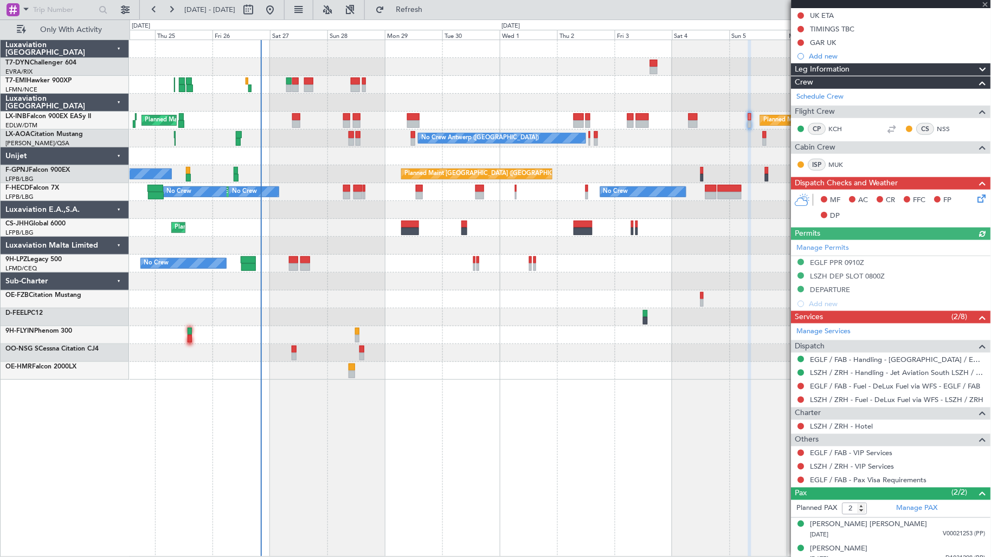
scroll to position [201, 0]
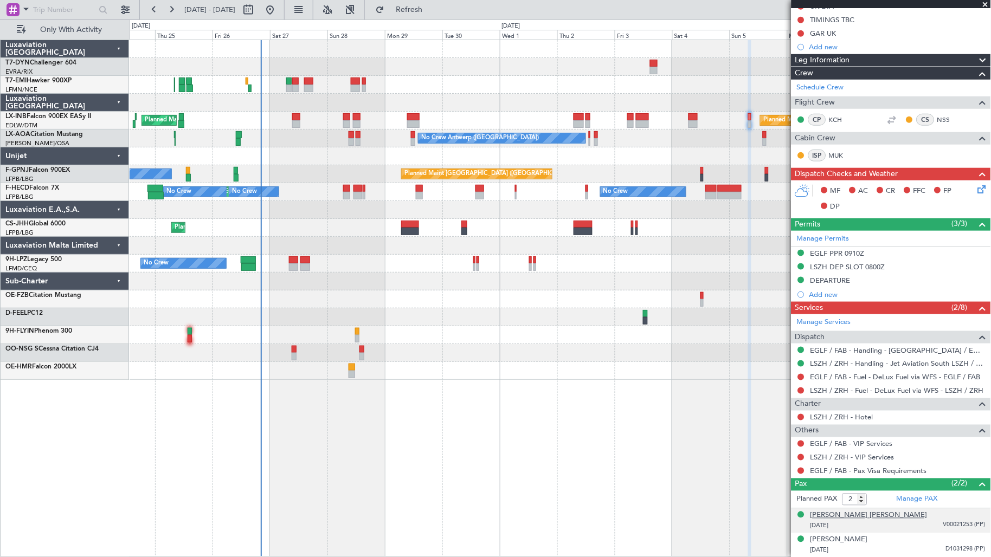
click at [901, 515] on div "[PERSON_NAME] [PERSON_NAME]" at bounding box center [868, 516] width 117 height 11
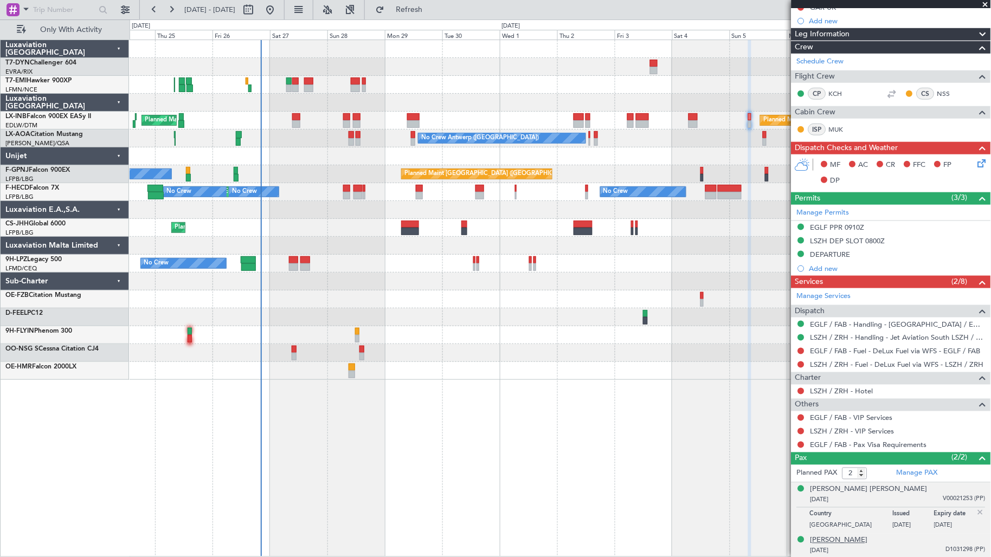
click at [868, 538] on div "[PERSON_NAME]" at bounding box center [838, 541] width 57 height 11
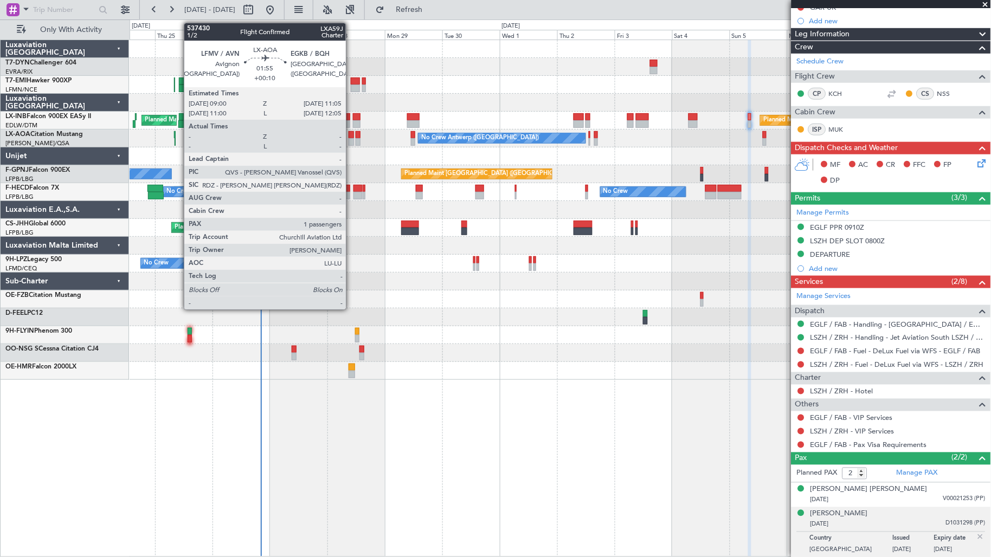
click at [351, 141] on div at bounding box center [351, 142] width 5 height 8
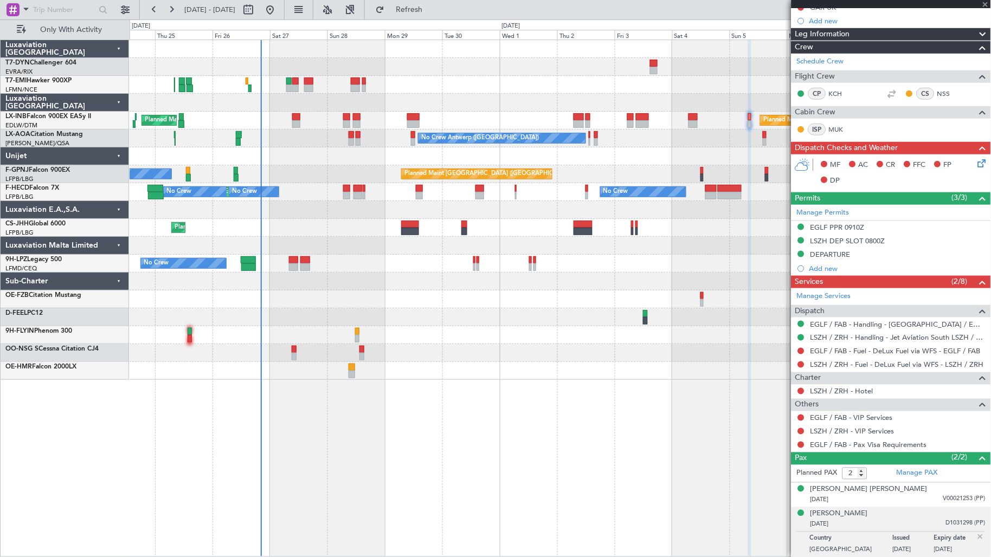
type input "+00:10"
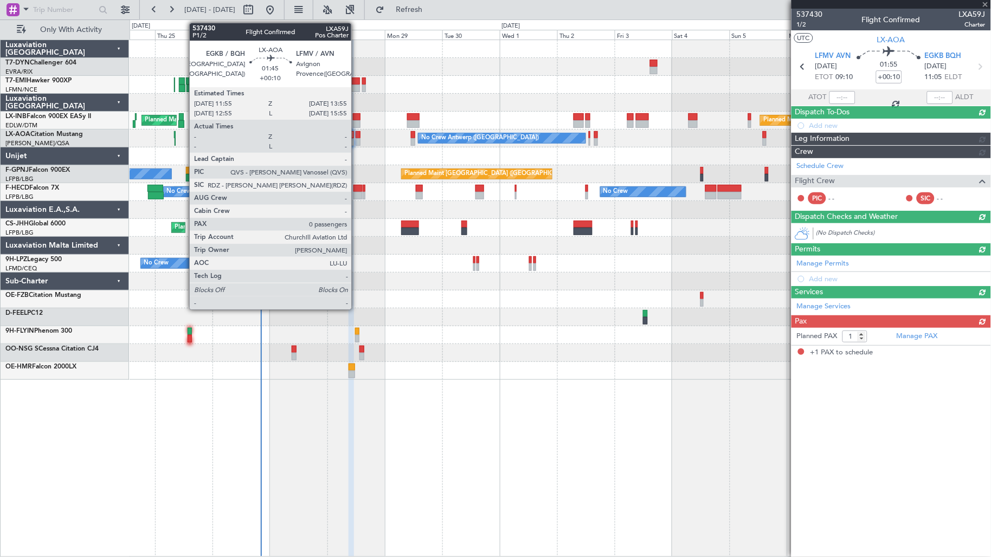
scroll to position [0, 0]
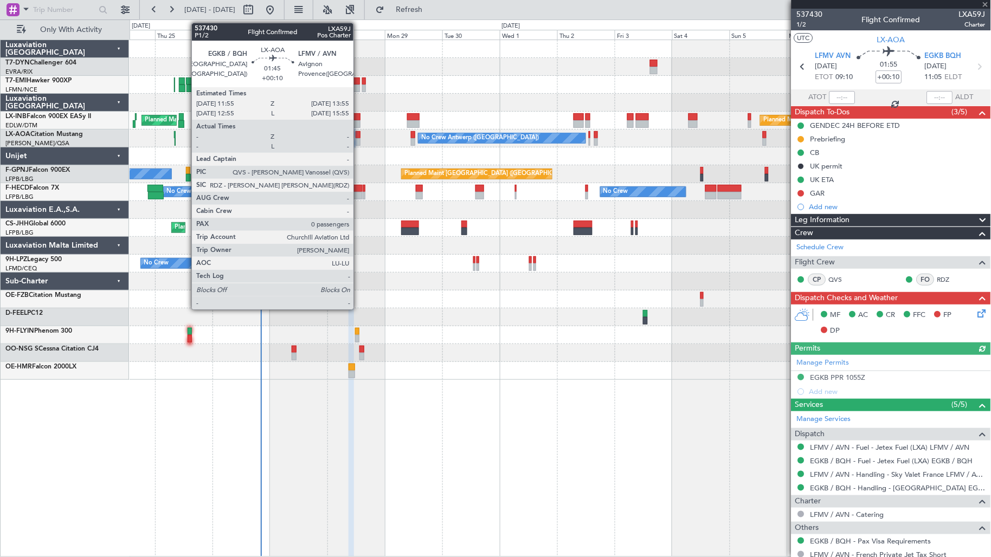
click at [359, 143] on div at bounding box center [358, 142] width 5 height 8
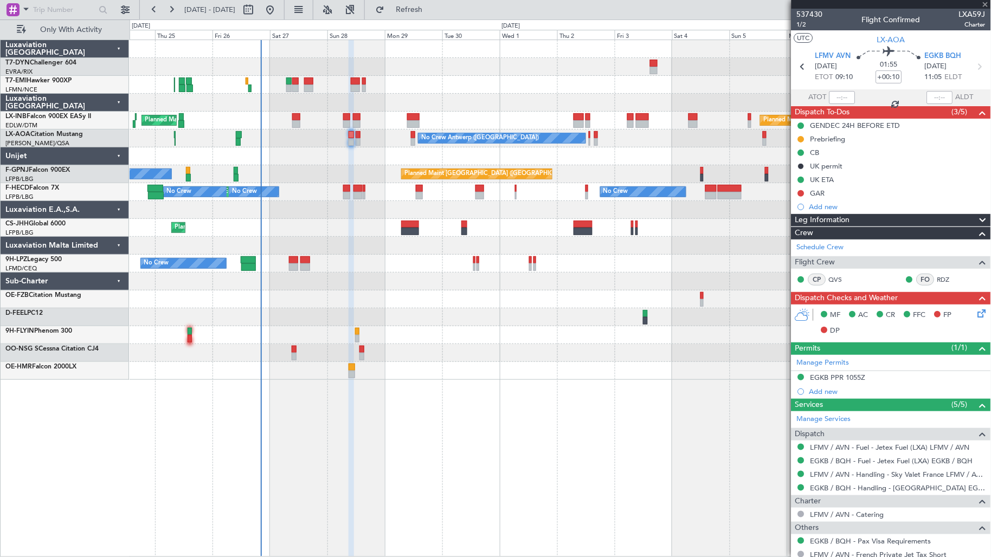
type input "0"
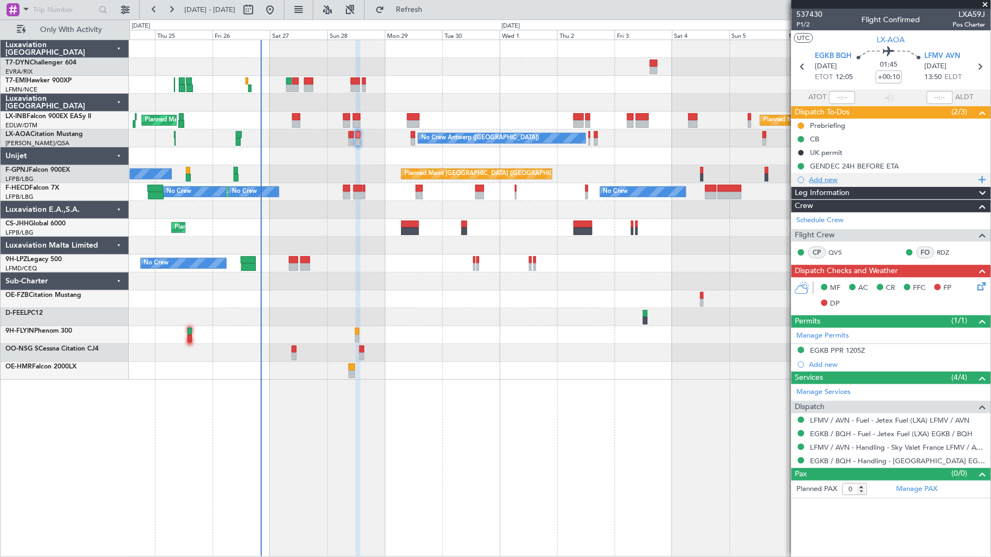
click at [831, 179] on div "Add new" at bounding box center [892, 179] width 166 height 9
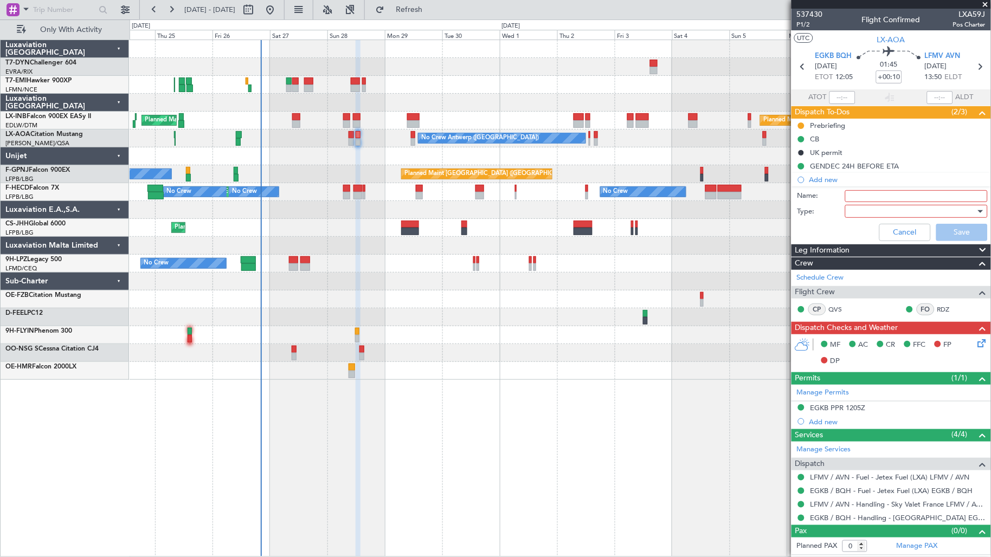
click at [879, 196] on input "Name:" at bounding box center [916, 196] width 143 height 12
type input "GAR UK"
click at [876, 214] on div at bounding box center [912, 211] width 126 height 16
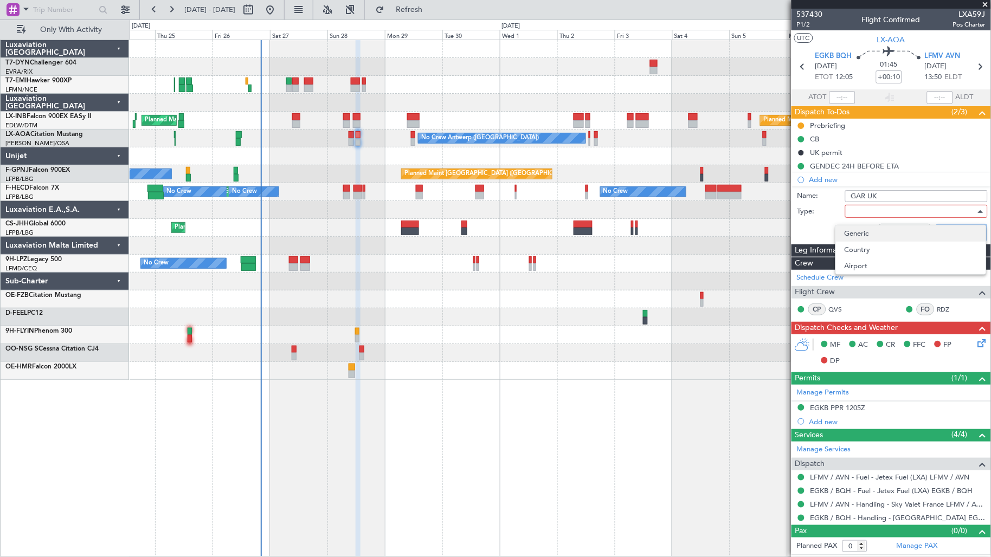
click at [874, 228] on span "Generic" at bounding box center [911, 234] width 133 height 16
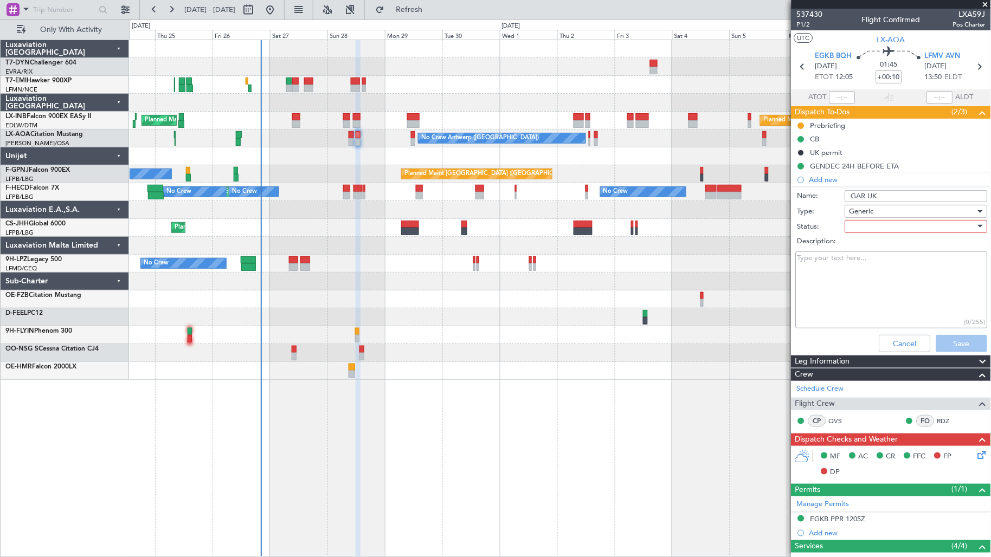
click at [874, 223] on div at bounding box center [912, 226] width 126 height 16
click at [874, 240] on div "Not Started In Progress Completed Cancelled" at bounding box center [911, 273] width 145 height 66
click at [877, 247] on span "Not Started" at bounding box center [911, 248] width 126 height 16
click at [950, 343] on button "Save" at bounding box center [961, 343] width 51 height 17
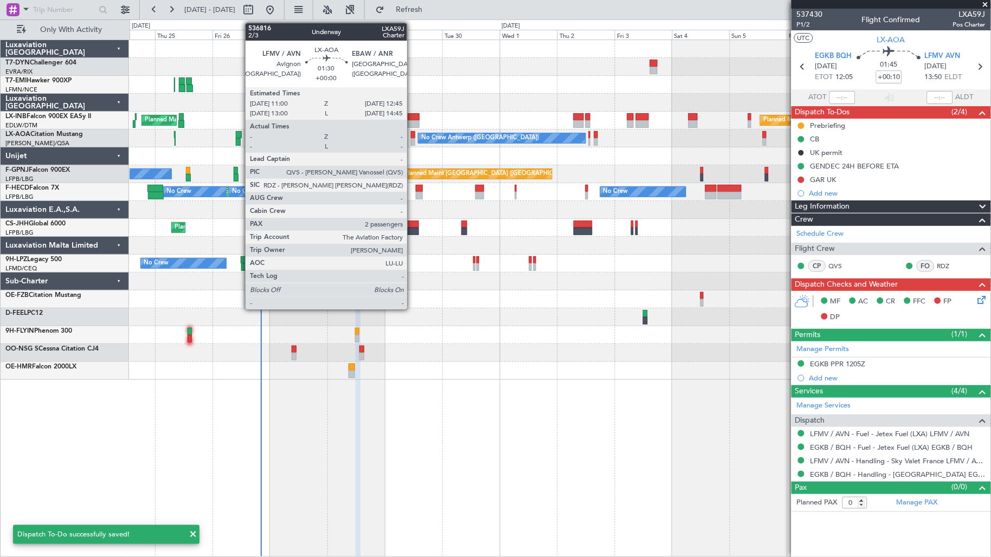
click at [413, 142] on div at bounding box center [413, 142] width 4 height 8
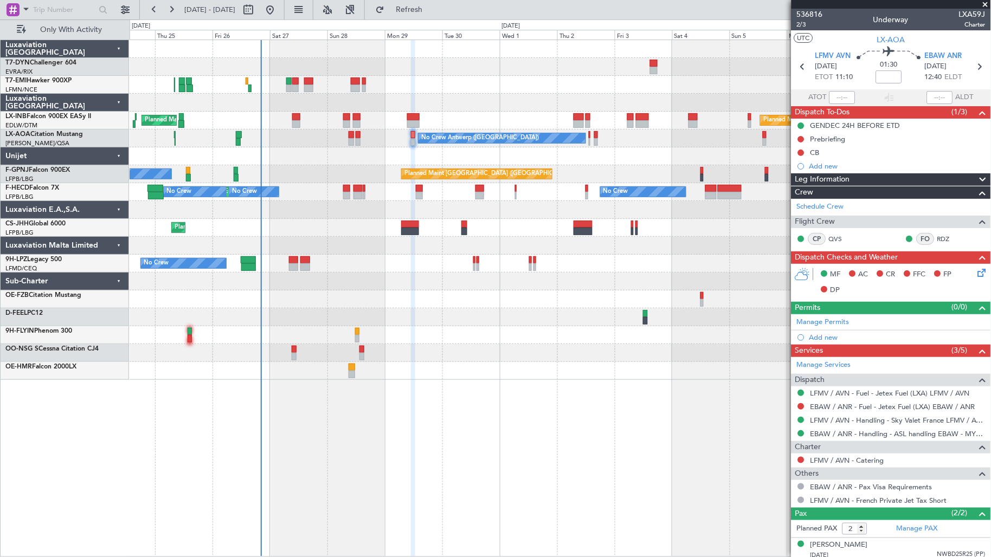
click at [588, 144] on div "No Crew Antwerp ([GEOGRAPHIC_DATA]) No Crew [GEOGRAPHIC_DATA] ([GEOGRAPHIC_DATA…" at bounding box center [560, 139] width 861 height 18
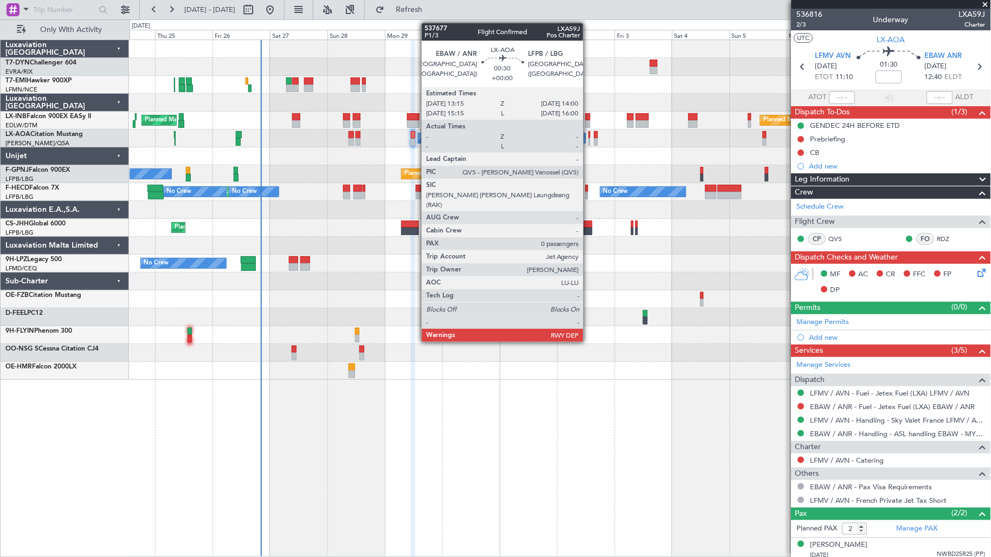
click at [589, 142] on div at bounding box center [590, 142] width 2 height 8
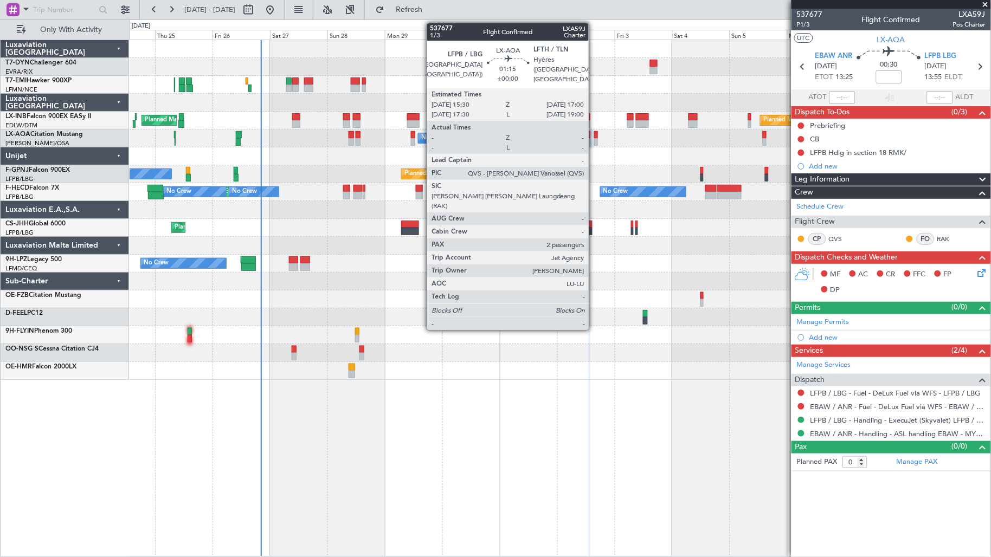
click at [594, 140] on div at bounding box center [596, 142] width 4 height 8
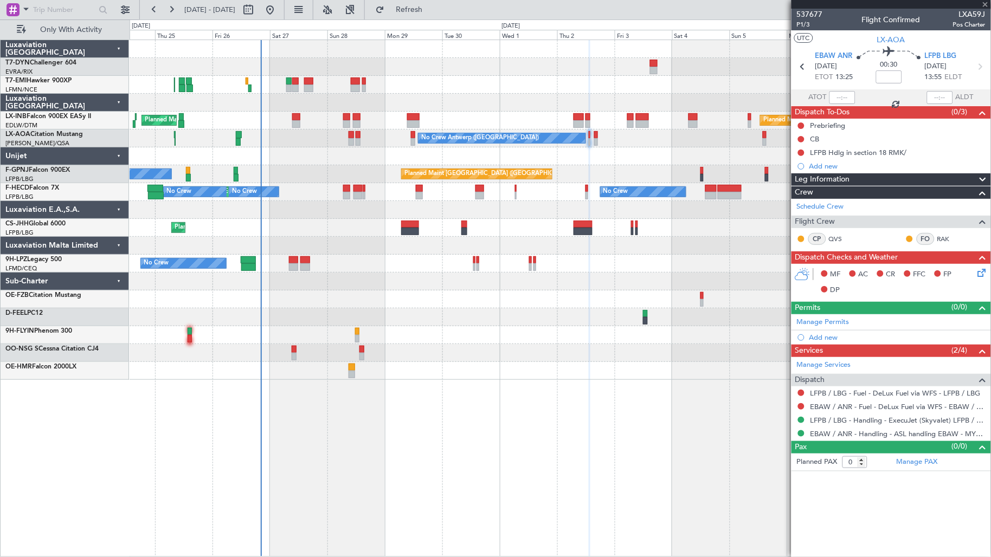
type input "2"
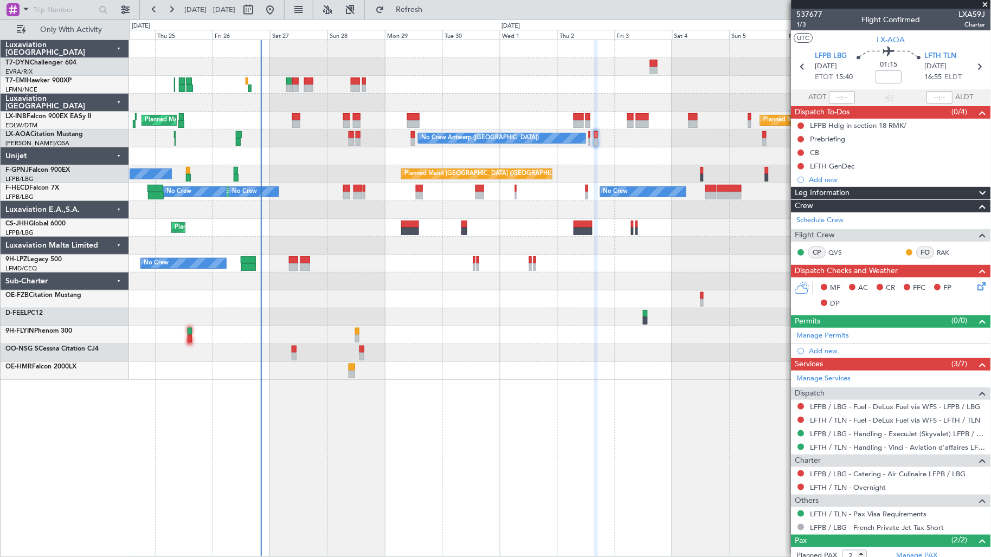
scroll to position [56, 0]
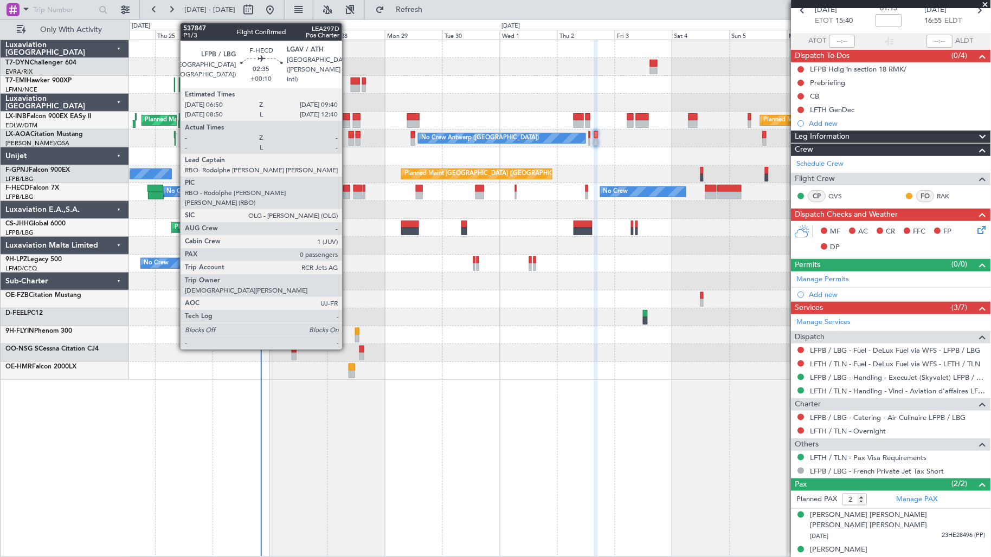
click at [347, 193] on div at bounding box center [346, 196] width 7 height 8
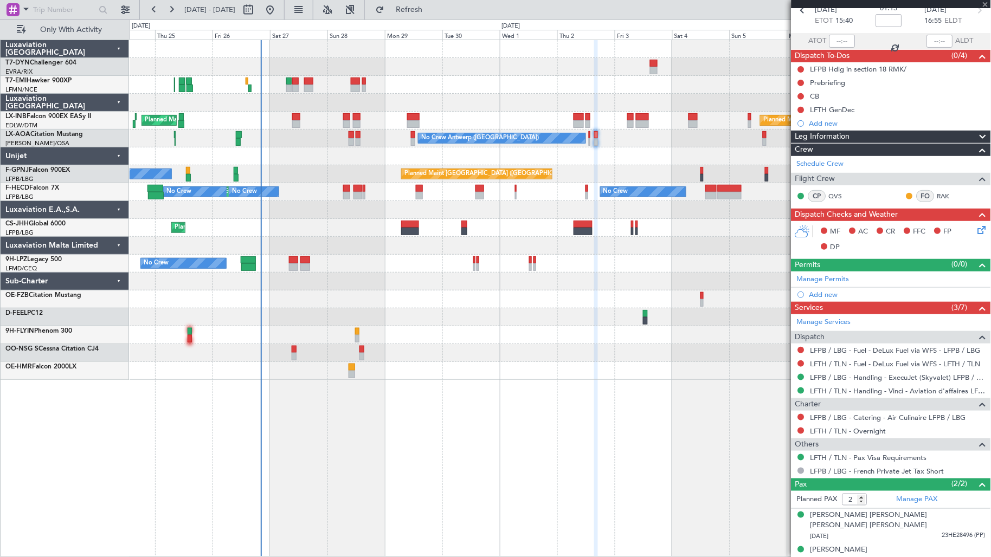
type input "+00:10"
type input "0"
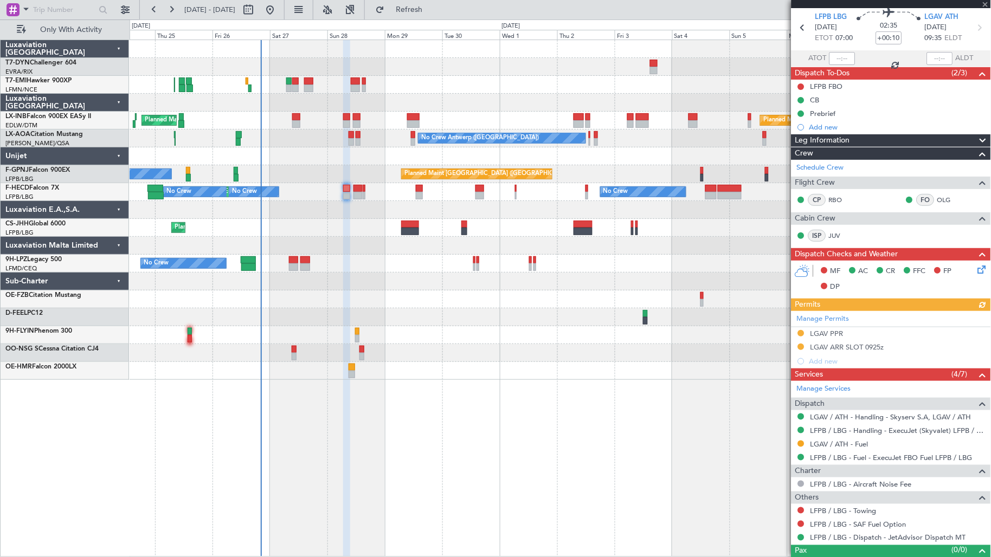
scroll to position [57, 0]
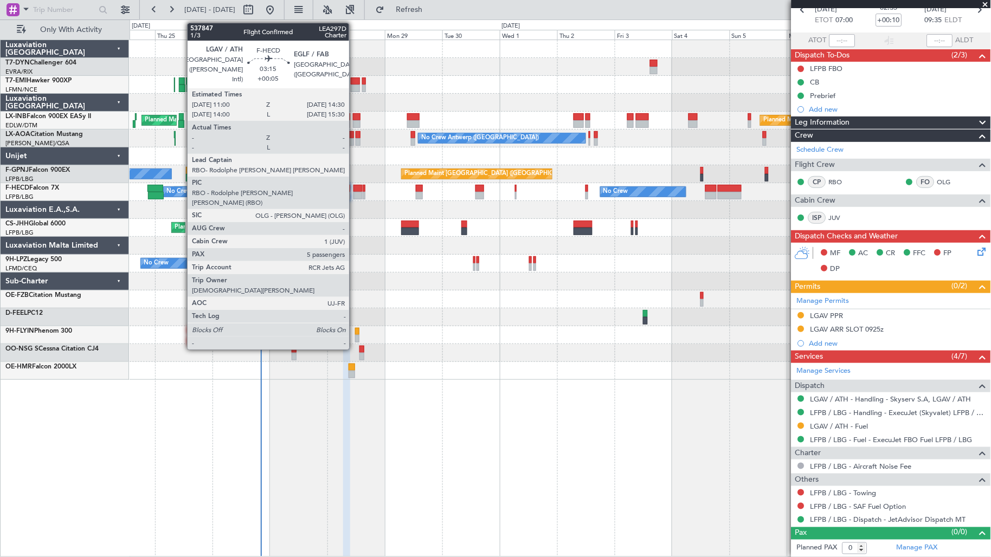
click at [355, 196] on div at bounding box center [357, 196] width 9 height 8
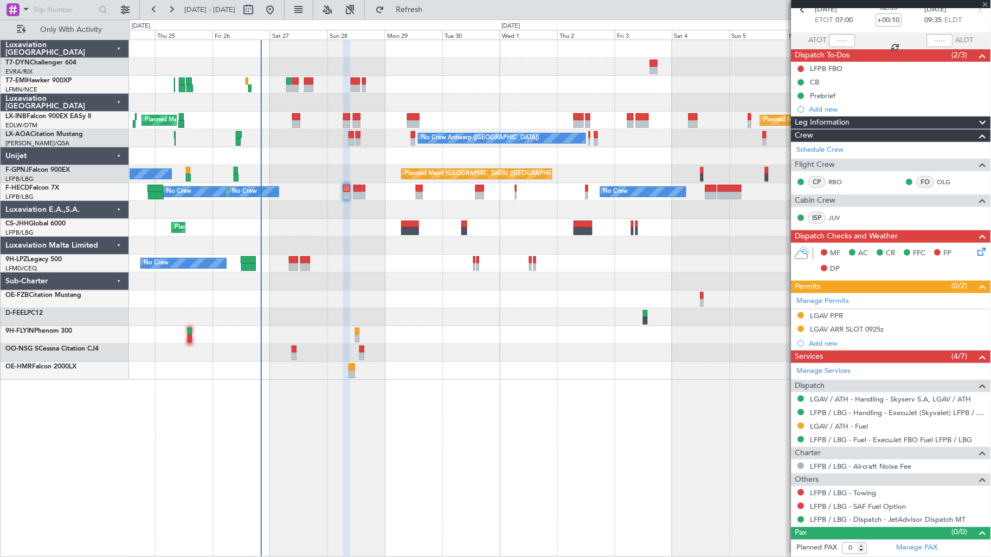
type input "+00:05"
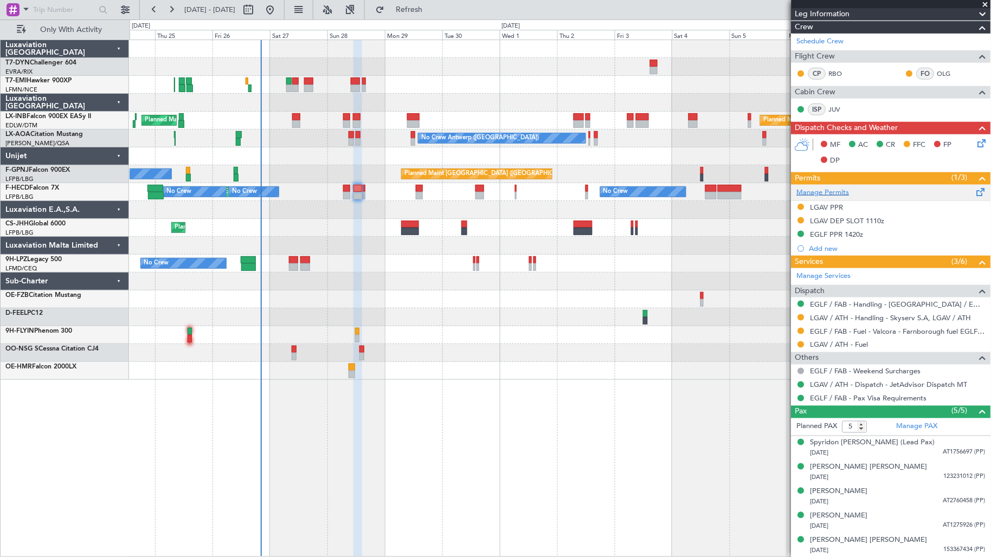
scroll to position [0, 0]
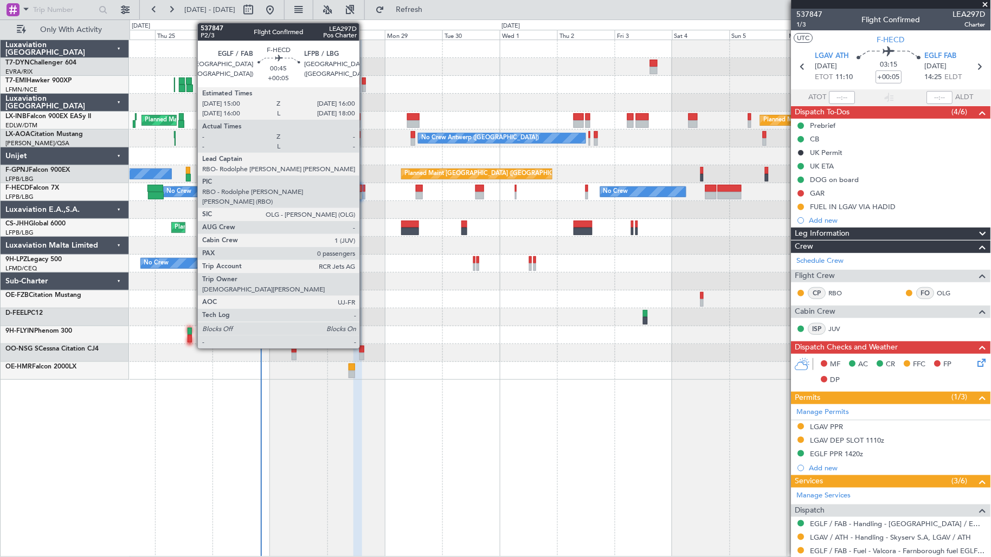
click at [365, 197] on div at bounding box center [364, 196] width 3 height 8
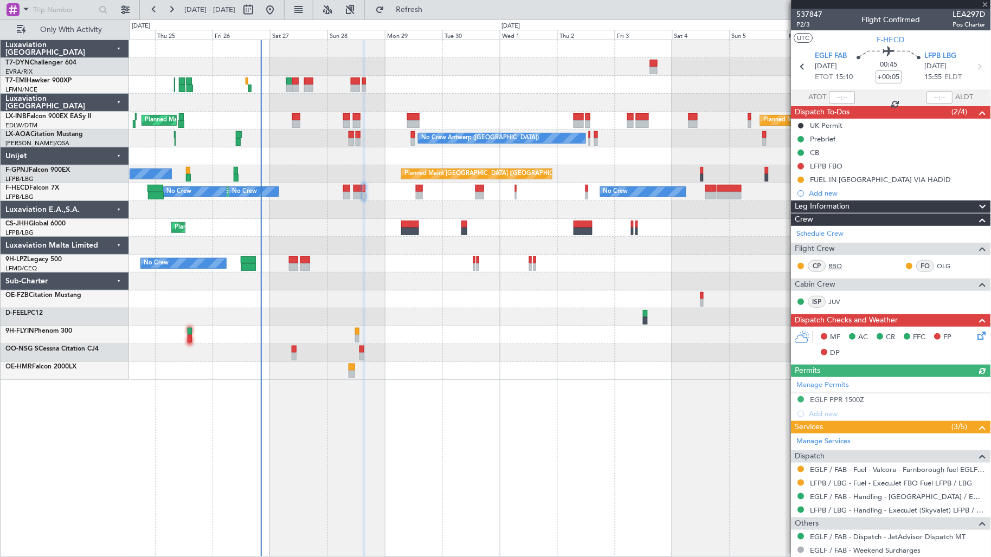
scroll to position [30, 0]
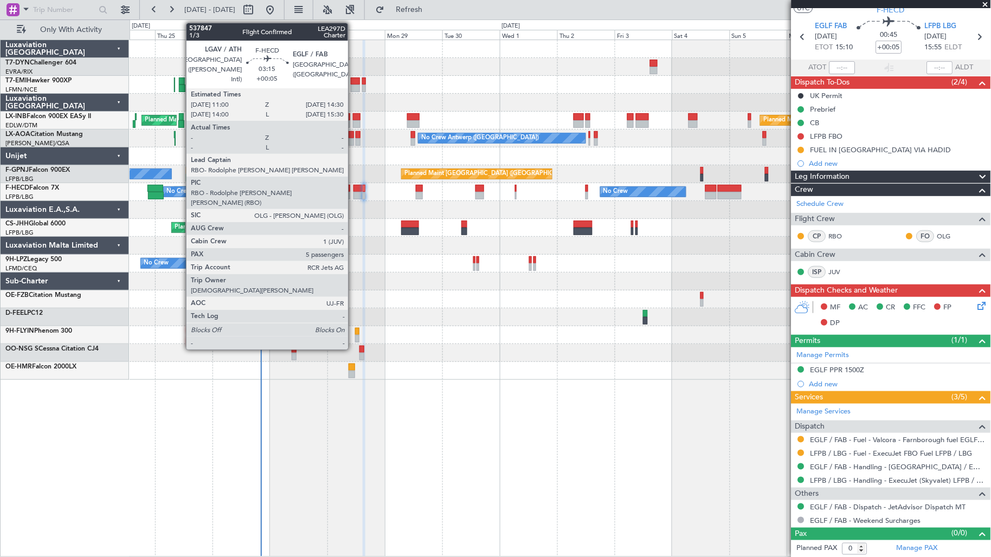
click at [353, 194] on div at bounding box center [357, 196] width 9 height 8
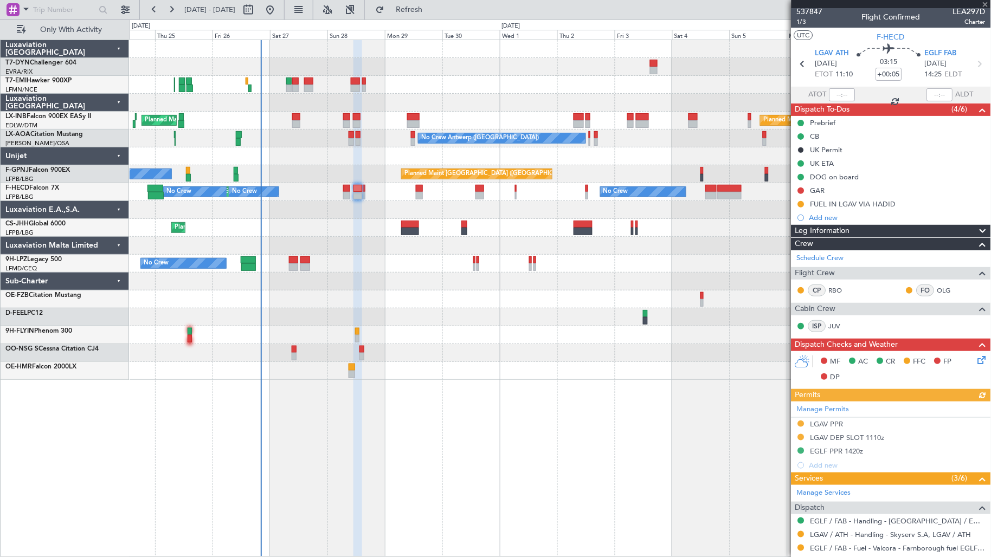
scroll to position [0, 0]
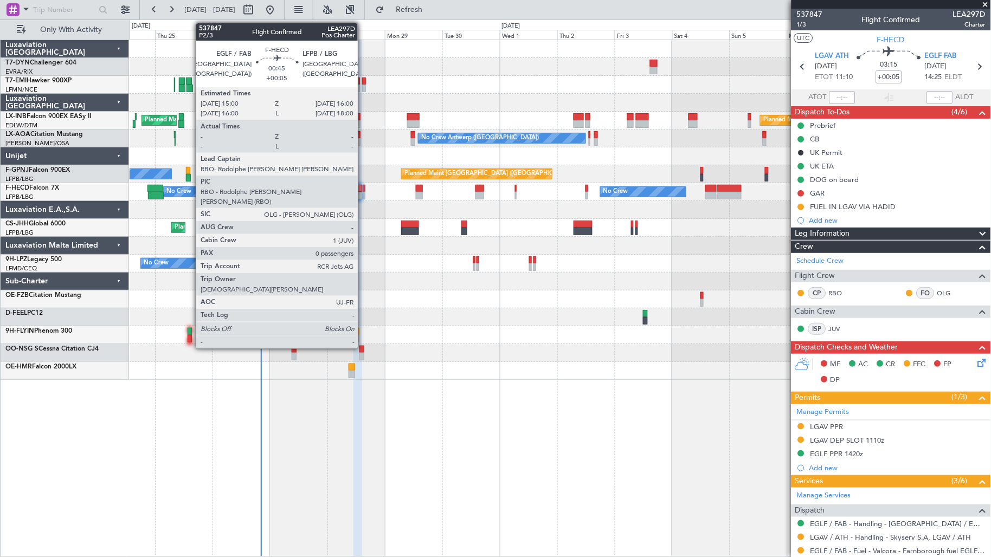
click at [364, 198] on div at bounding box center [364, 196] width 3 height 8
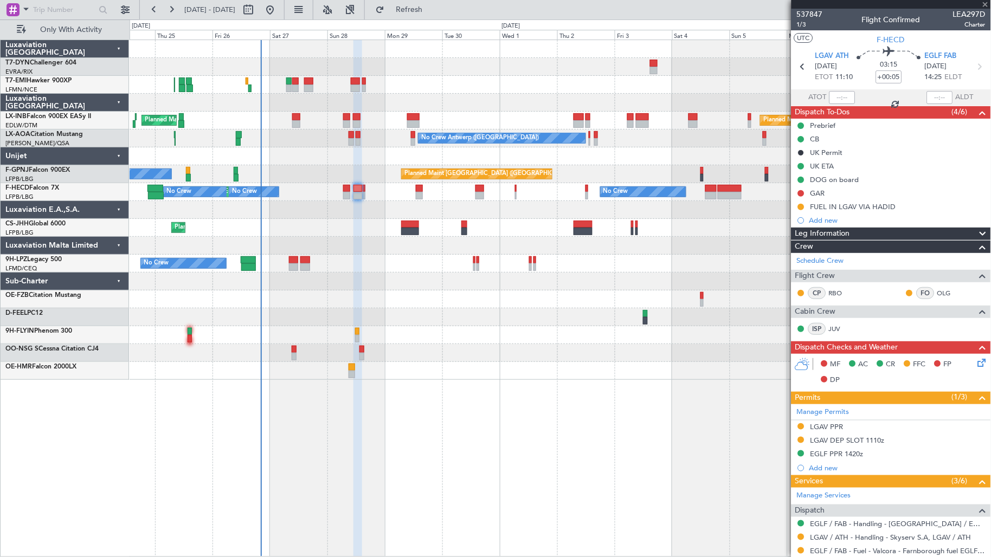
type input "0"
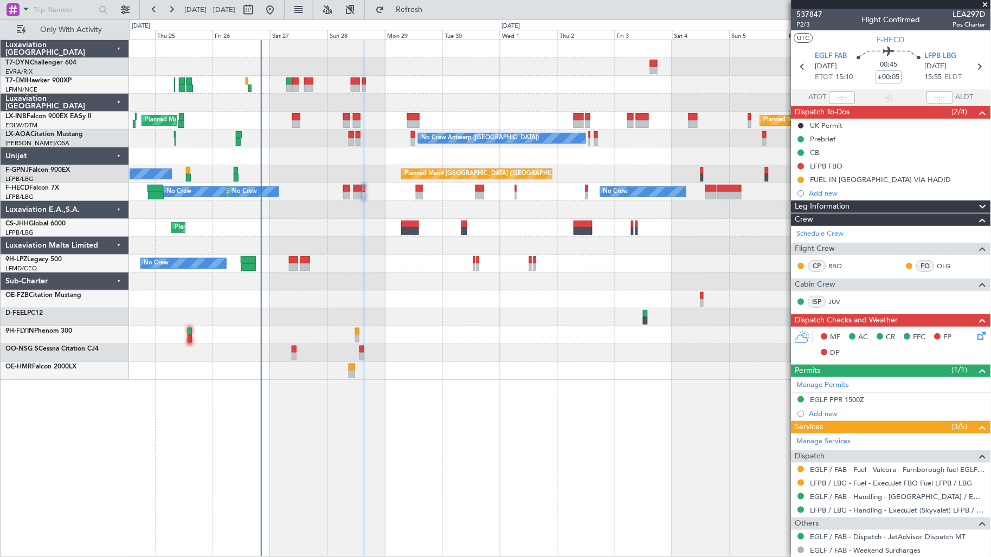
click at [849, 194] on div "Add new" at bounding box center [897, 193] width 176 height 9
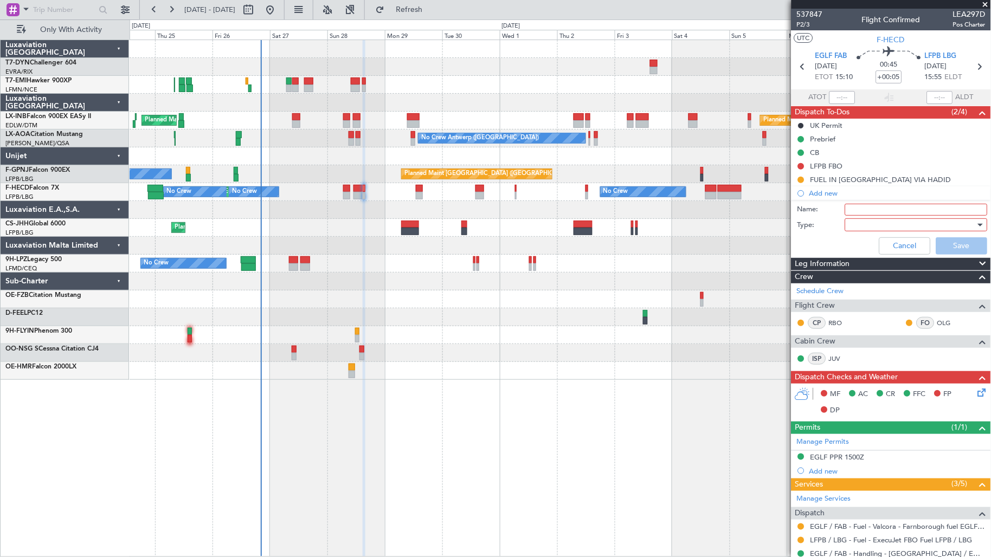
click at [858, 211] on input "Name:" at bounding box center [916, 210] width 143 height 12
type input "GAR UK"
click at [865, 227] on div at bounding box center [912, 225] width 126 height 16
click at [861, 244] on span "Generic" at bounding box center [911, 247] width 126 height 16
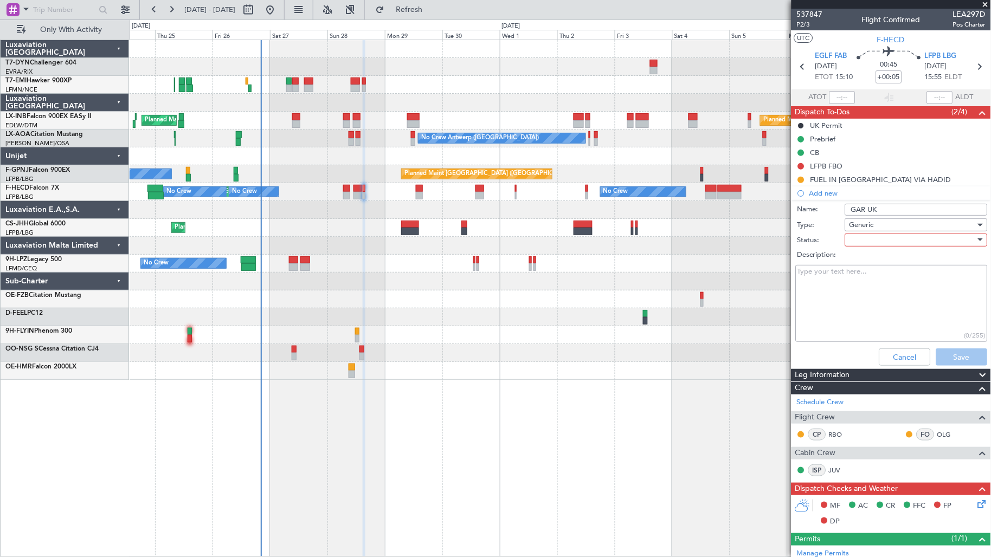
click at [864, 241] on div at bounding box center [912, 240] width 126 height 16
drag, startPoint x: 867, startPoint y: 259, endPoint x: 878, endPoint y: 266, distance: 12.9
click at [870, 261] on span "Not Started" at bounding box center [911, 262] width 126 height 16
click at [944, 359] on button "Save" at bounding box center [961, 357] width 51 height 17
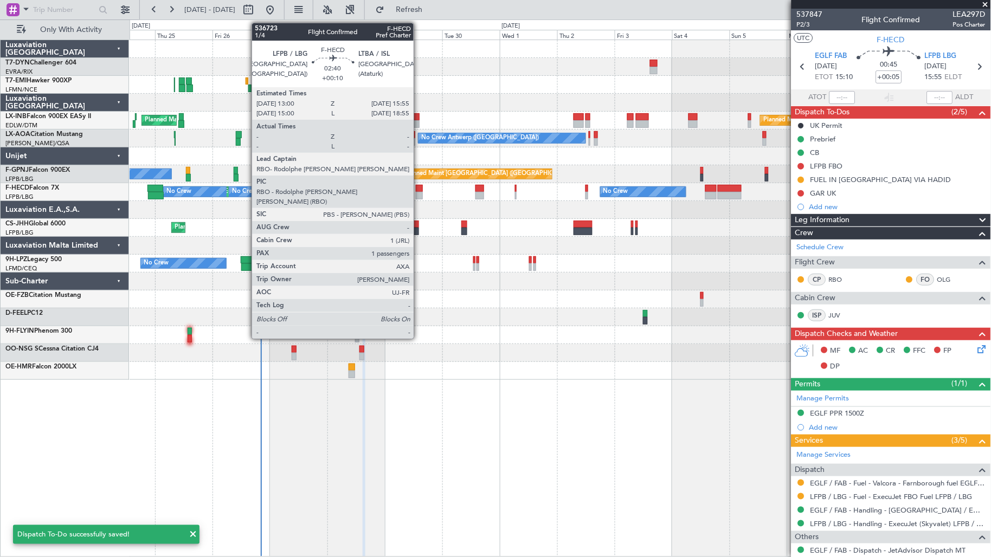
click at [419, 190] on div at bounding box center [419, 189] width 7 height 8
type input "+00:10"
type input "1"
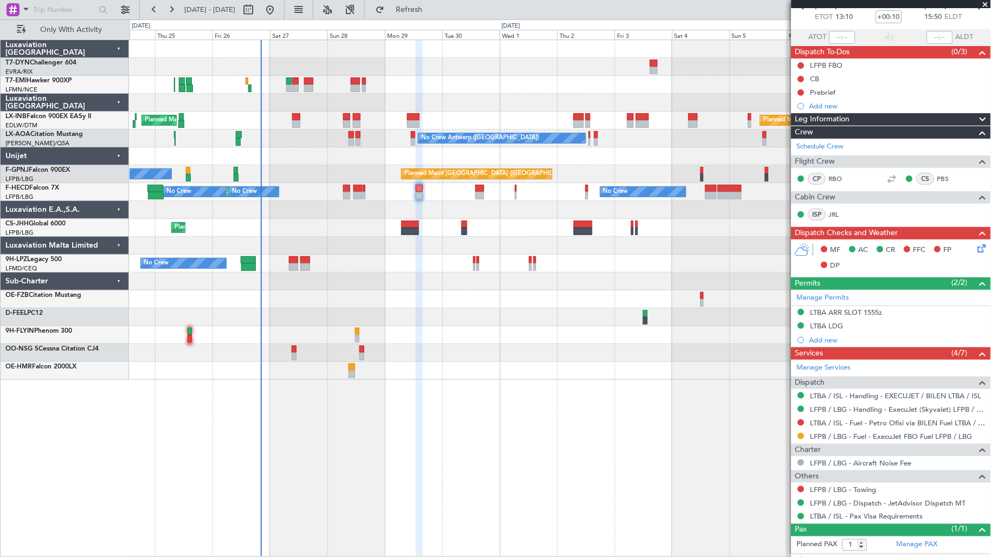
scroll to position [81, 0]
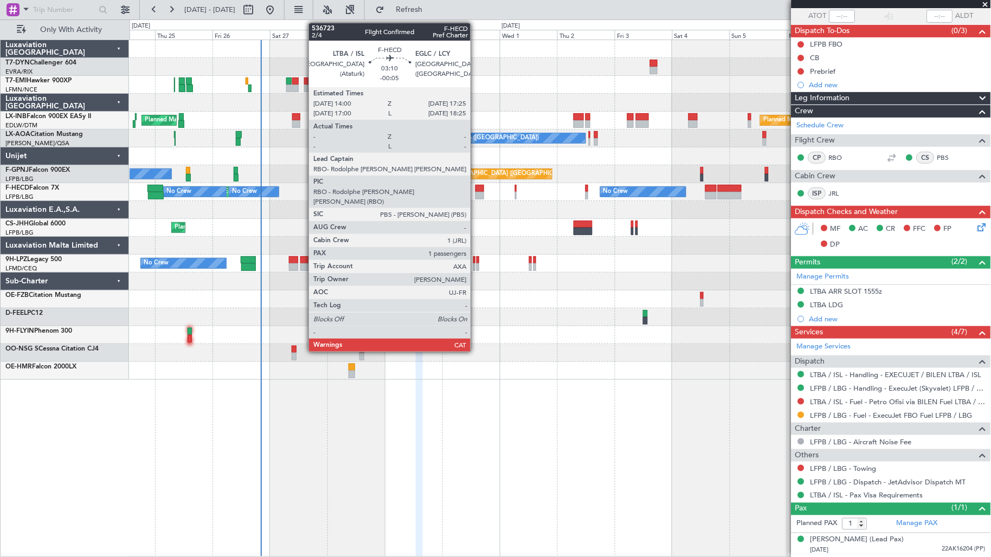
click at [477, 190] on div at bounding box center [479, 189] width 9 height 8
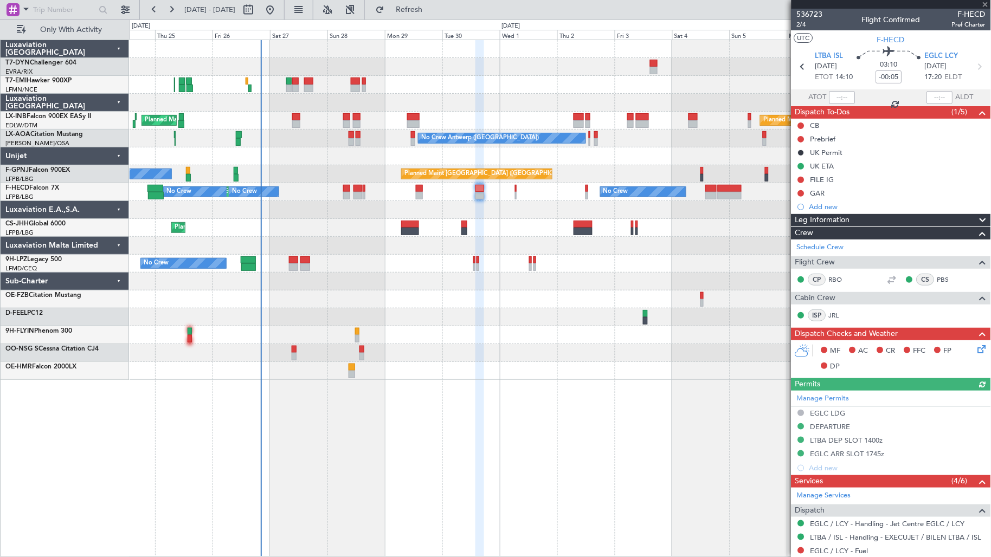
scroll to position [109, 0]
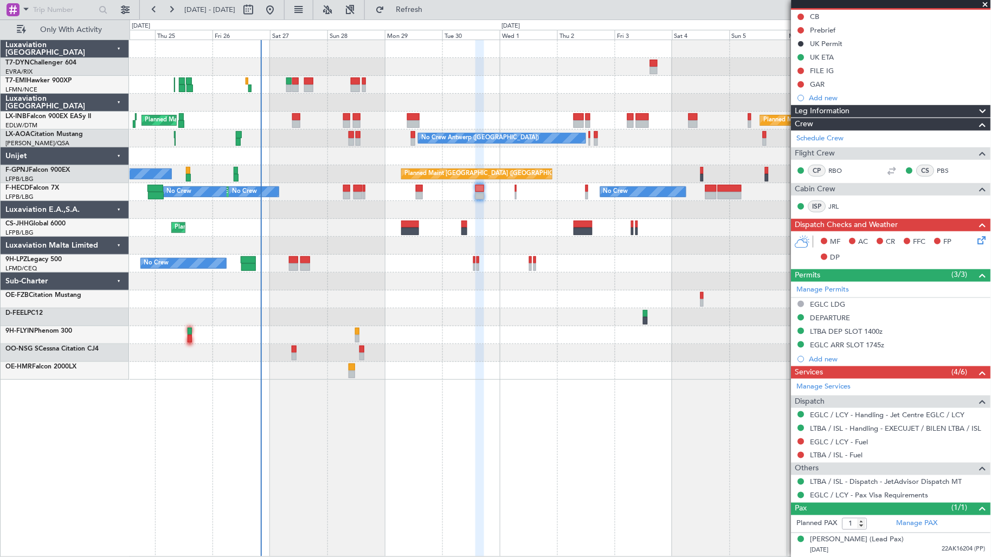
click at [910, 543] on mat-tooltip-component "Complete" at bounding box center [887, 530] width 47 height 29
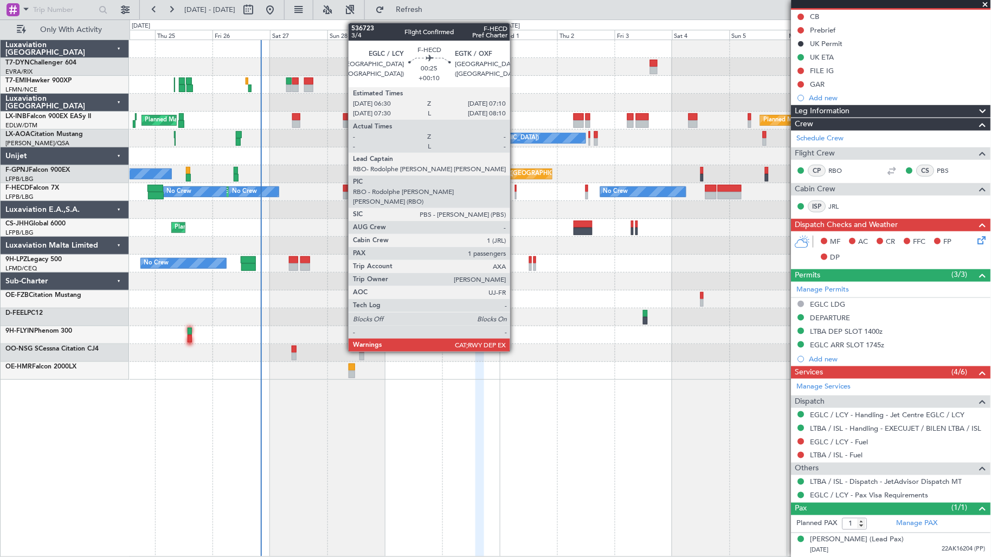
click at [516, 192] on div at bounding box center [516, 196] width 2 height 8
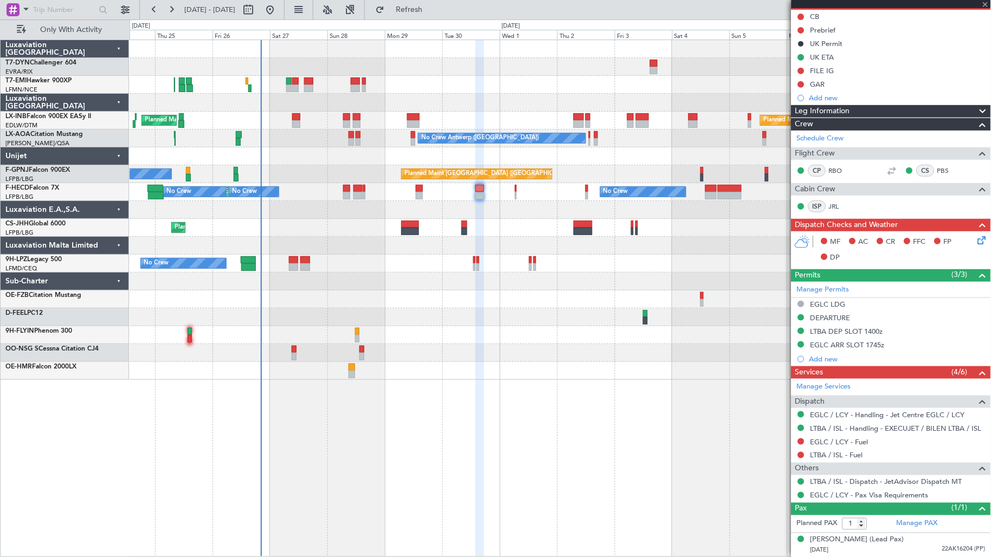
type input "+00:10"
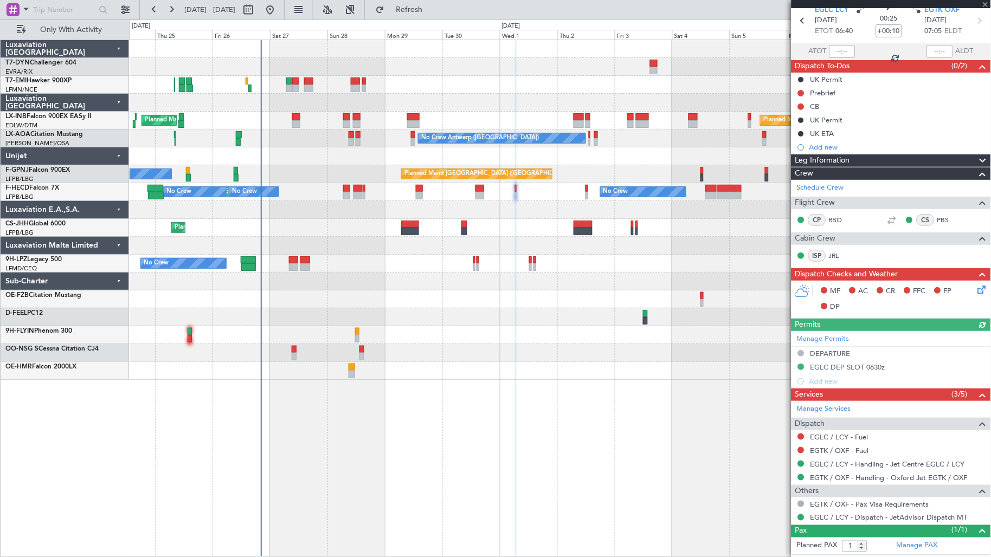
scroll to position [68, 0]
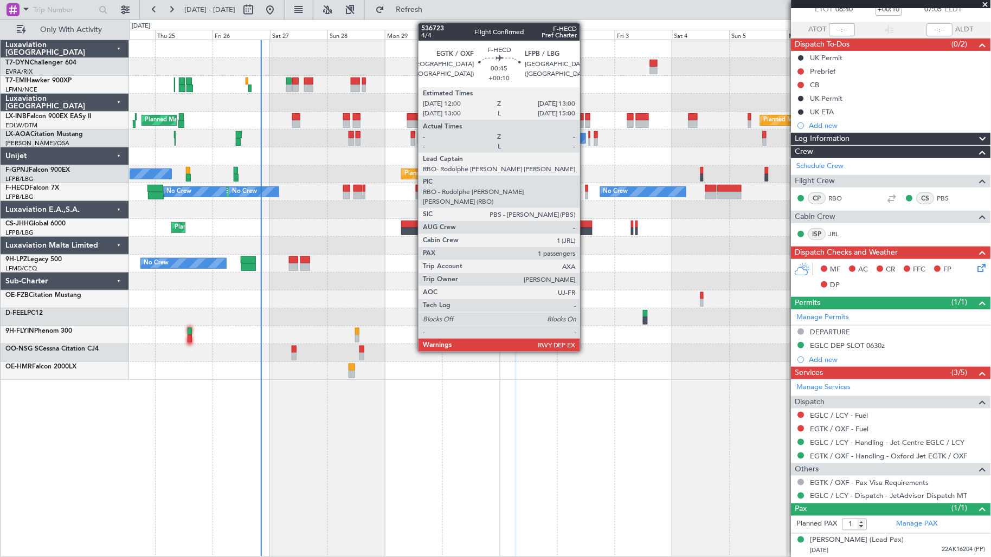
click at [585, 192] on div at bounding box center [586, 196] width 3 height 8
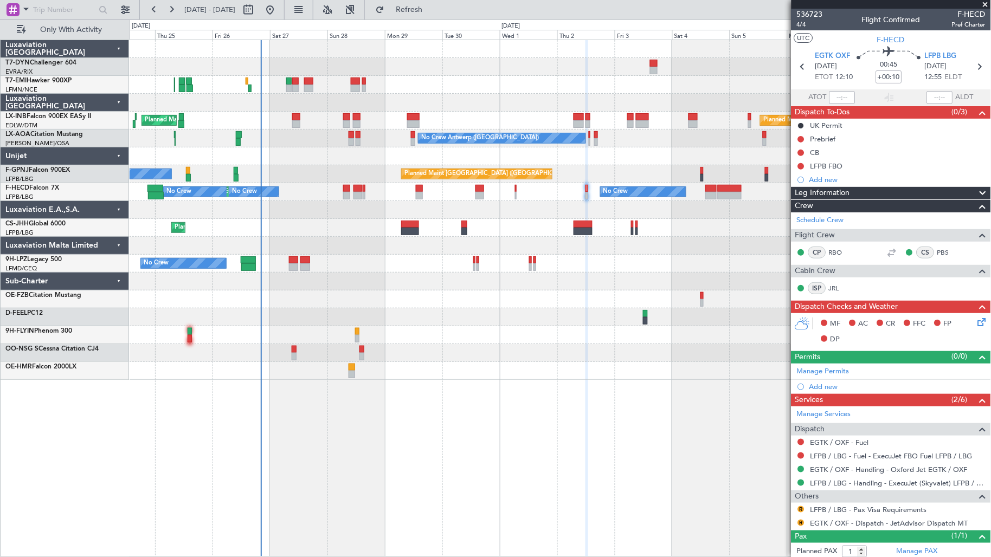
scroll to position [28, 0]
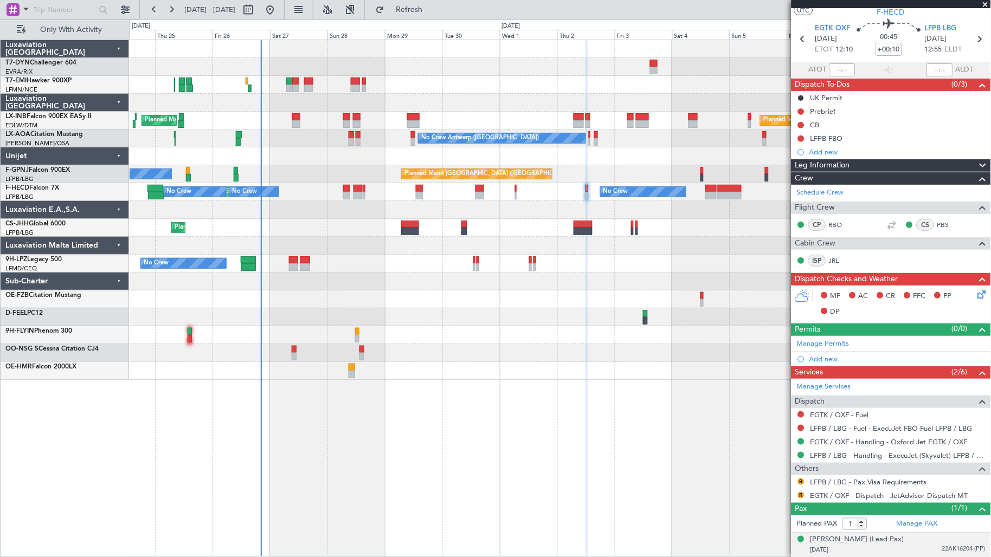
click at [942, 549] on span "22AK16204 (PP)" at bounding box center [963, 549] width 43 height 9
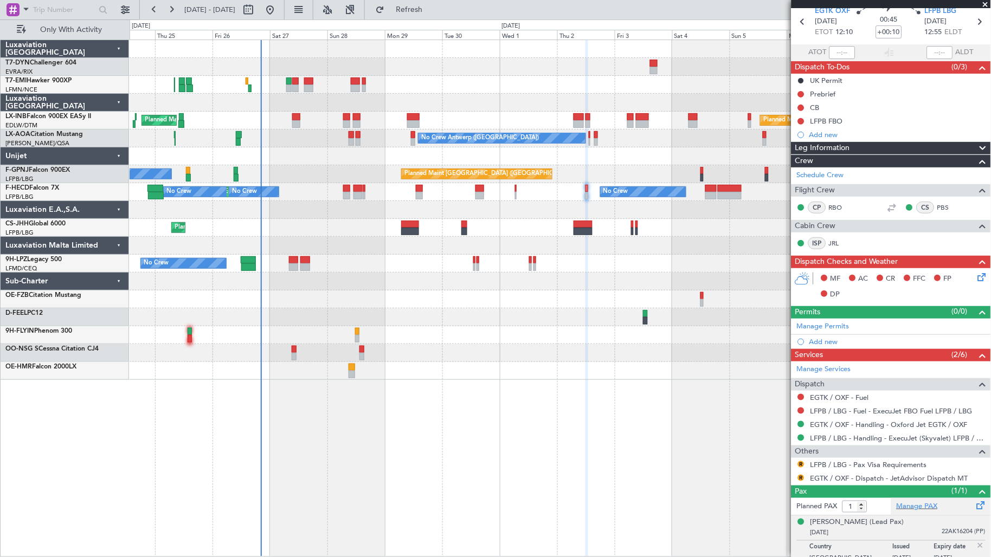
scroll to position [54, 0]
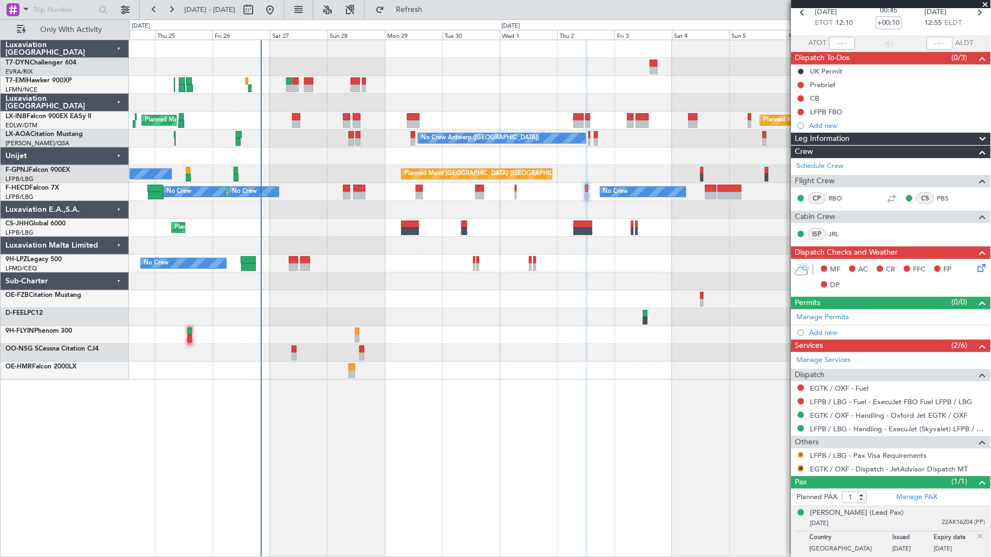
click at [803, 455] on button "R" at bounding box center [801, 455] width 7 height 7
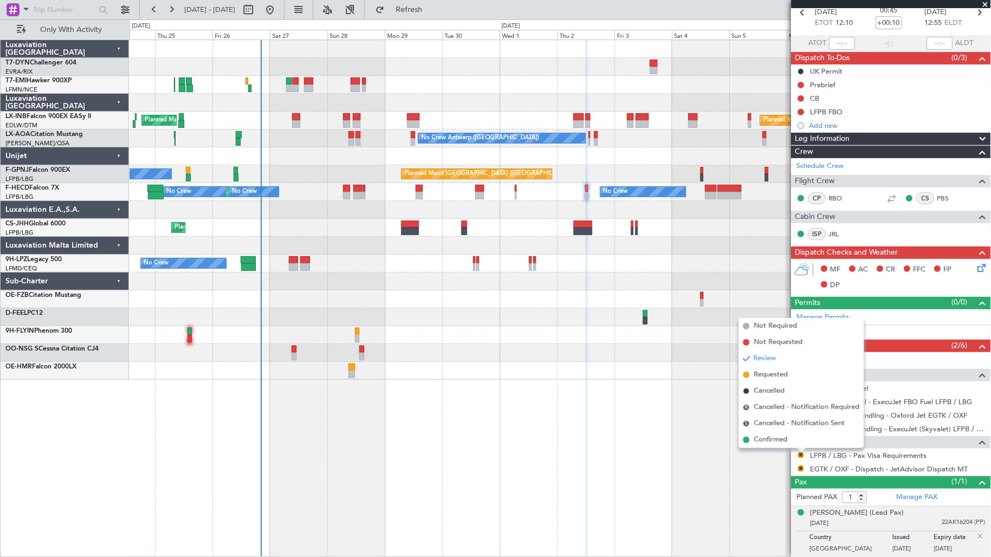
click at [785, 435] on span "Confirmed" at bounding box center [771, 440] width 34 height 11
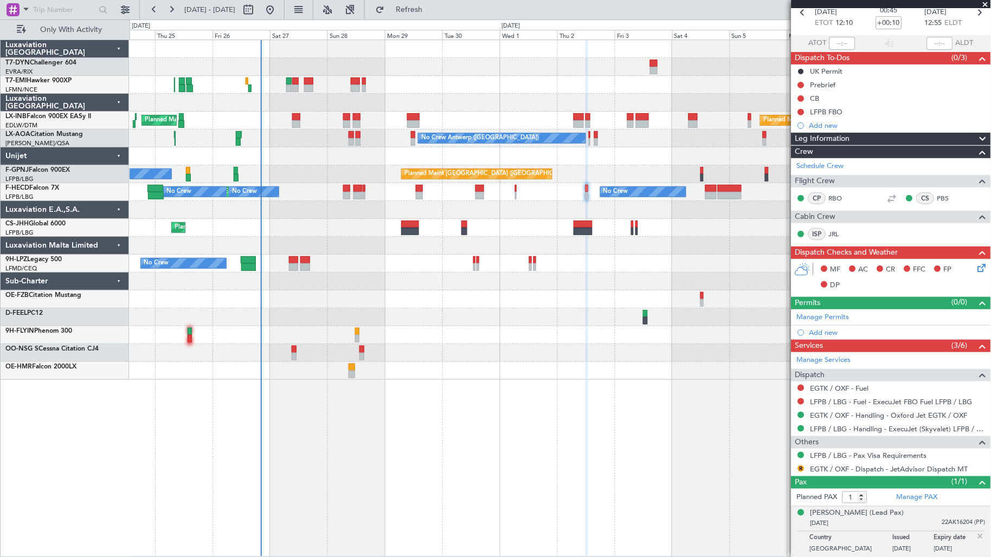
drag, startPoint x: 811, startPoint y: 131, endPoint x: 819, endPoint y: 129, distance: 7.4
click at [812, 131] on div "Add new" at bounding box center [890, 126] width 199 height 14
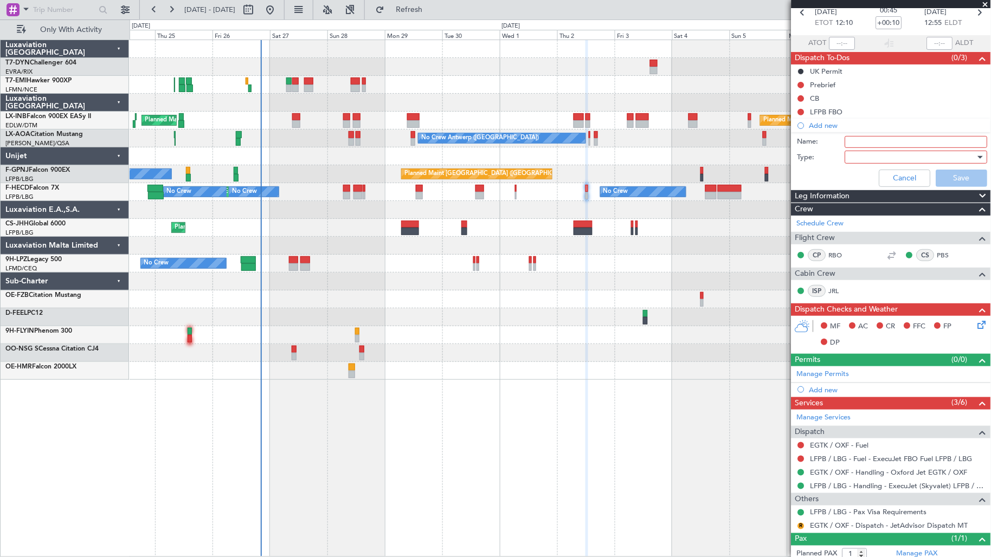
click at [899, 144] on input "Name:" at bounding box center [916, 142] width 143 height 12
type input "GAR UK"
click at [872, 154] on div at bounding box center [912, 157] width 126 height 16
click at [865, 175] on span "Generic" at bounding box center [911, 179] width 126 height 16
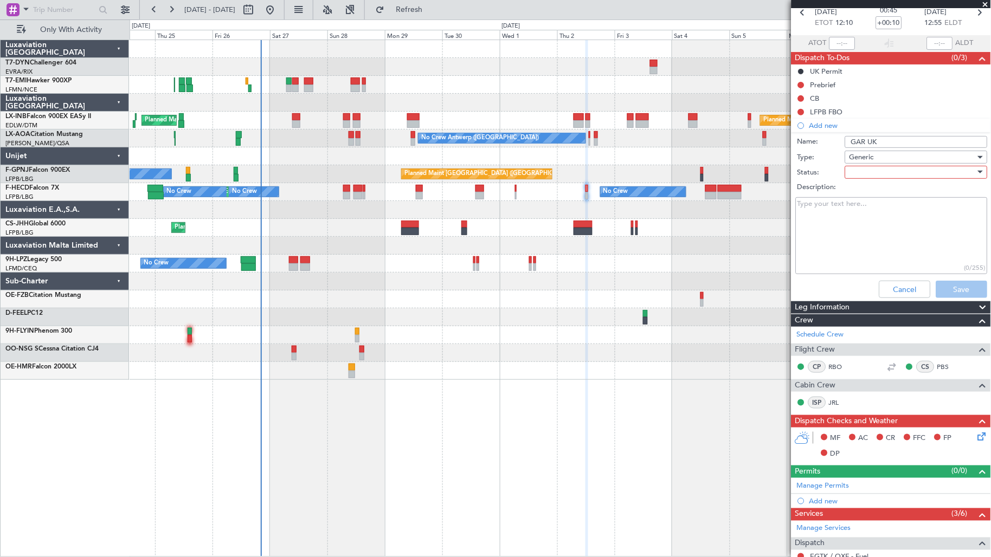
click at [866, 176] on div at bounding box center [912, 172] width 126 height 16
click at [874, 196] on span "Not Started" at bounding box center [911, 194] width 126 height 16
click at [951, 289] on button "Save" at bounding box center [961, 289] width 51 height 17
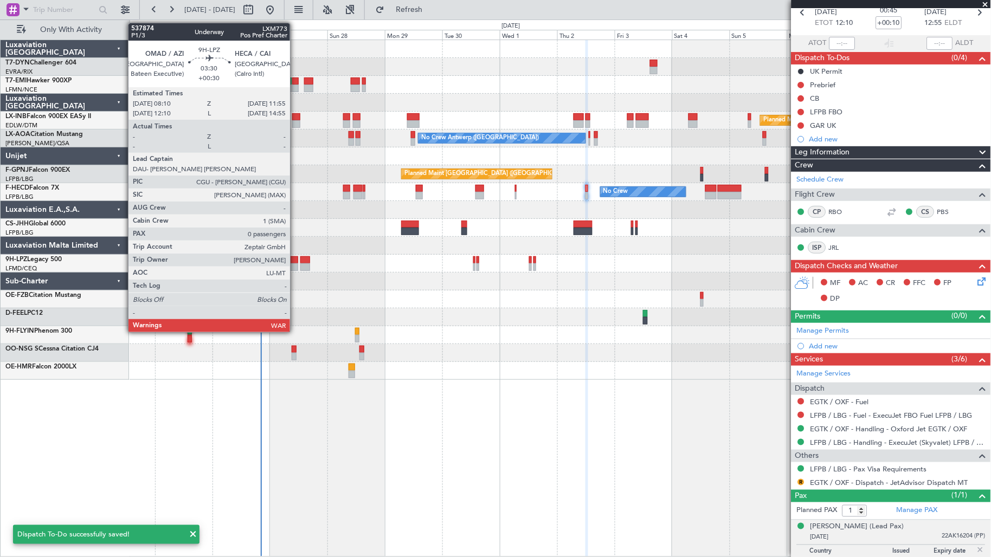
click at [295, 266] on div at bounding box center [293, 267] width 9 height 8
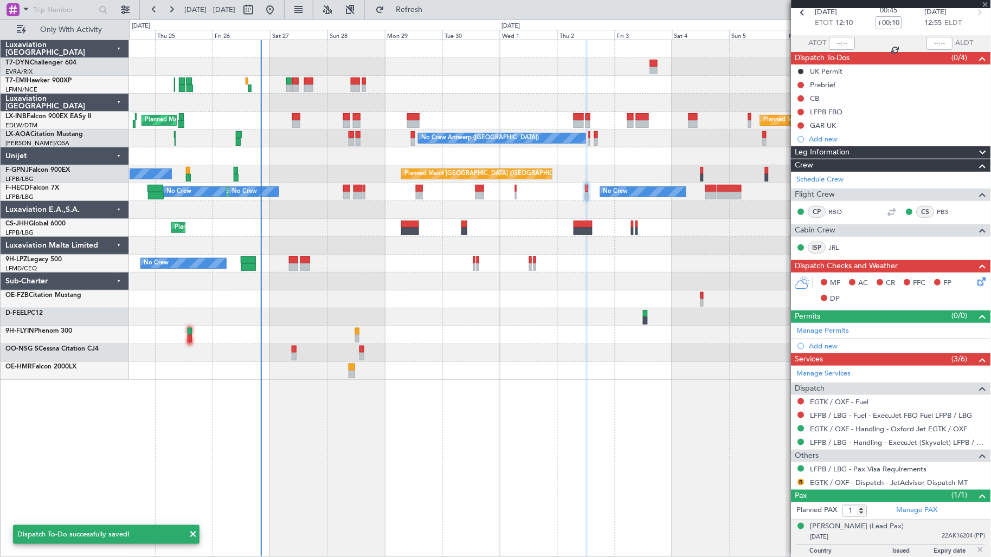
type input "+00:30"
type input "0"
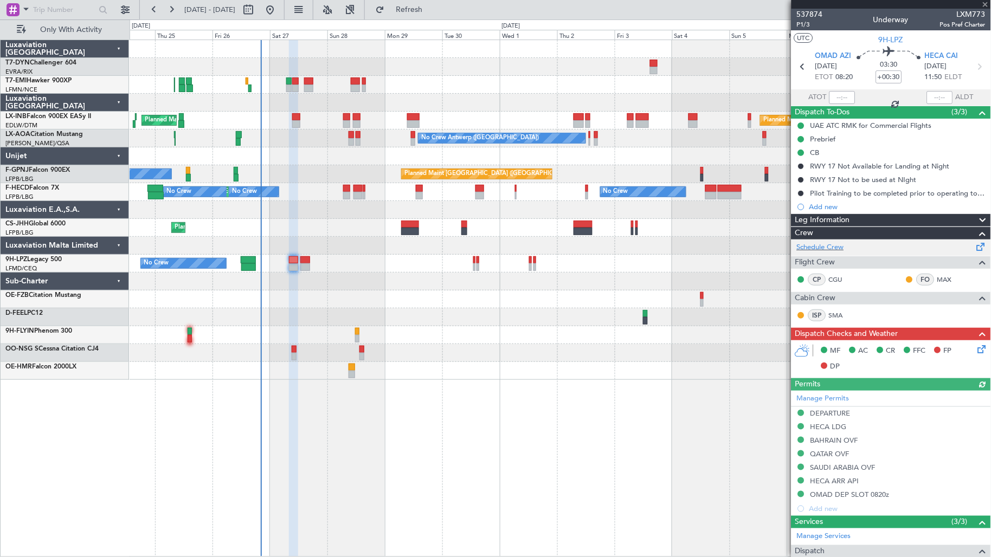
scroll to position [138, 0]
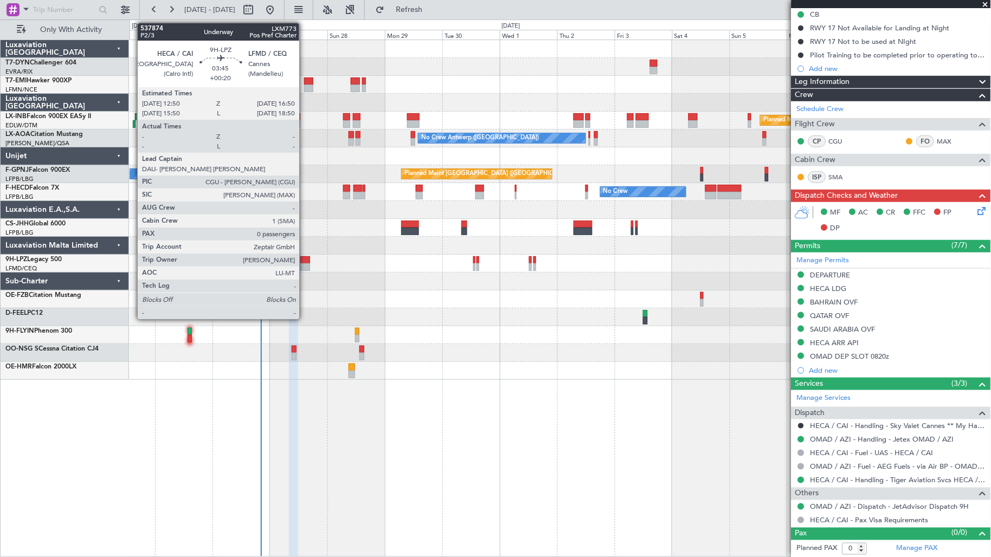
click at [305, 267] on div at bounding box center [305, 267] width 10 height 8
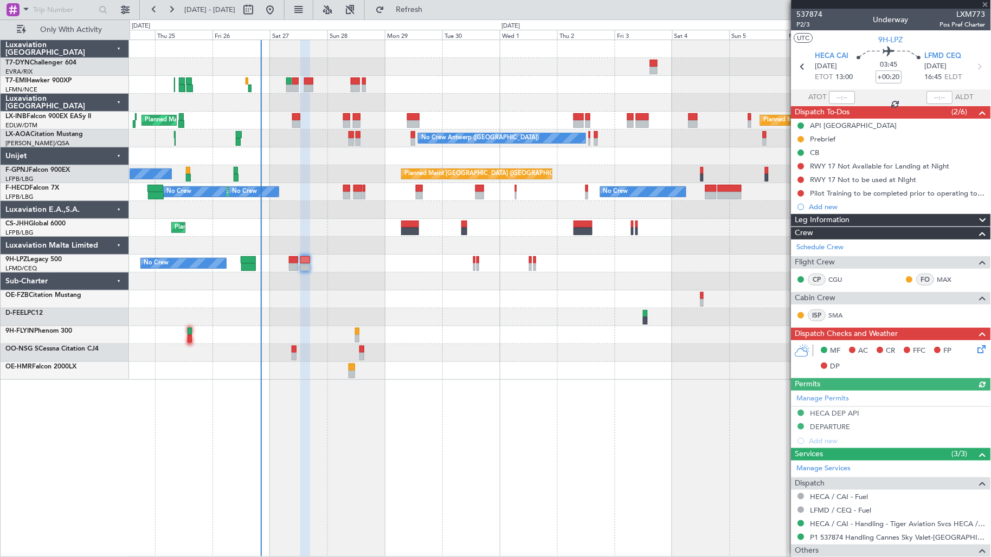
scroll to position [57, 0]
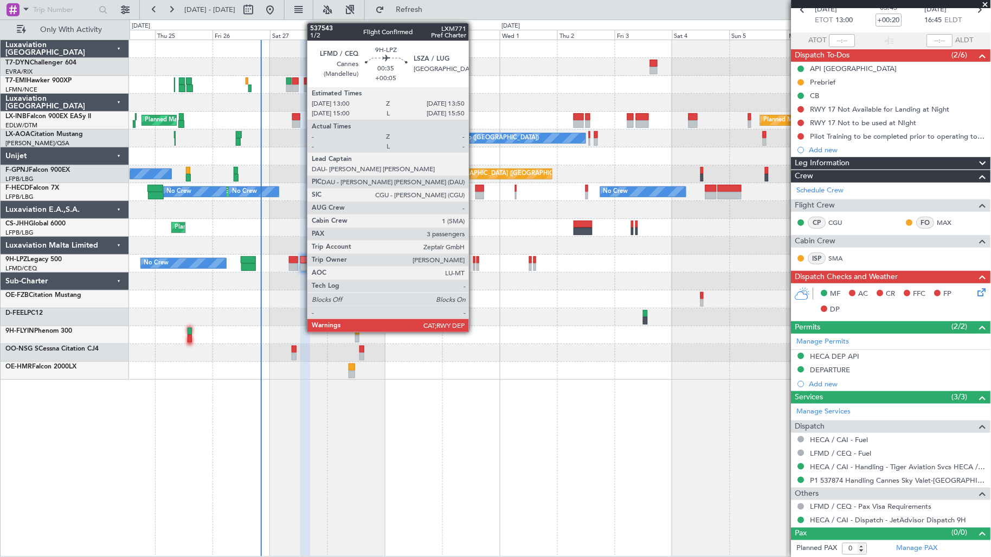
click at [474, 269] on div at bounding box center [474, 267] width 2 height 8
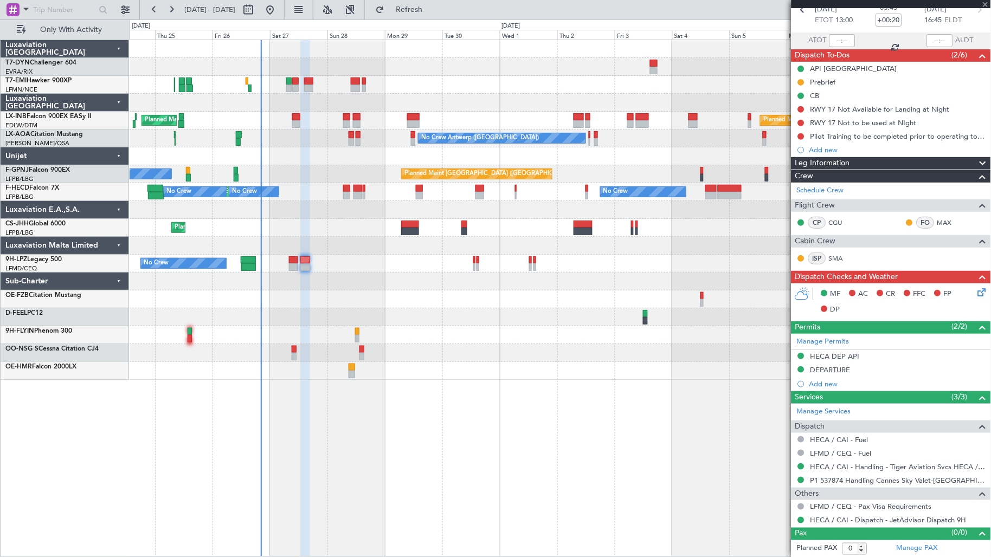
type input "+00:05"
type input "3"
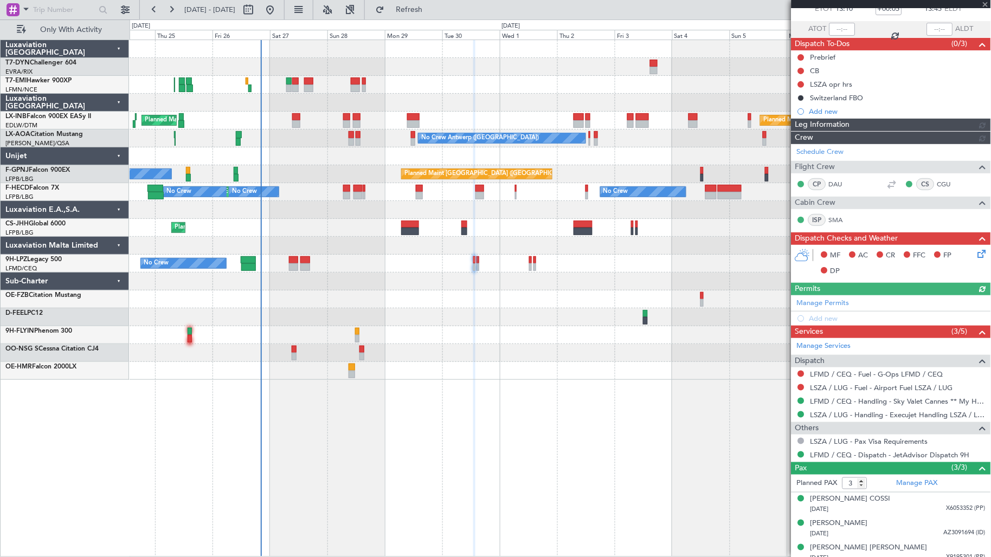
scroll to position [76, 0]
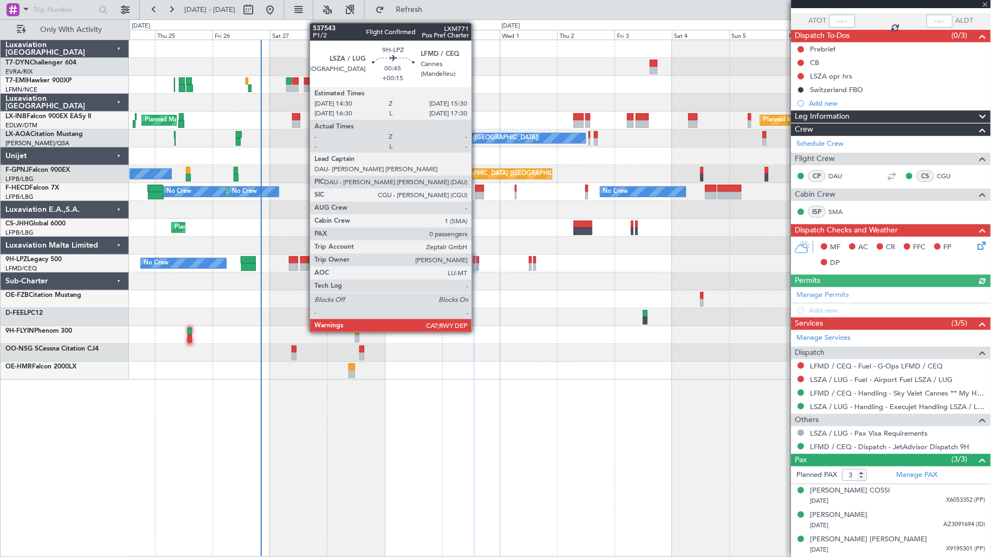
click at [477, 265] on div at bounding box center [477, 267] width 3 height 8
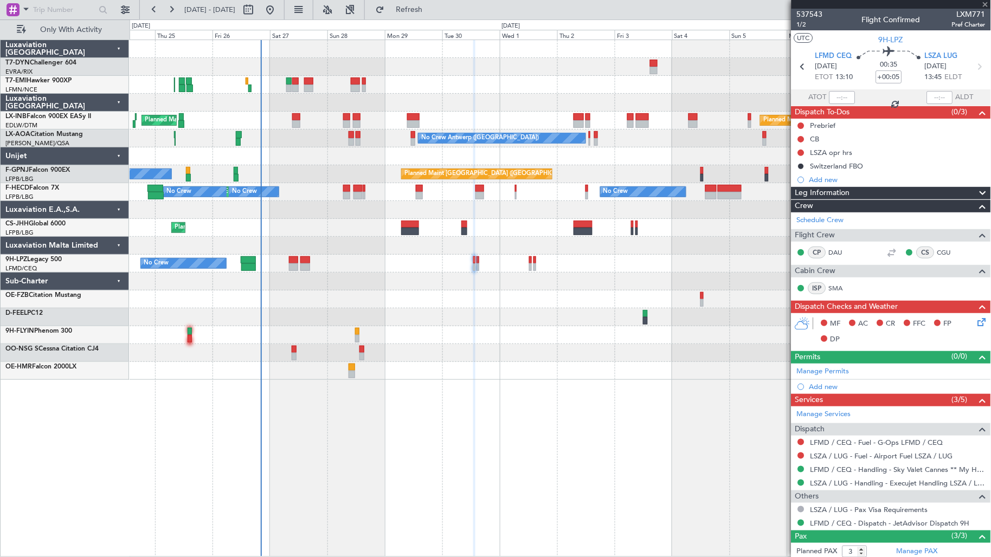
type input "+00:15"
type input "0"
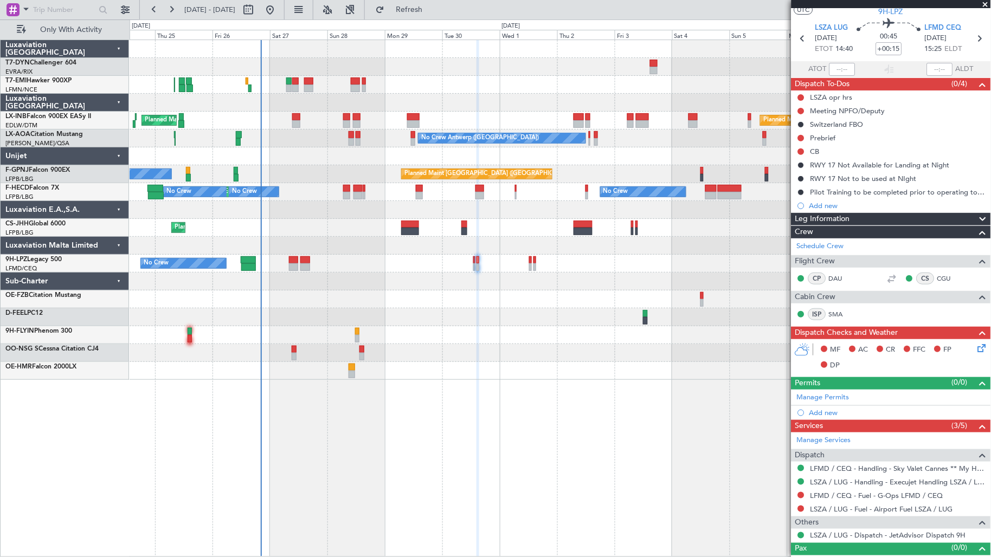
scroll to position [44, 0]
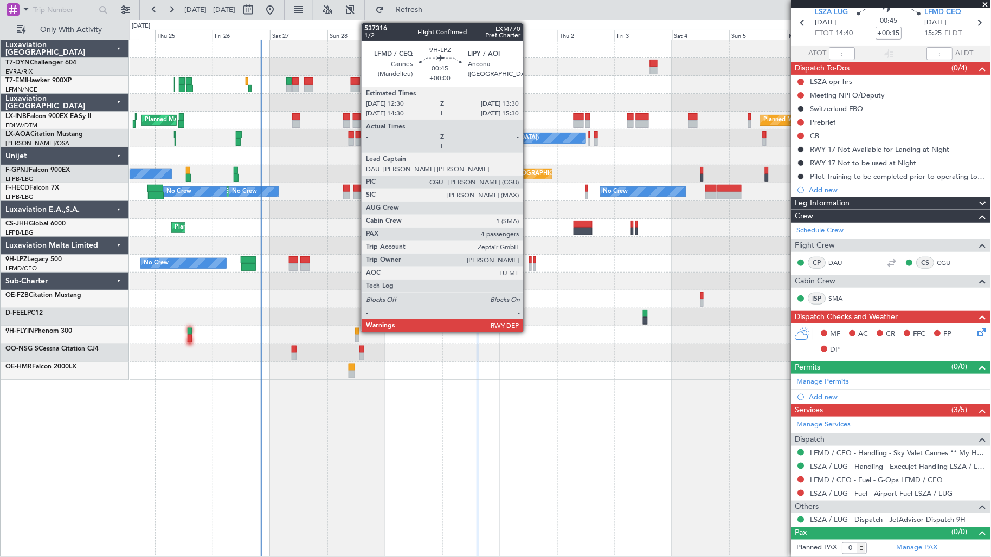
click at [529, 259] on div at bounding box center [530, 260] width 3 height 8
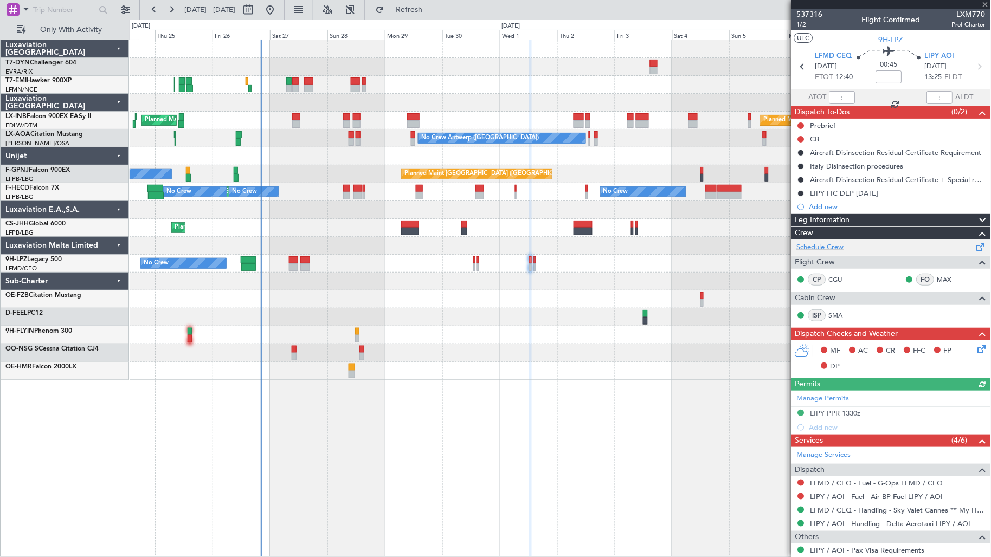
scroll to position [141, 0]
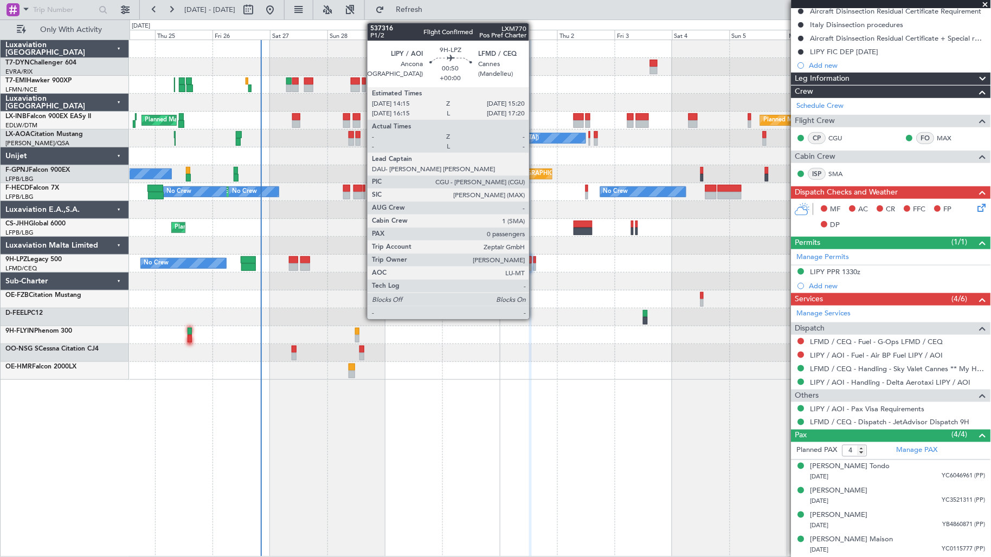
click at [534, 267] on div at bounding box center [534, 267] width 3 height 8
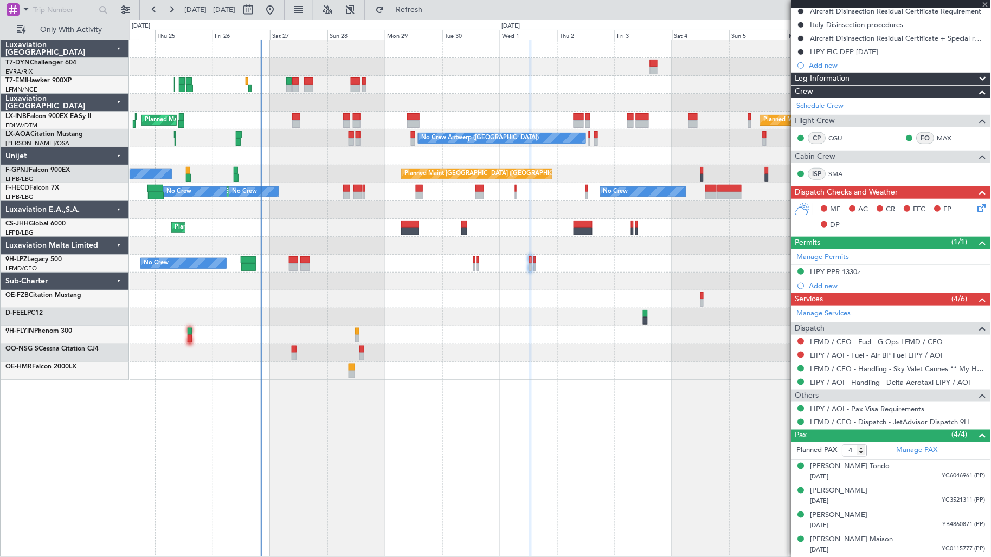
type input "0"
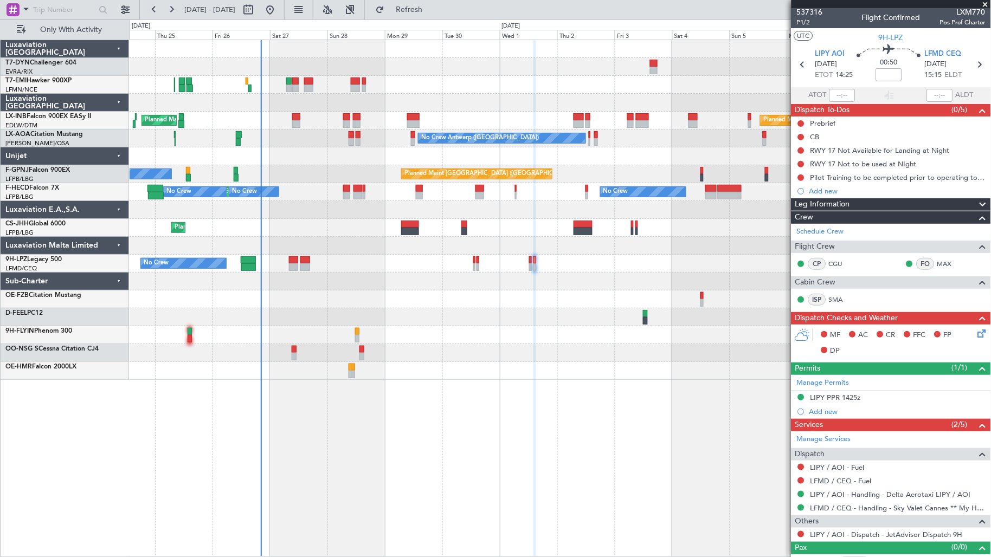
scroll to position [0, 0]
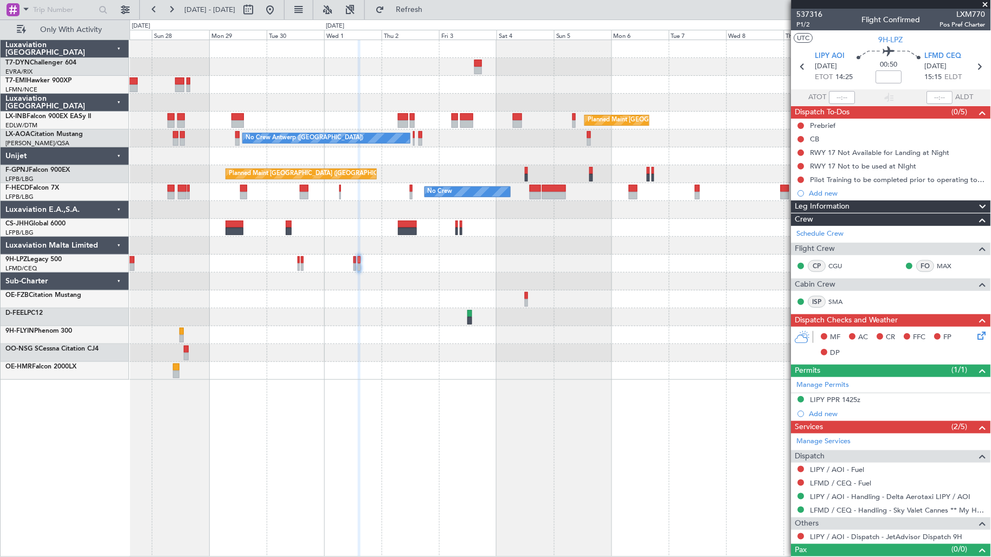
click at [356, 145] on div "Planned Maint London (Farnborough) Planned Maint London (Farnborough) No Crew A…" at bounding box center [560, 210] width 861 height 340
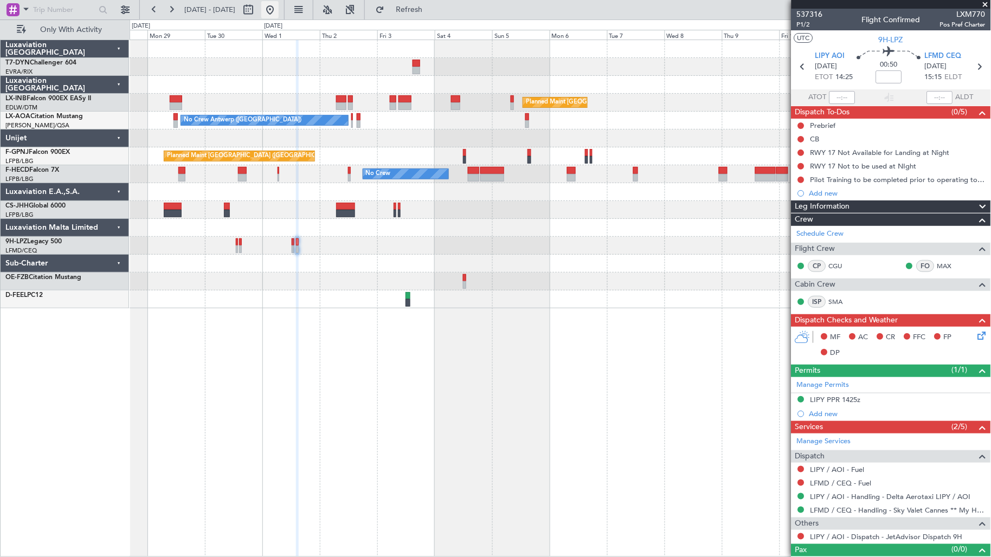
click at [279, 11] on button at bounding box center [269, 9] width 17 height 17
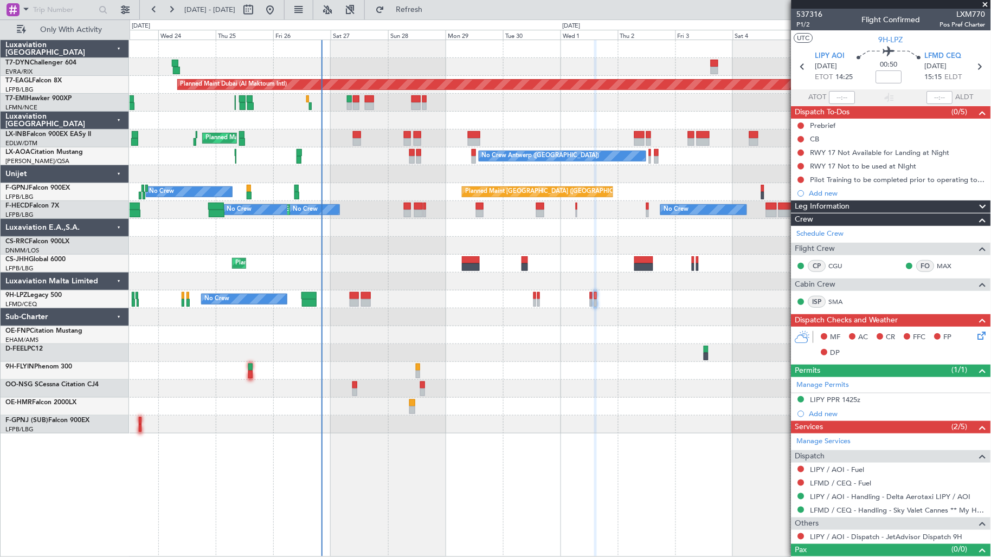
click at [347, 326] on div "Planned Maint Dubai (Al Maktoum Intl) Unplanned Maint Paris (Le Bourget) Planne…" at bounding box center [560, 237] width 861 height 394
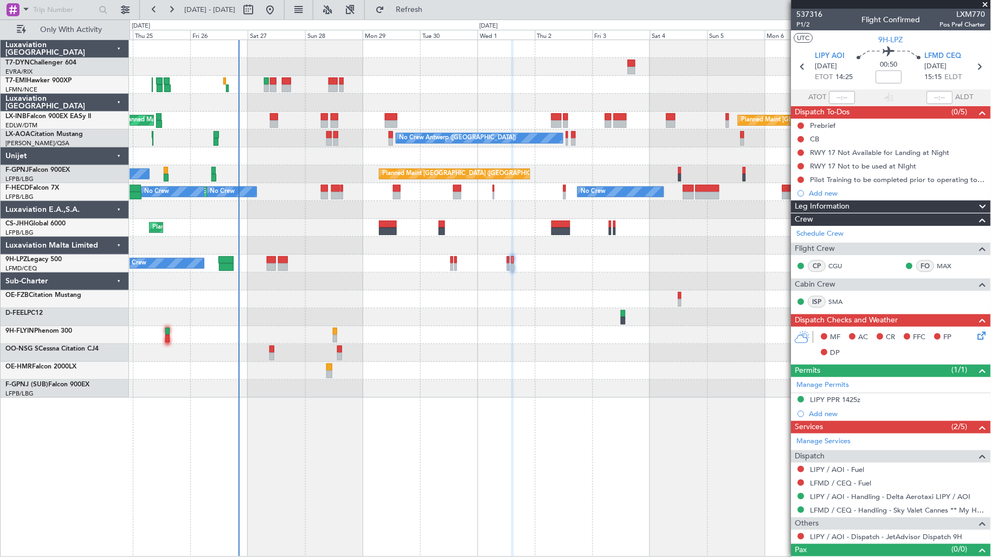
click at [295, 326] on div "Planned Maint Zurich Planned Maint London (Farnborough) Planned Maint London (F…" at bounding box center [560, 219] width 861 height 358
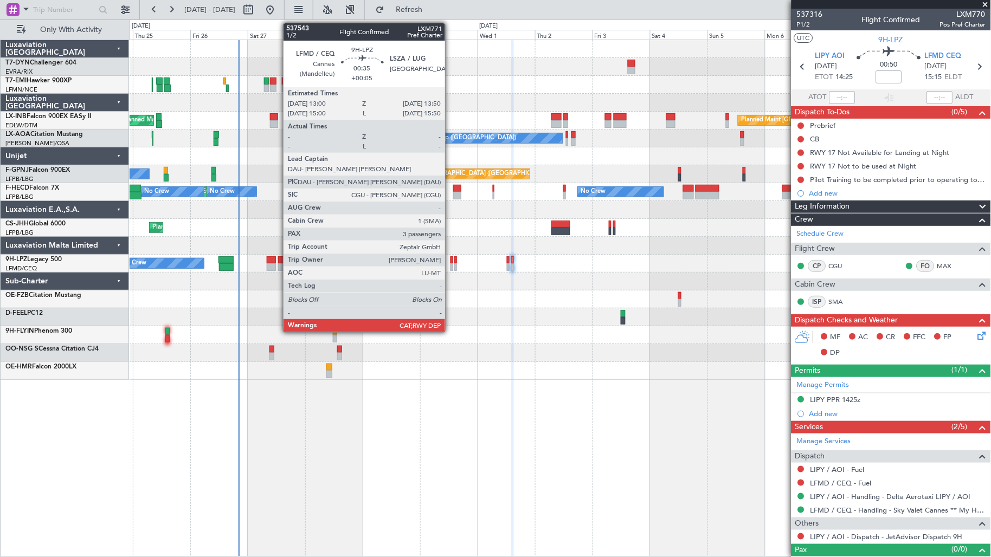
click at [450, 262] on div at bounding box center [451, 260] width 2 height 8
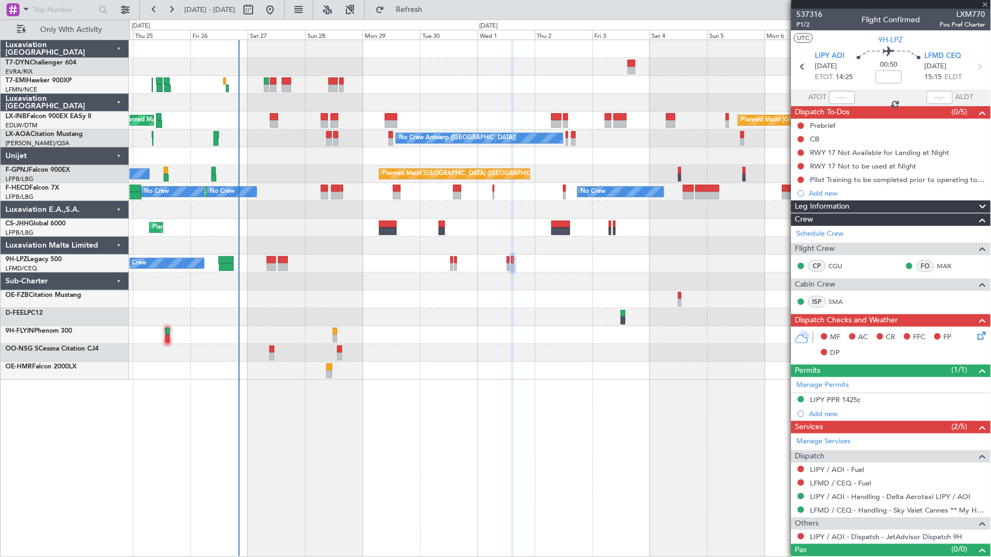
type input "+00:05"
type input "3"
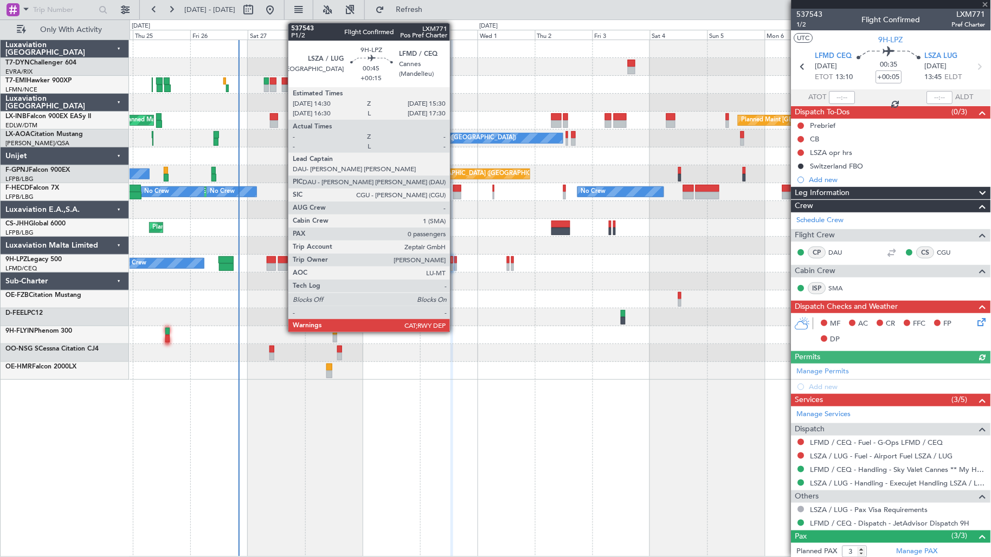
click at [455, 266] on div at bounding box center [455, 267] width 3 height 8
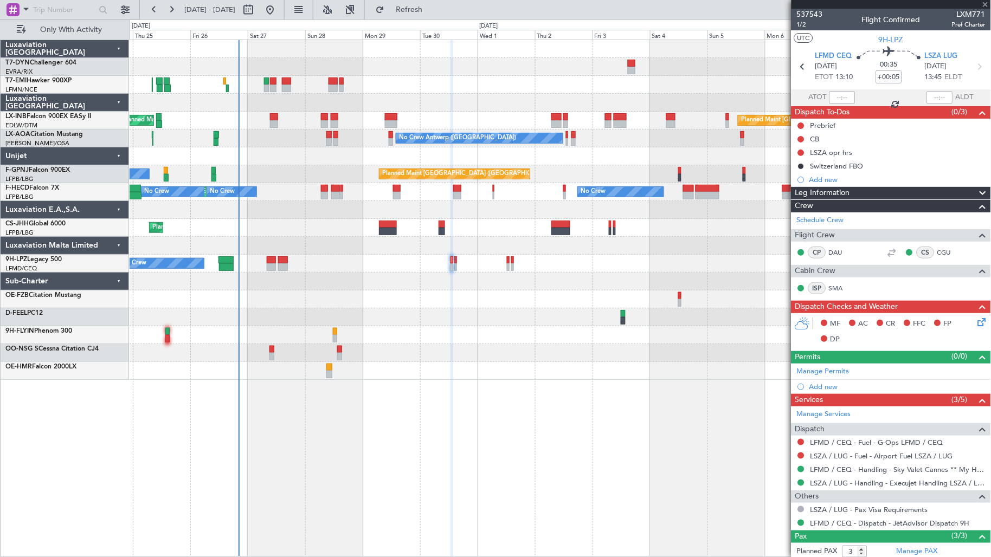
type input "+00:15"
type input "0"
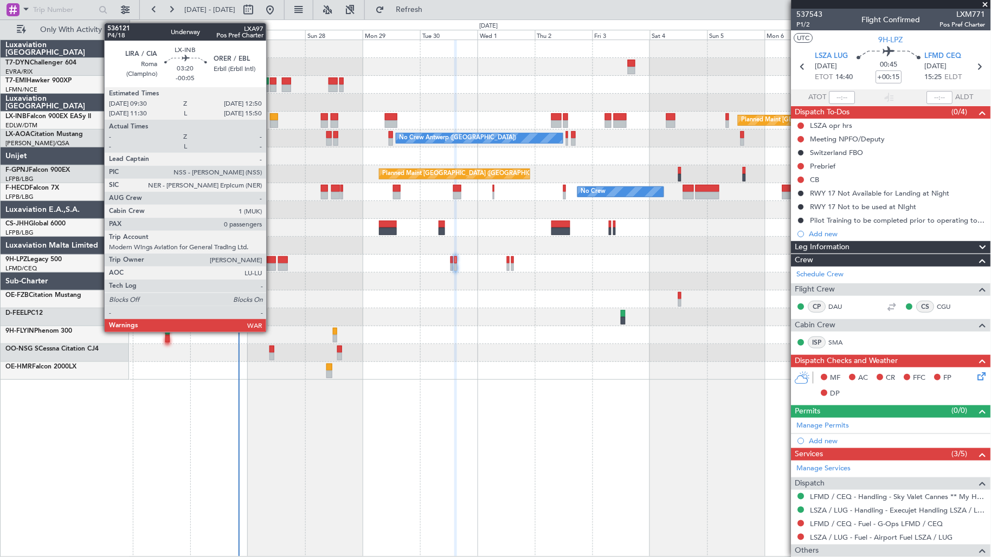
click at [272, 122] on div at bounding box center [274, 124] width 8 height 8
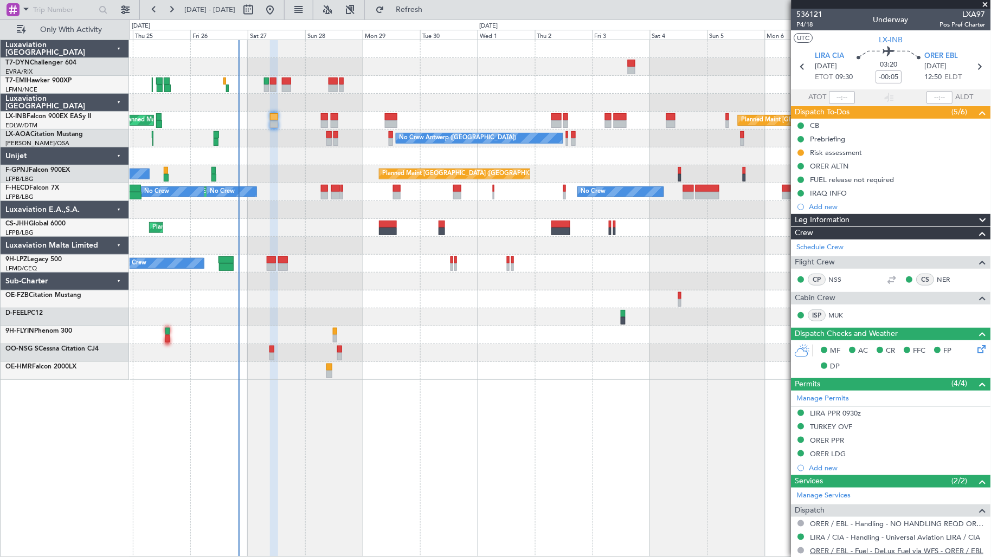
scroll to position [98, 0]
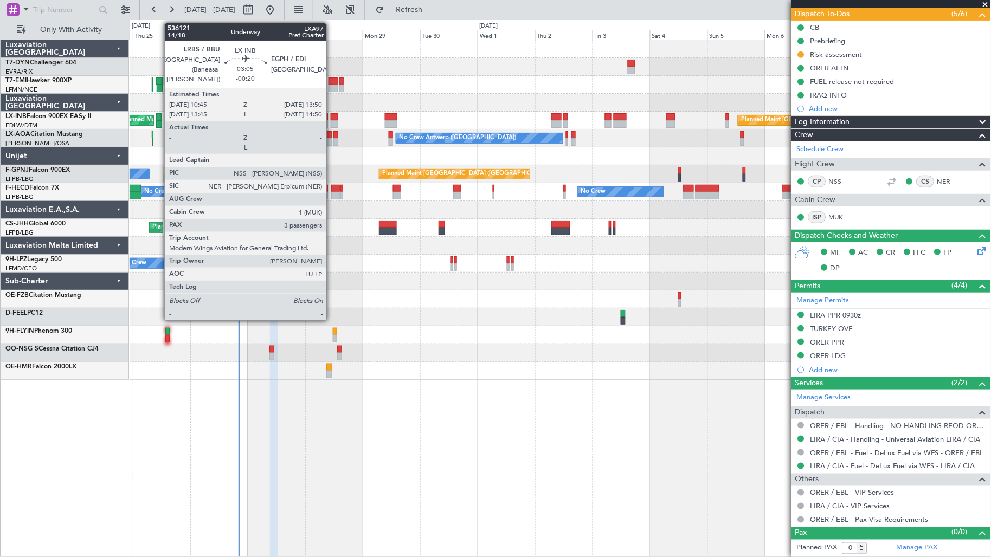
click at [332, 122] on div at bounding box center [335, 124] width 8 height 8
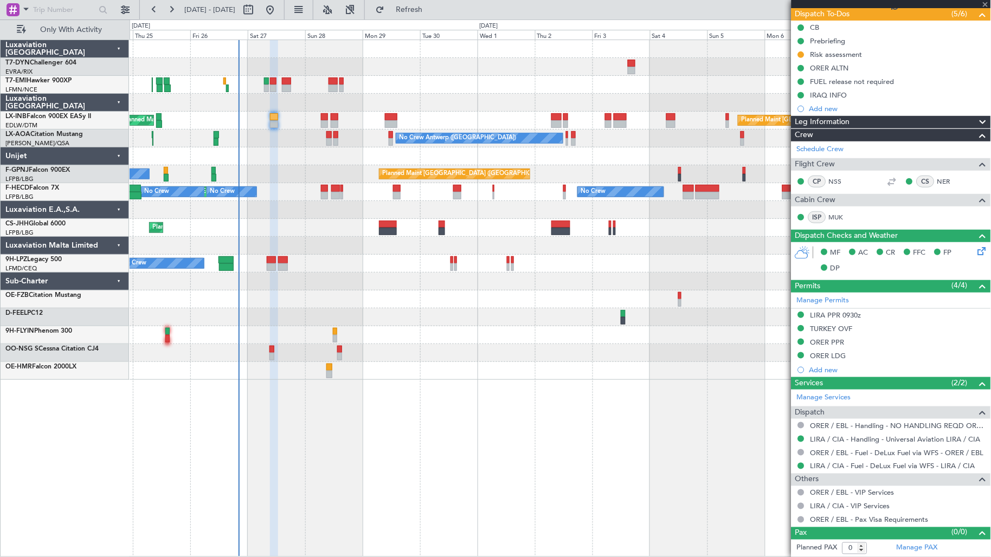
type input "-00:20"
type input "3"
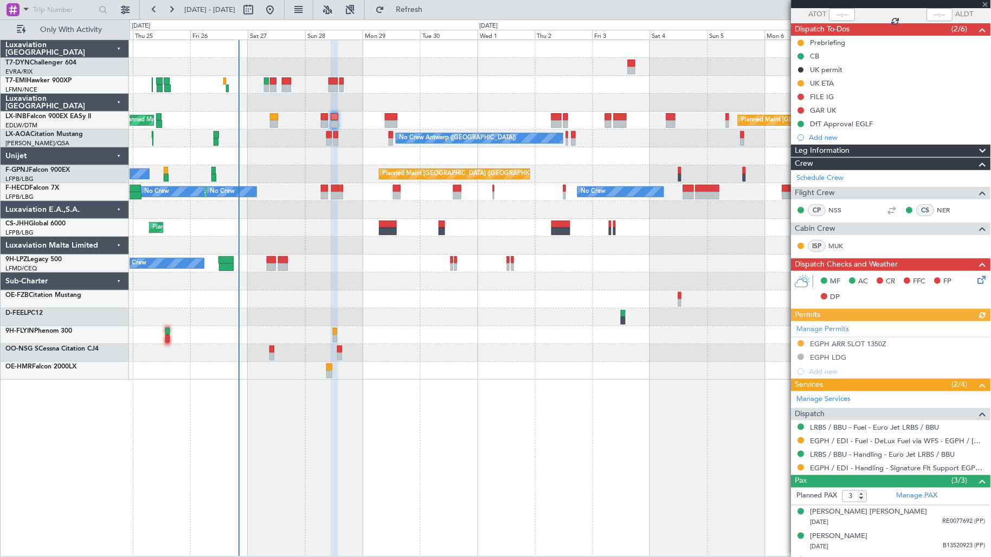
scroll to position [104, 0]
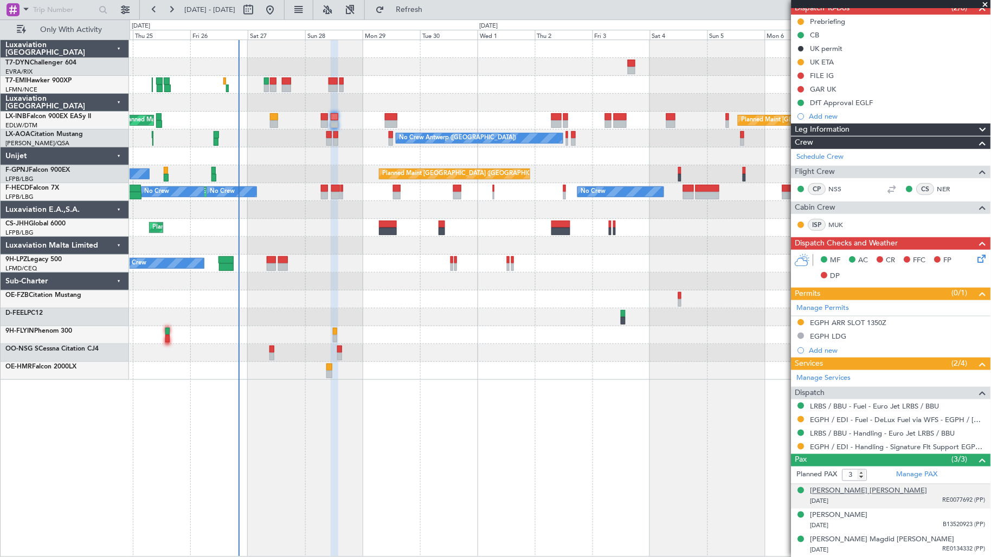
click at [874, 494] on div "[PERSON_NAME] [PERSON_NAME]" at bounding box center [868, 491] width 117 height 11
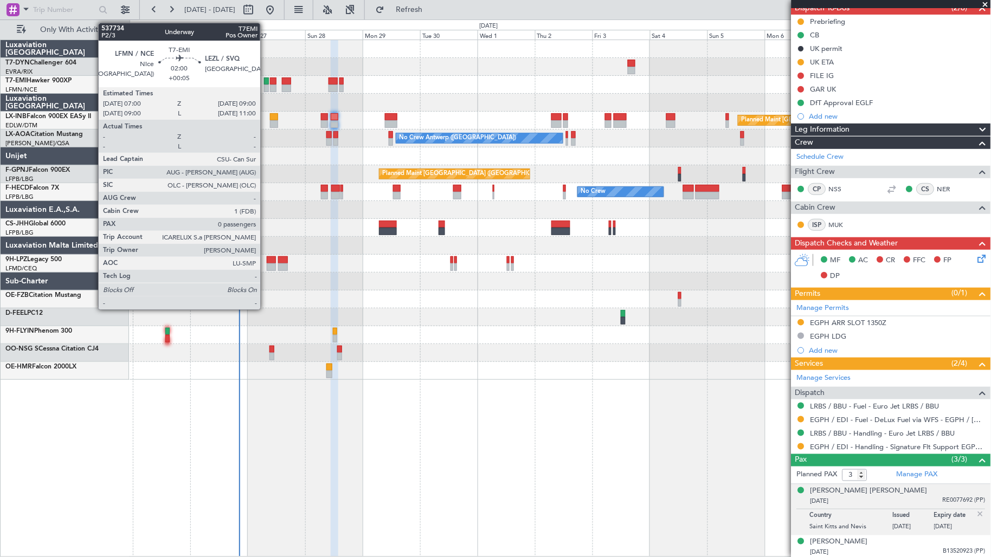
click at [266, 85] on div at bounding box center [266, 89] width 5 height 8
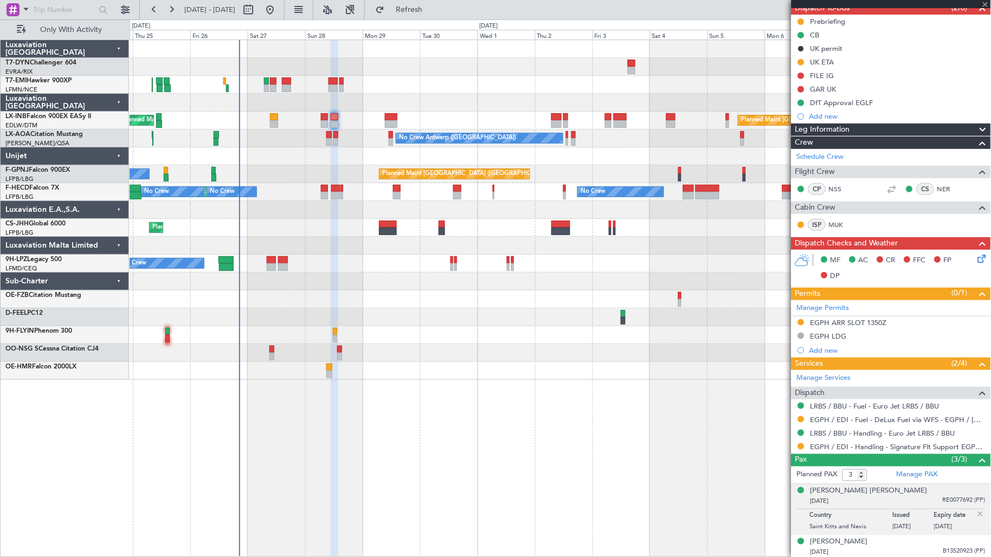
type input "+00:05"
type input "0"
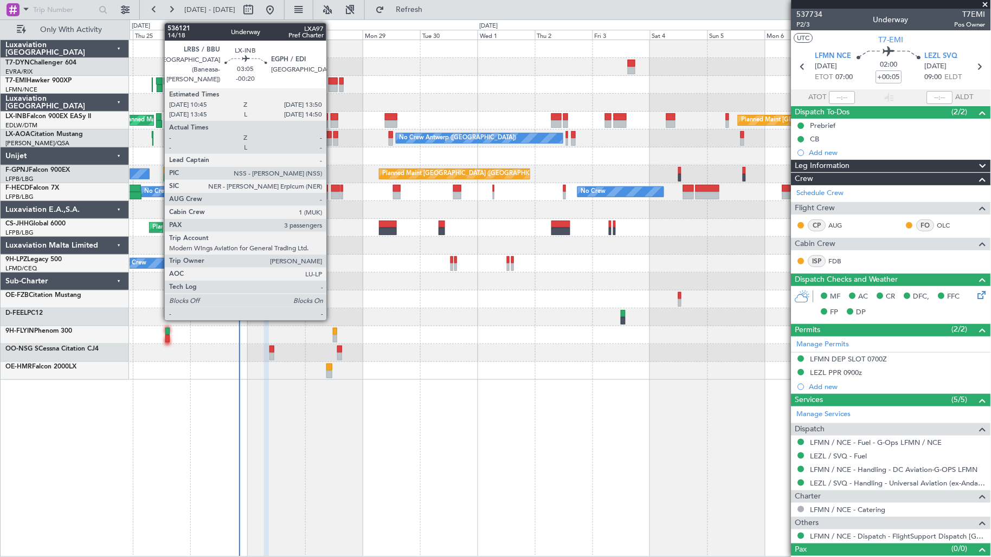
click at [332, 121] on div at bounding box center [335, 124] width 8 height 8
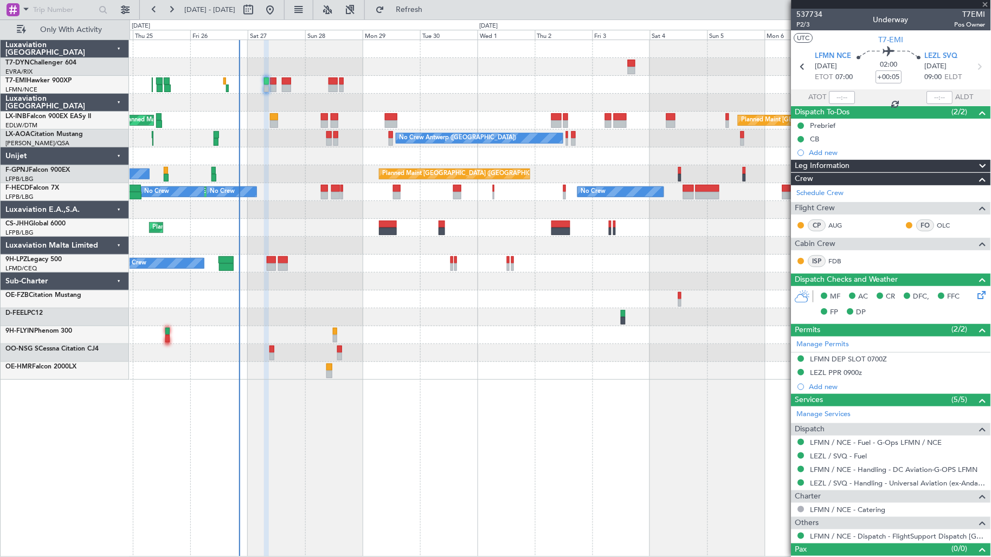
type input "-00:20"
type input "3"
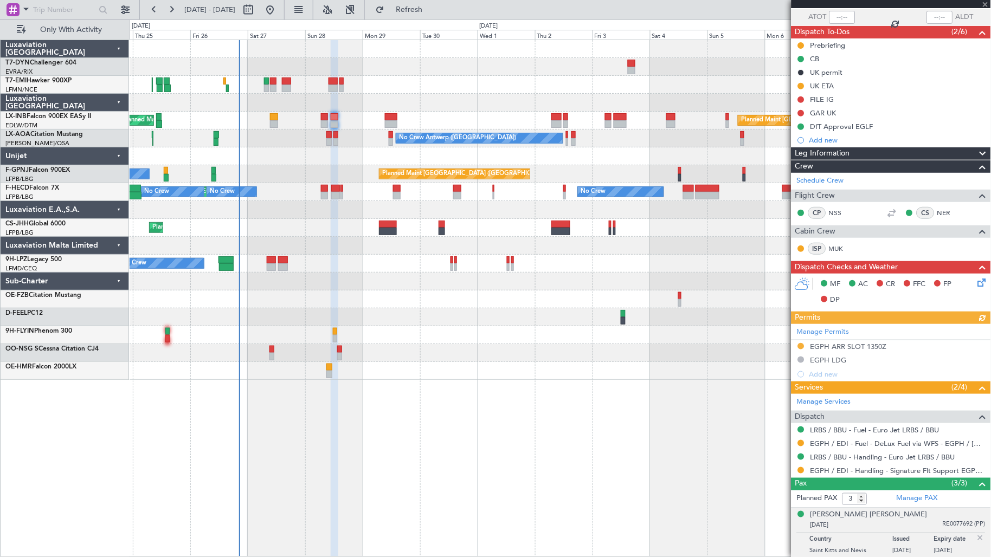
scroll to position [131, 0]
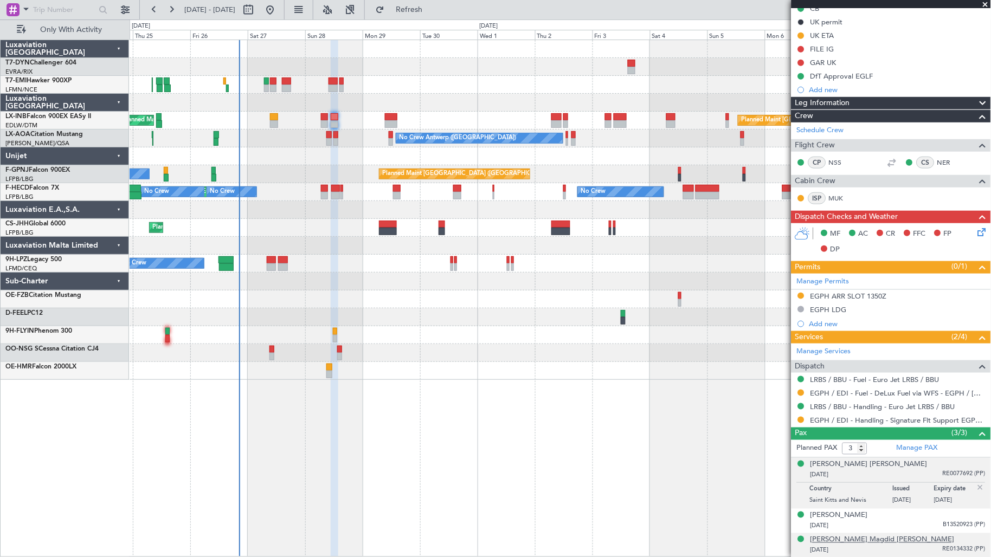
click at [895, 540] on div "[PERSON_NAME] Magdid [PERSON_NAME]" at bounding box center [882, 540] width 144 height 11
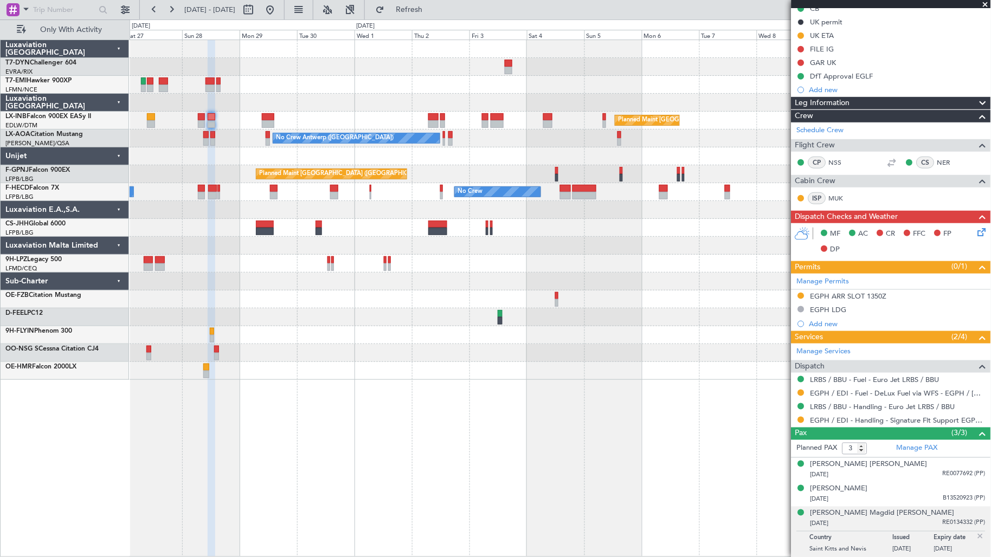
click at [461, 123] on div "Planned Maint [GEOGRAPHIC_DATA] ([GEOGRAPHIC_DATA]) Planned Maint [GEOGRAPHIC_D…" at bounding box center [560, 121] width 861 height 18
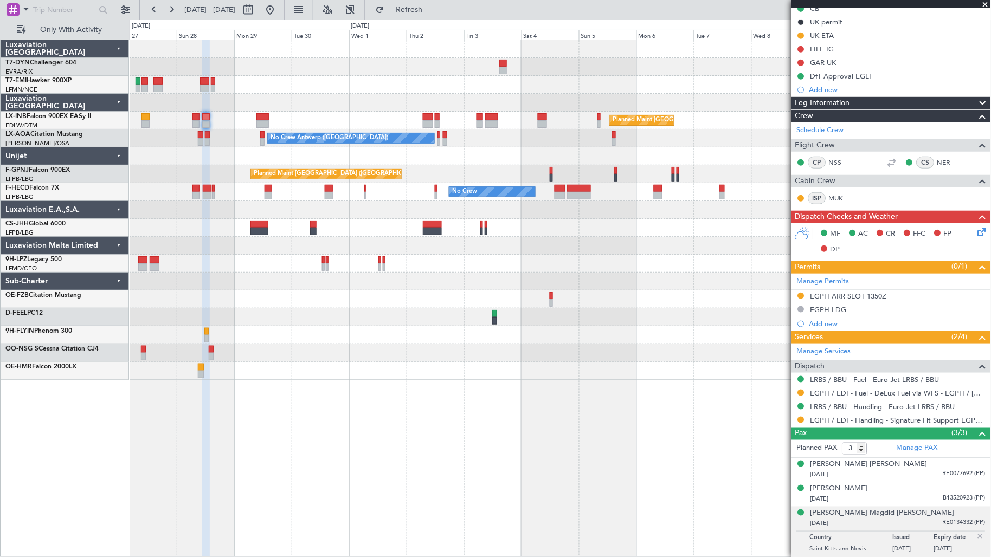
click at [480, 122] on div "Planned Maint [GEOGRAPHIC_DATA] ([GEOGRAPHIC_DATA]) Planned Maint [GEOGRAPHIC_D…" at bounding box center [560, 121] width 861 height 18
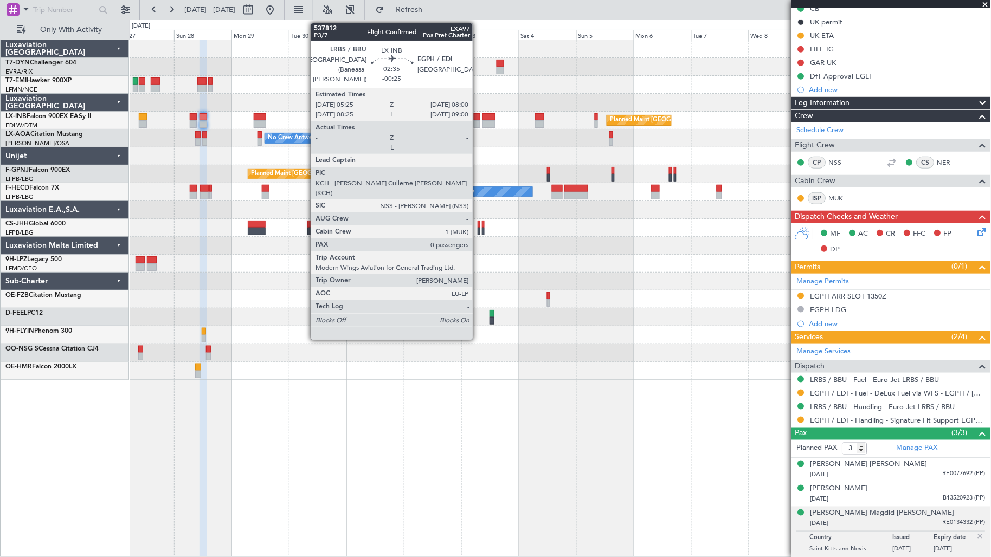
click at [478, 122] on div at bounding box center [477, 124] width 7 height 8
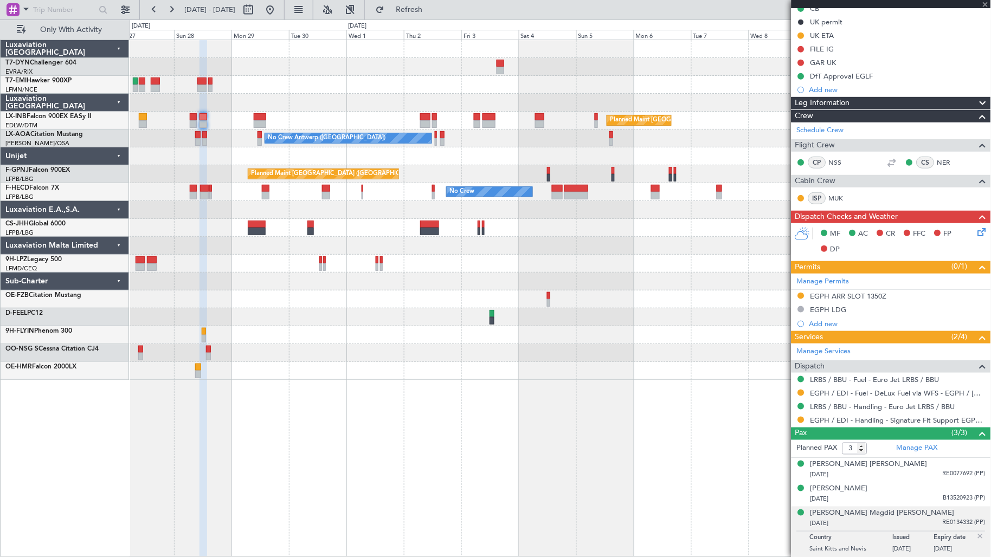
type input "-00:25"
type input "0"
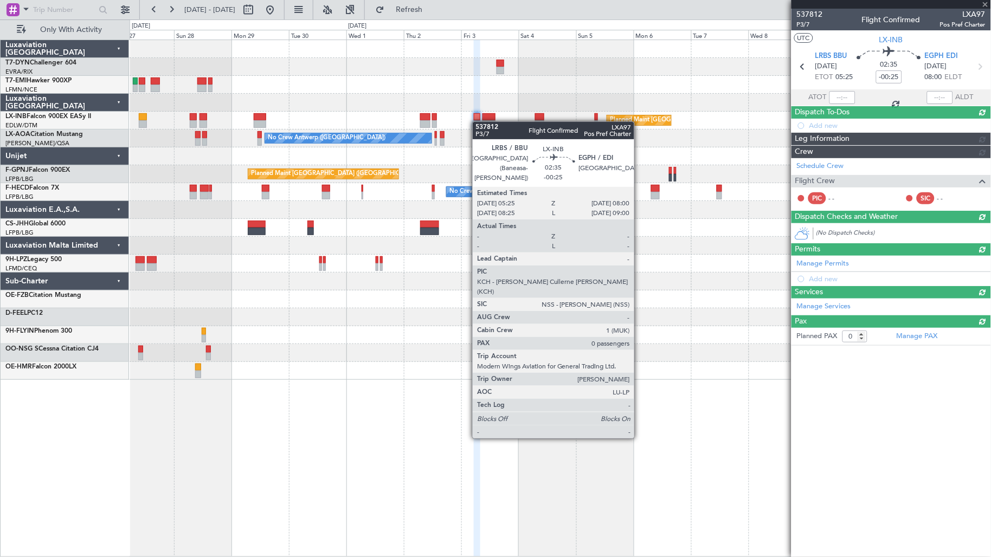
scroll to position [0, 0]
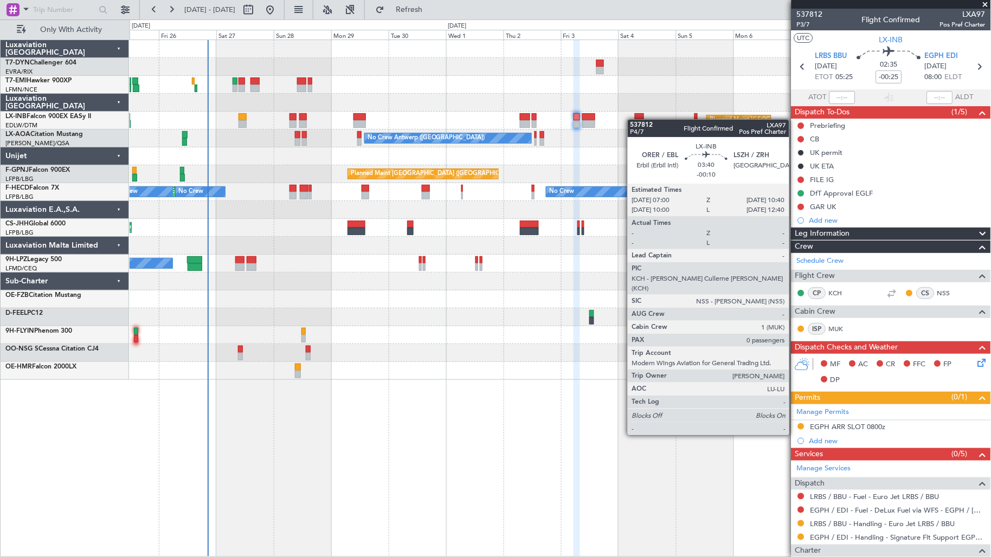
click at [635, 120] on div "Planned Maint [GEOGRAPHIC_DATA] ([GEOGRAPHIC_DATA]) Planned Maint [GEOGRAPHIC_D…" at bounding box center [560, 121] width 861 height 18
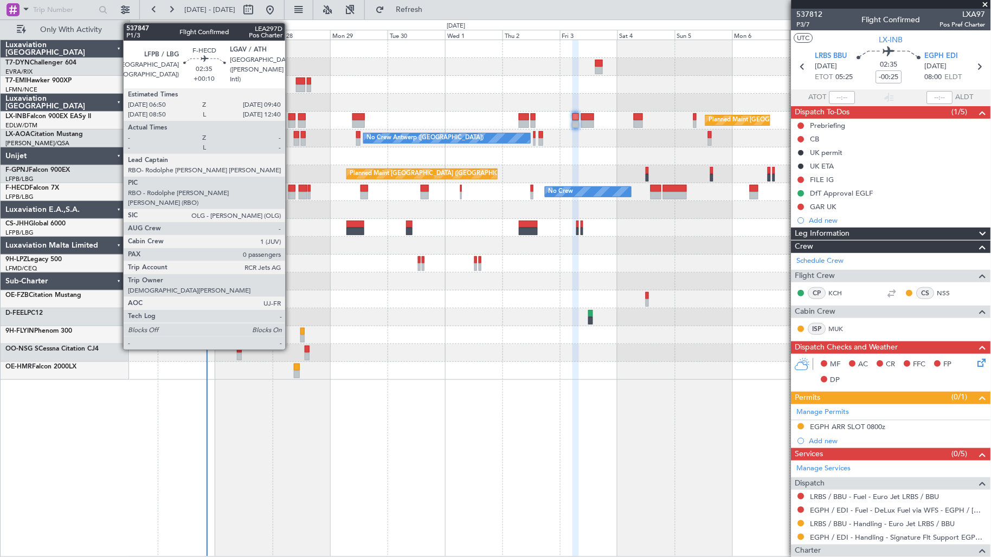
click at [291, 192] on div at bounding box center [291, 196] width 7 height 8
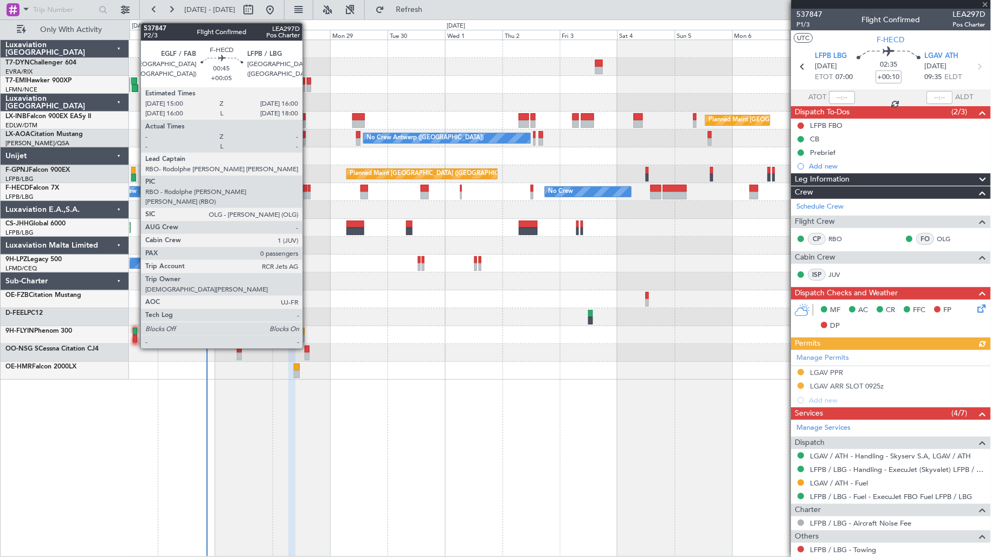
click at [308, 192] on div at bounding box center [309, 196] width 3 height 8
type input "+00:05"
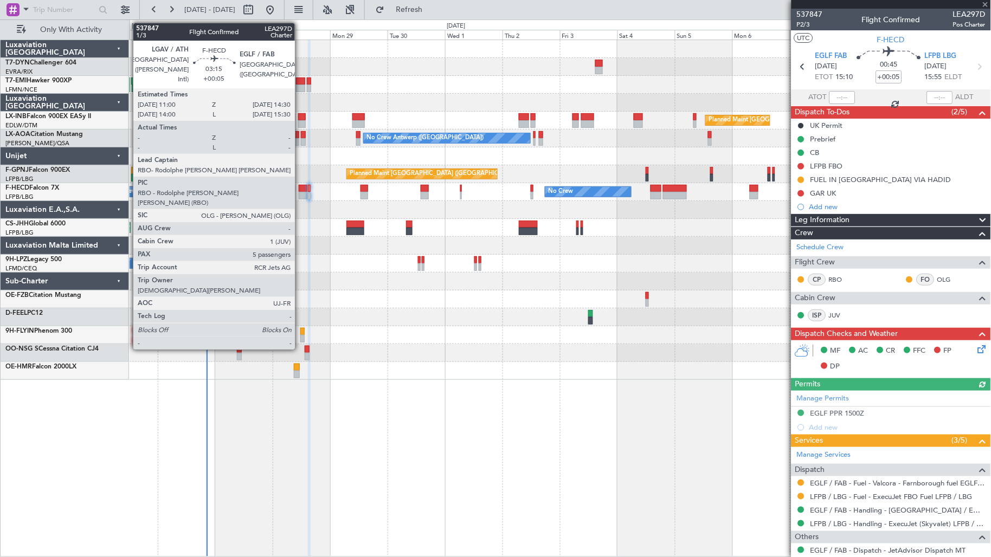
click at [300, 195] on div at bounding box center [303, 196] width 9 height 8
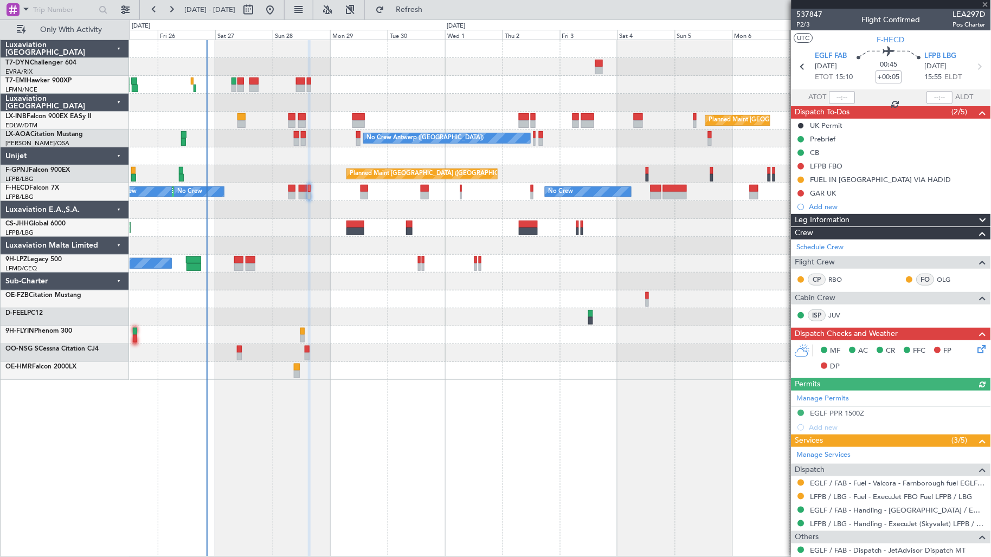
type input "5"
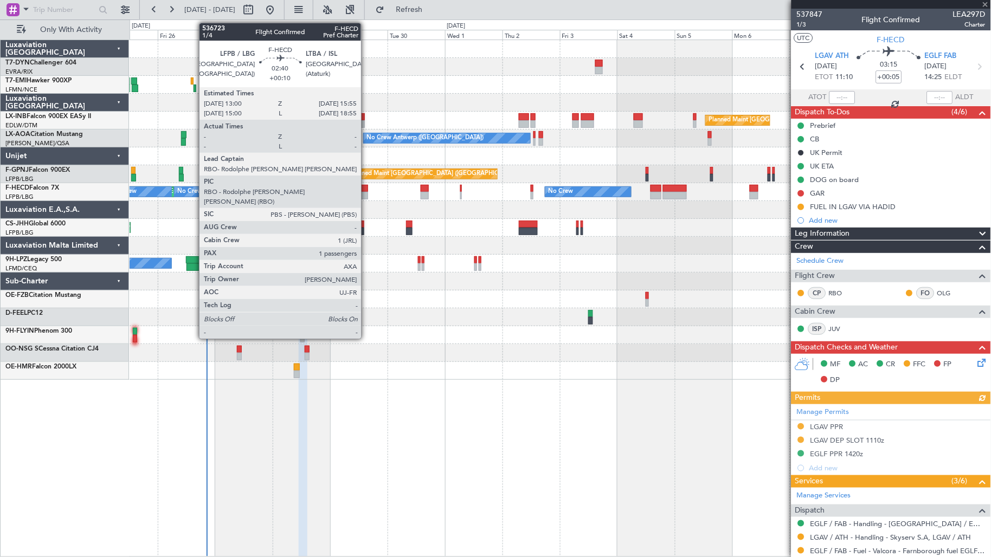
click at [366, 195] on div at bounding box center [363, 196] width 7 height 8
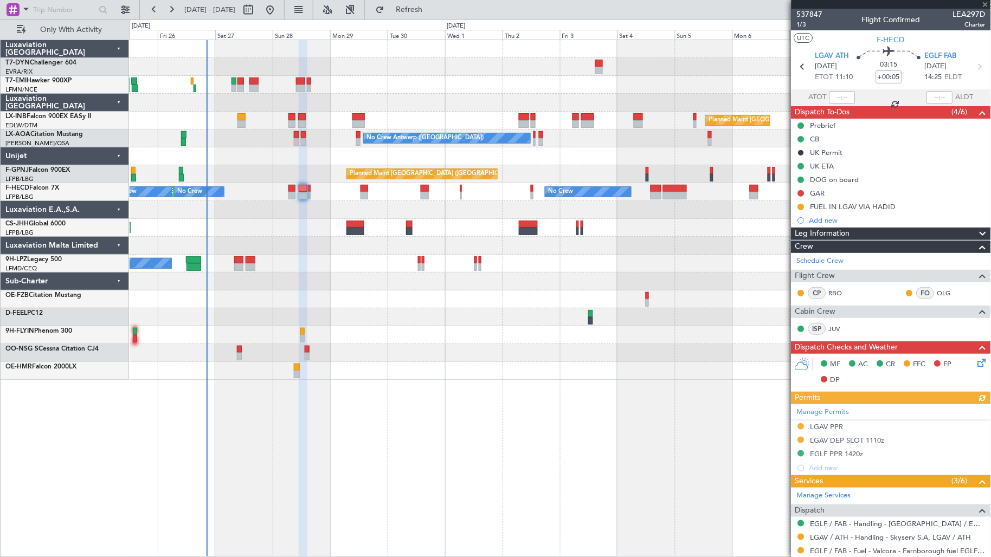
type input "+00:10"
type input "1"
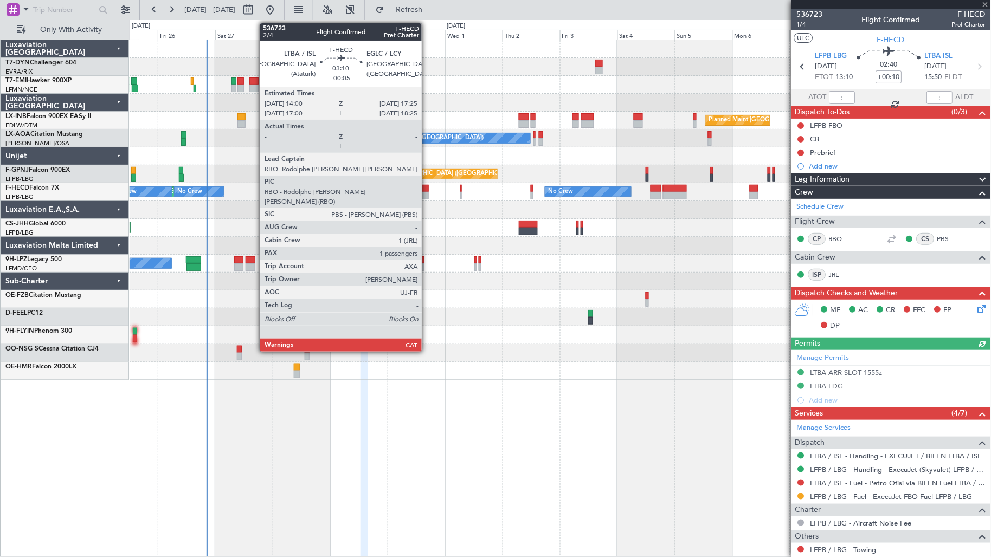
click at [427, 187] on div at bounding box center [425, 189] width 9 height 8
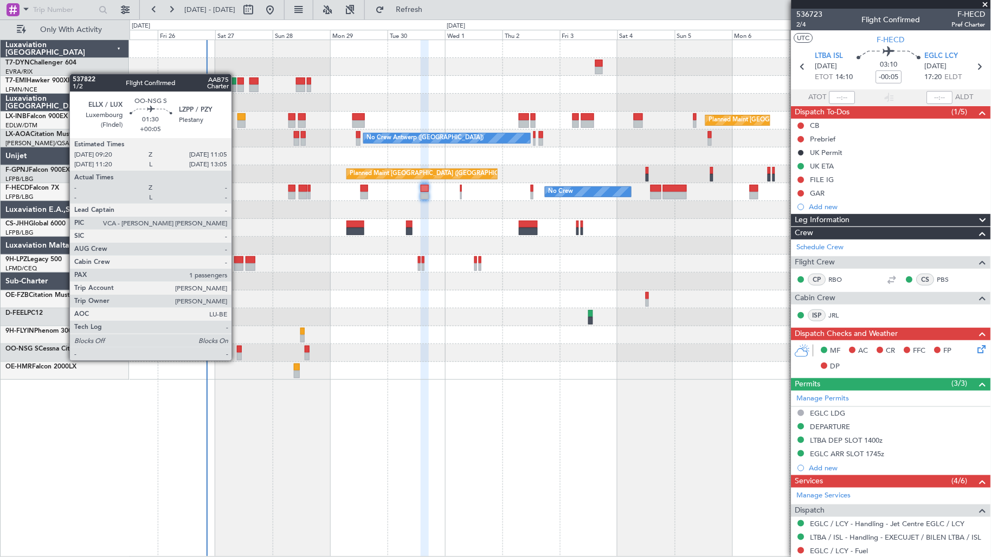
click at [237, 359] on div at bounding box center [239, 357] width 4 height 8
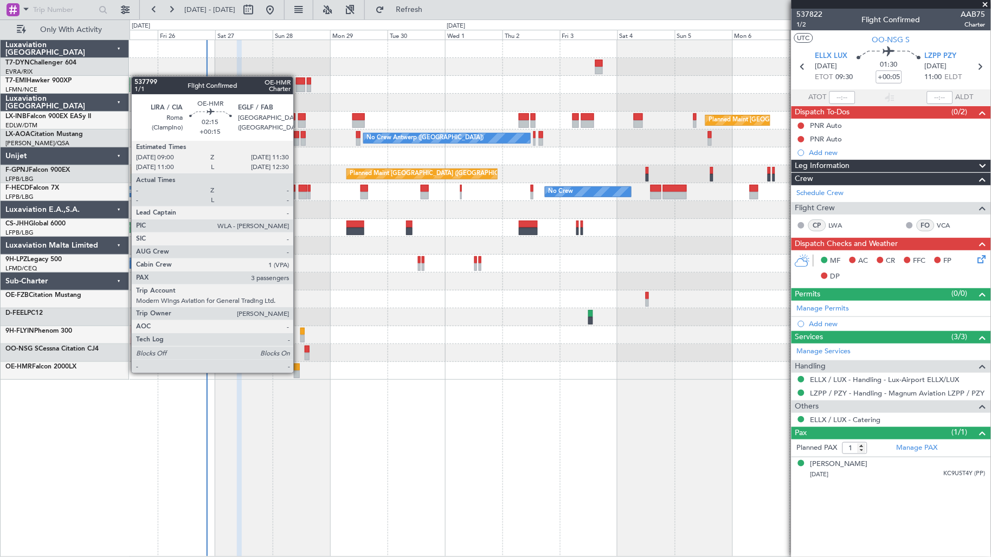
click at [299, 372] on div at bounding box center [297, 375] width 7 height 8
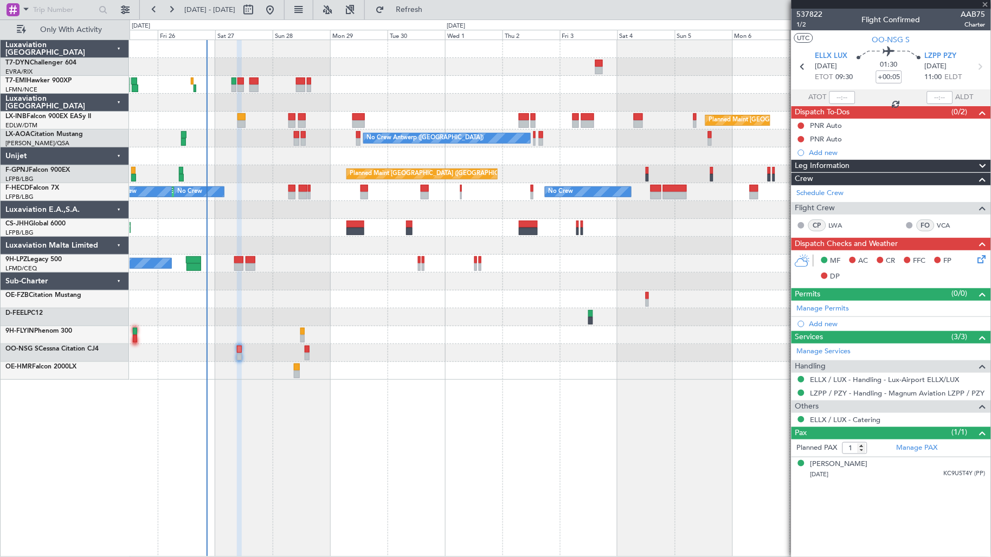
type input "+00:15"
type input "3"
